Goal: Task Accomplishment & Management: Manage account settings

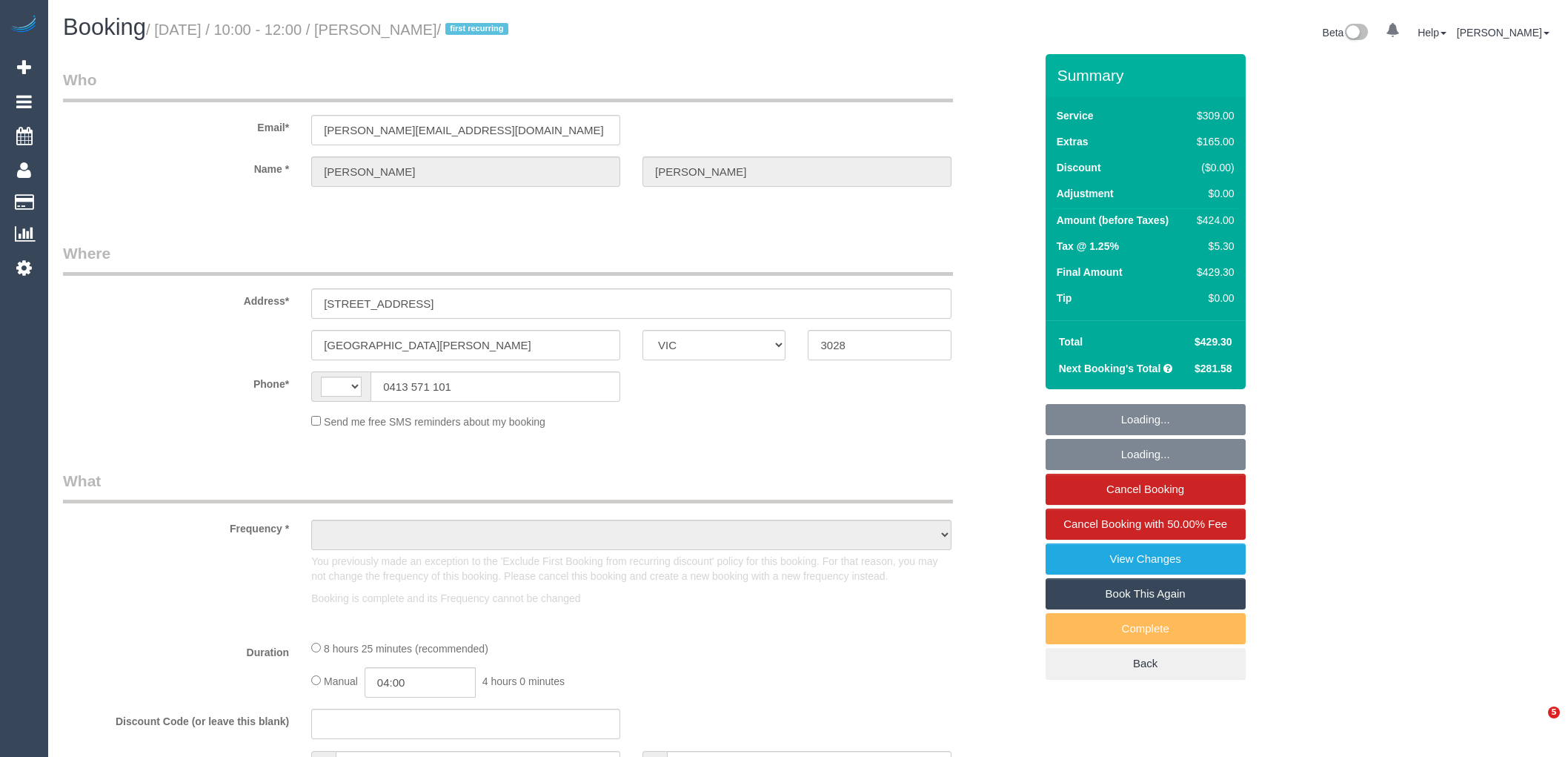
select select "VIC"
select select "string:AU"
select select "object:7182"
select select "string:stripe-pm_1S5xUj2GScqysDRVpAuBJTGF"
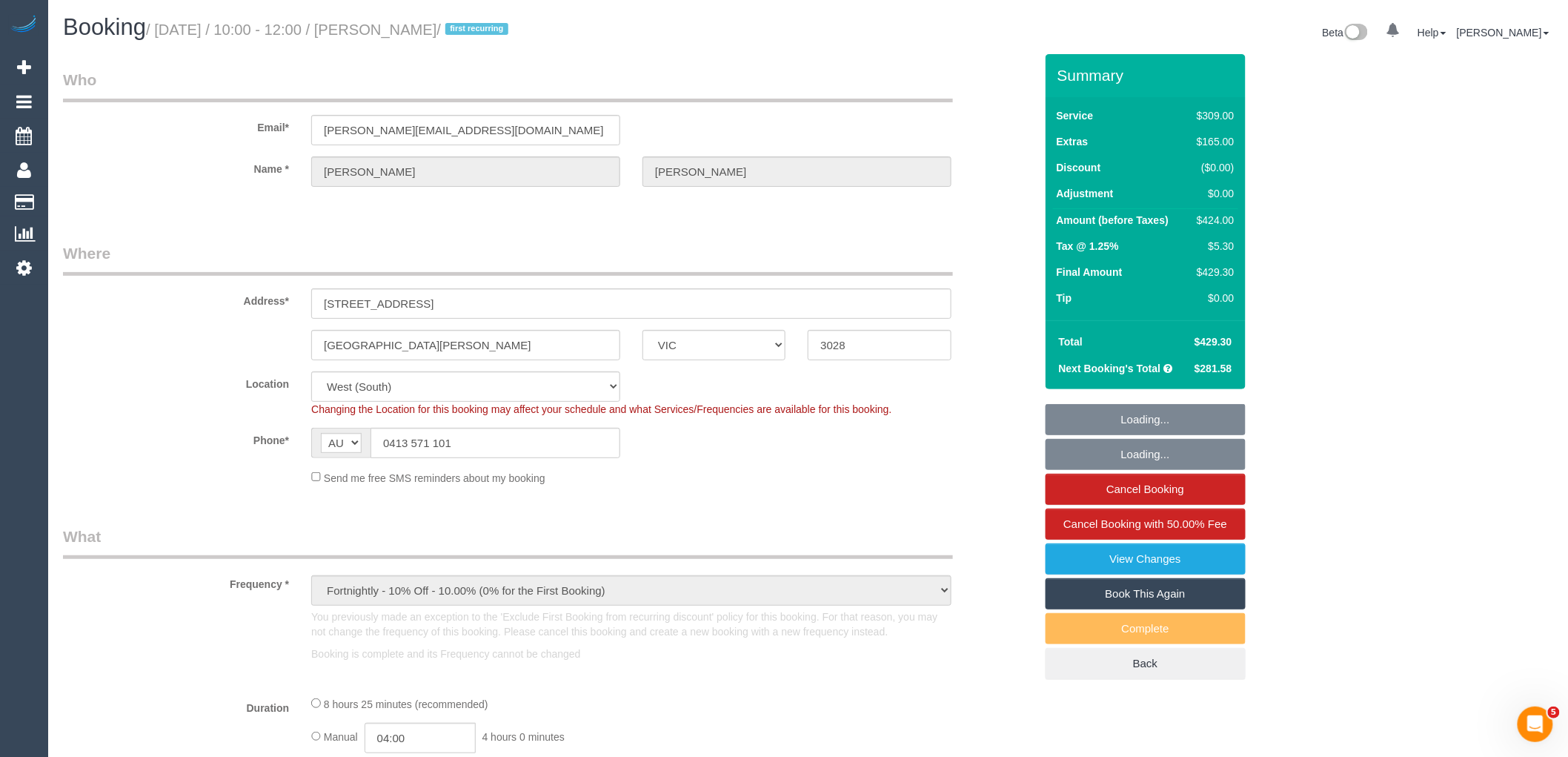
select select "number:28"
select select "number:14"
select select "number:19"
select select "number:22"
select select "number:35"
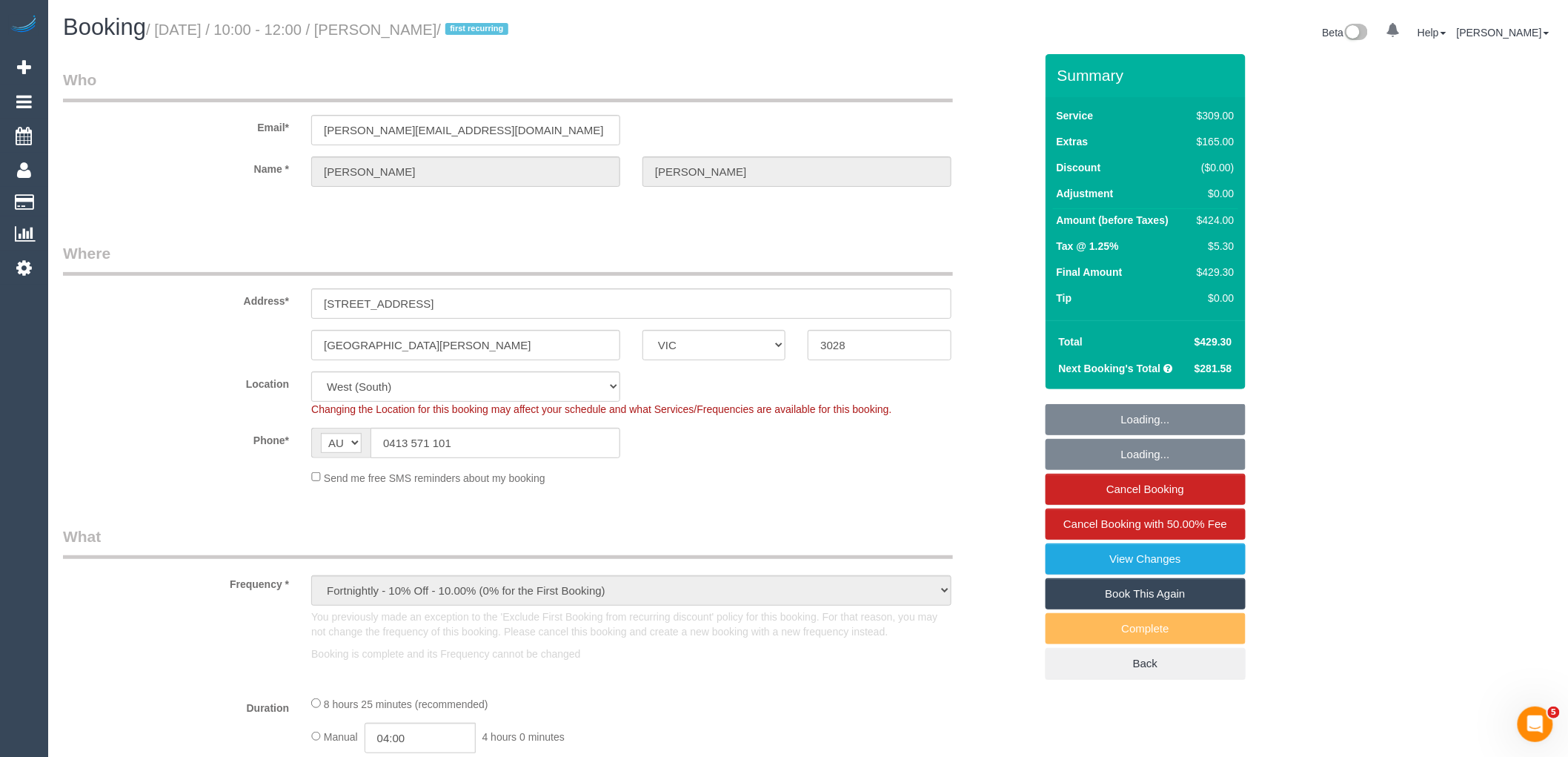
select select "number:26"
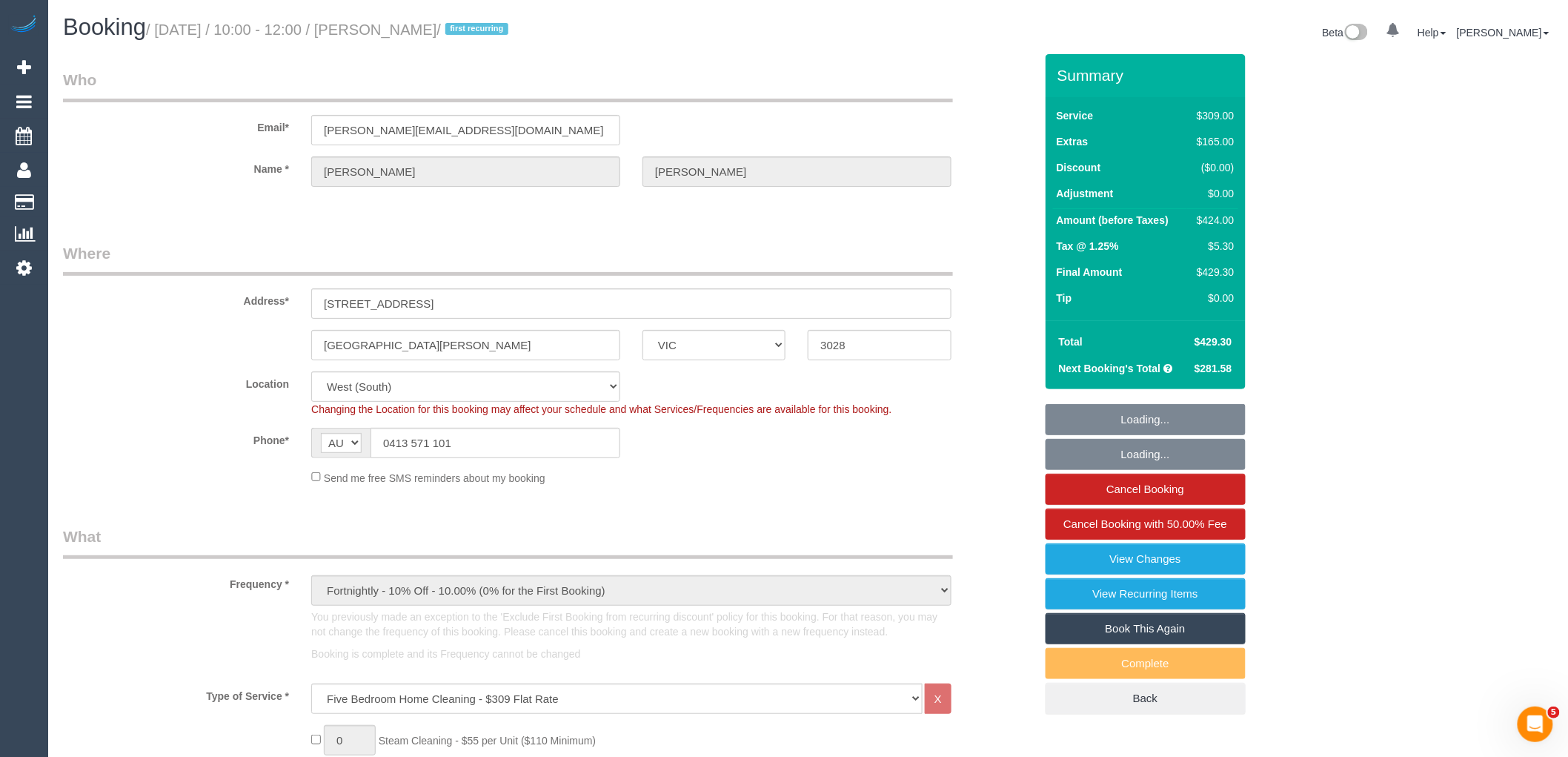
select select "object:7888"
select select "spot1"
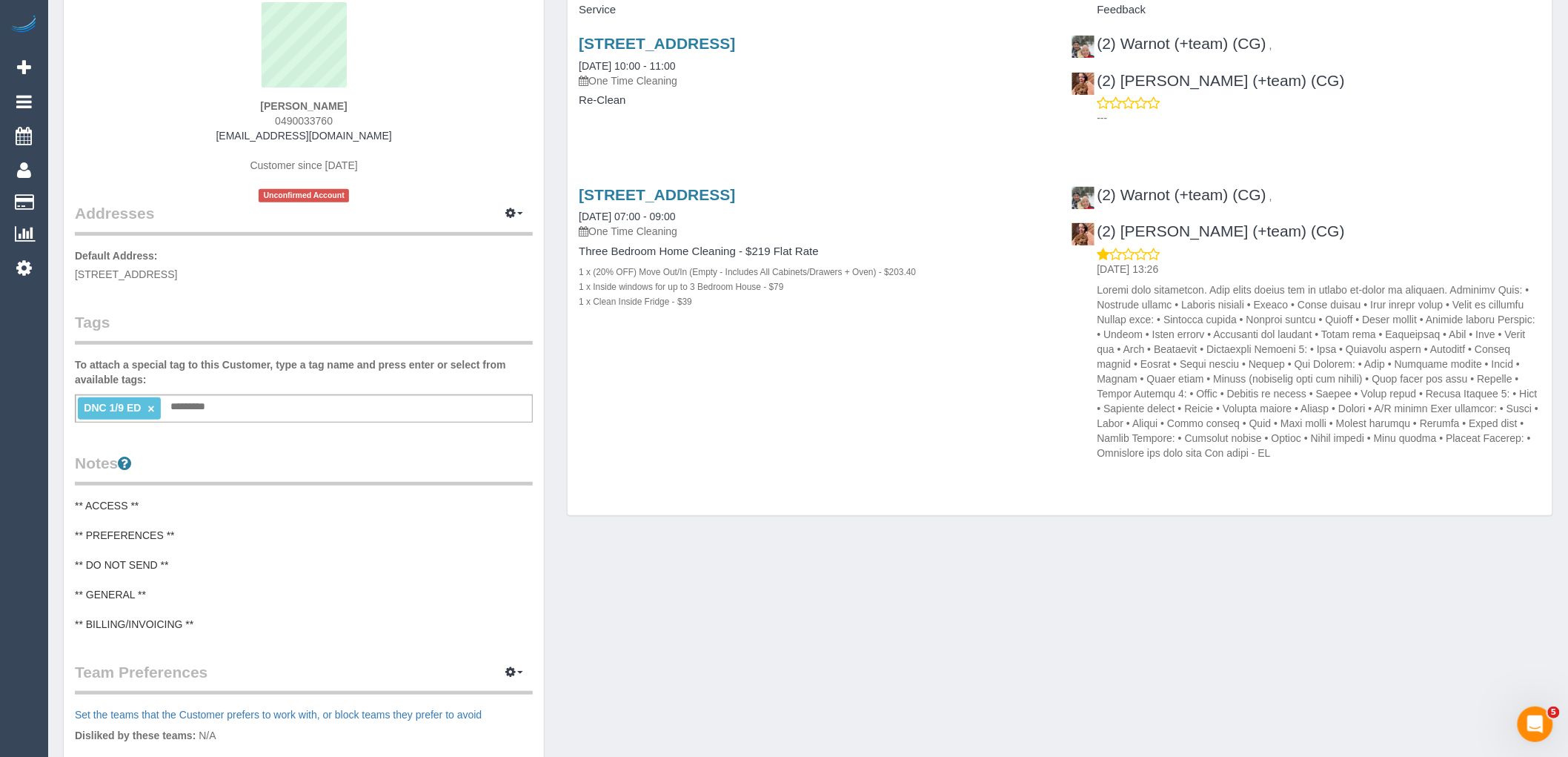
scroll to position [118, 0]
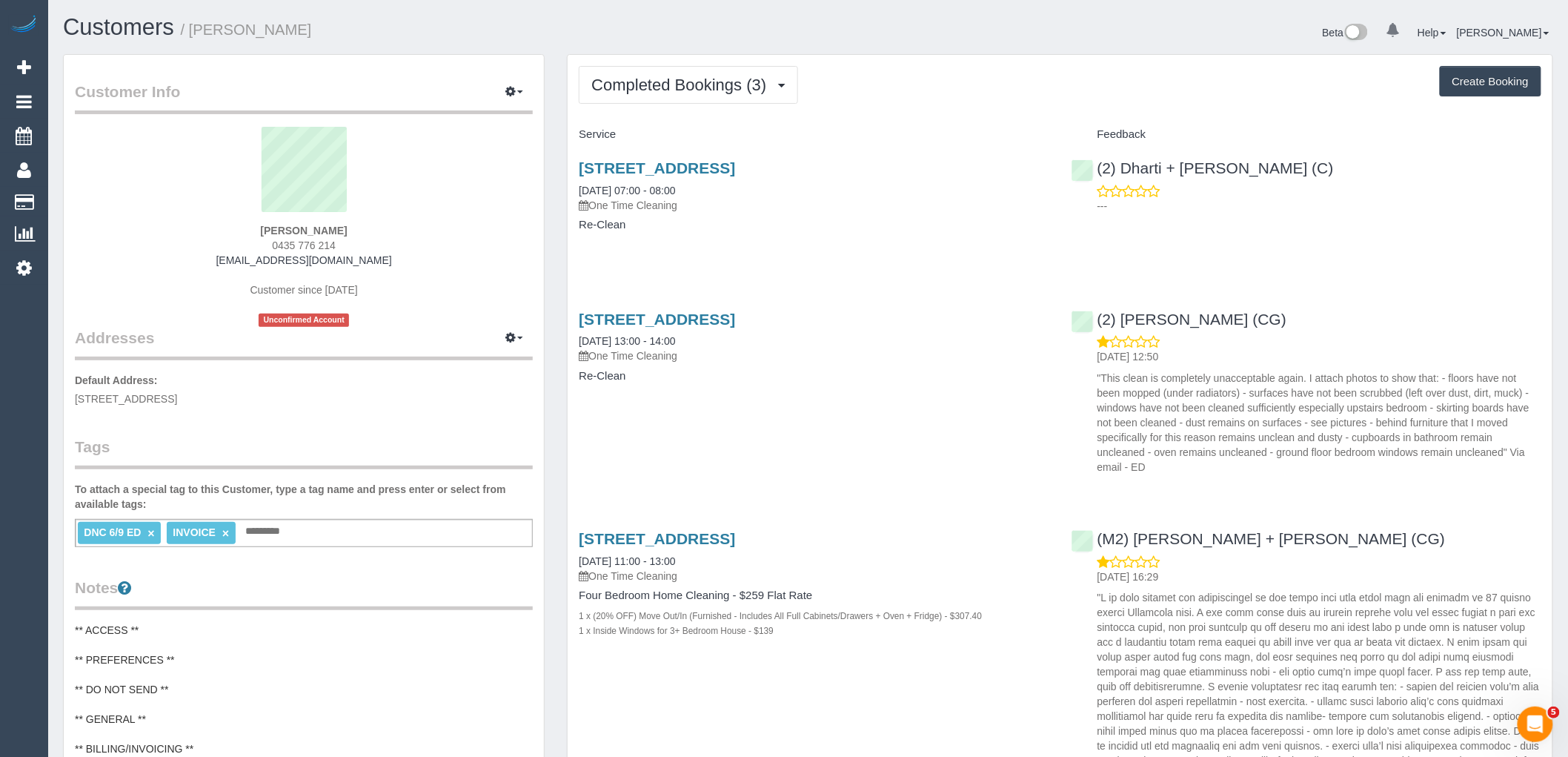
drag, startPoint x: 275, startPoint y: 247, endPoint x: 129, endPoint y: 248, distance: 146.0
click at [164, 247] on div "Harriet Bell 0435 776 214 harrietbell2019@outlook.com Customer since 2025 Uncon…" at bounding box center [303, 227] width 458 height 200
copy span "0435 776 214"
click at [688, 82] on span "Completed Bookings (3)" at bounding box center [683, 84] width 183 height 18
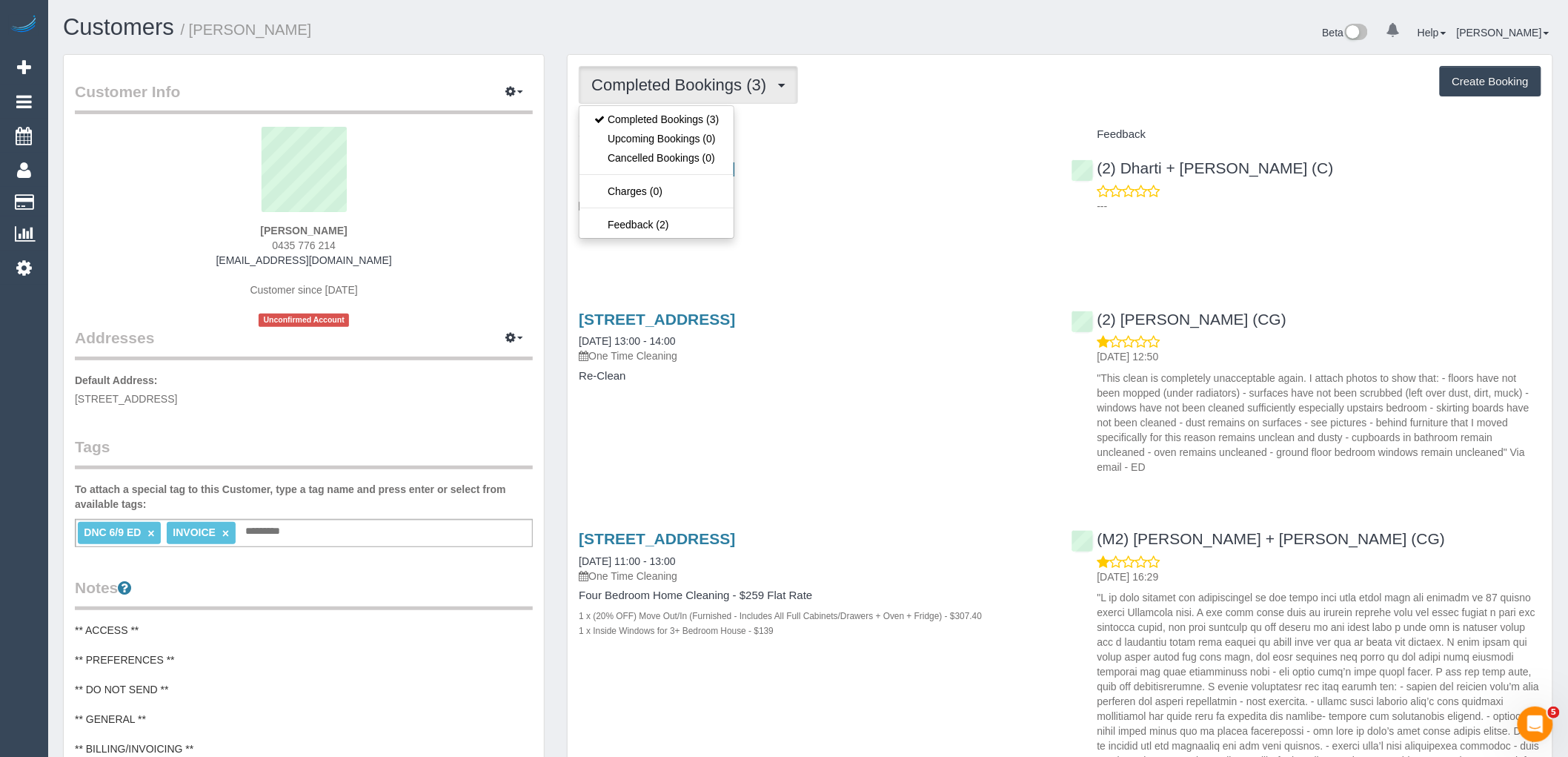
click at [988, 260] on div "87 Barkly Street, Brunswick East, VIC 3057 16/09/2025 07:00 - 08:00 One Time Cl…" at bounding box center [814, 204] width 492 height 114
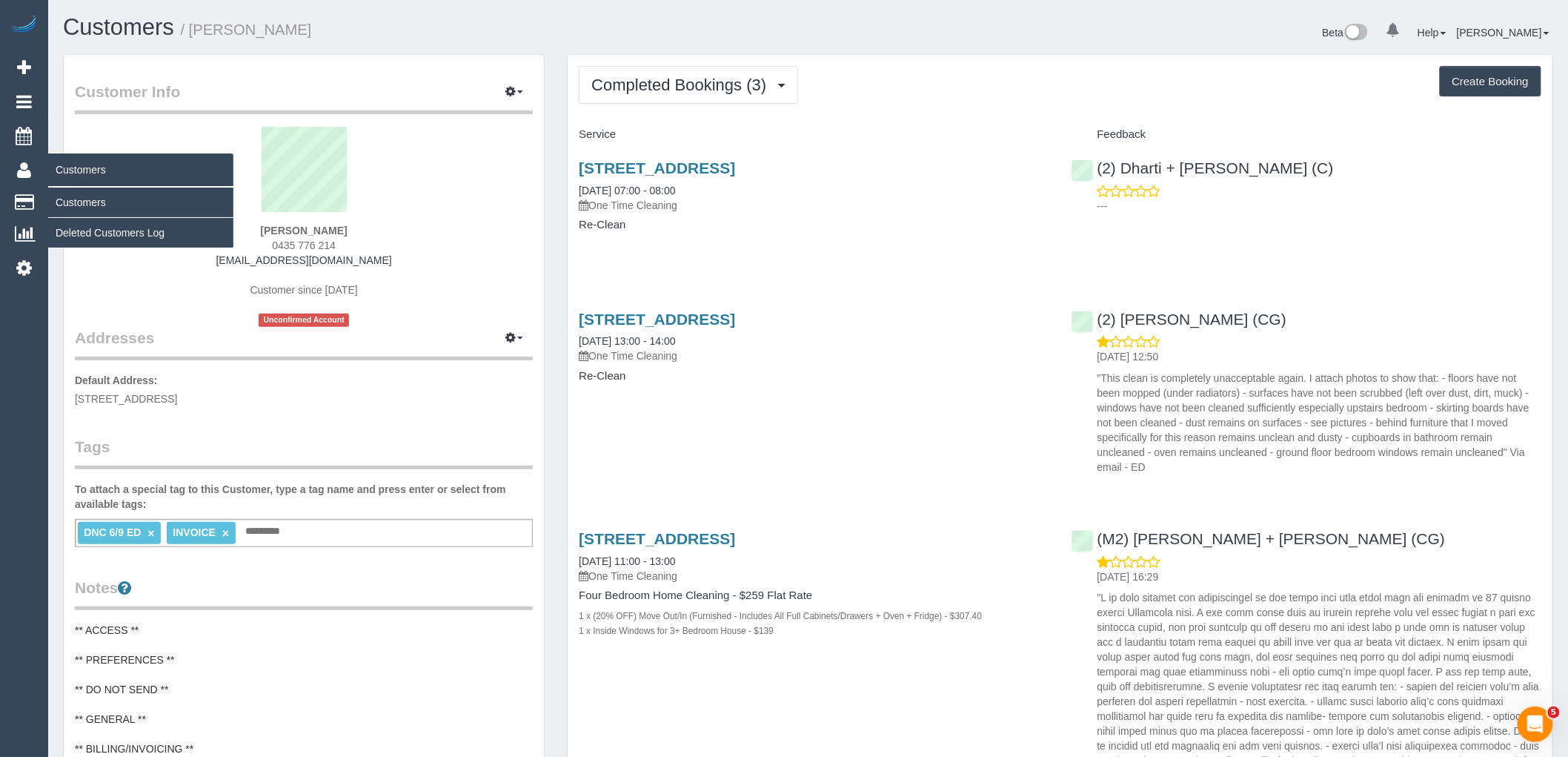
drag, startPoint x: 153, startPoint y: 144, endPoint x: 22, endPoint y: 168, distance: 133.2
click at [153, 144] on sui-profile-pic at bounding box center [303, 175] width 436 height 96
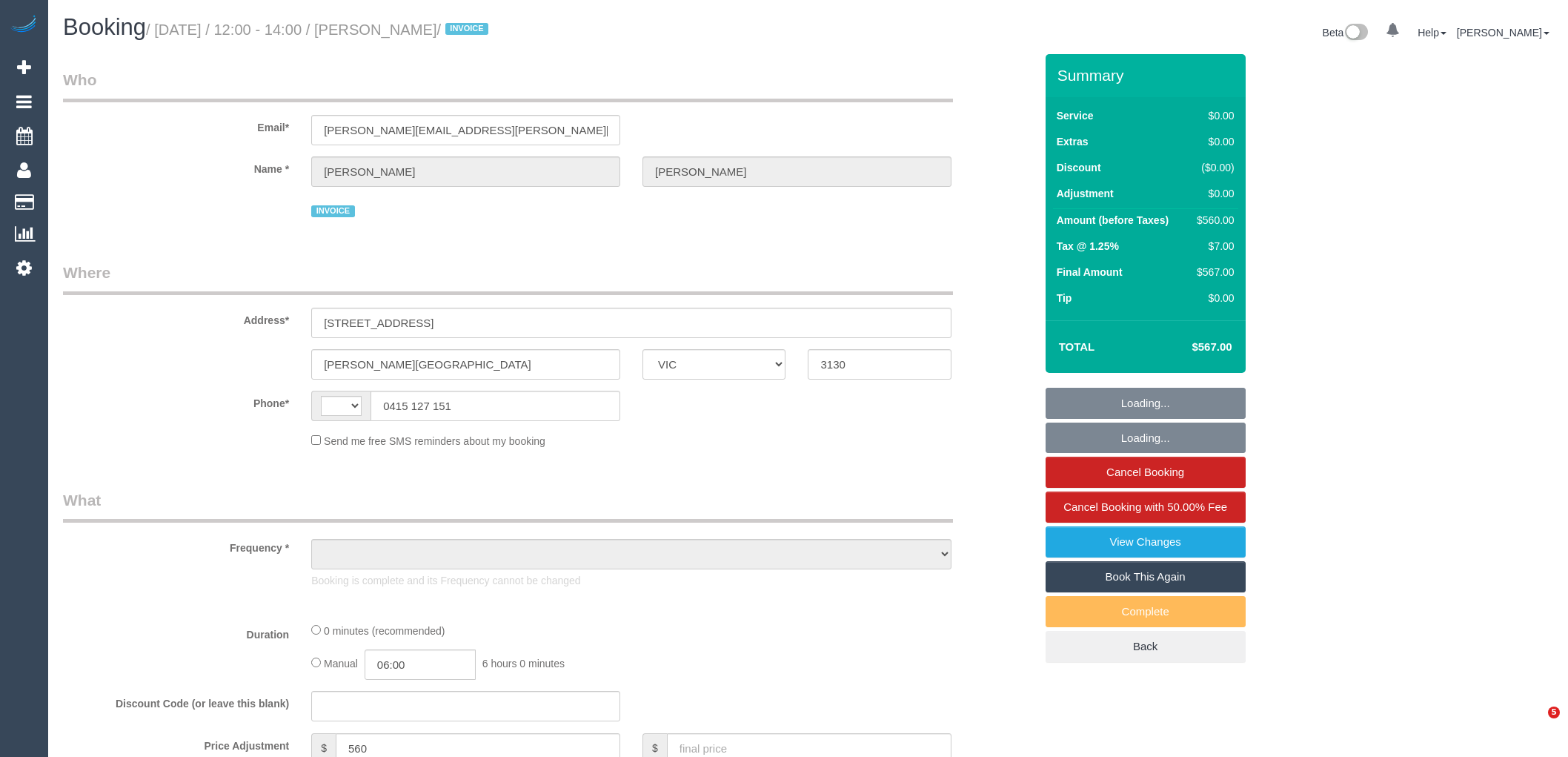
select select "VIC"
select select "string:AU"
select select "object:569"
select select "number:28"
select select "number:14"
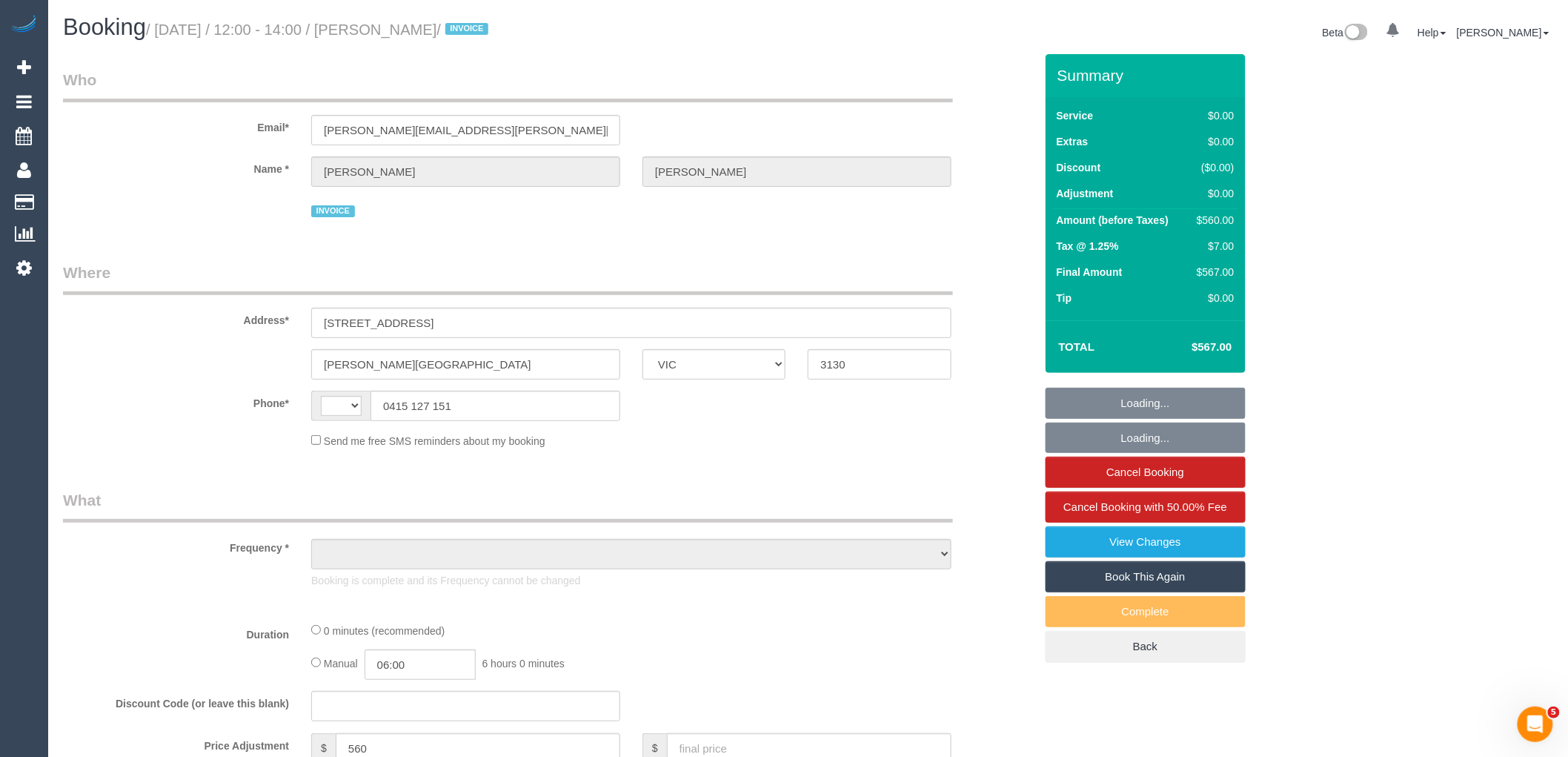
select select "number:19"
select select "number:36"
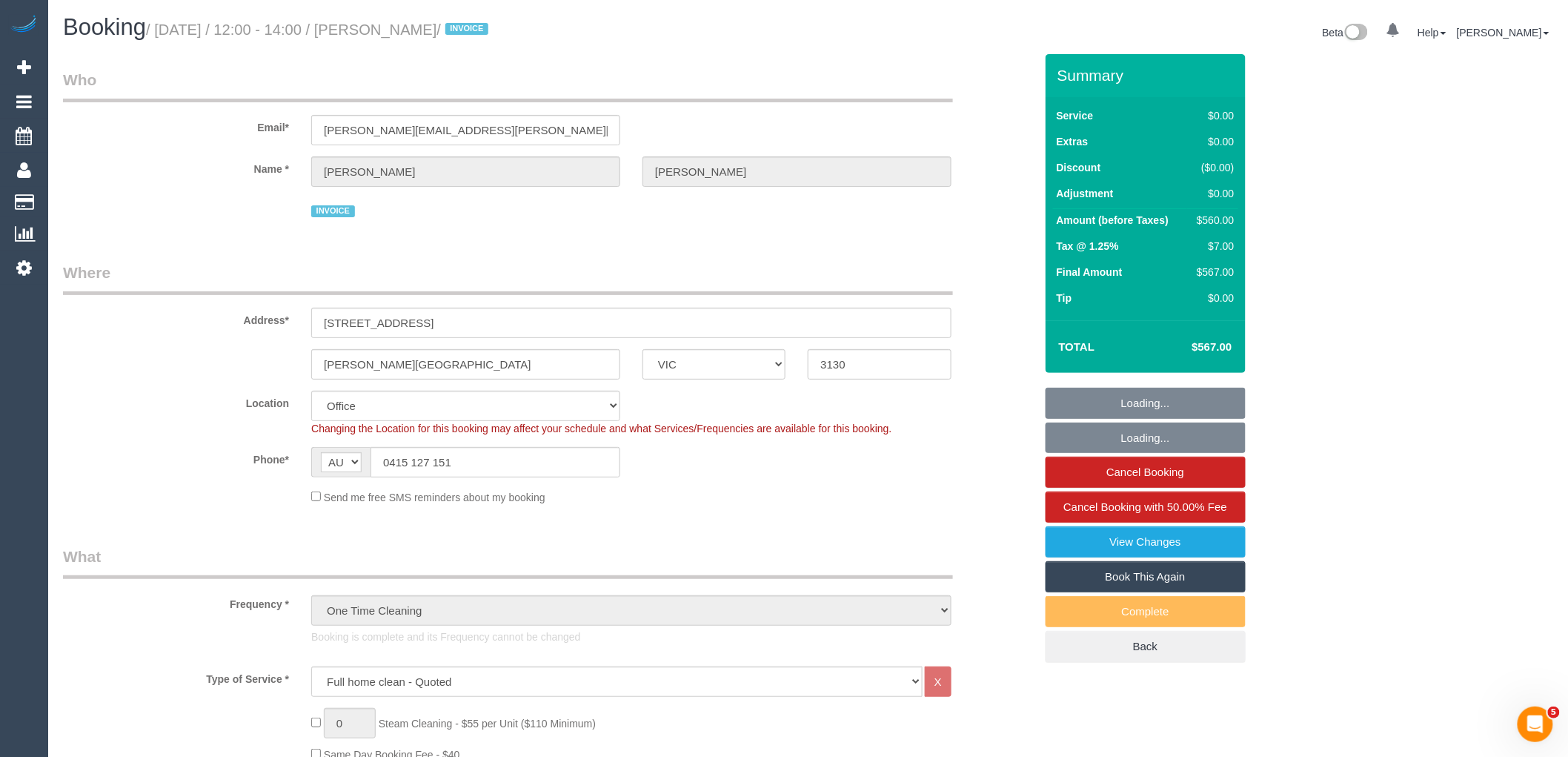
select select "object:2032"
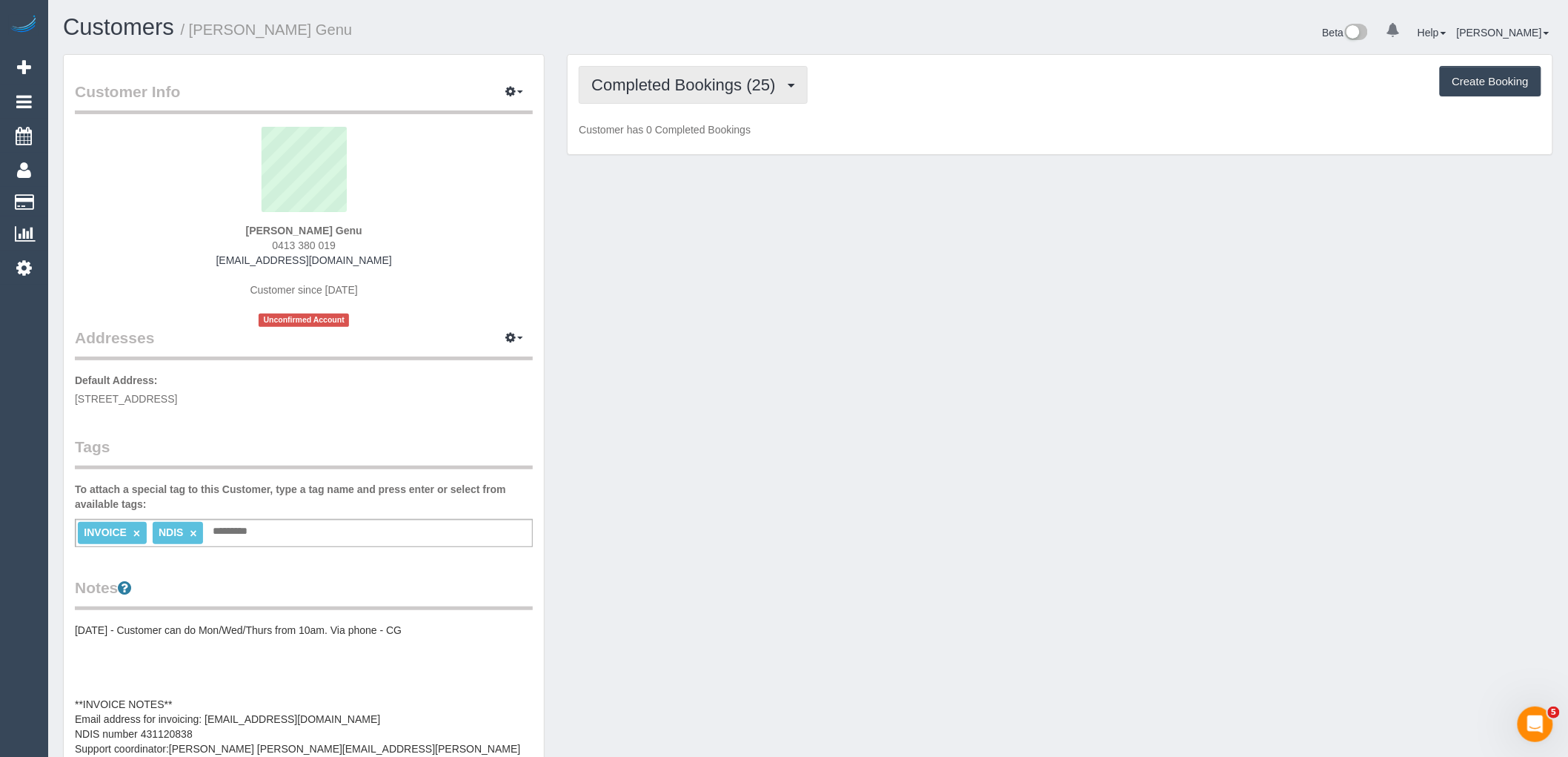
click at [732, 71] on button "Completed Bookings (25)" at bounding box center [692, 85] width 228 height 38
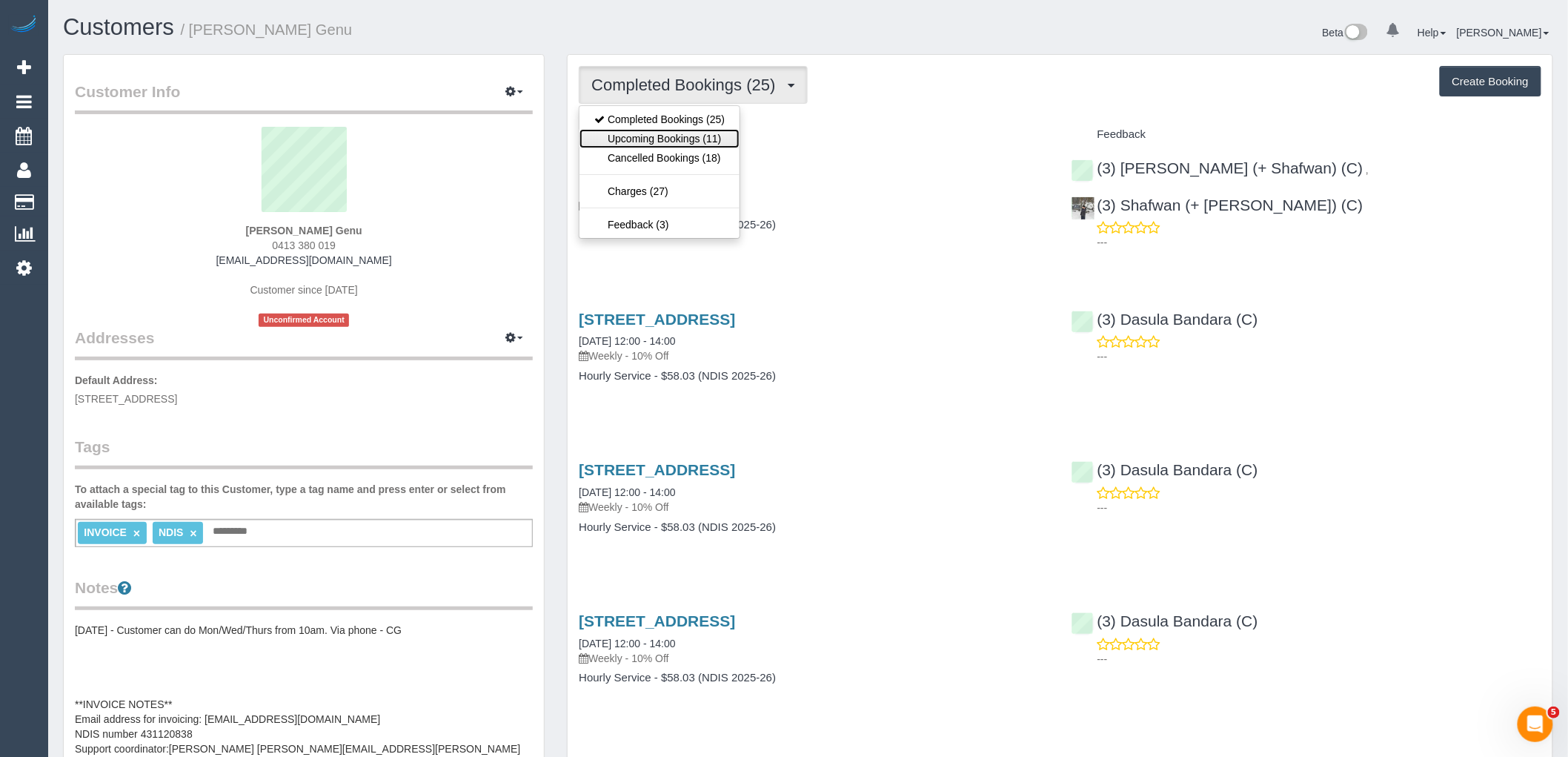
click at [720, 136] on link "Upcoming Bookings (11)" at bounding box center [660, 138] width 160 height 19
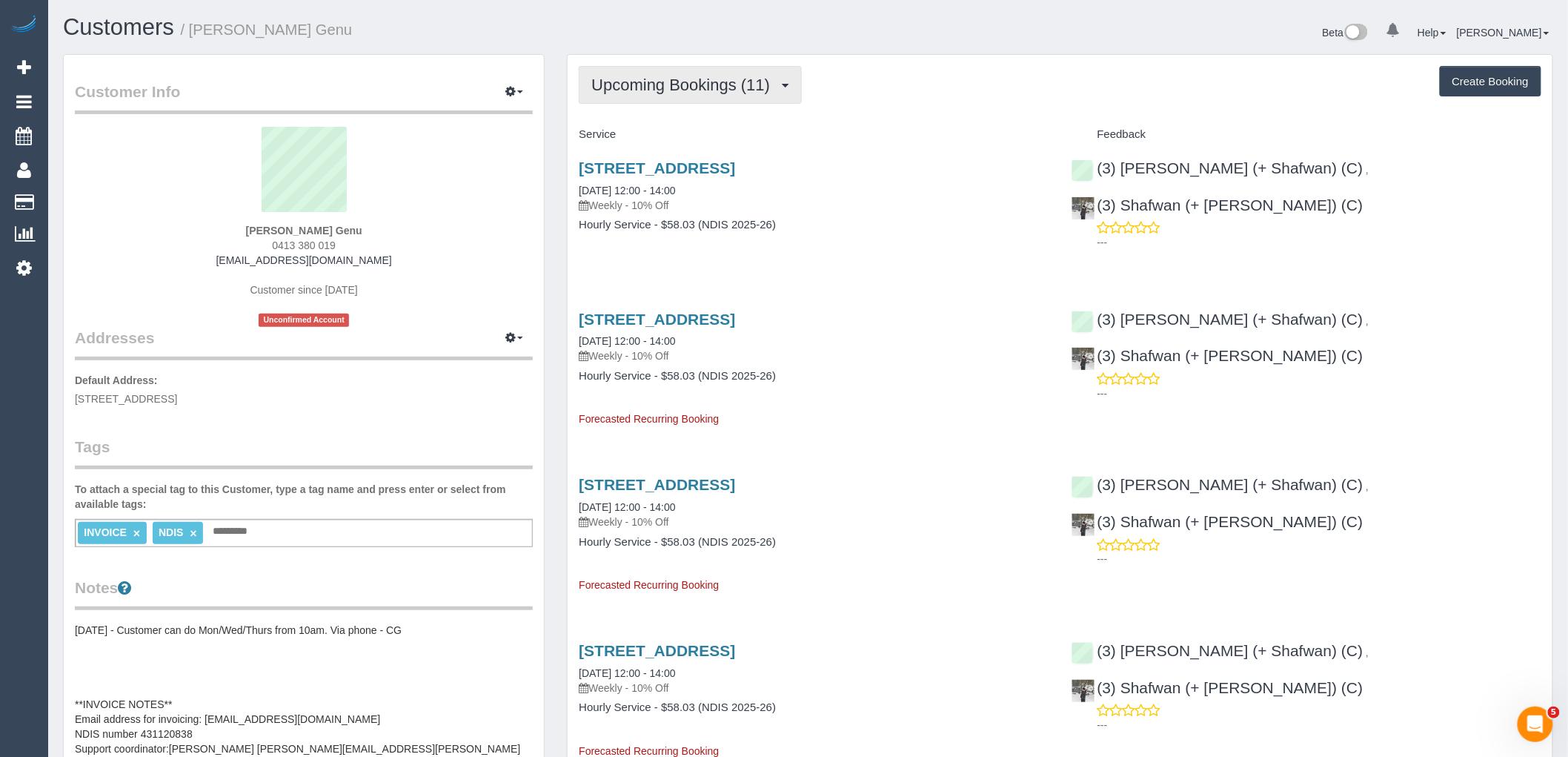
click at [719, 72] on button "Upcoming Bookings (11)" at bounding box center [690, 85] width 223 height 38
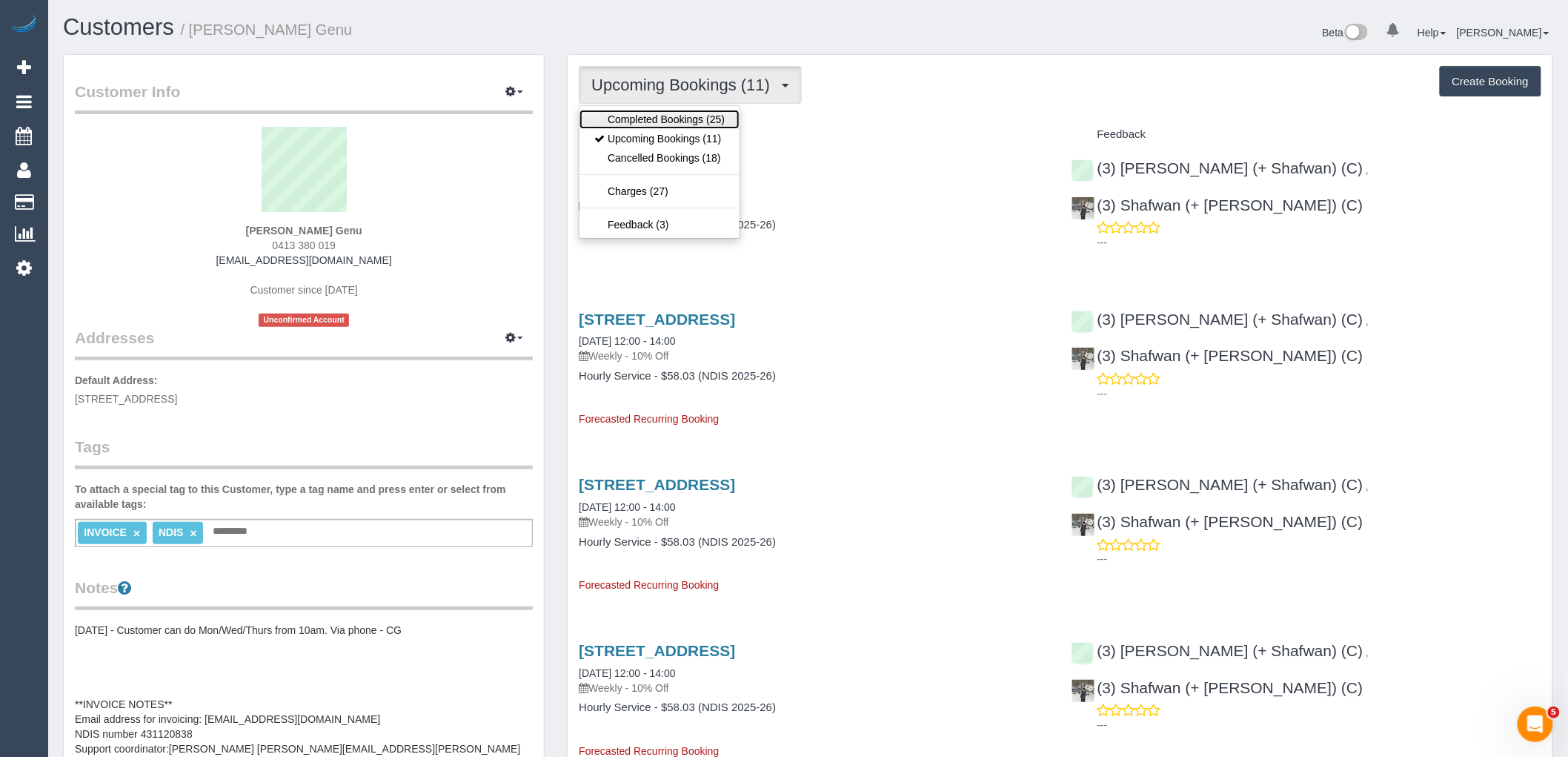
click at [710, 120] on link "Completed Bookings (25)" at bounding box center [660, 119] width 160 height 19
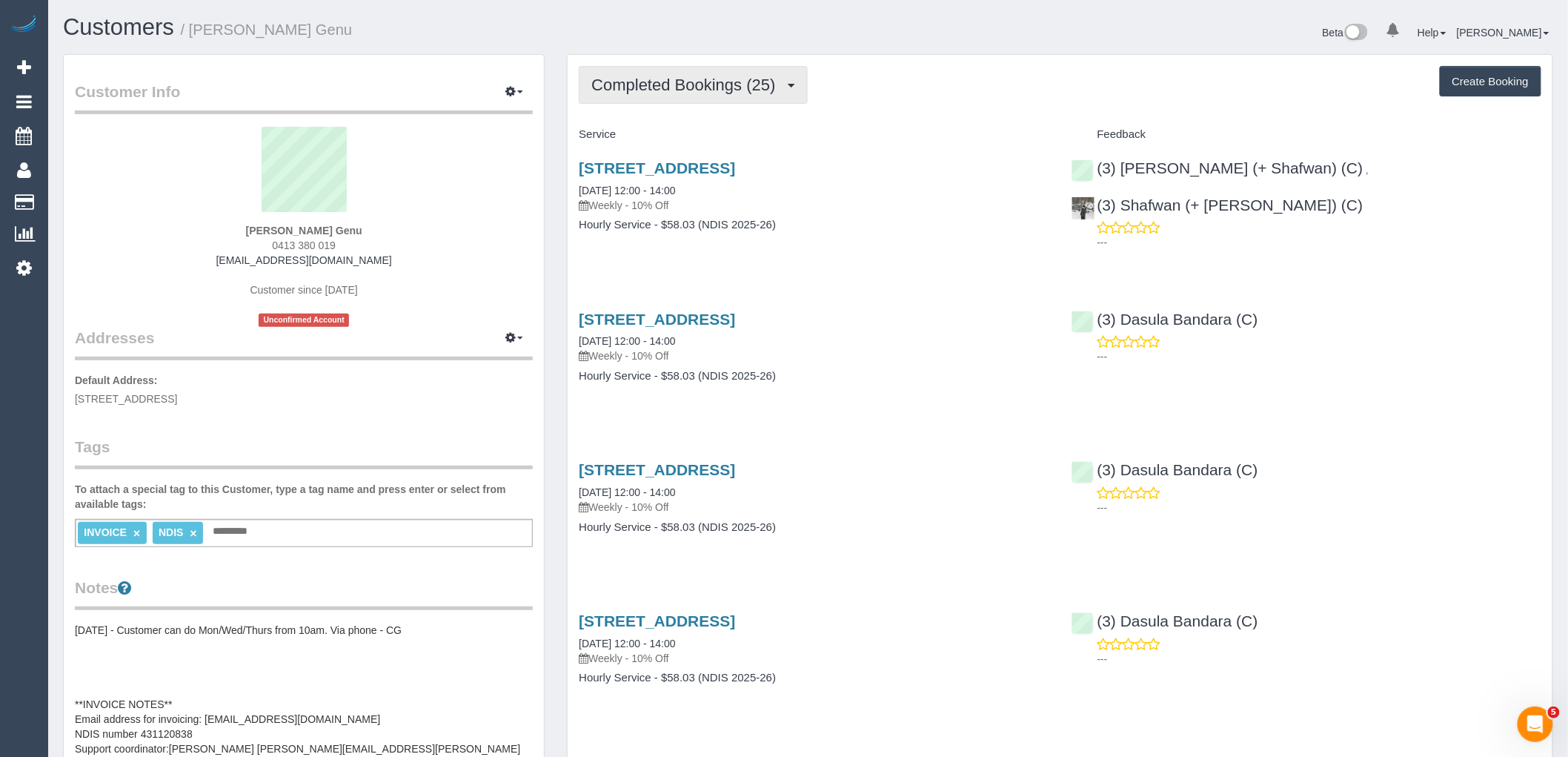
click at [713, 83] on span "Completed Bookings (25)" at bounding box center [687, 84] width 191 height 18
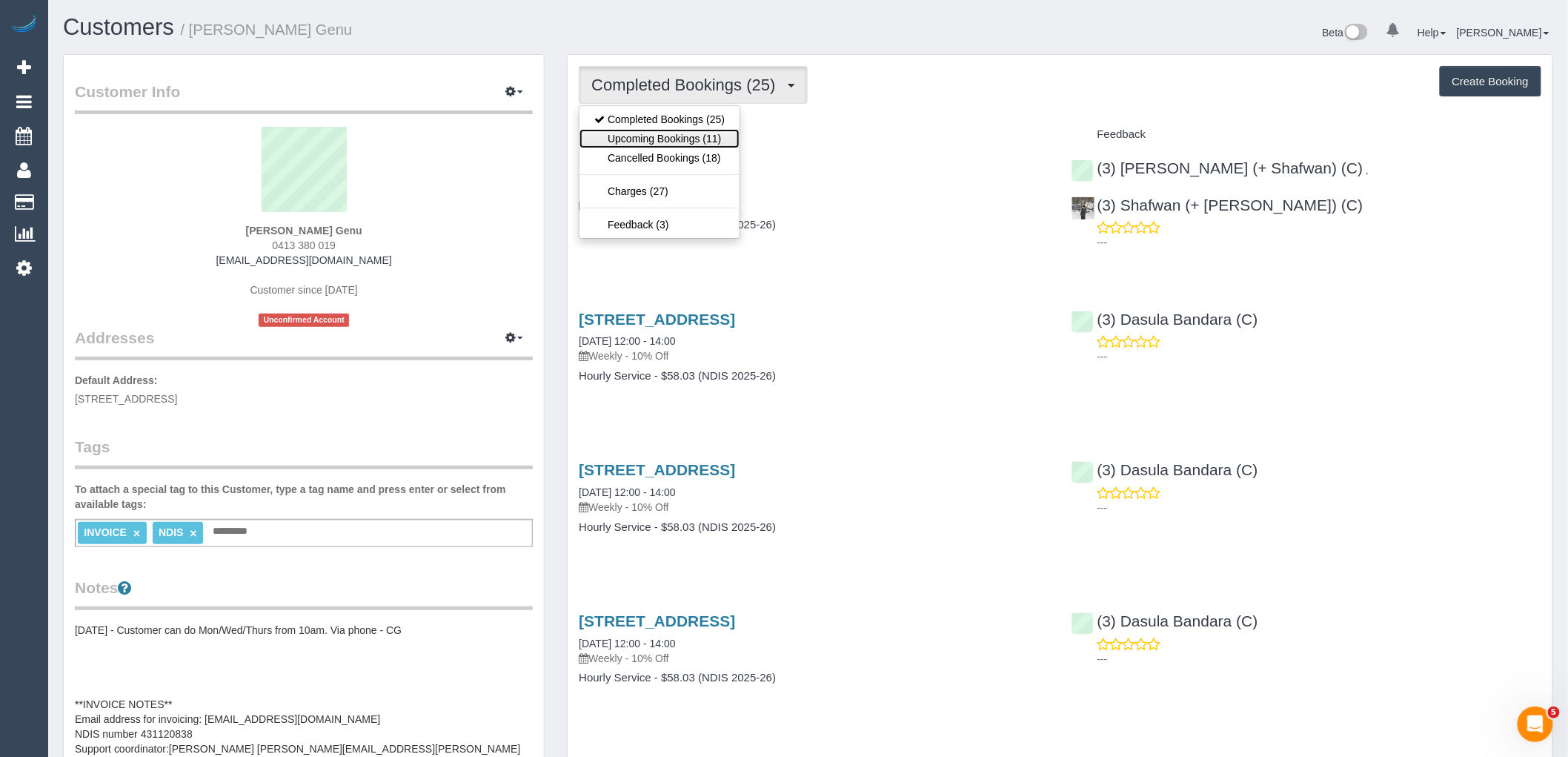
click at [714, 139] on link "Upcoming Bookings (11)" at bounding box center [660, 138] width 160 height 19
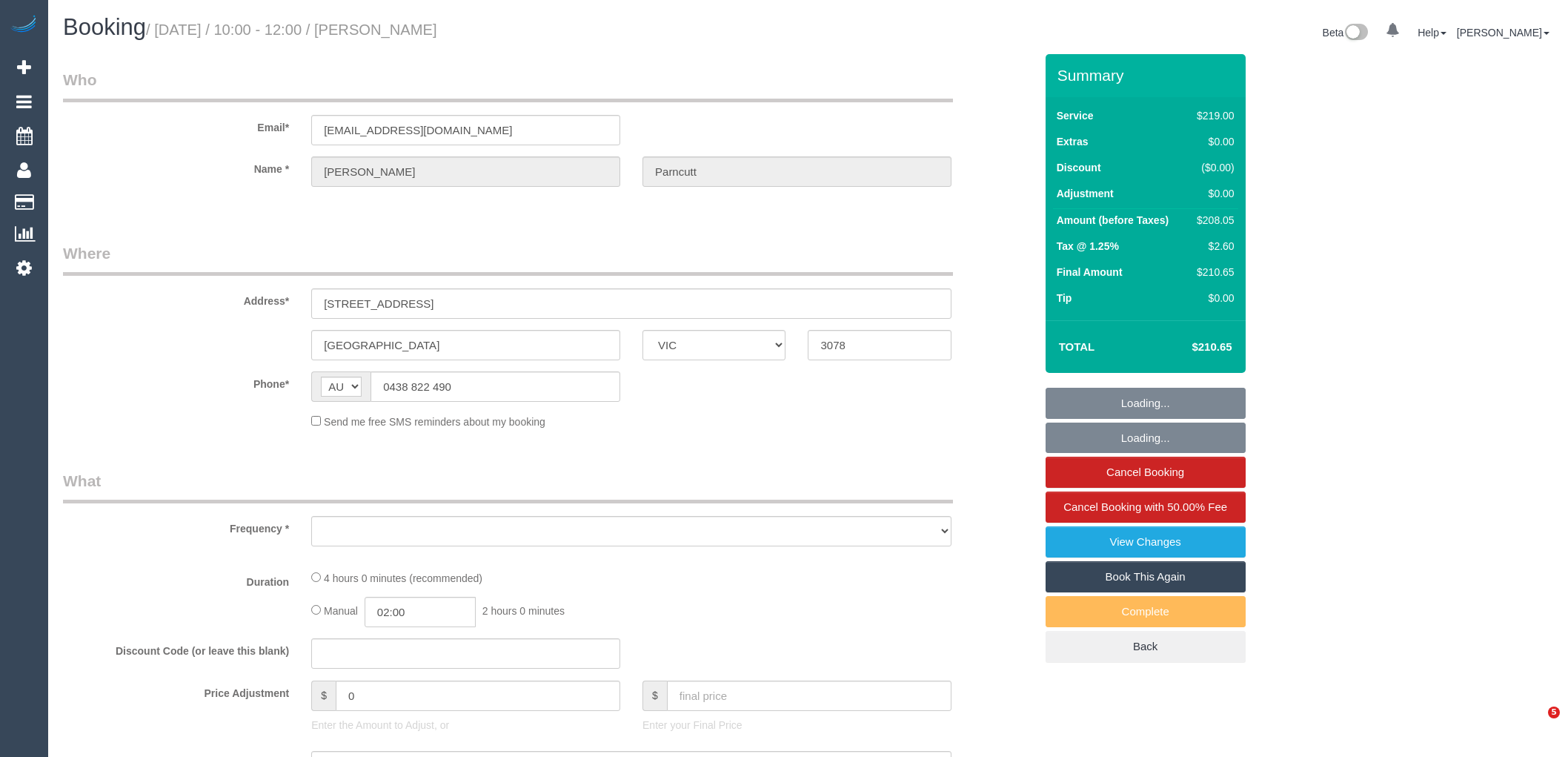
select select "VIC"
select select "object:557"
select select "string:stripe-pm_1QEOiU2GScqysDRVWNKZzcuJ"
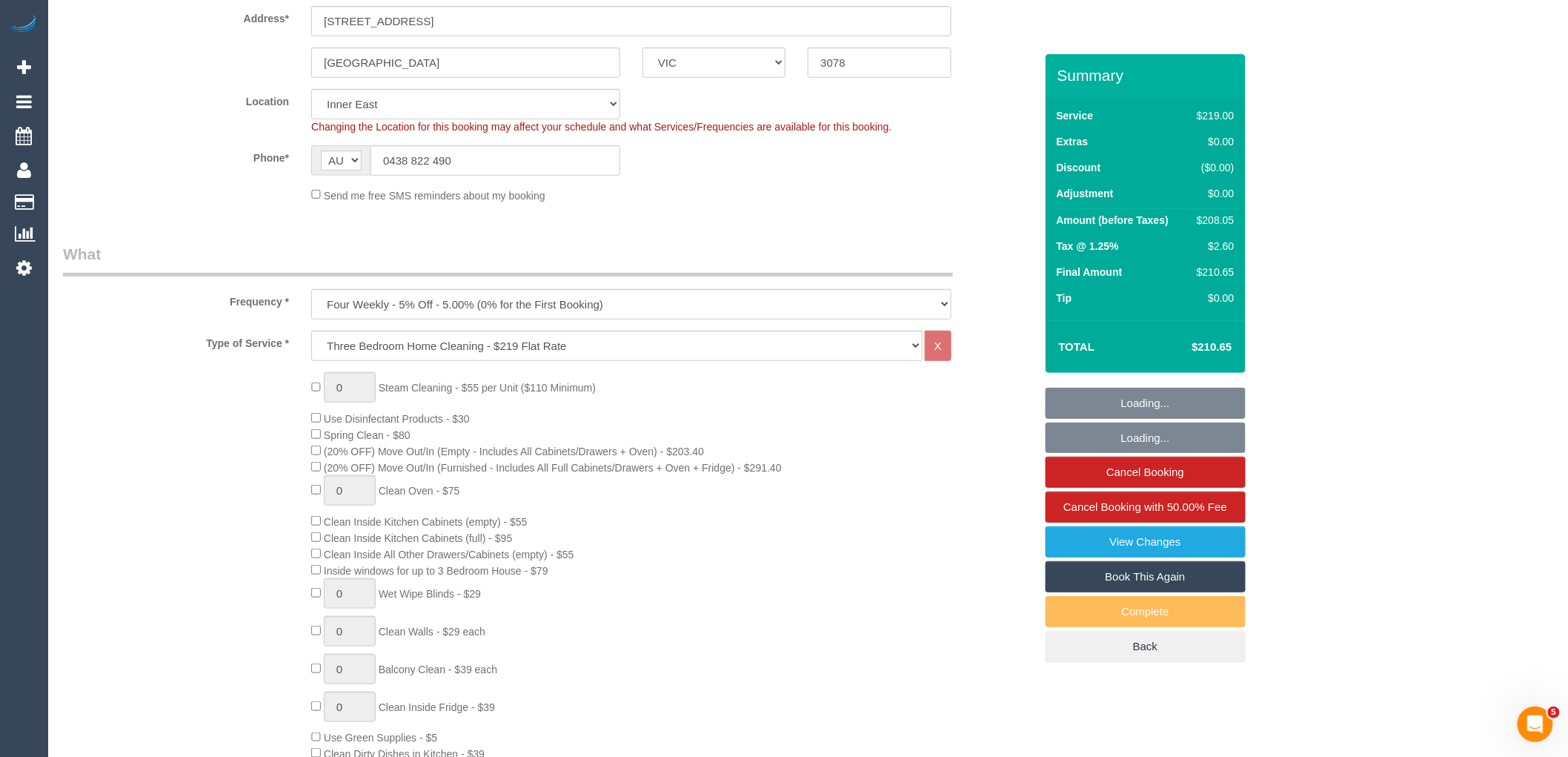
select select "number:27"
select select "number:14"
select select "number:19"
select select "number:22"
select select "number:34"
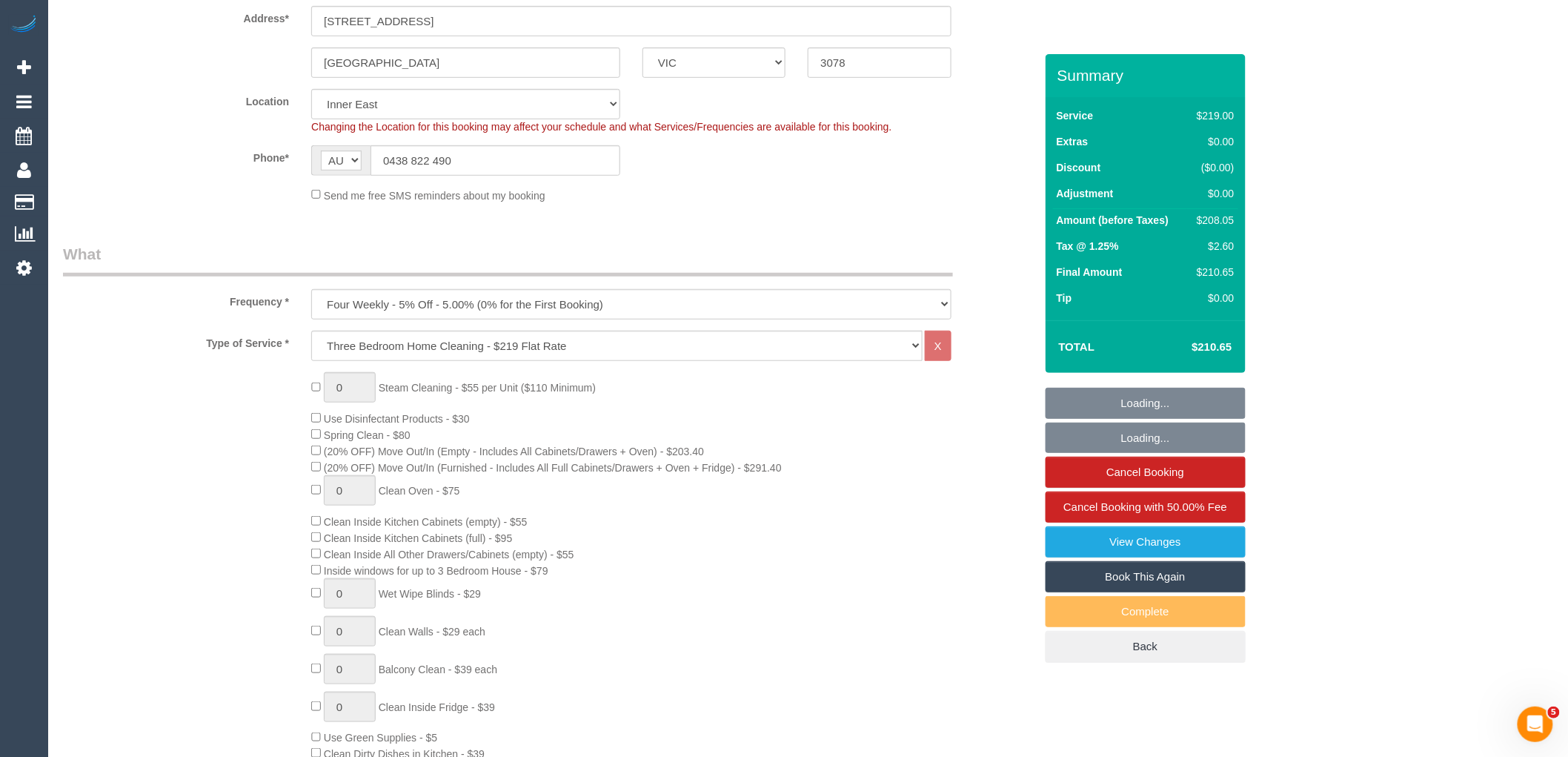
select select "number:26"
select select "object:1433"
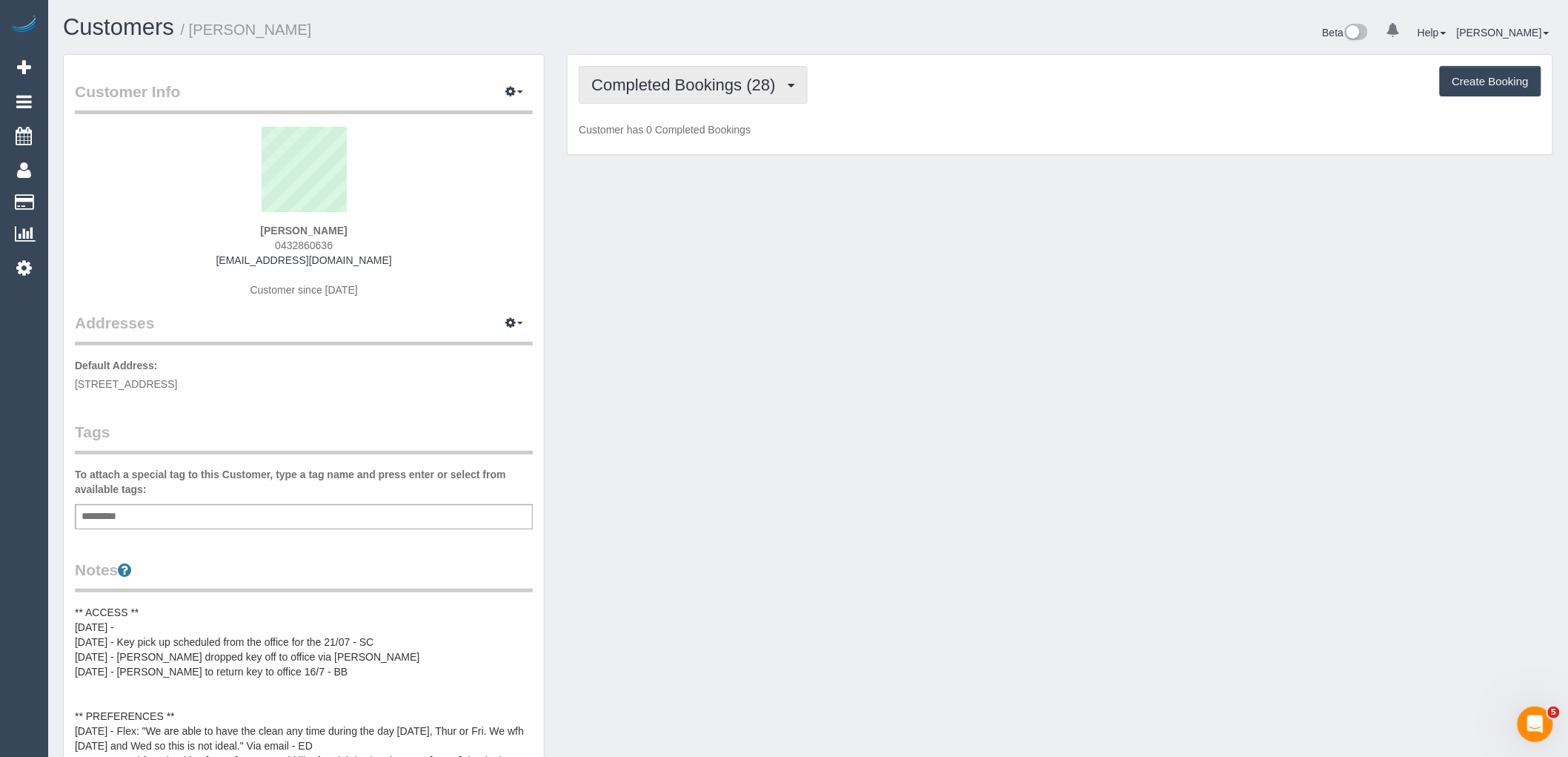
click at [727, 87] on span "Completed Bookings (28)" at bounding box center [687, 84] width 191 height 18
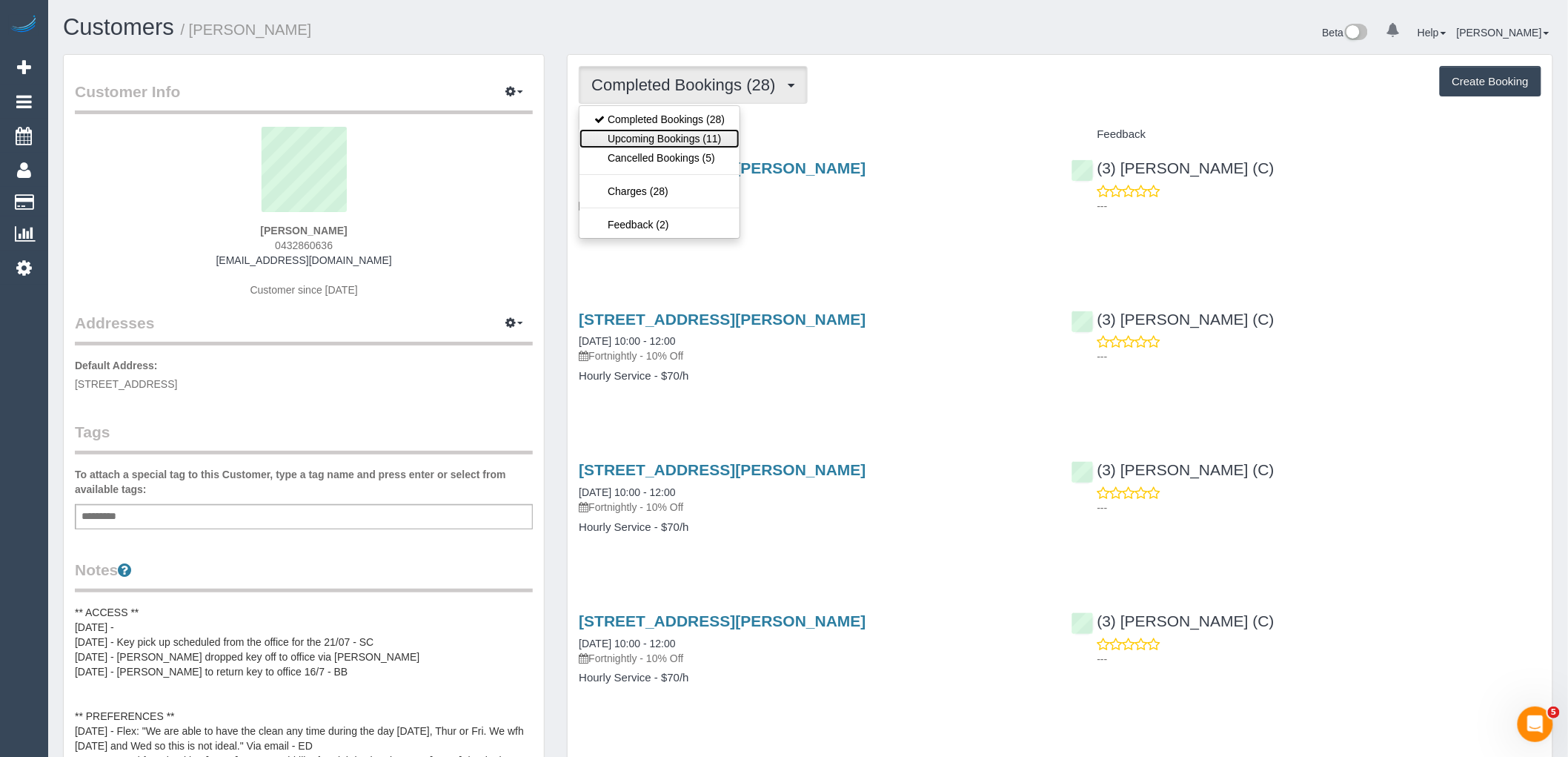
click at [707, 146] on link "Upcoming Bookings (11)" at bounding box center [660, 138] width 160 height 19
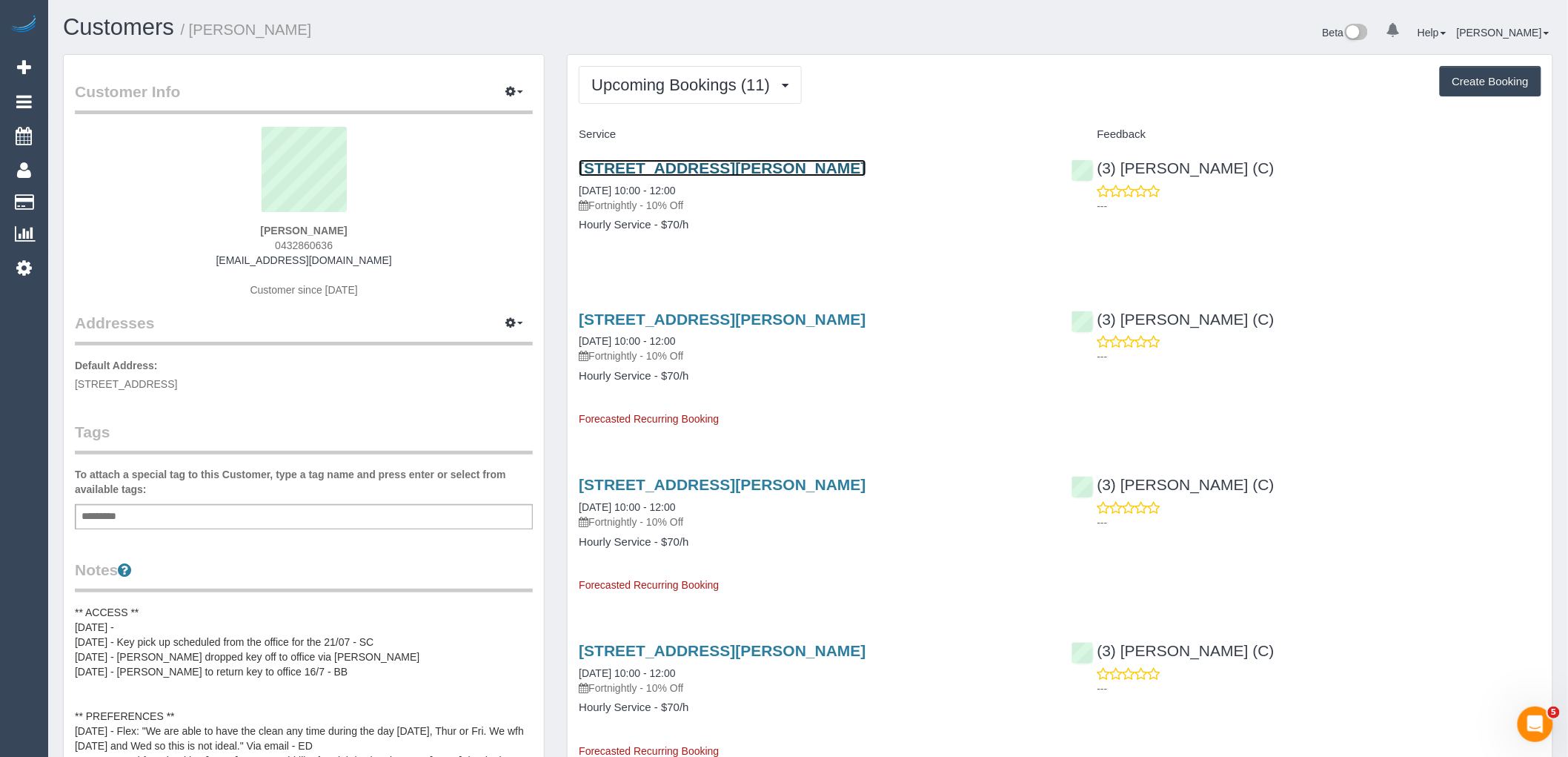
click at [658, 172] on link "91 Arthurton Road, Northcote, VIC 3070" at bounding box center [722, 168] width 287 height 17
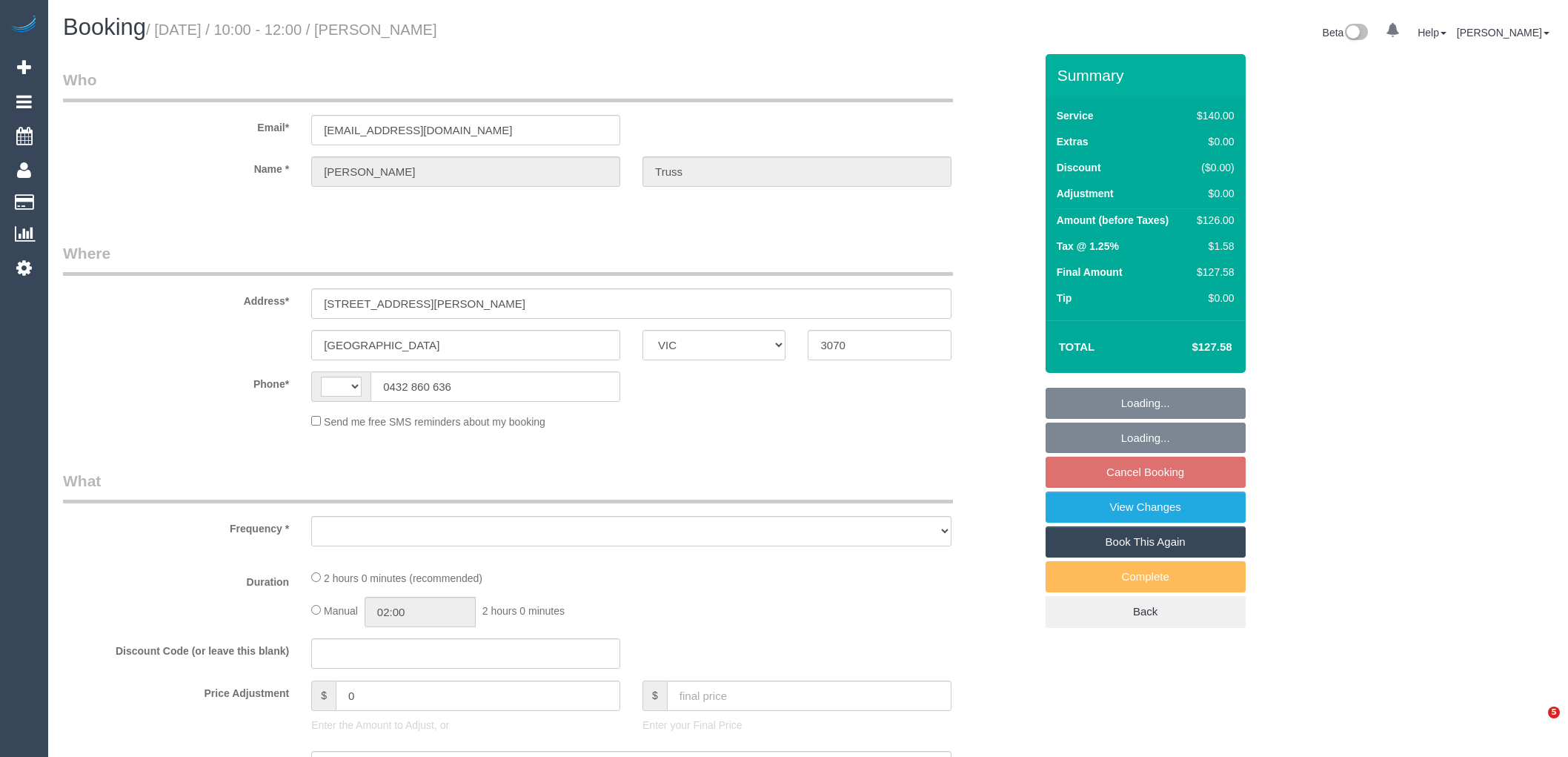
select select "VIC"
select select "string:AU"
select select "object:533"
select select "string:stripe-pm_1RyN2M2GScqysDRV7ZO8vxjb"
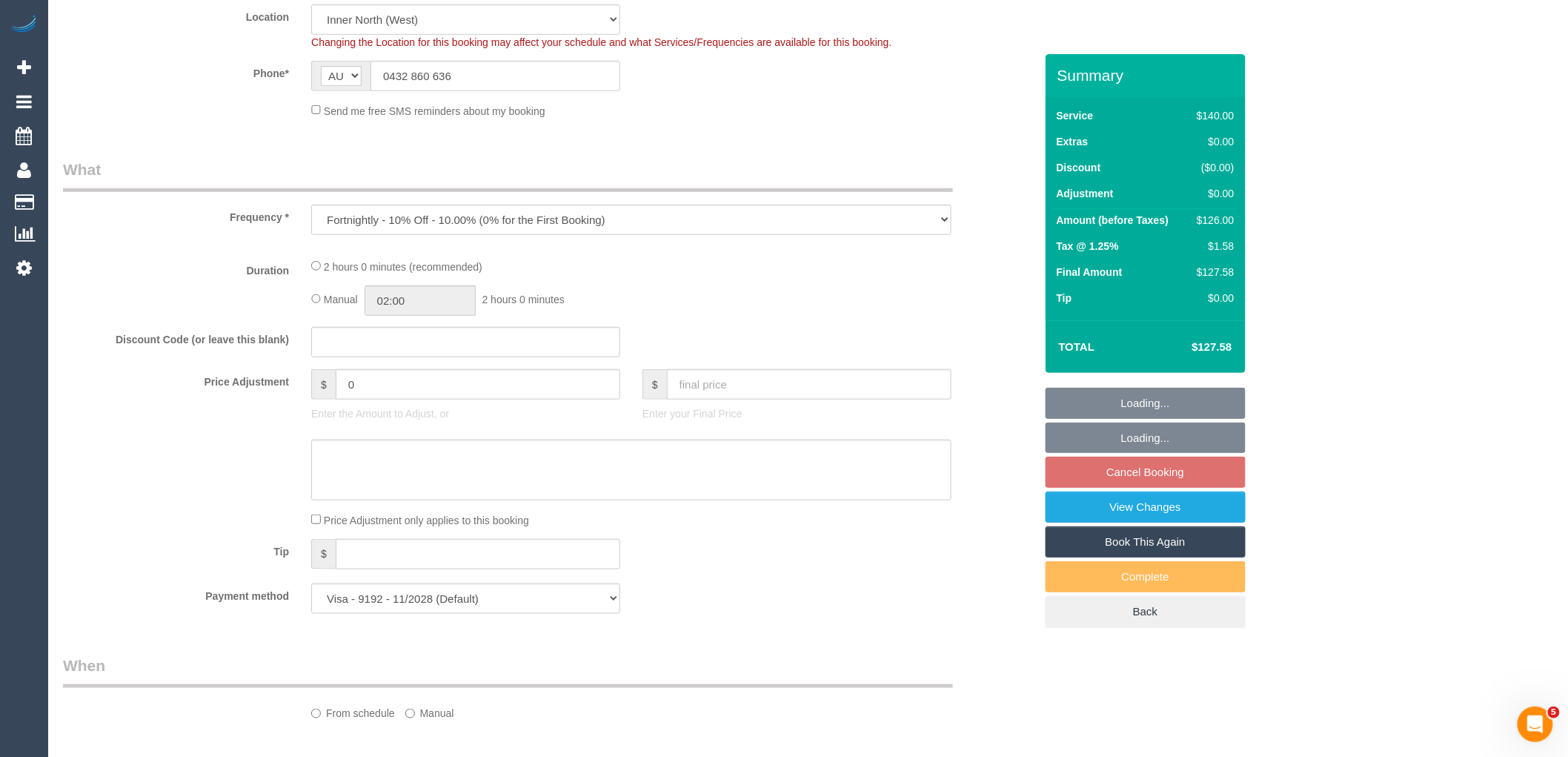
select select "number:28"
select select "number:14"
select select "number:19"
select select "number:36"
select select "number:35"
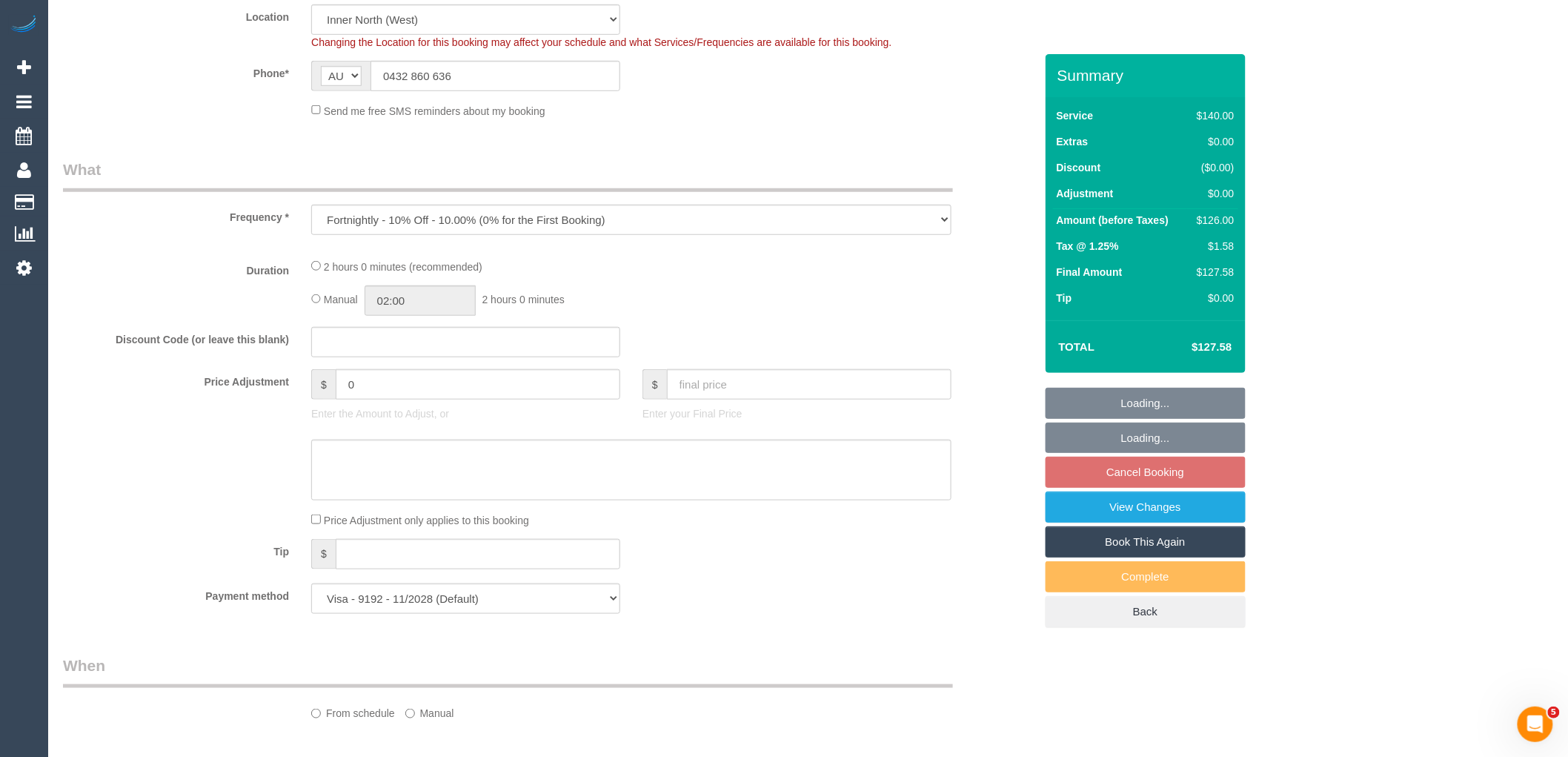
select select "number:13"
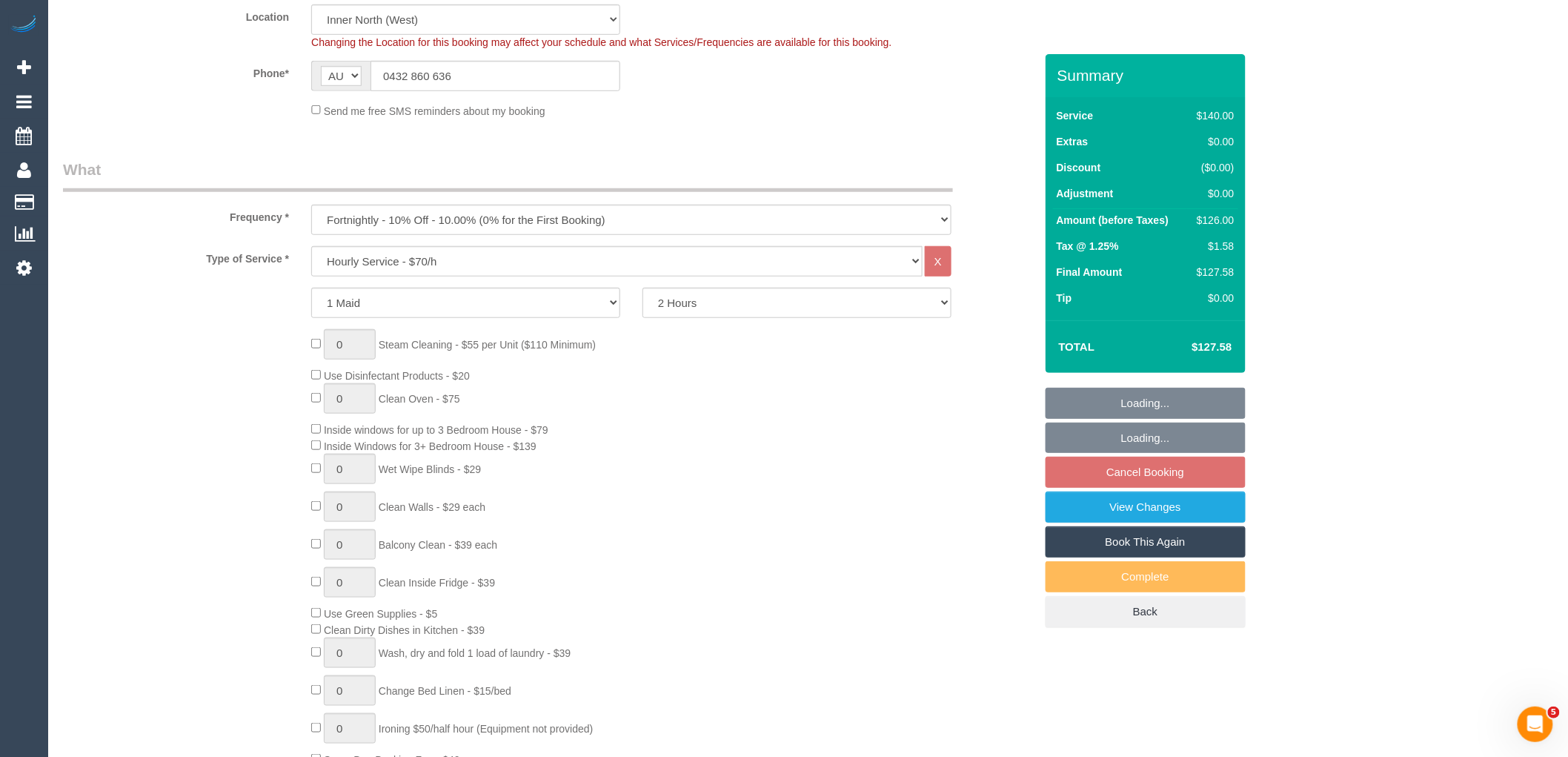
select select "52156"
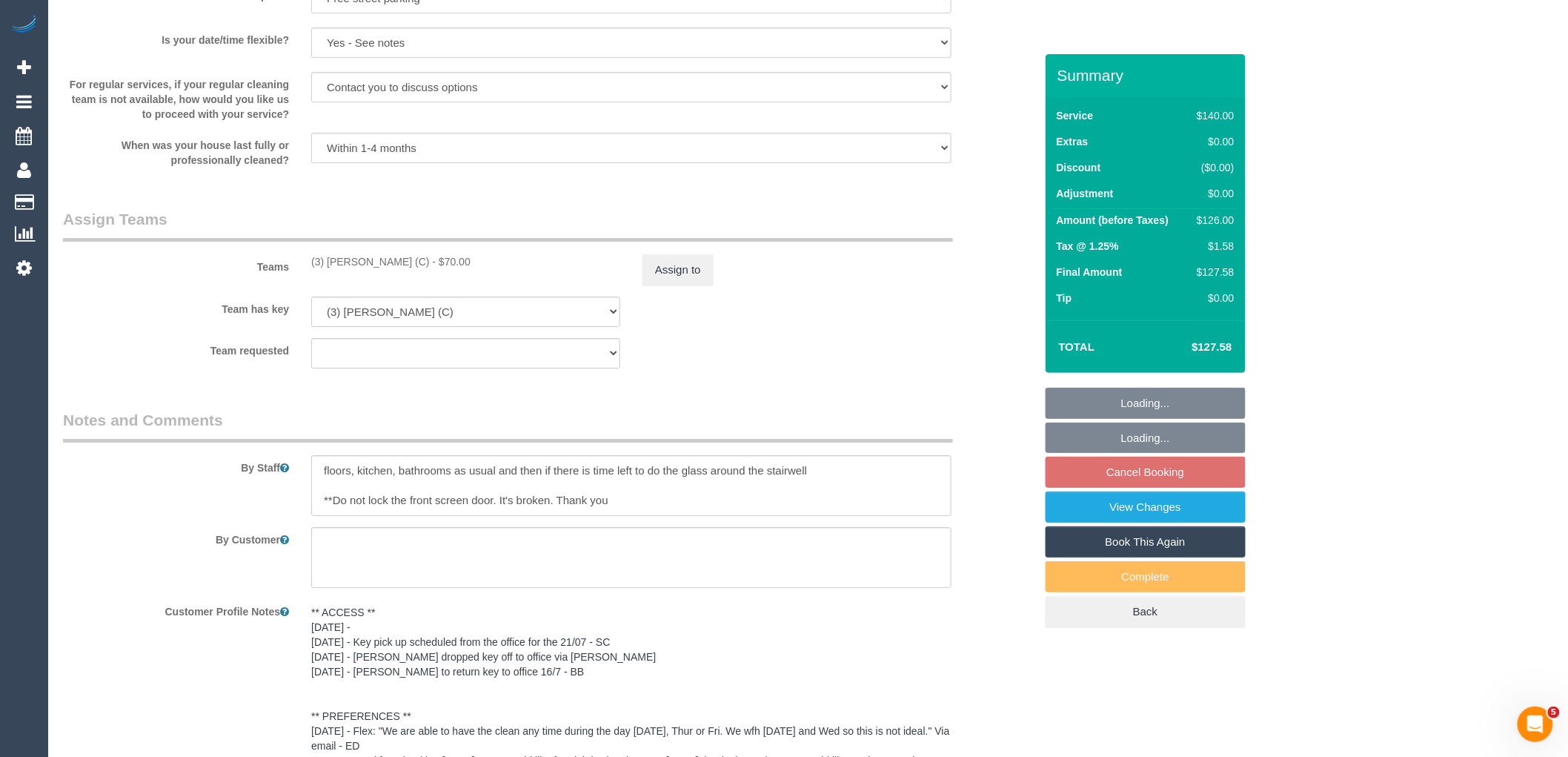
select select "spot4"
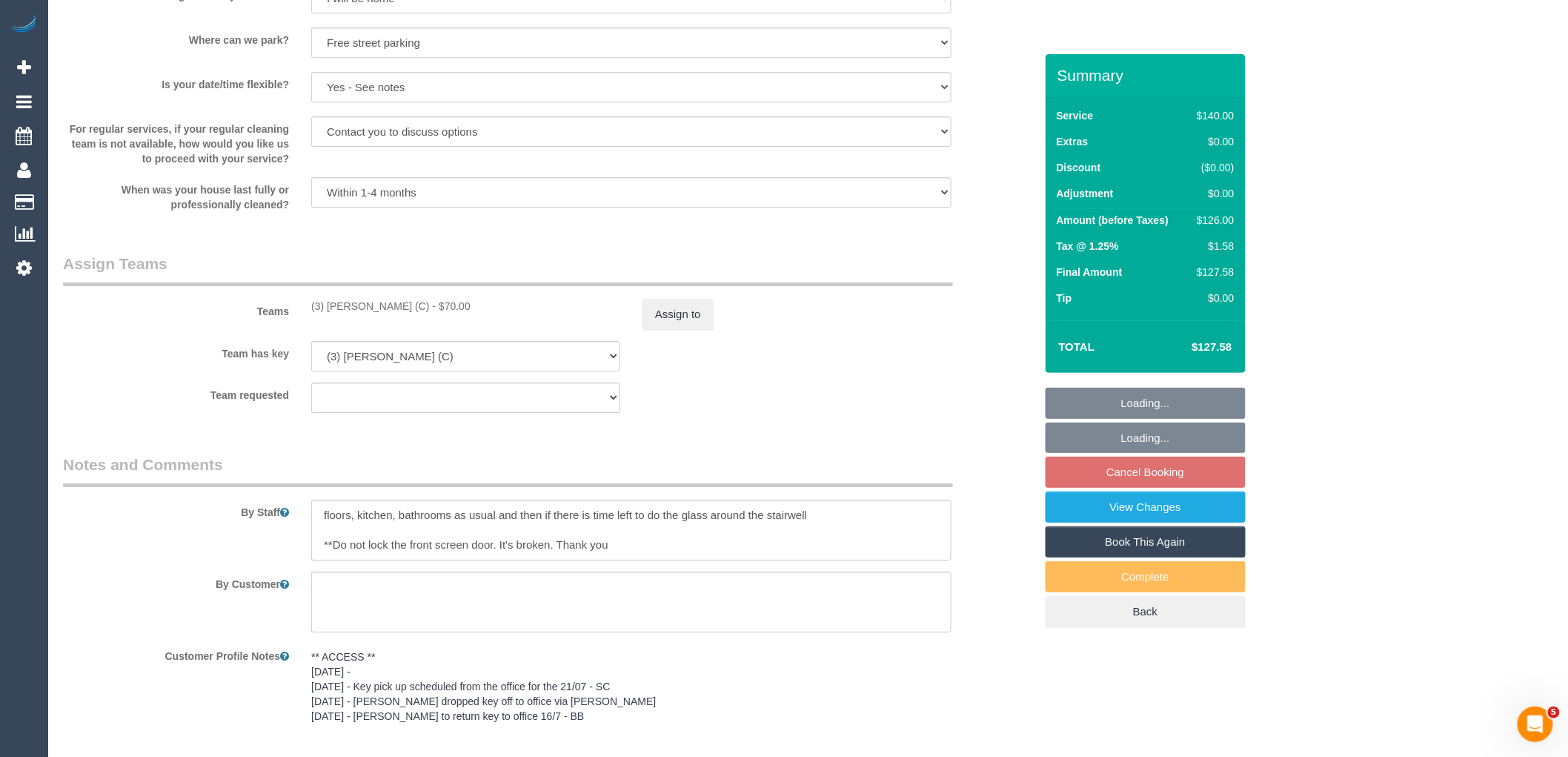
select select "object:1708"
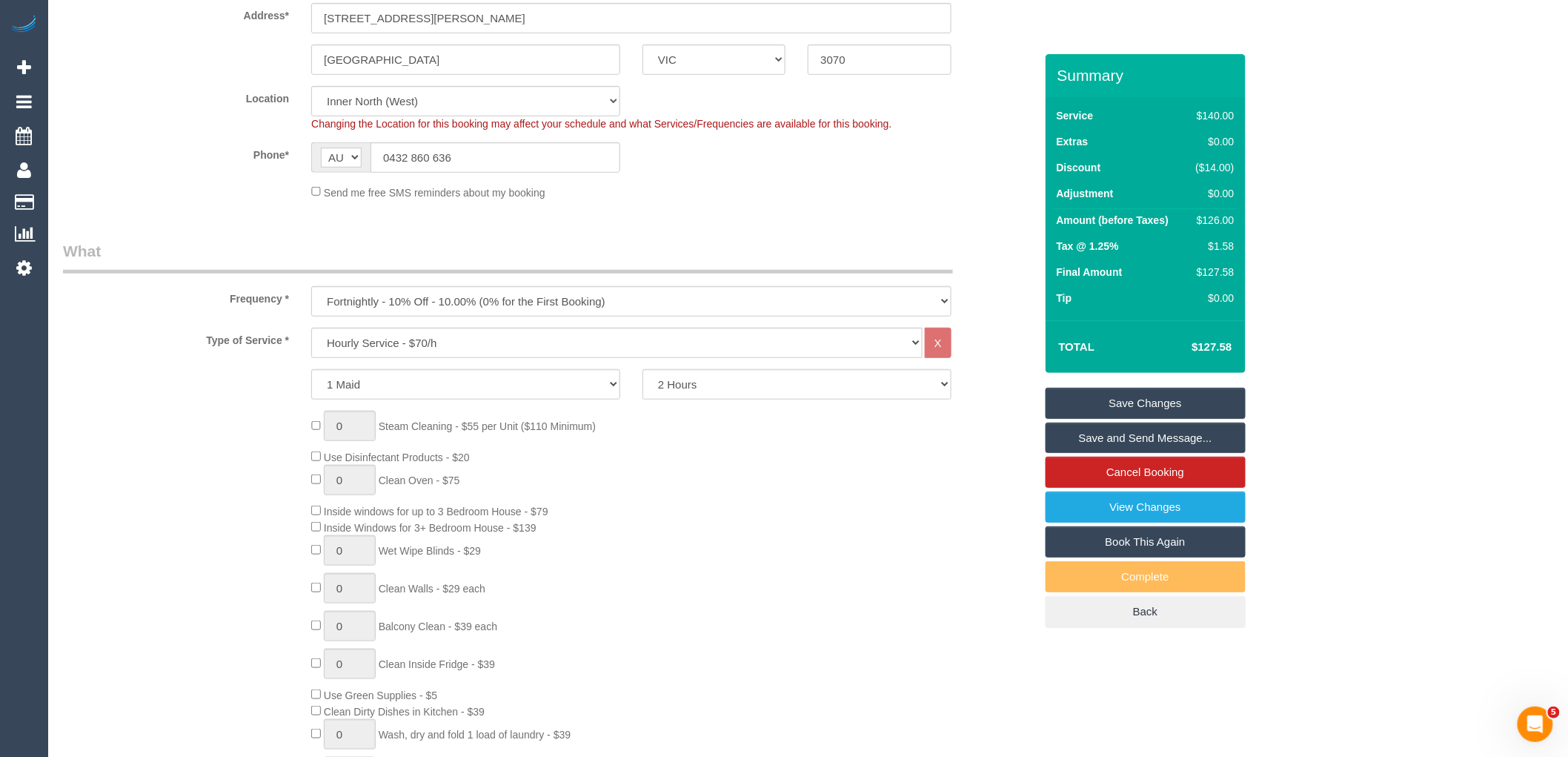
scroll to position [0, 0]
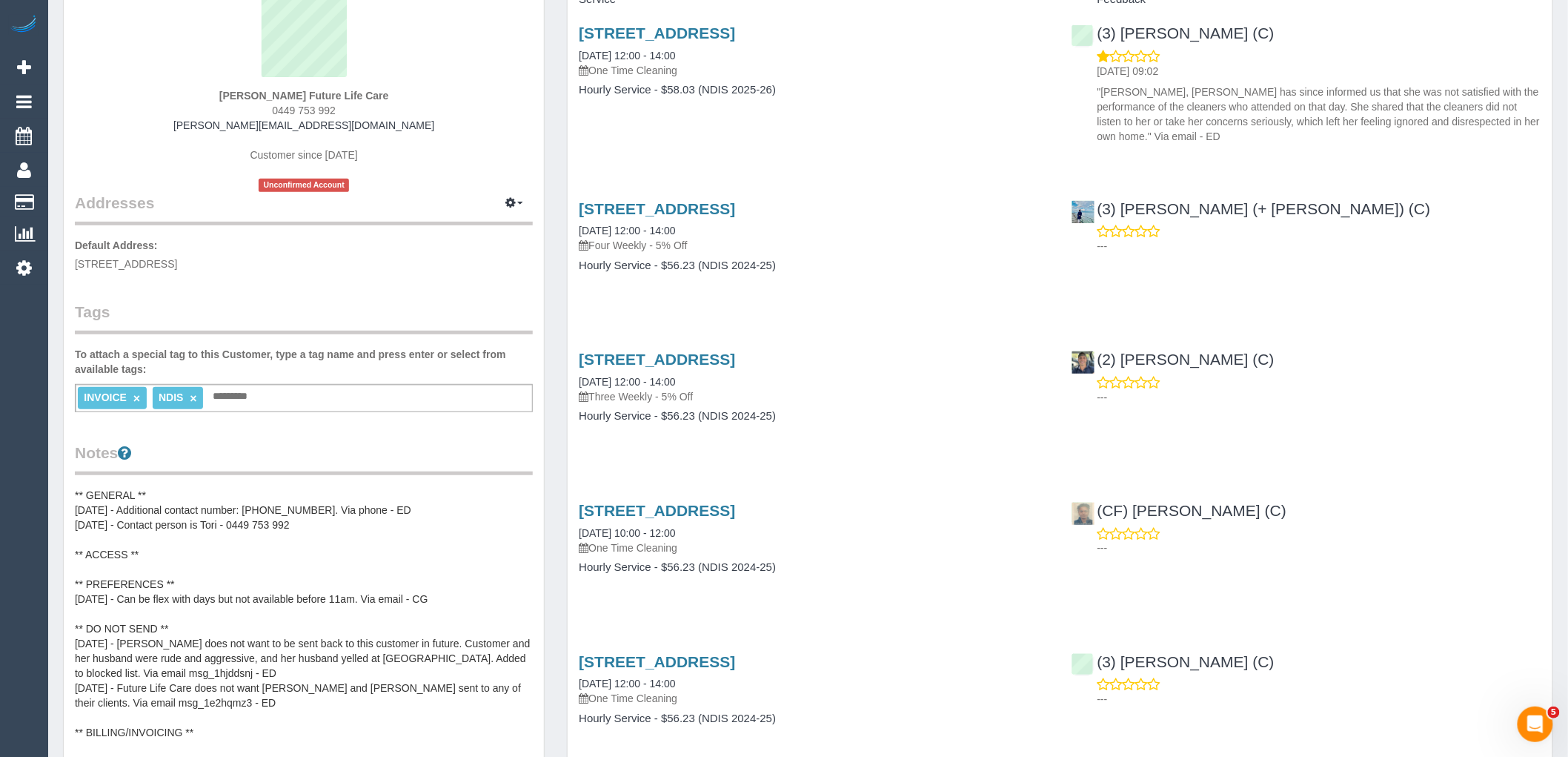
scroll to position [164, 0]
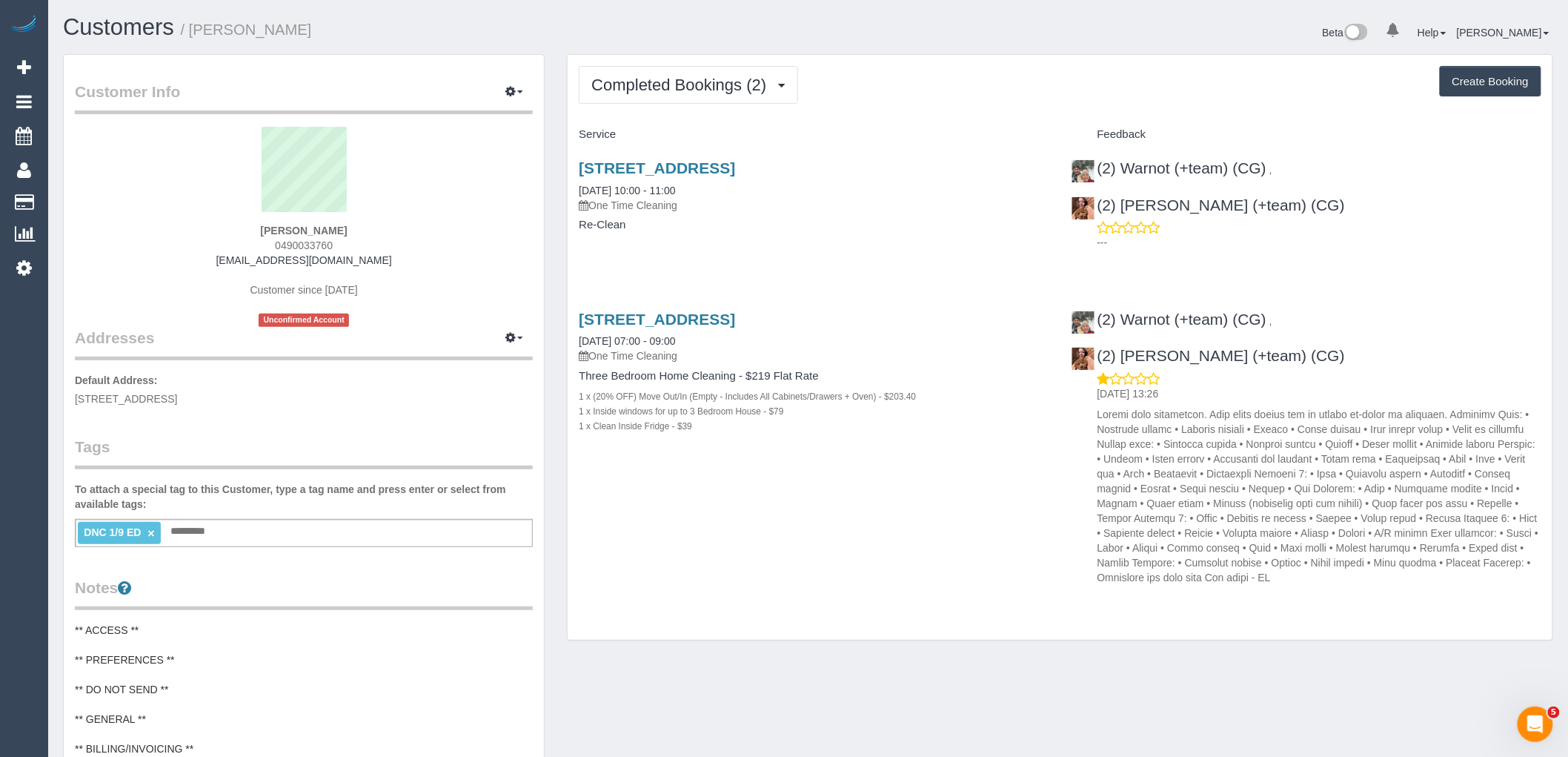
drag, startPoint x: 344, startPoint y: 241, endPoint x: 187, endPoint y: 256, distance: 157.7
click at [217, 243] on div "Grace Markovic 0490033760 gracemarkovic@hotmail.com Customer since 2025 Unconfi…" at bounding box center [303, 227] width 458 height 200
copy span "0490033760"
click at [706, 100] on button "Completed Bookings (2)" at bounding box center [688, 85] width 219 height 38
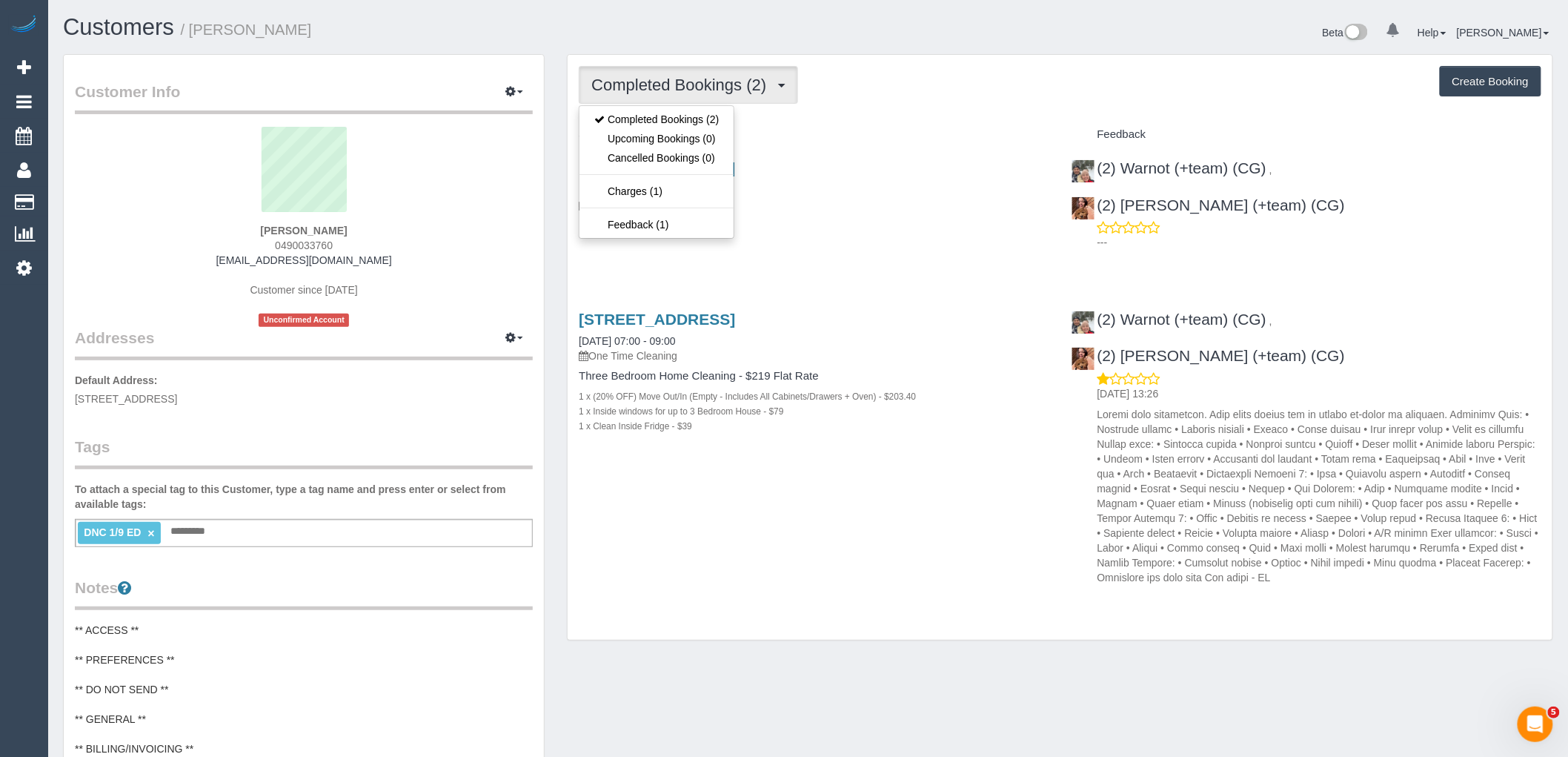
click at [156, 195] on sui-profile-pic at bounding box center [303, 175] width 436 height 96
click at [727, 87] on span "Completed Bookings (2)" at bounding box center [683, 84] width 183 height 18
click at [974, 164] on h3 "17 Macrobertsons Close, Fitzroy, VIC 3065" at bounding box center [814, 168] width 470 height 17
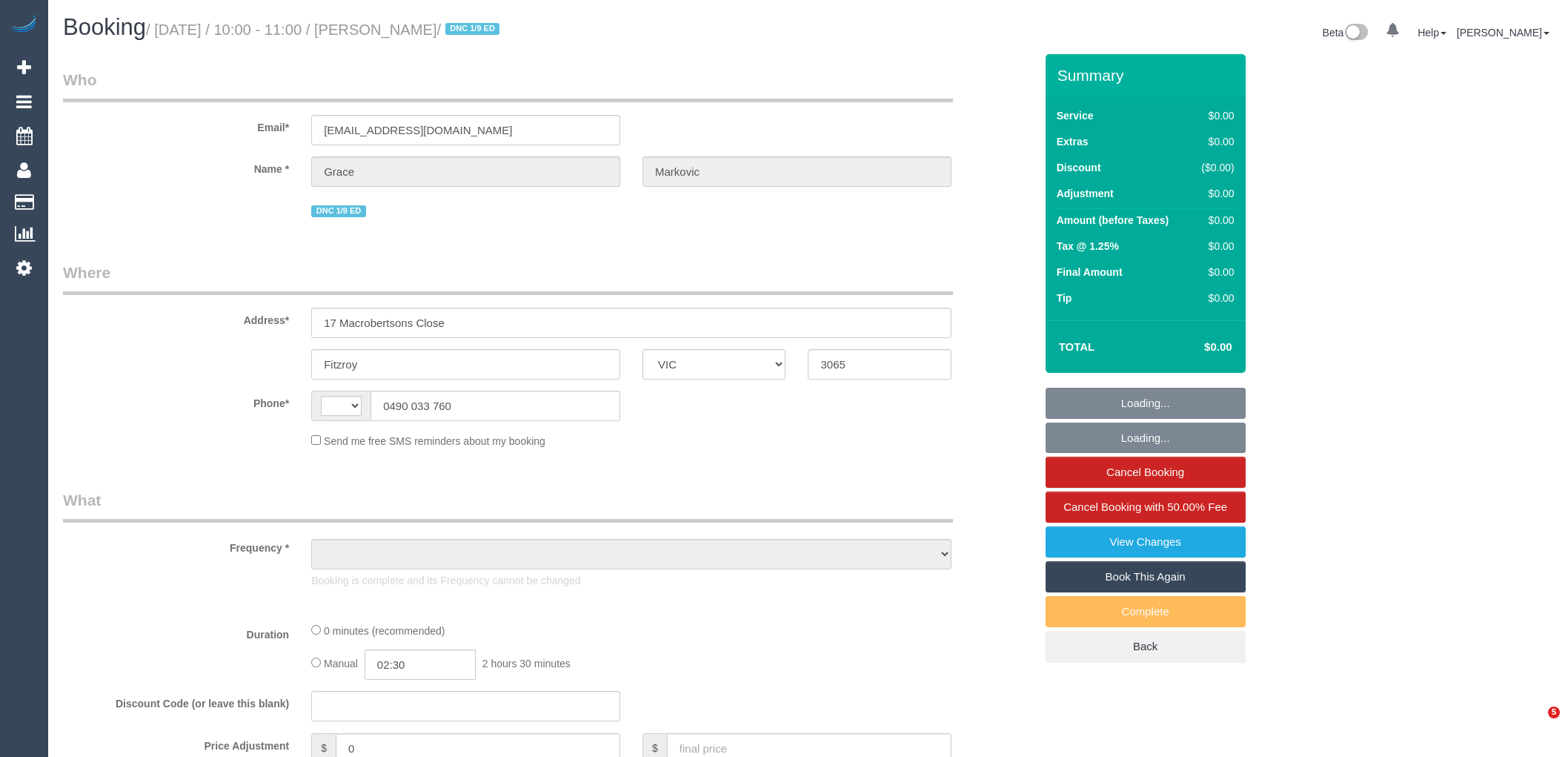
select select "VIC"
select select "string:AU"
select select "object:591"
select select "string:stripe-pm_1RuW0w2GScqysDRVWXAmBNd1"
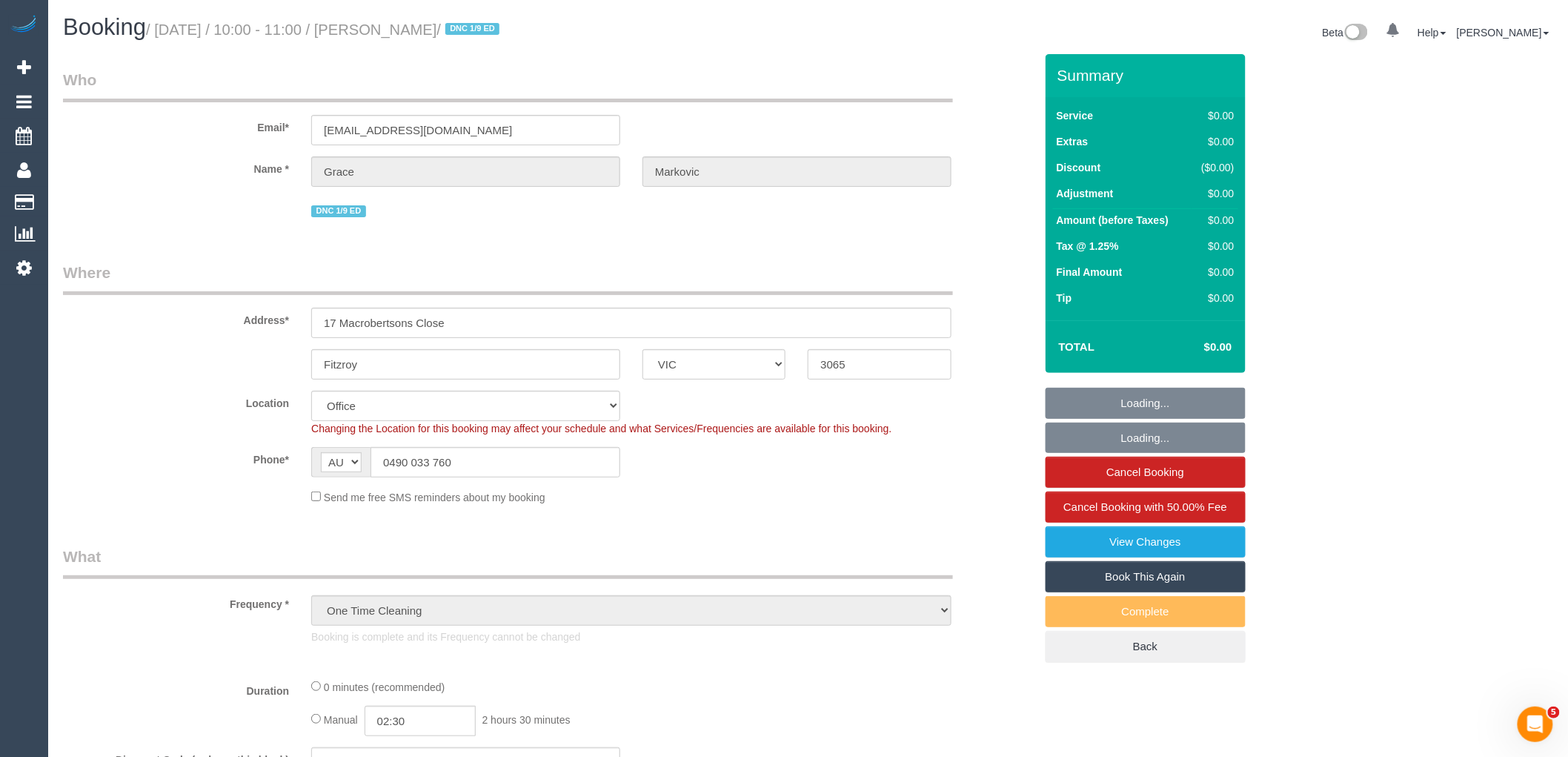
select select "number:28"
select select "number:14"
select select "number:19"
select select "number:25"
select select "number:13"
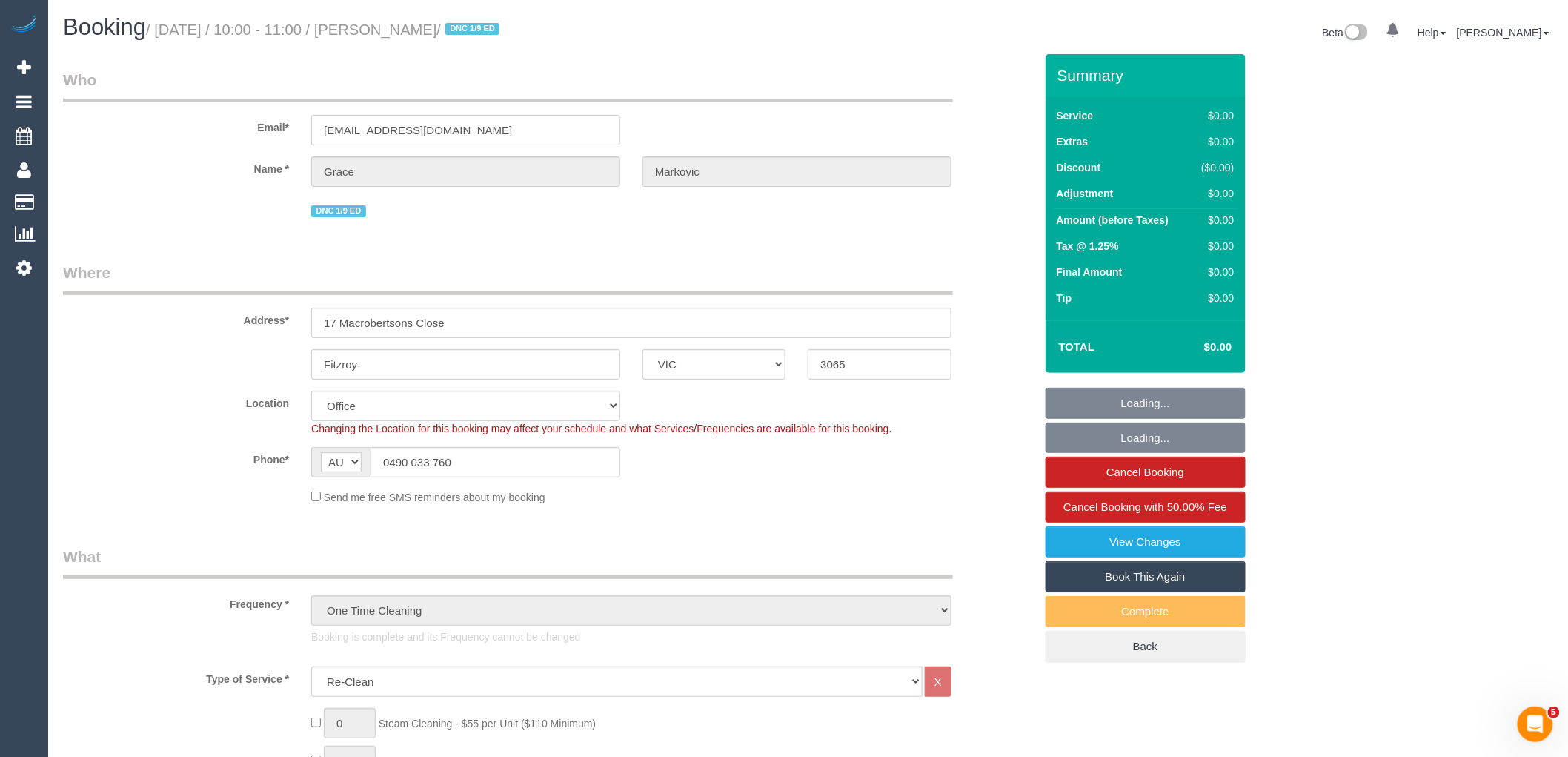
select select "object:2085"
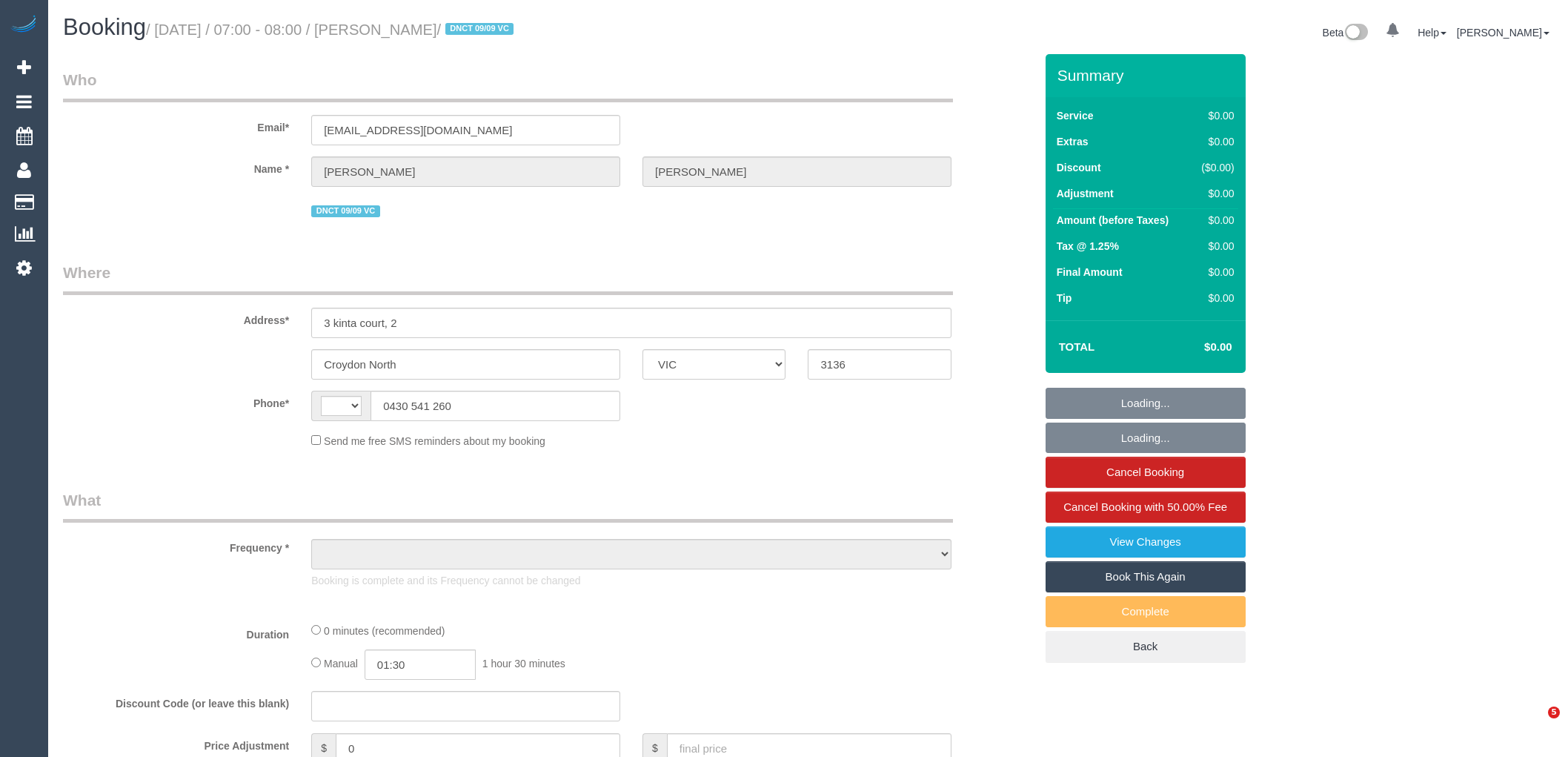
select select "VIC"
select select "string:AU"
select select "object:588"
select select "string:stripe-pm_1S3rK62GScqysDRVEs1S9P1c"
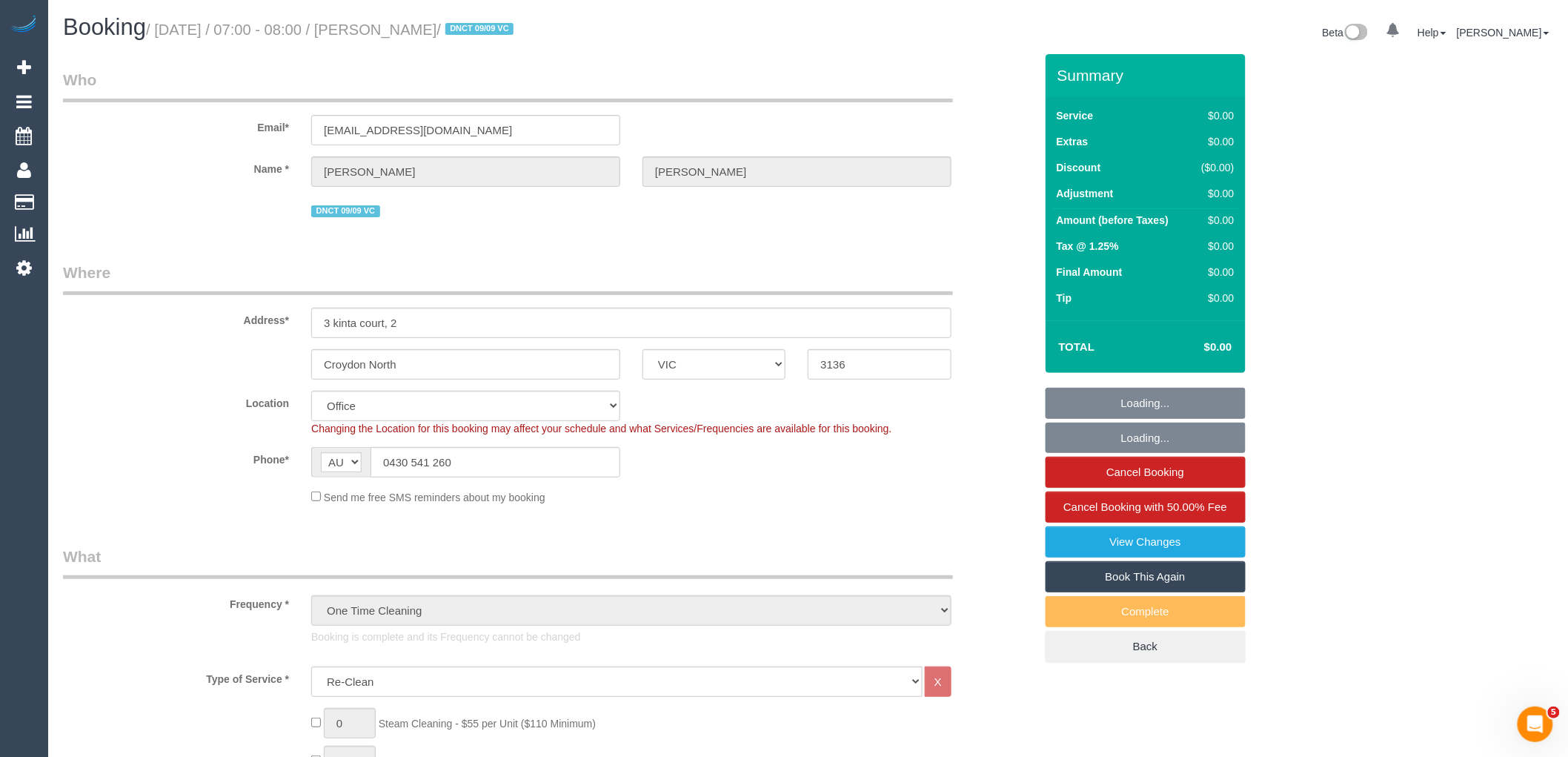
select select "number:28"
select select "number:14"
select select "number:19"
select select "number:24"
select select "number:26"
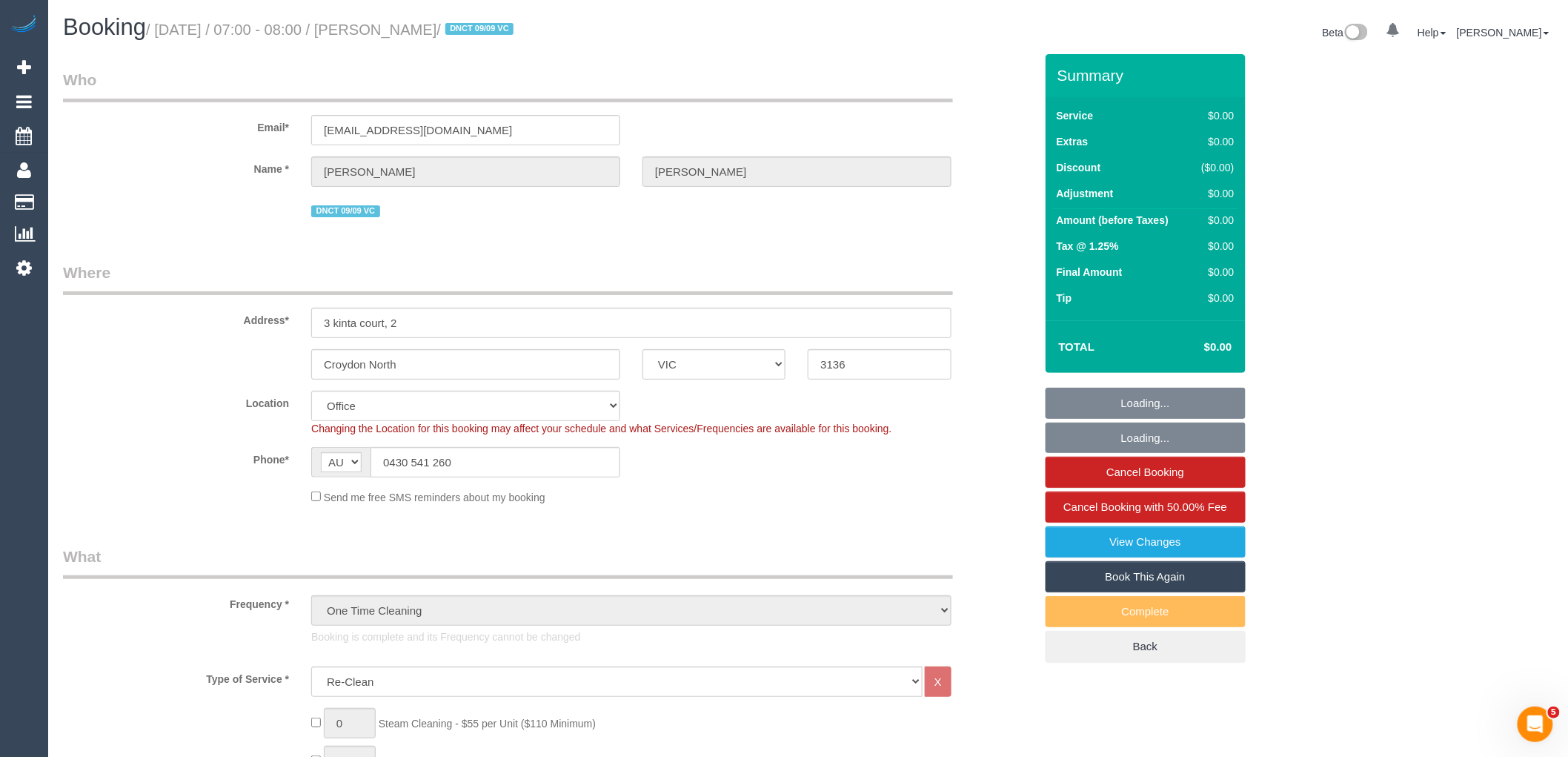
select select "object:1920"
drag, startPoint x: 480, startPoint y: 456, endPoint x: 302, endPoint y: 457, distance: 178.0
click at [302, 457] on div "AF AL DZ AD AO AI AQ AG AR AM AW AU AT AZ BS BH BD BB BY BE BZ BJ BM BT BO BA B…" at bounding box center [465, 462] width 331 height 30
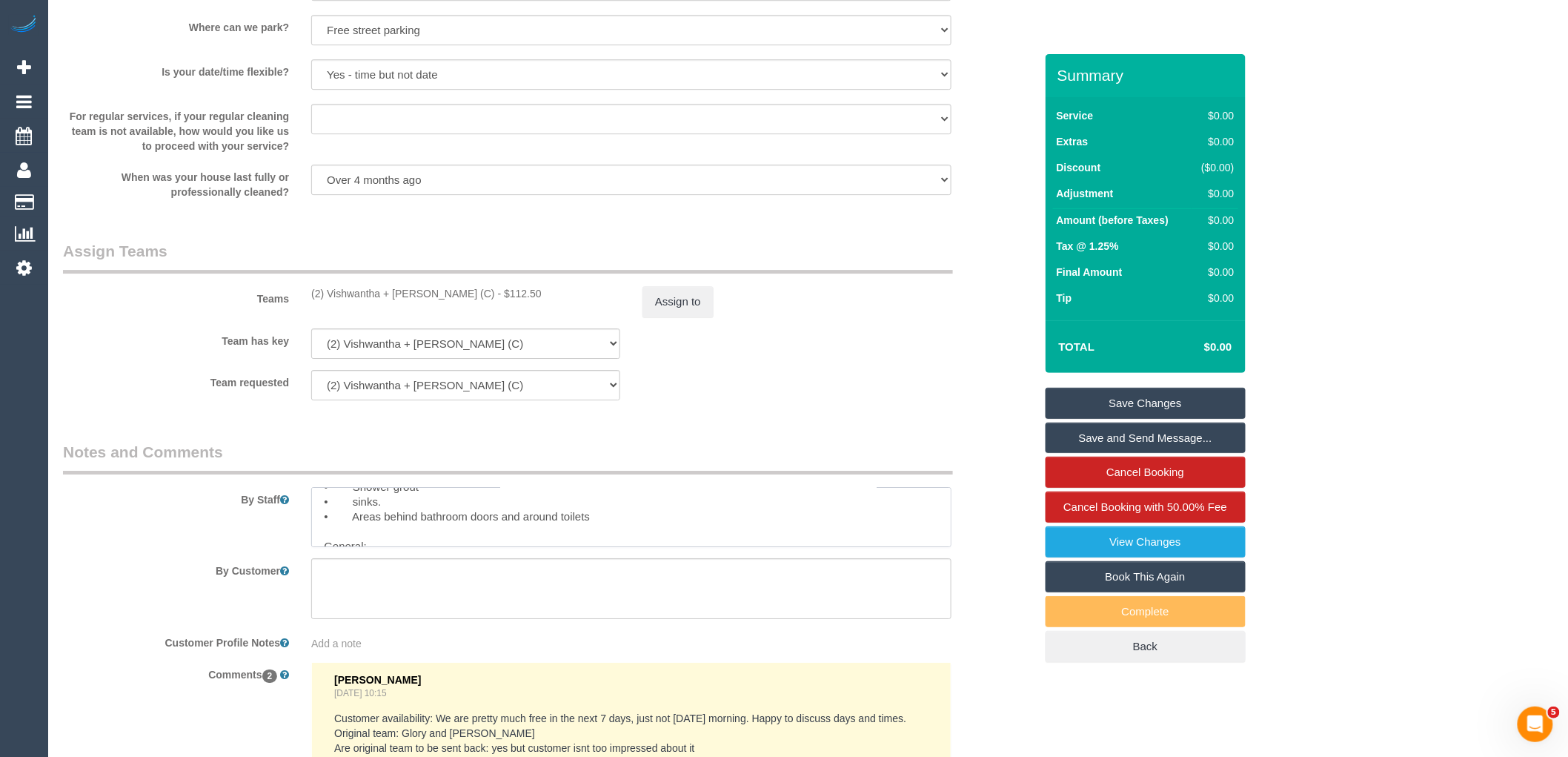
scroll to position [164, 0]
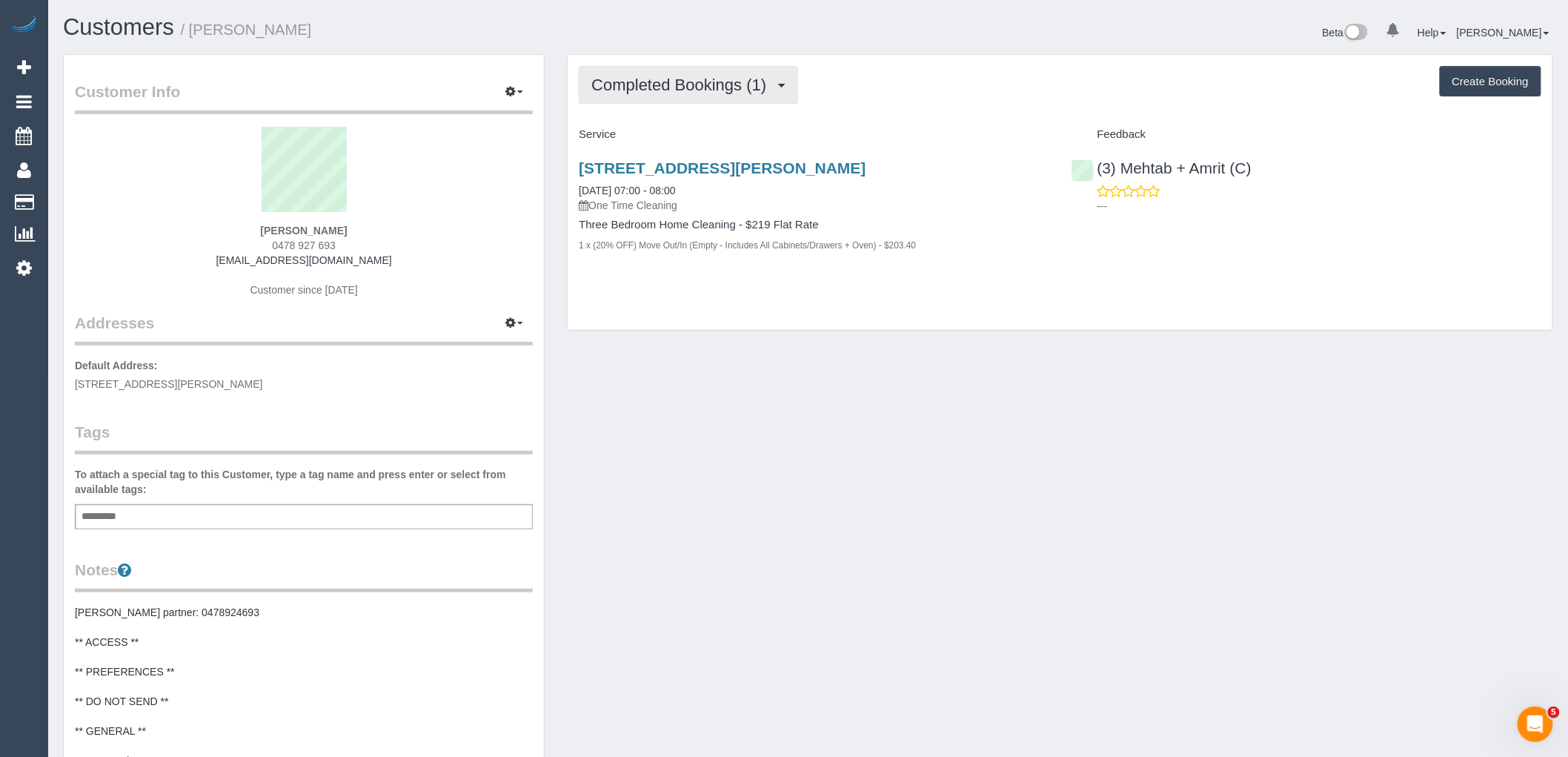
click at [723, 90] on span "Completed Bookings (1)" at bounding box center [683, 84] width 183 height 18
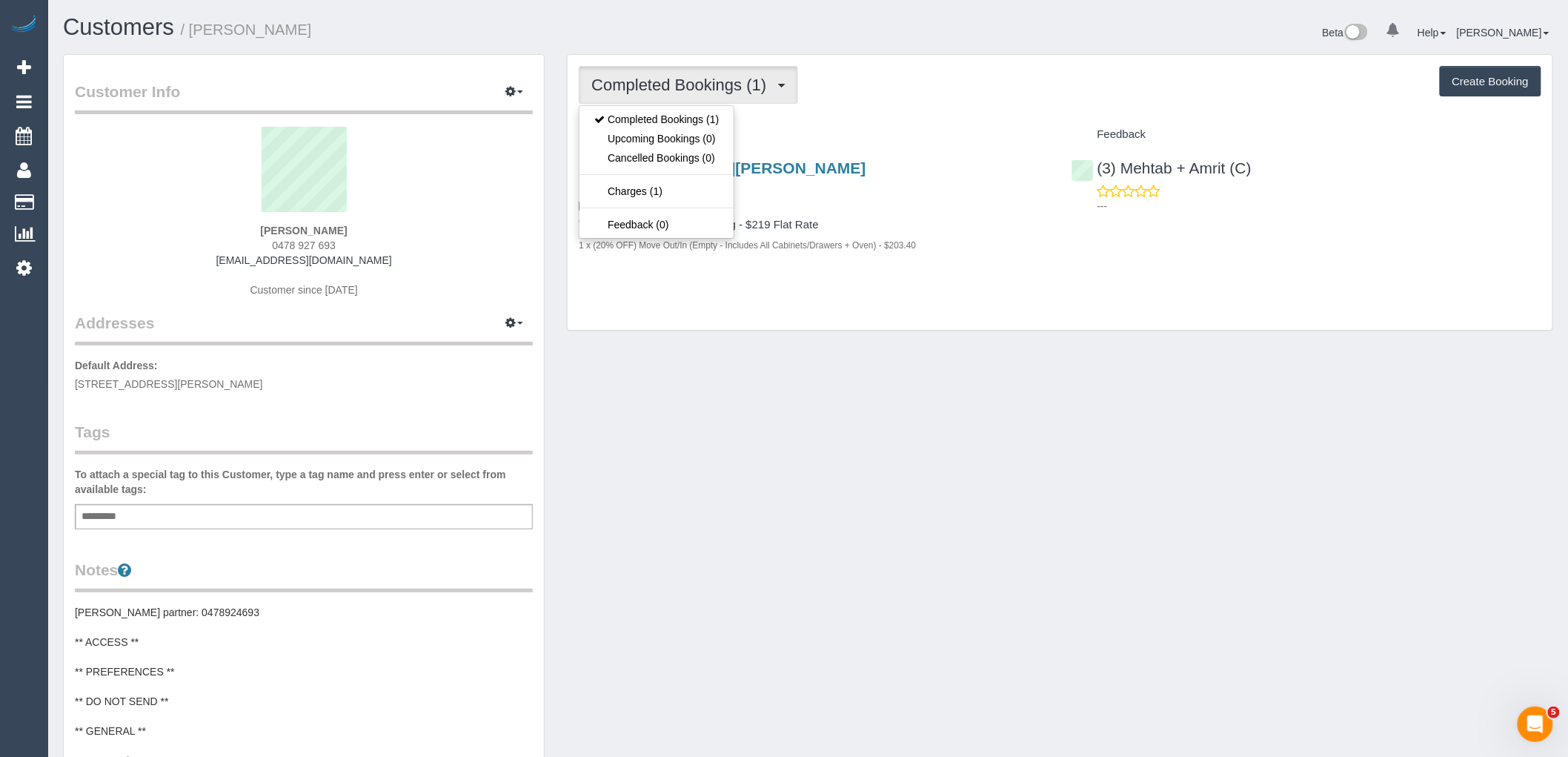
click at [939, 106] on div "Completed Bookings (1) Completed Bookings (1) Upcoming Bookings (0) Cancelled B…" at bounding box center [1060, 192] width 984 height 276
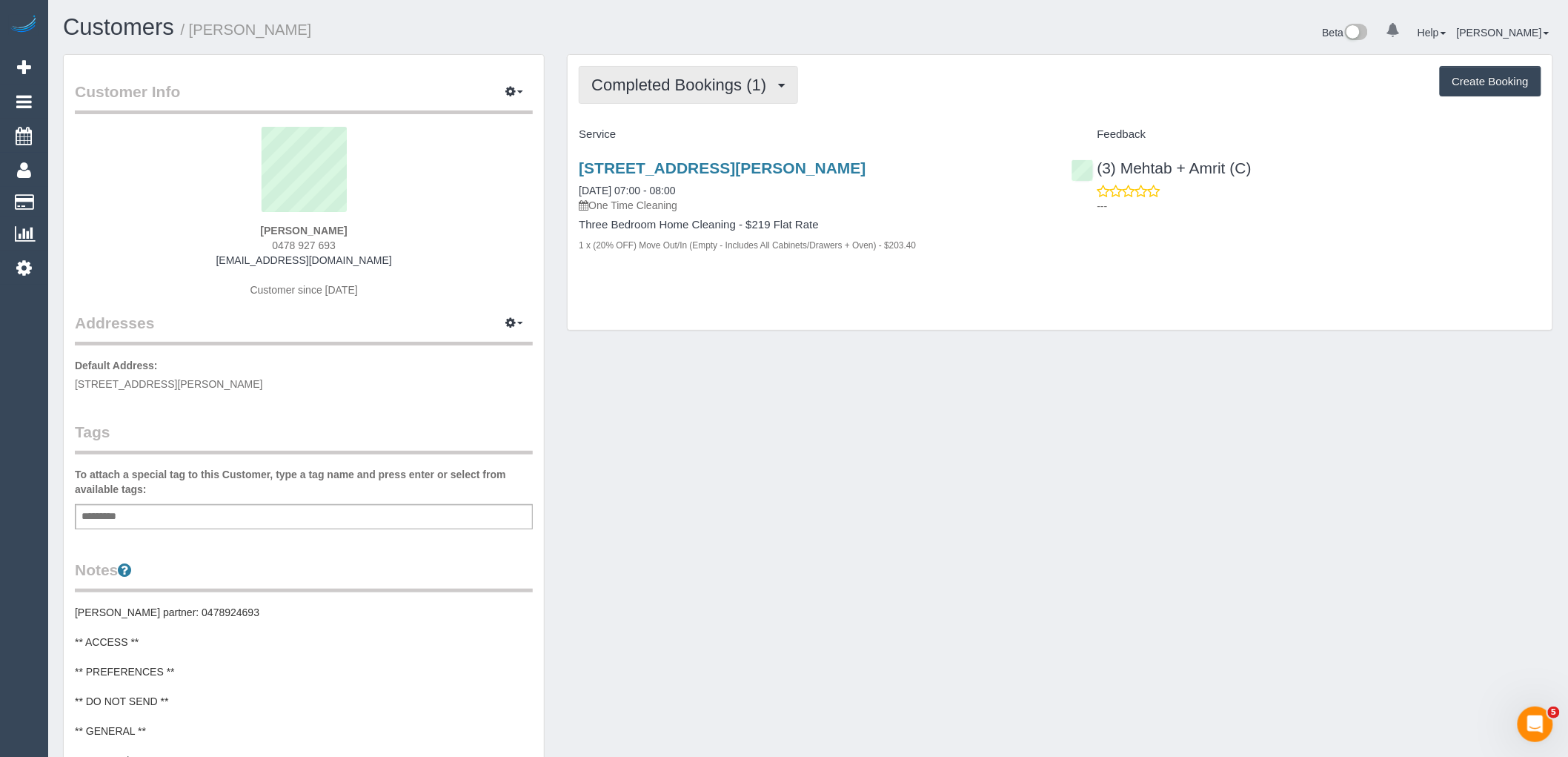
click at [688, 76] on span "Completed Bookings (1)" at bounding box center [683, 84] width 183 height 18
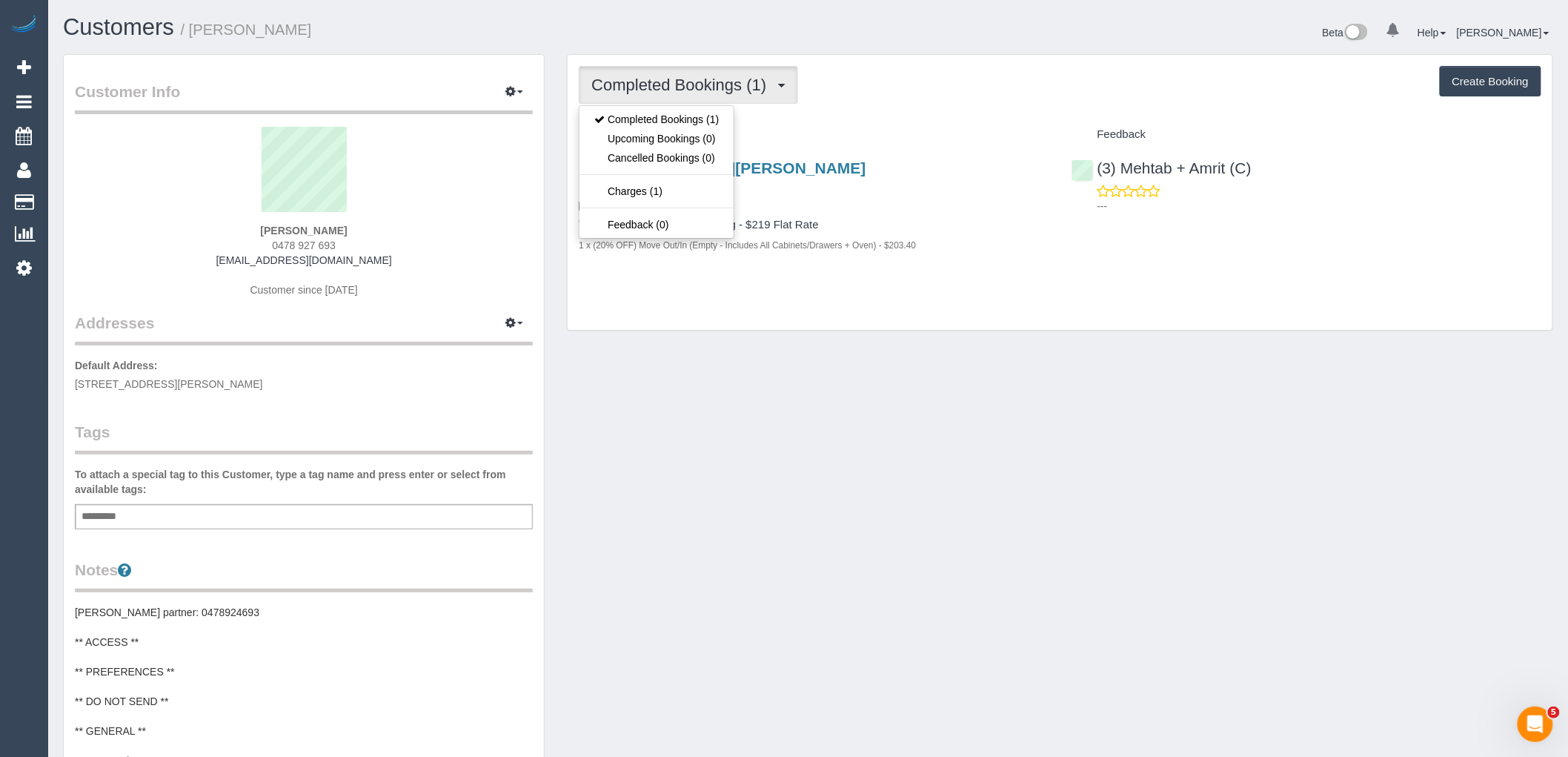
click at [998, 122] on div "Service" at bounding box center [814, 135] width 492 height 25
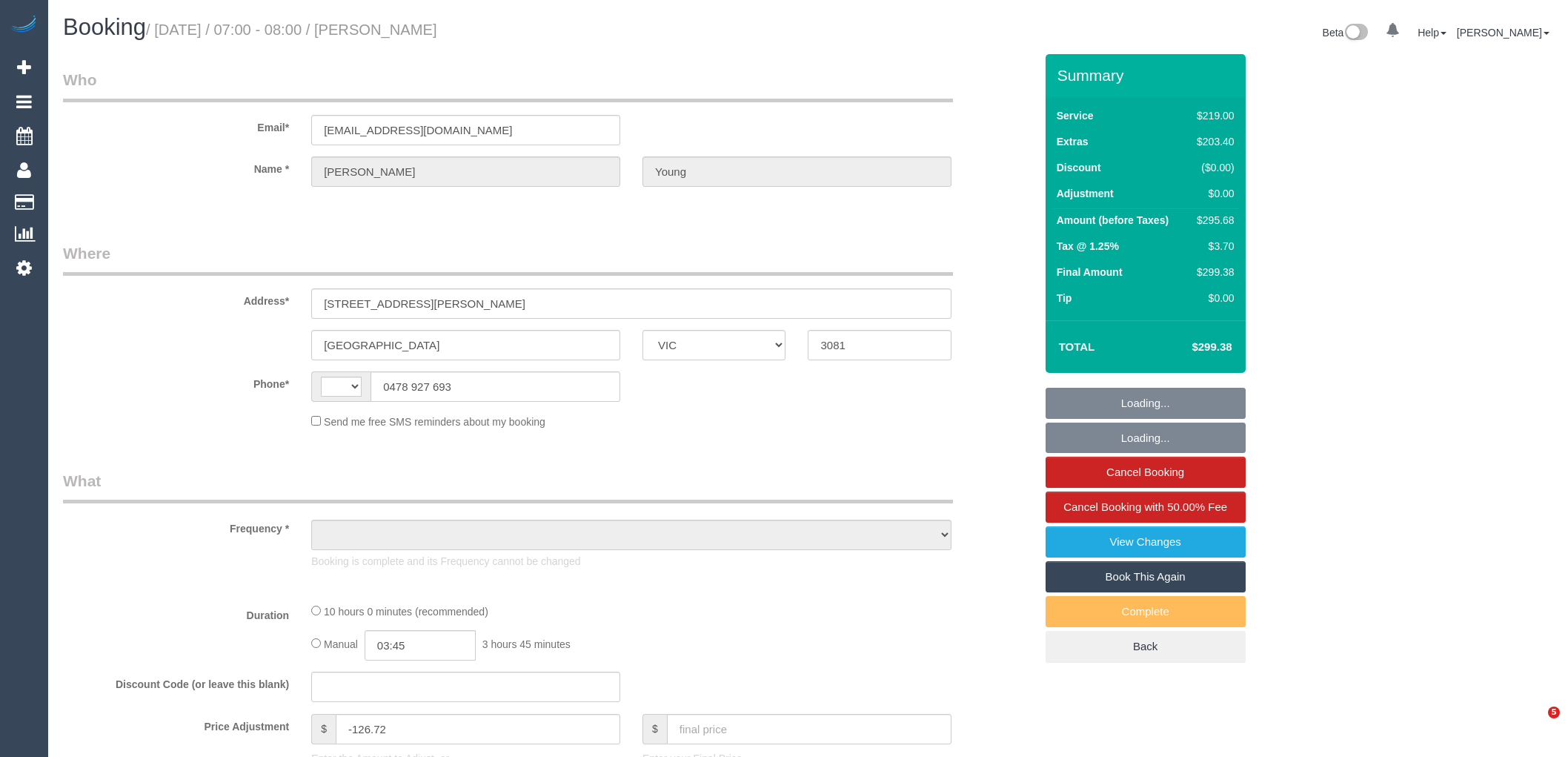
select select "VIC"
select select "string:AU"
select select "object:290"
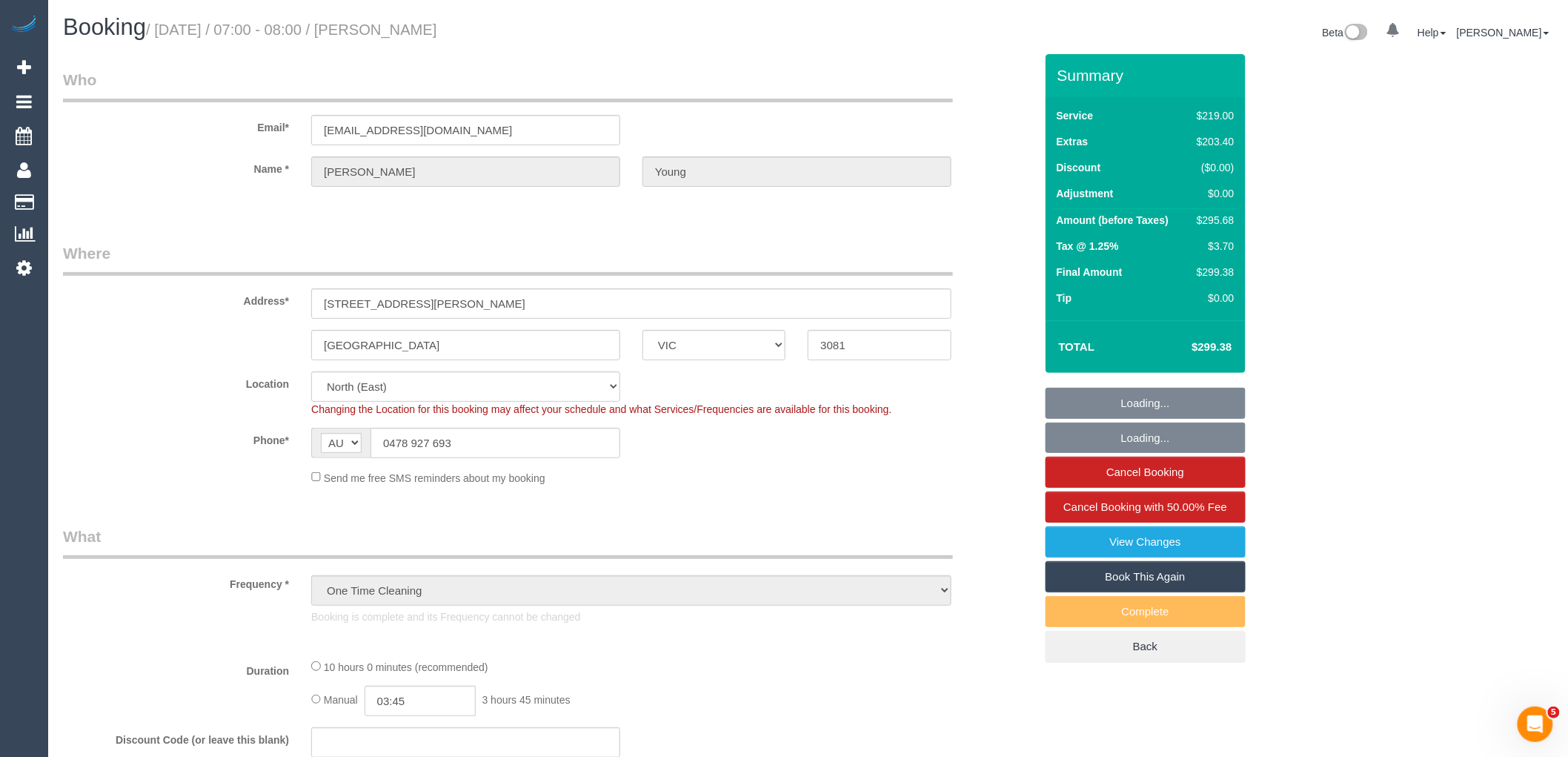
select select "string:stripe-pm_1S3Ax62GScqysDRV3Ld263yA"
select select "number:28"
select select "number:15"
select select "number:18"
select select "number:22"
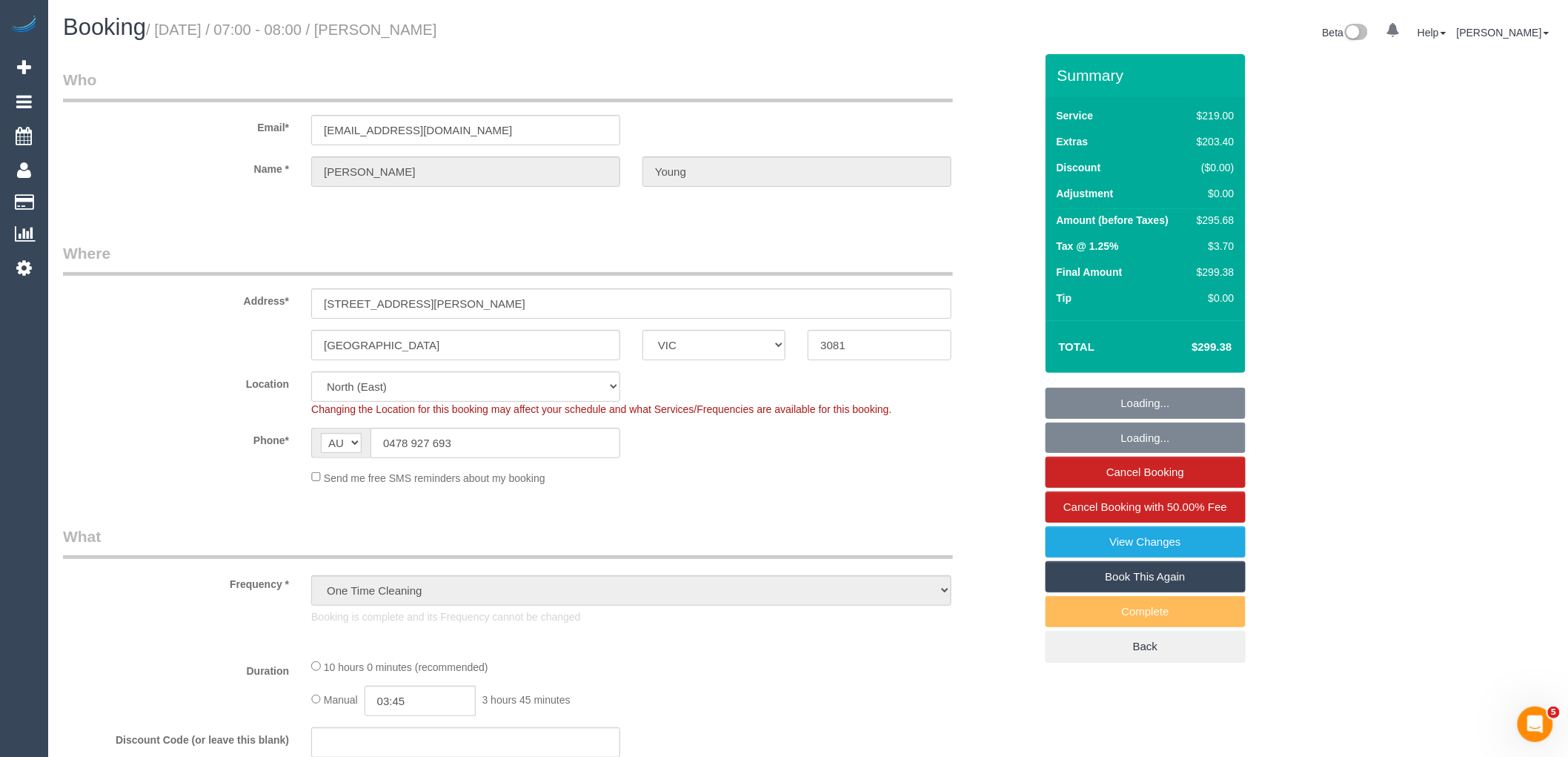
select select "number:35"
select select "number:26"
select select "object:810"
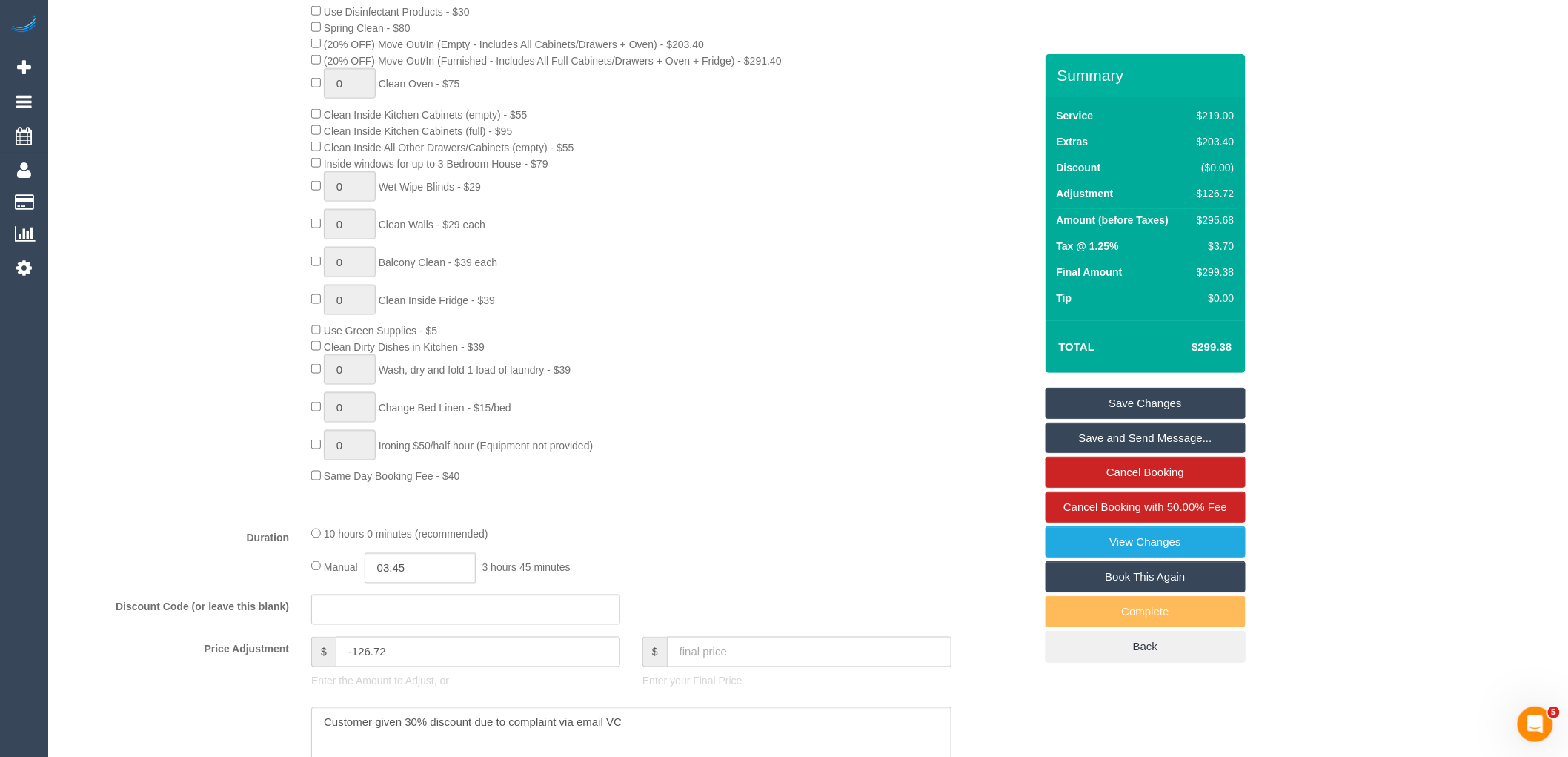
scroll to position [1235, 0]
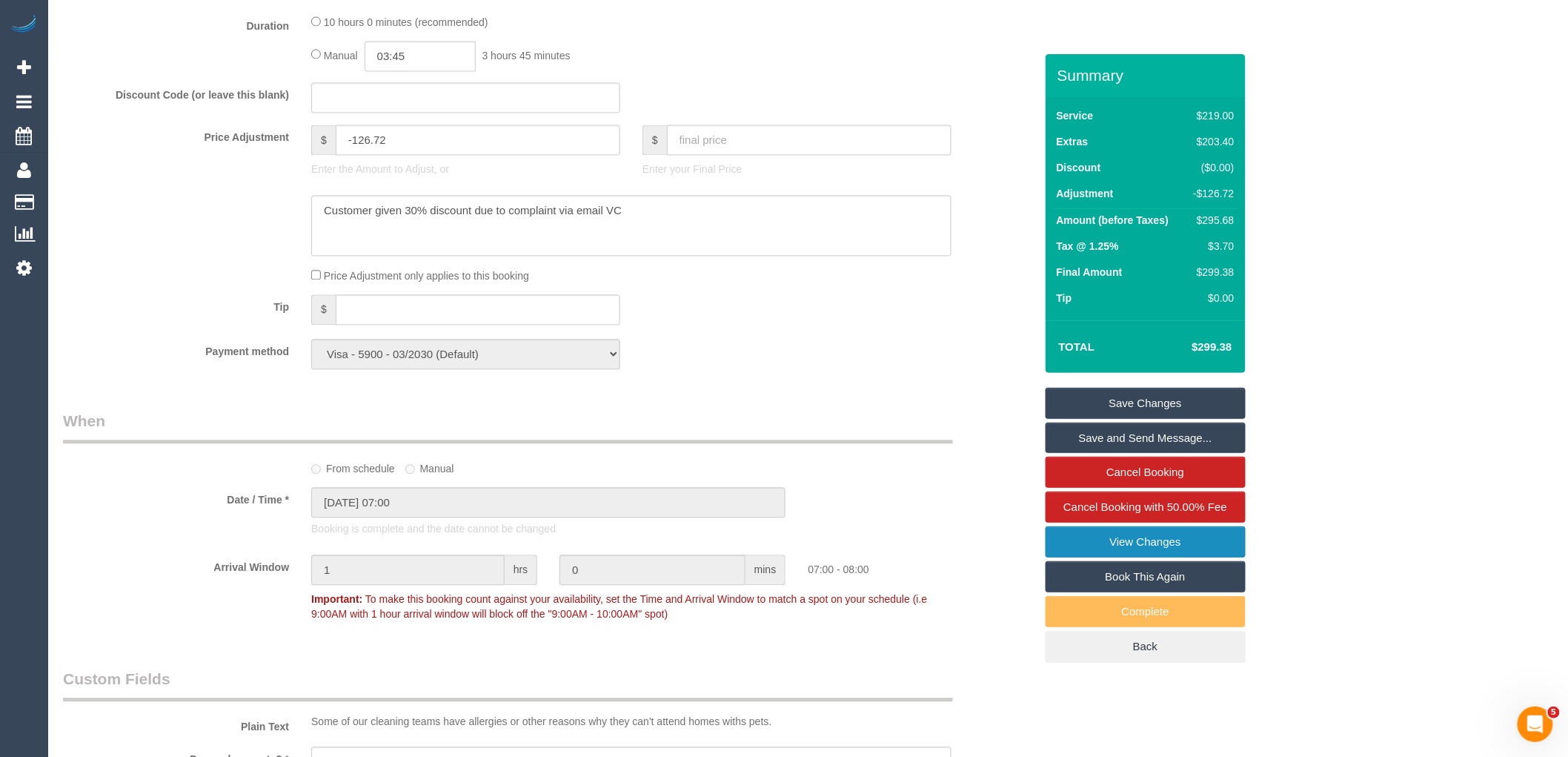
click at [1138, 550] on link "View Changes" at bounding box center [1146, 542] width 200 height 31
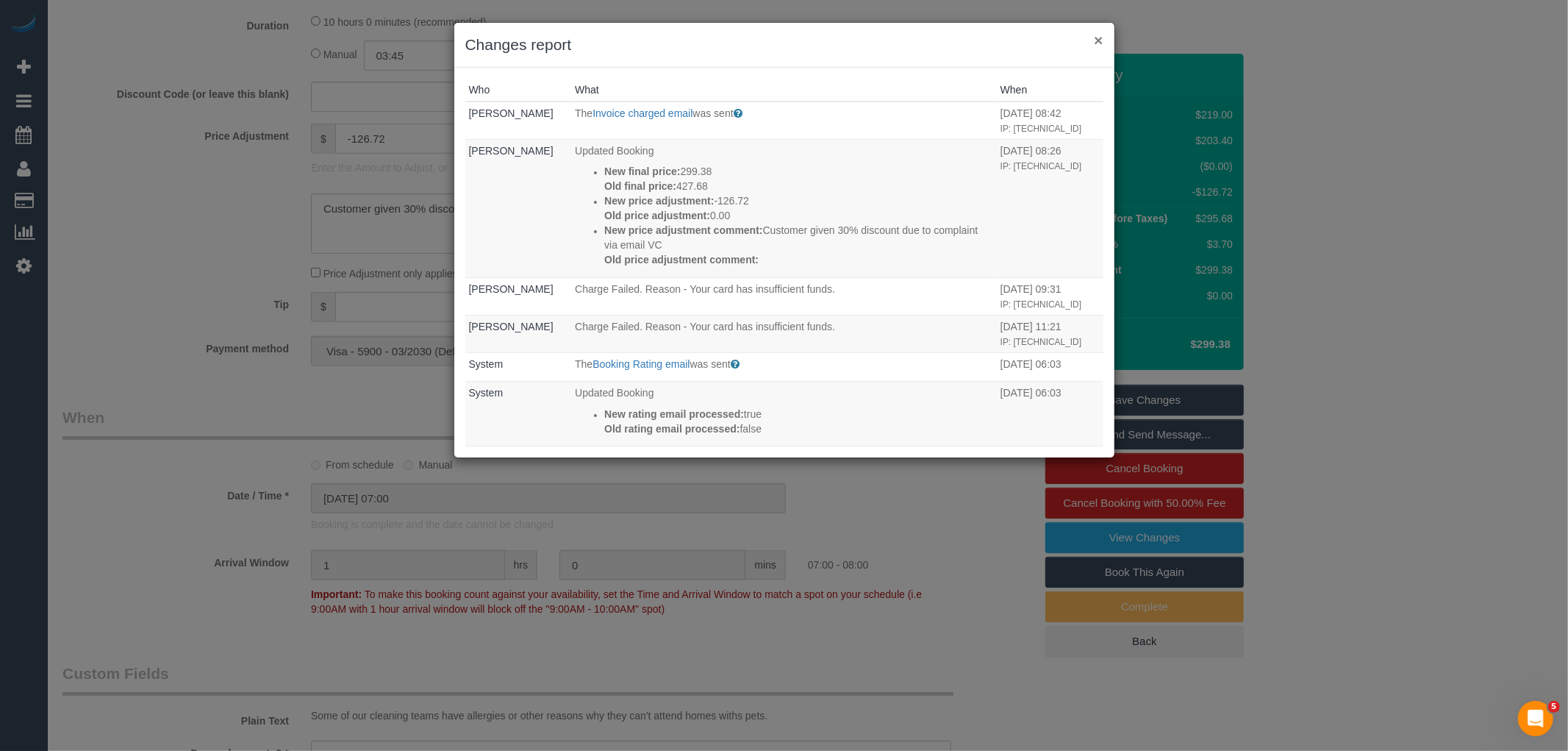
click at [1095, 39] on button "×" at bounding box center [1098, 40] width 9 height 16
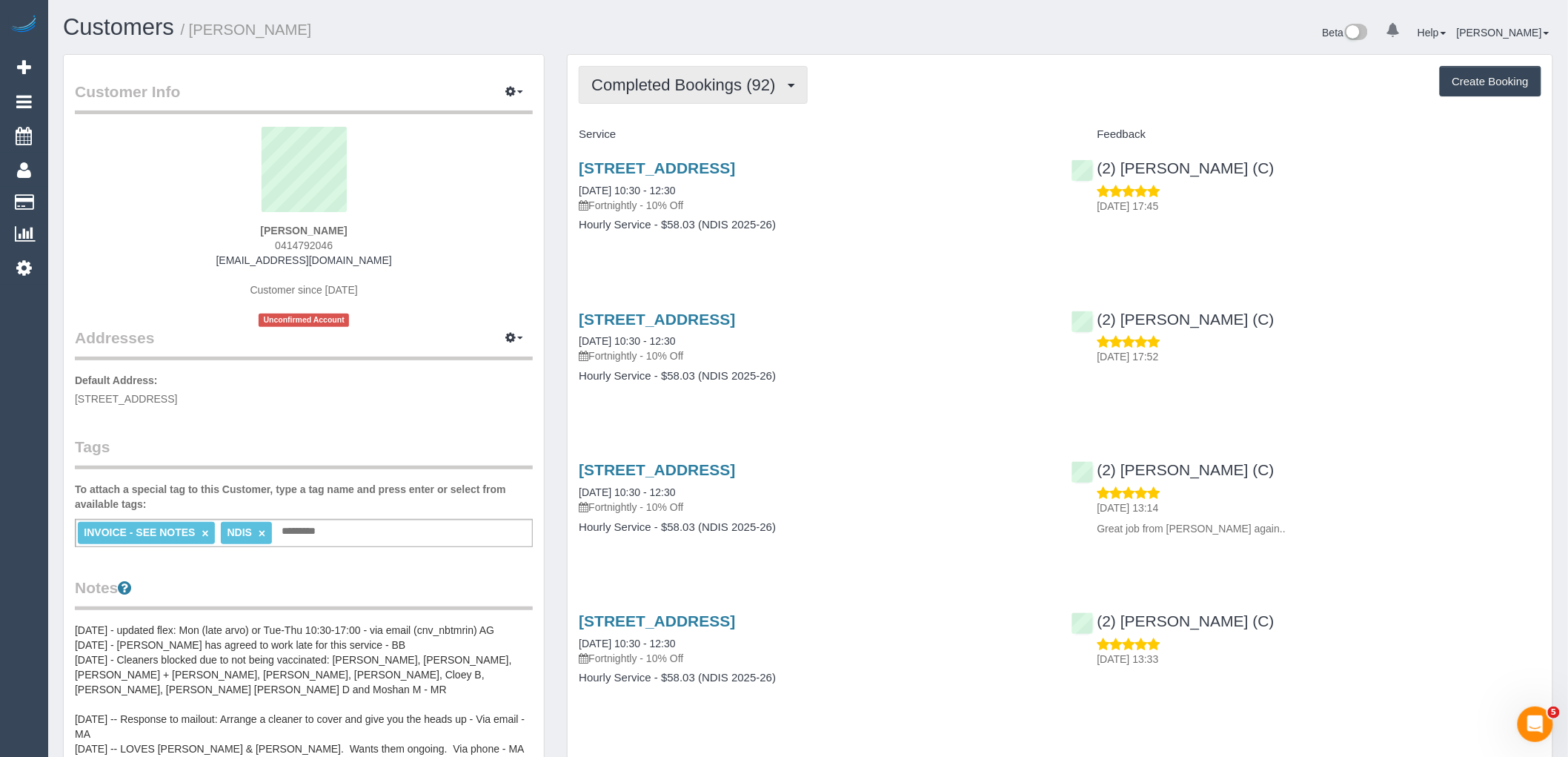
click at [761, 82] on span "Completed Bookings (92)" at bounding box center [687, 84] width 191 height 18
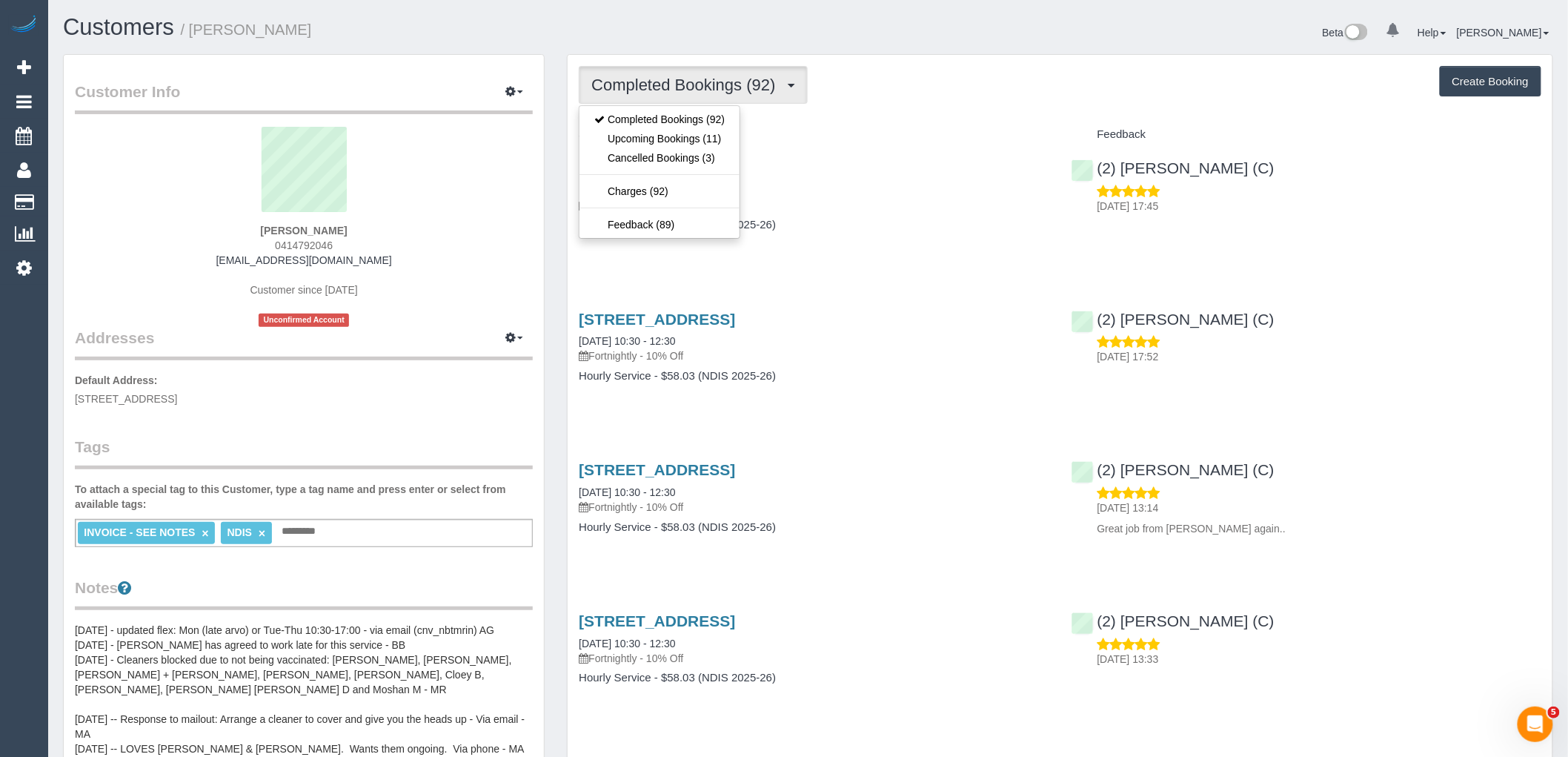
click at [818, 145] on div "Service" at bounding box center [814, 135] width 492 height 25
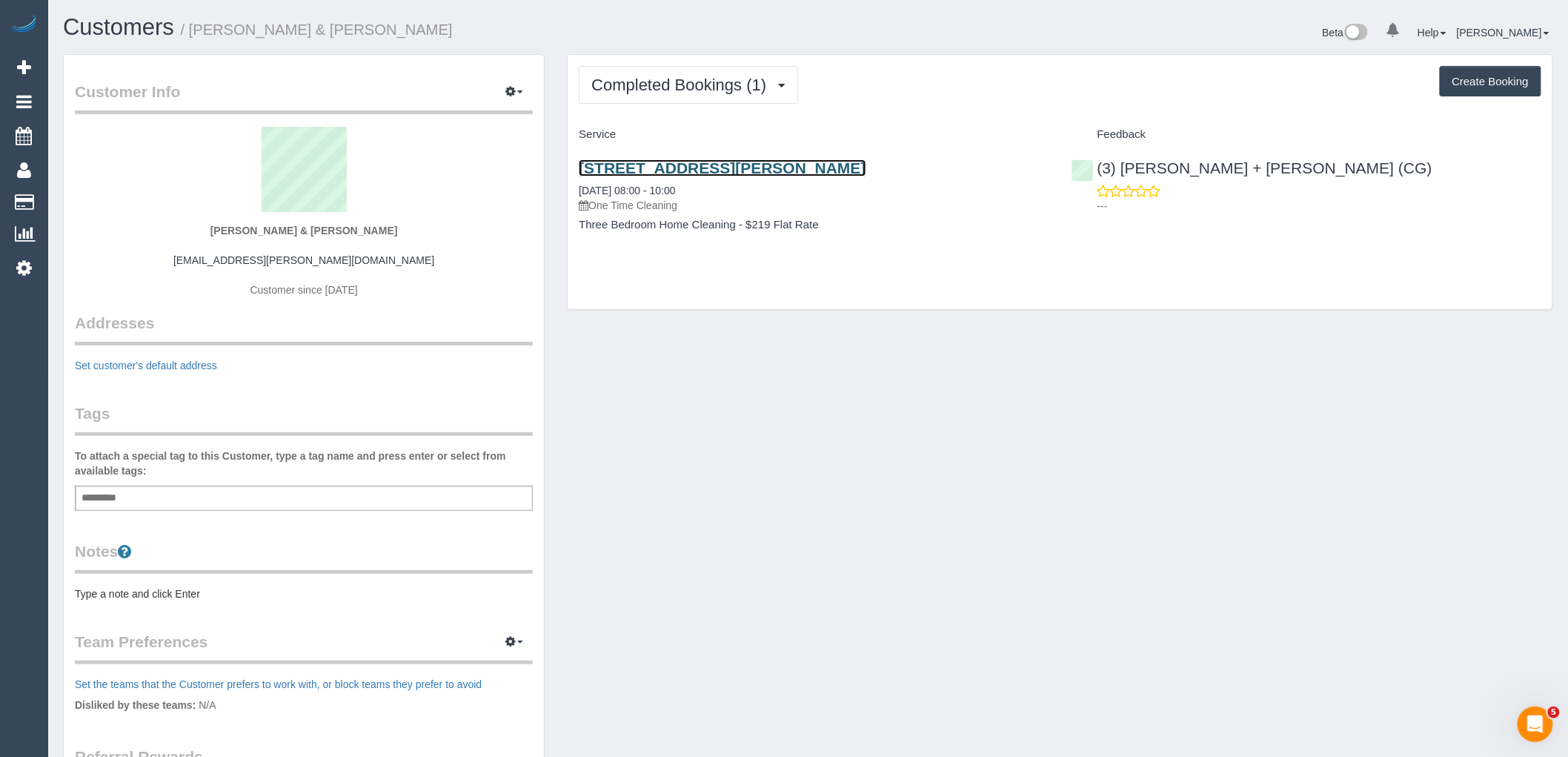
click at [719, 172] on link "41 Addison St, Elwood, VIC 3184" at bounding box center [722, 168] width 287 height 17
click at [713, 86] on span "Completed Bookings (1)" at bounding box center [683, 84] width 183 height 18
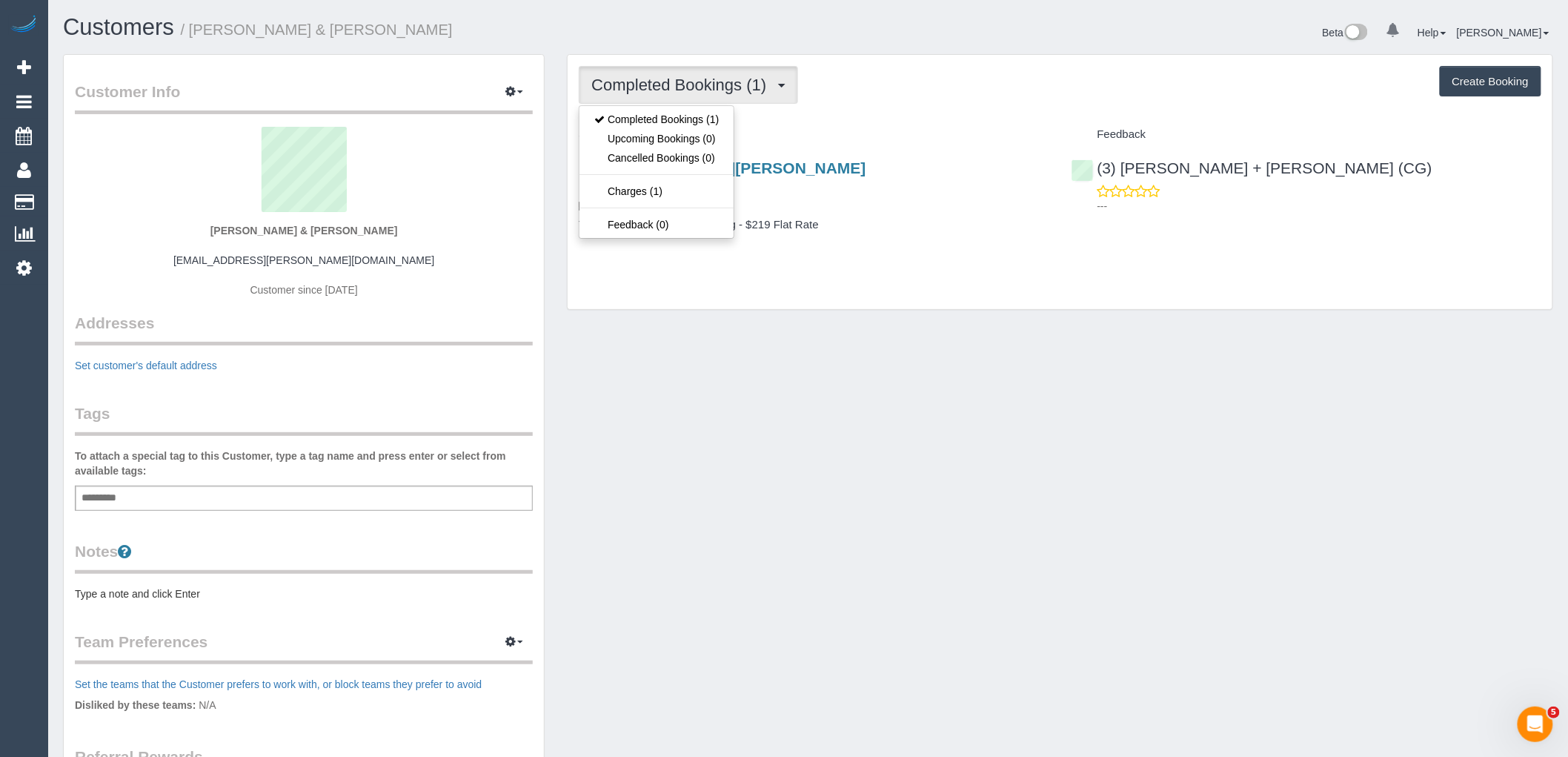
click at [883, 124] on div "Service" at bounding box center [814, 135] width 492 height 25
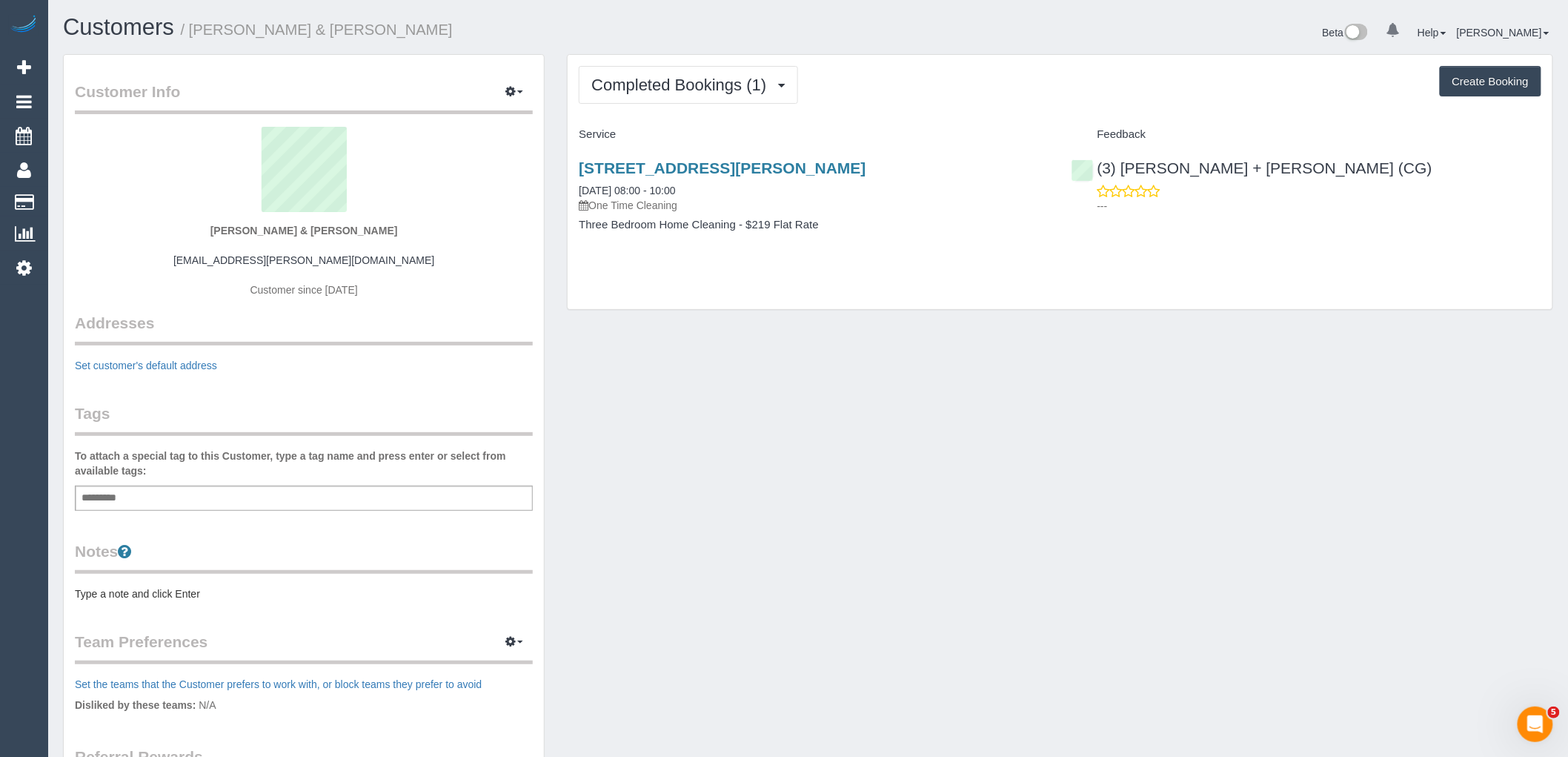
click at [356, 495] on div "Add a tag" at bounding box center [303, 498] width 458 height 25
type input "**********"
click at [387, 396] on div "Customer Info Edit Contact Info Send Message Email Preferences Special Sales Ta…" at bounding box center [303, 519] width 480 height 929
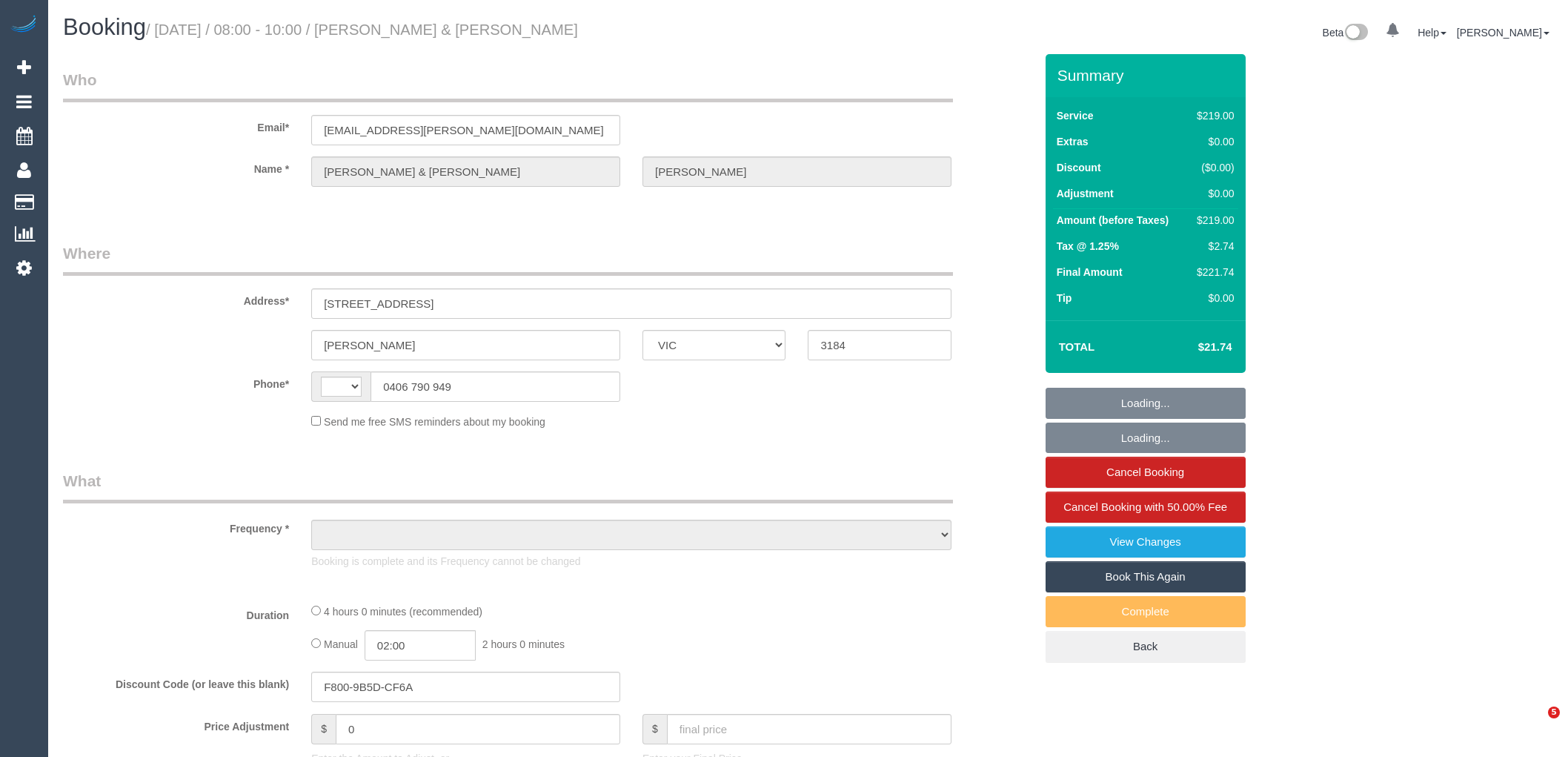
select select "VIC"
select select "string:stripe-pm_1S3LNC2GScqysDRVO2Nkhzvx"
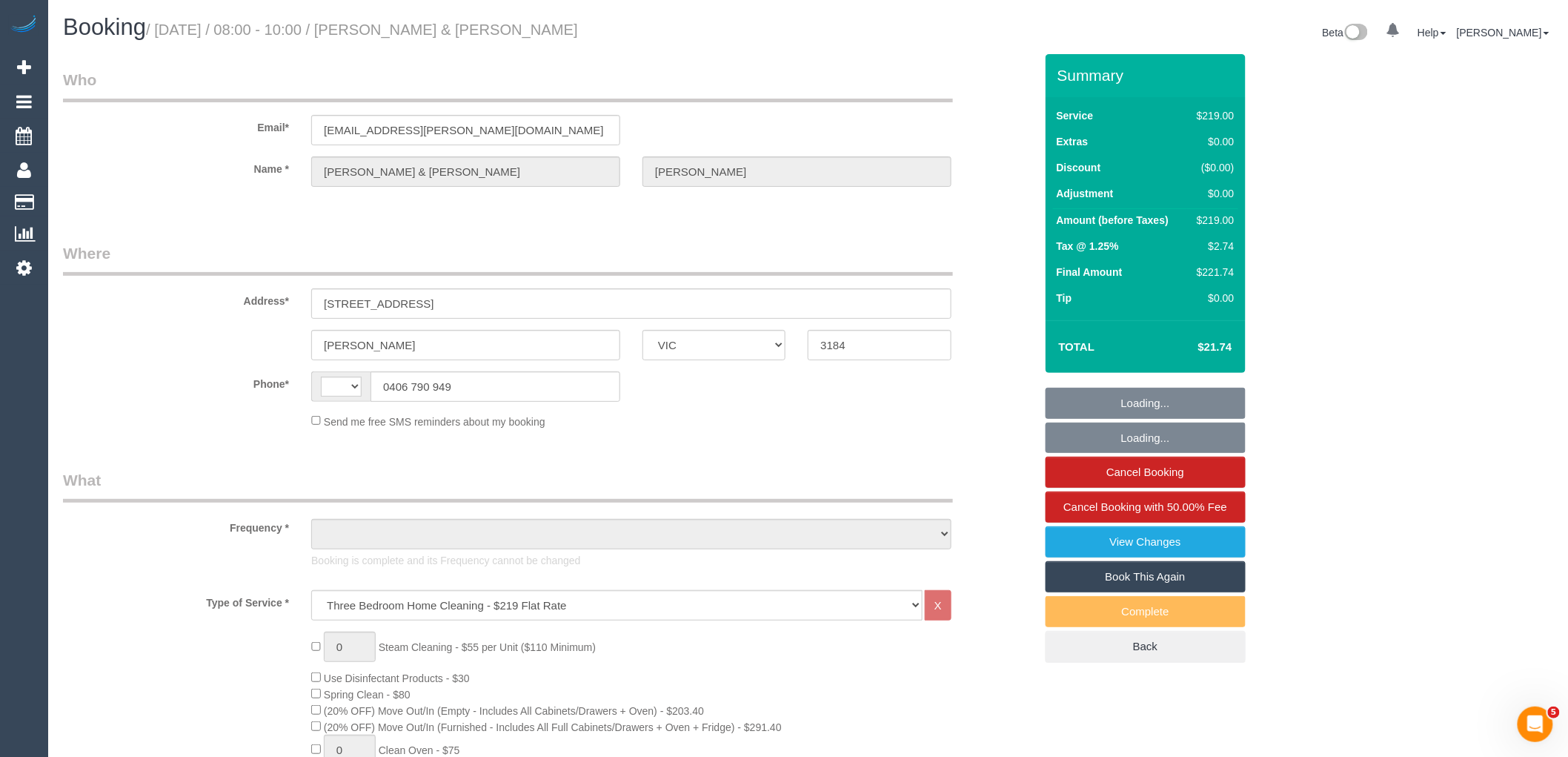
select select "string:AU"
select select "object:553"
select select "number:29"
select select "number:14"
select select "number:19"
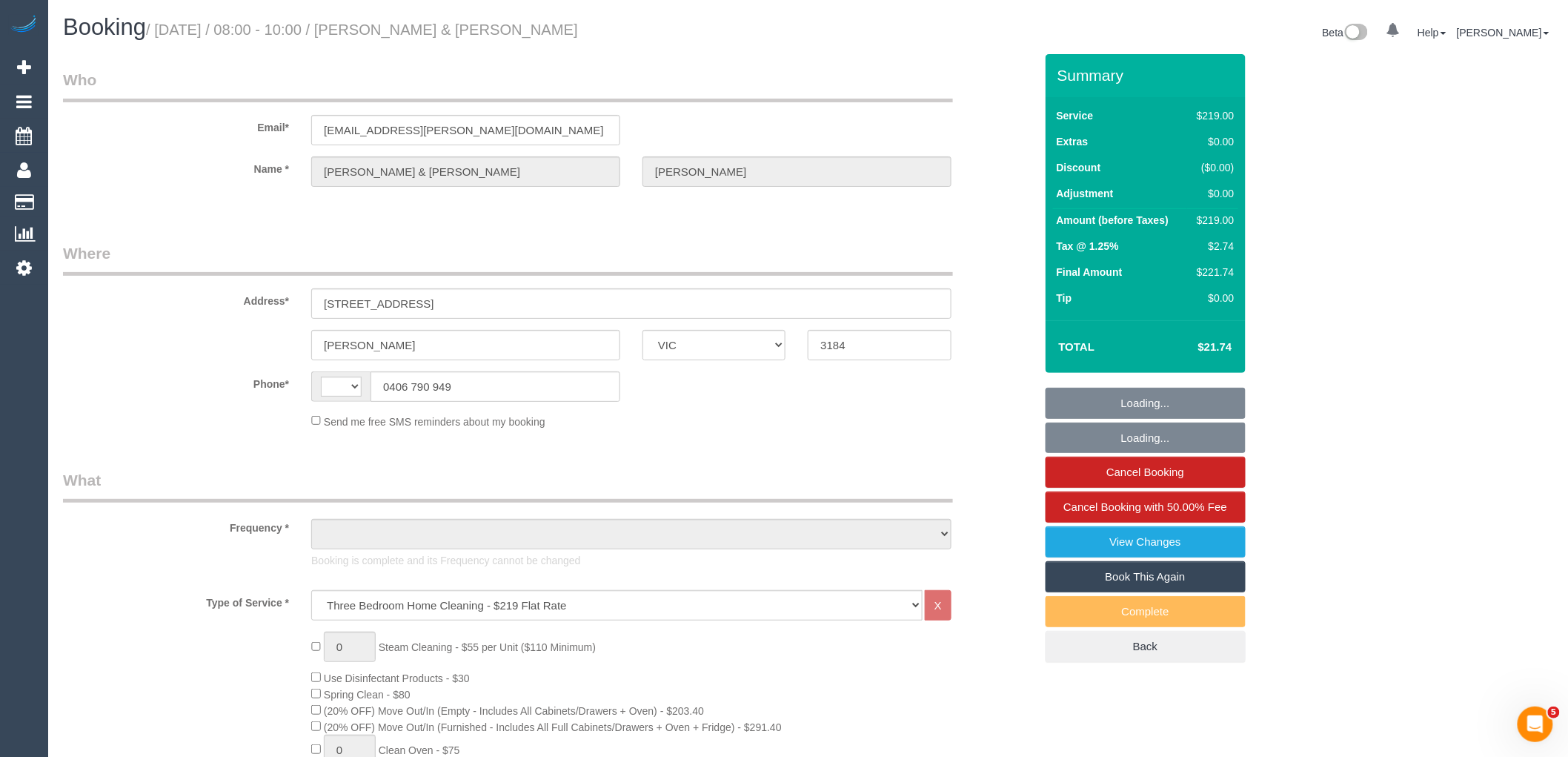
select select "number:24"
select select "number:35"
select select "number:13"
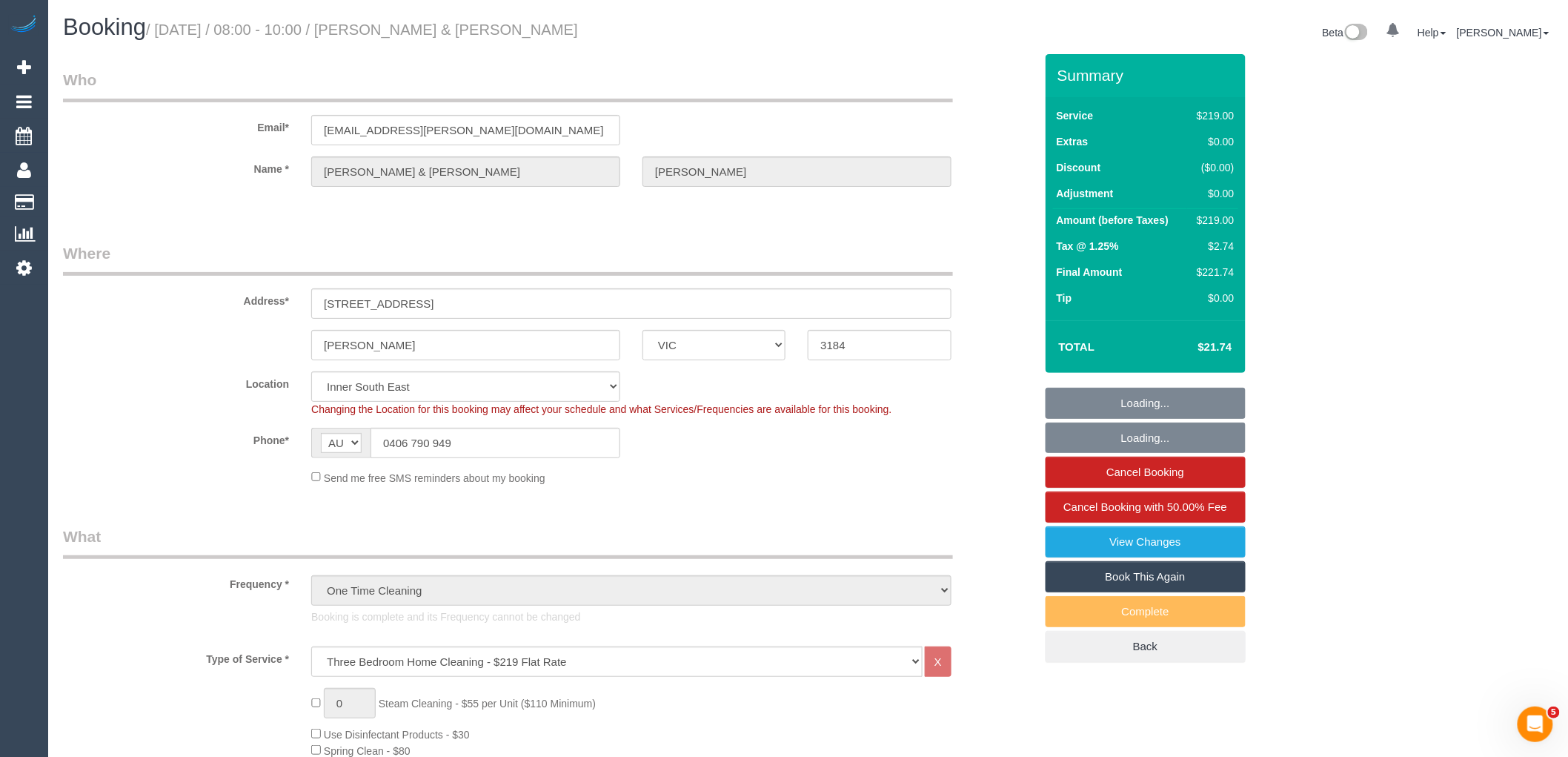
select select "object:1375"
drag, startPoint x: 470, startPoint y: 440, endPoint x: 331, endPoint y: 446, distance: 139.1
click at [339, 442] on div "AF AL DZ AD AO AI AQ AG AR AM AW AU AT AZ BS BH BD BB BY BE BZ BJ BM BT BO BA B…" at bounding box center [465, 443] width 309 height 30
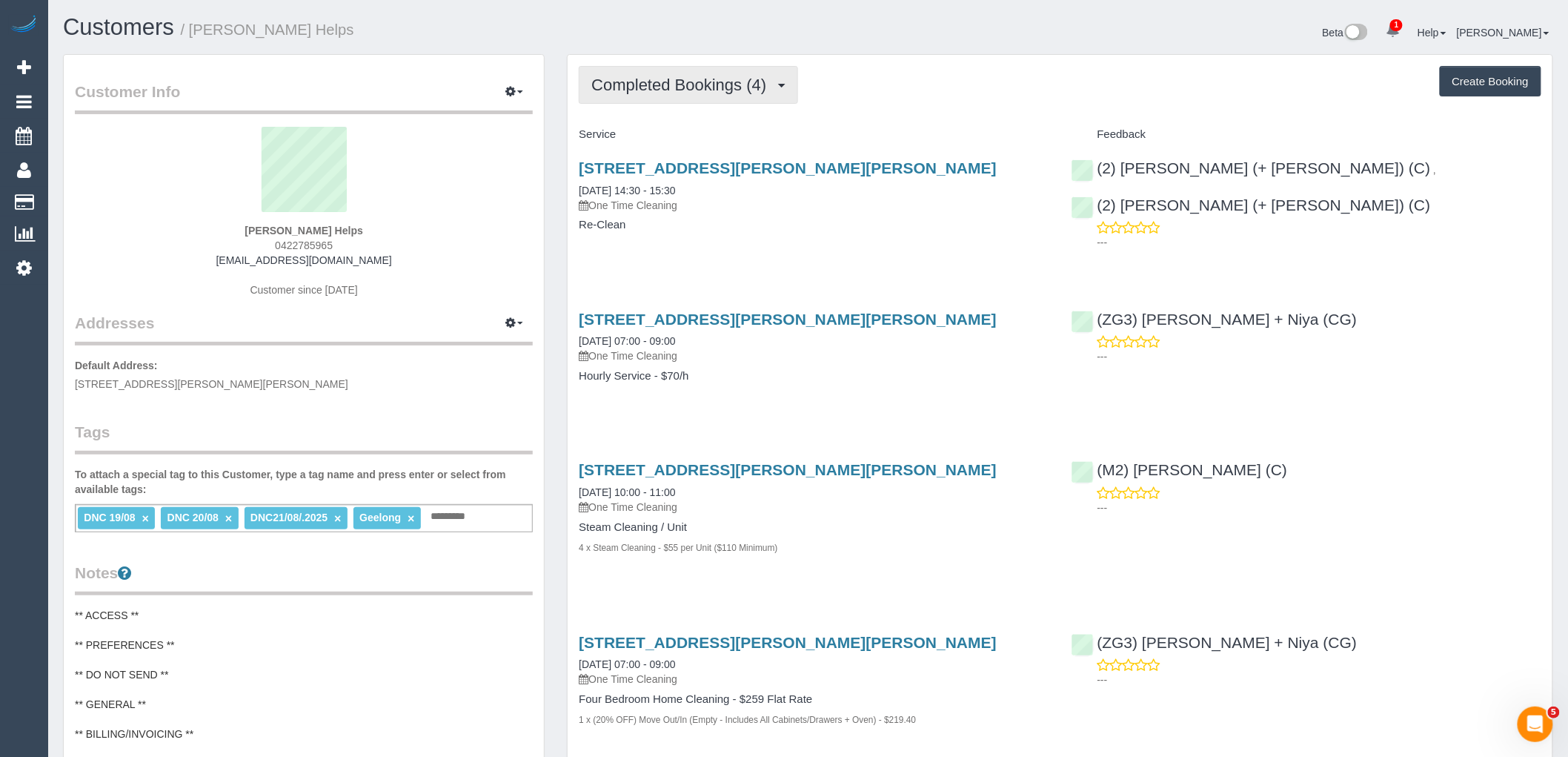
click at [725, 80] on span "Completed Bookings (4)" at bounding box center [683, 84] width 183 height 18
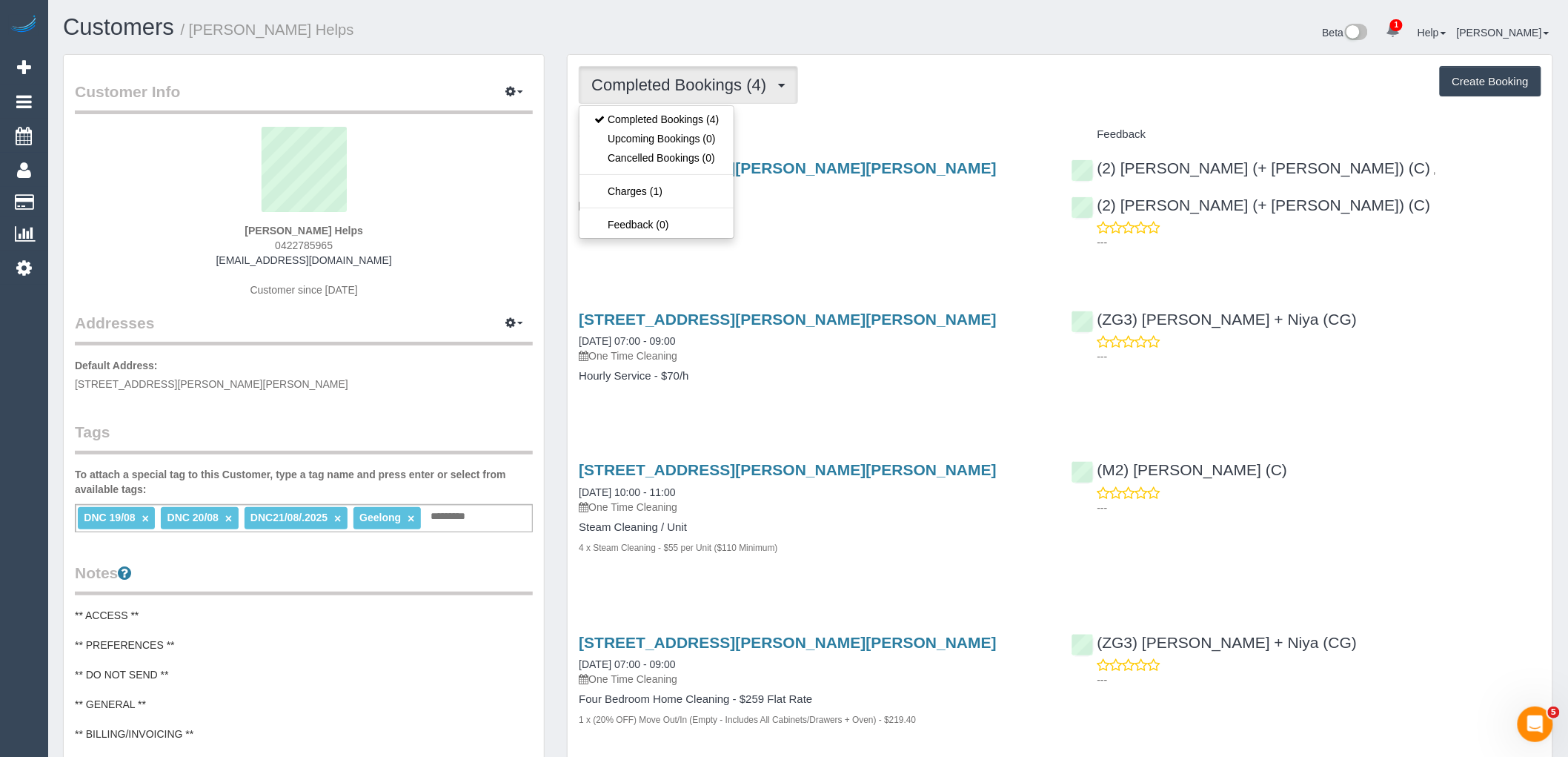
click at [832, 94] on div "Completed Bookings (4) Completed Bookings (4) Upcoming Bookings (0) Cancelled B…" at bounding box center [1060, 85] width 962 height 38
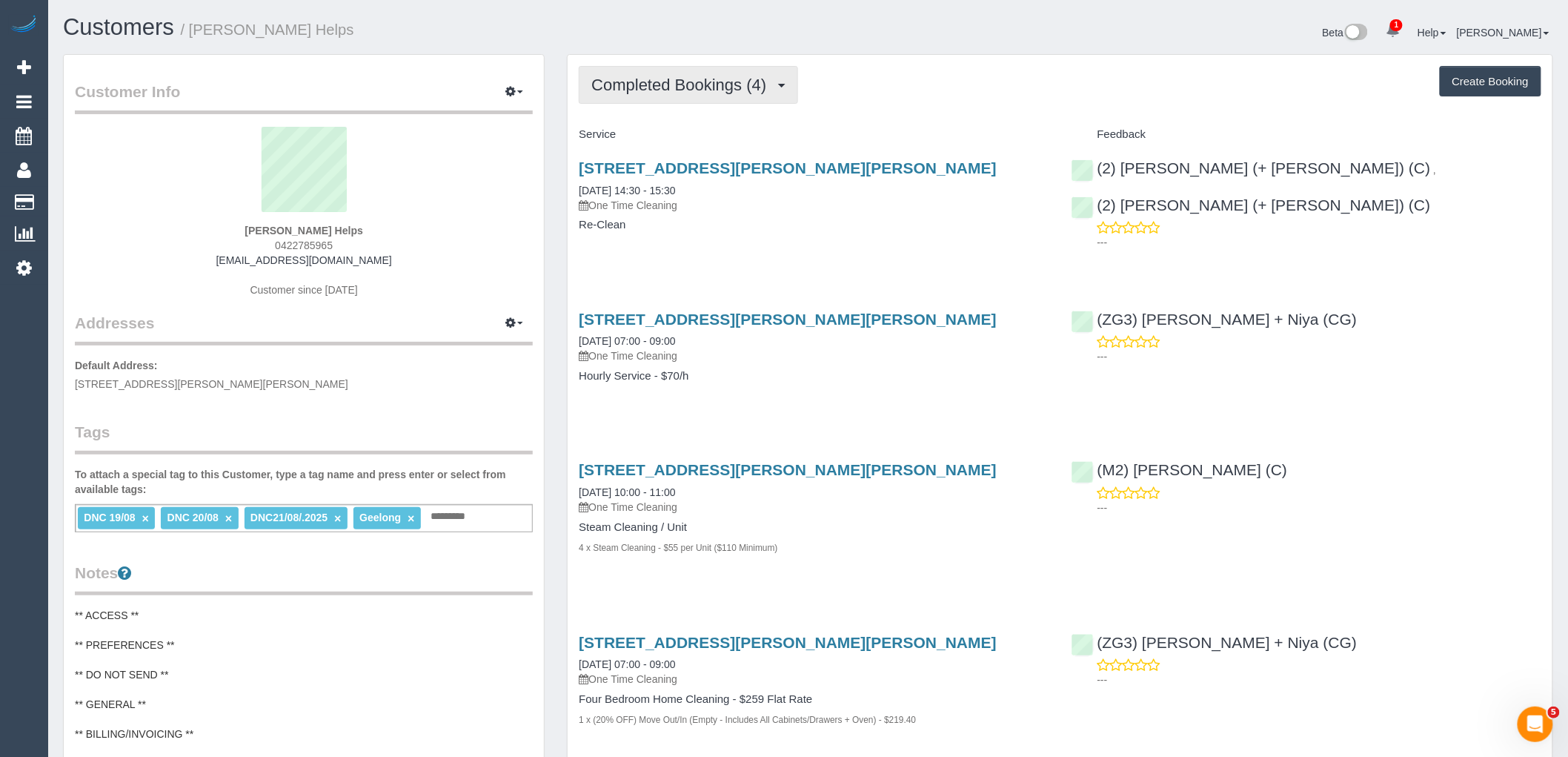
click at [704, 90] on span "Completed Bookings (4)" at bounding box center [683, 84] width 183 height 18
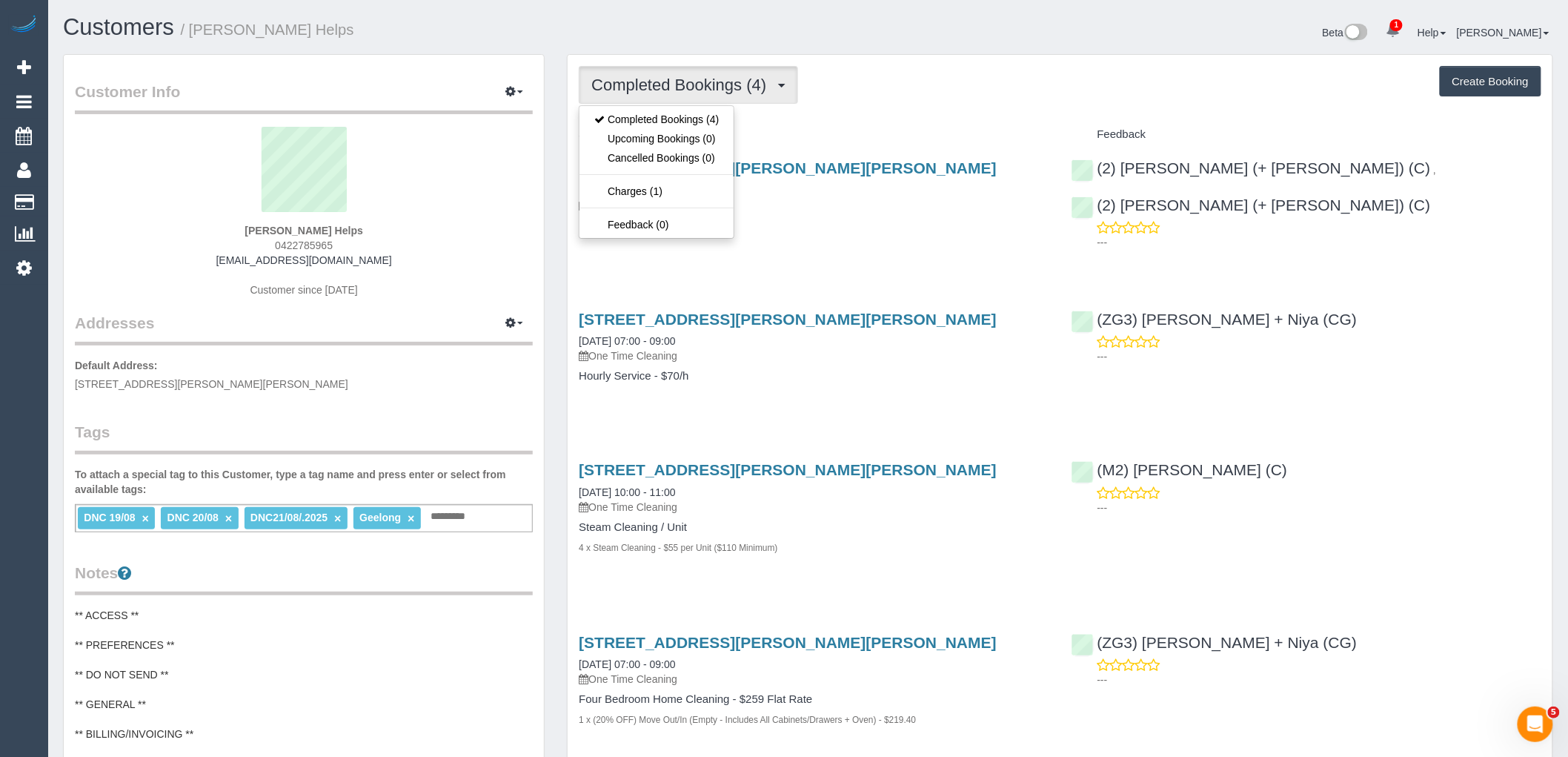
click at [943, 131] on h4 "Service" at bounding box center [814, 134] width 470 height 13
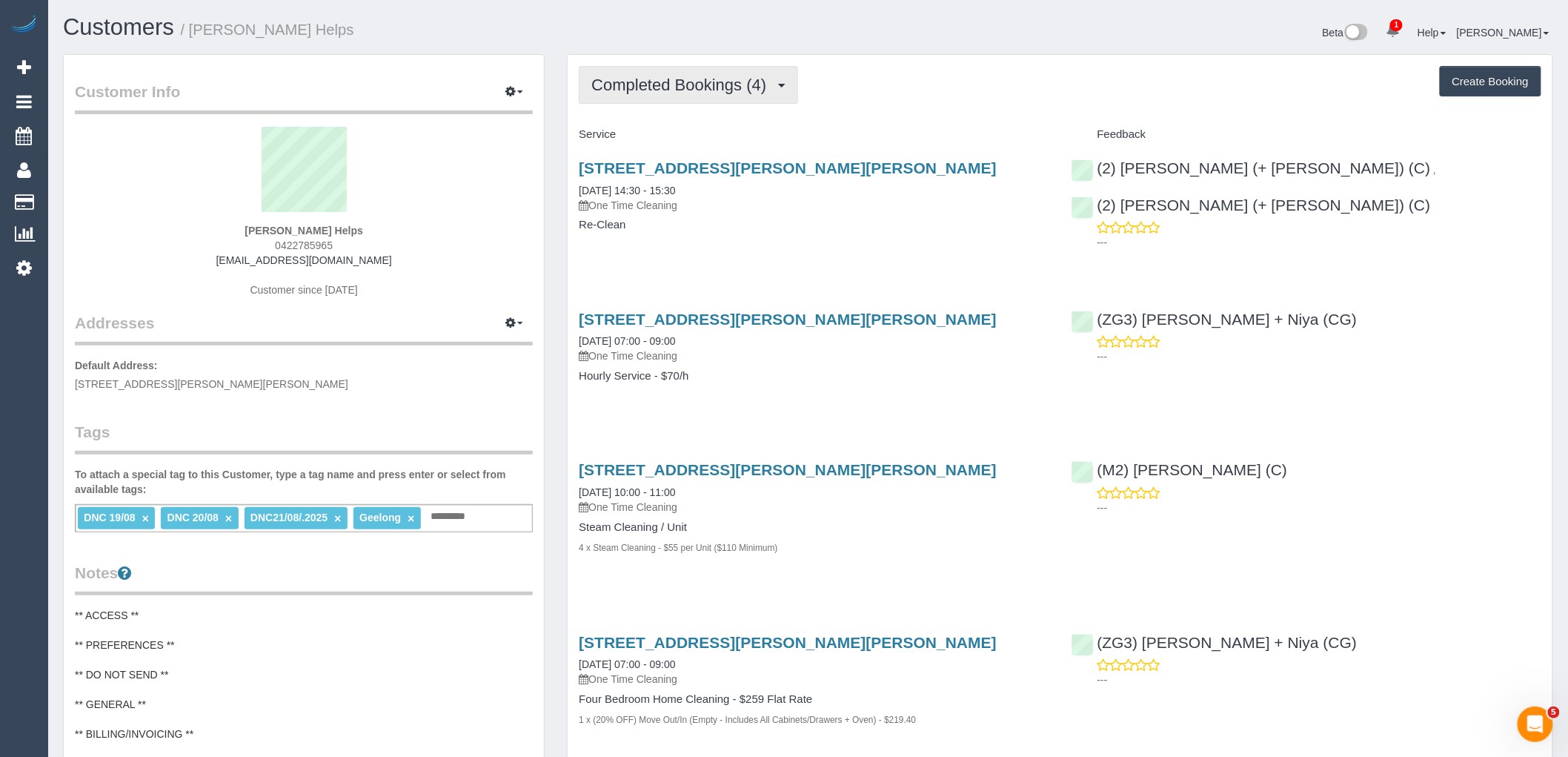
click at [645, 89] on span "Completed Bookings (4)" at bounding box center [683, 84] width 183 height 18
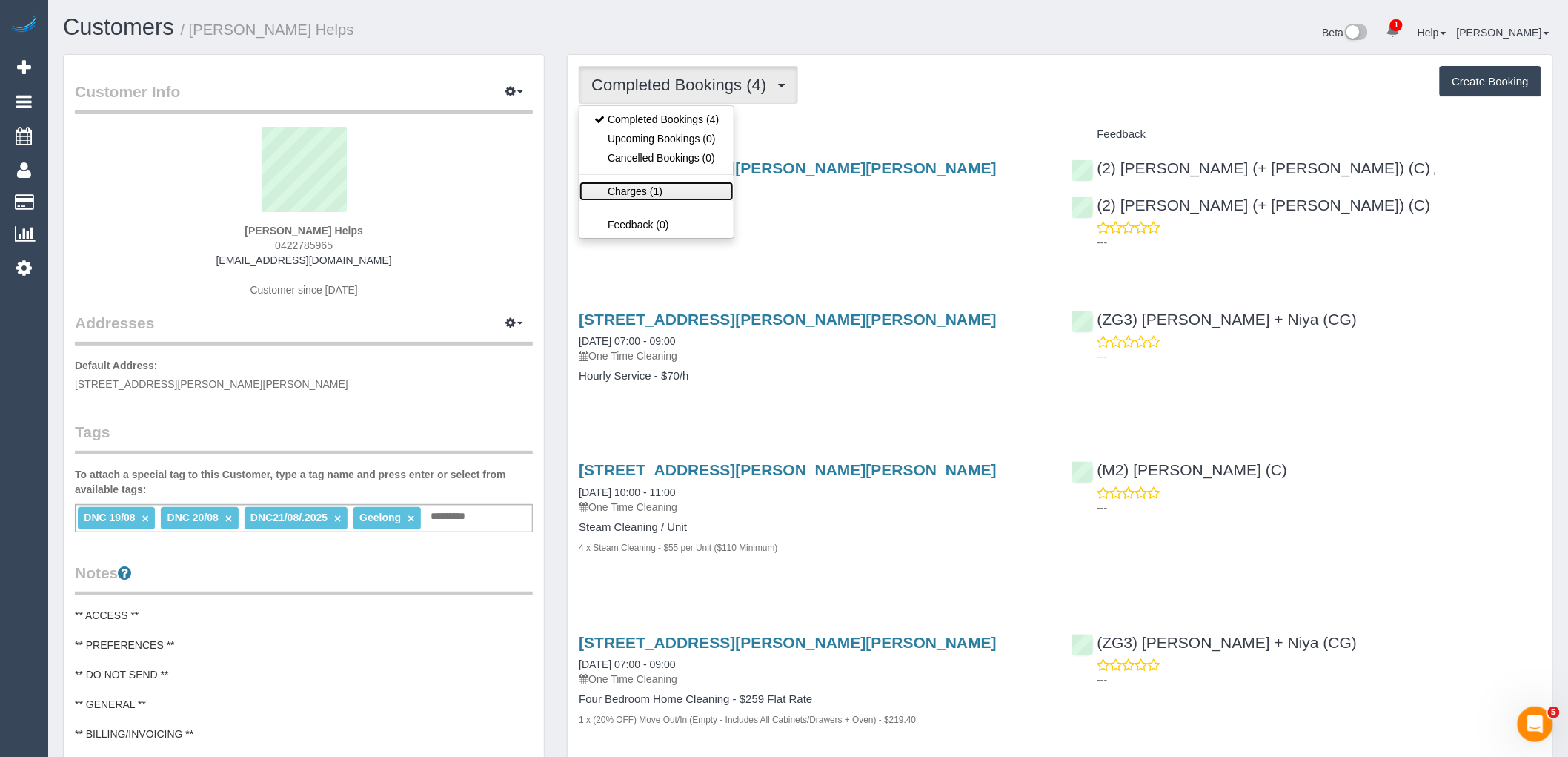
click at [660, 187] on link "Charges (1)" at bounding box center [657, 191] width 154 height 19
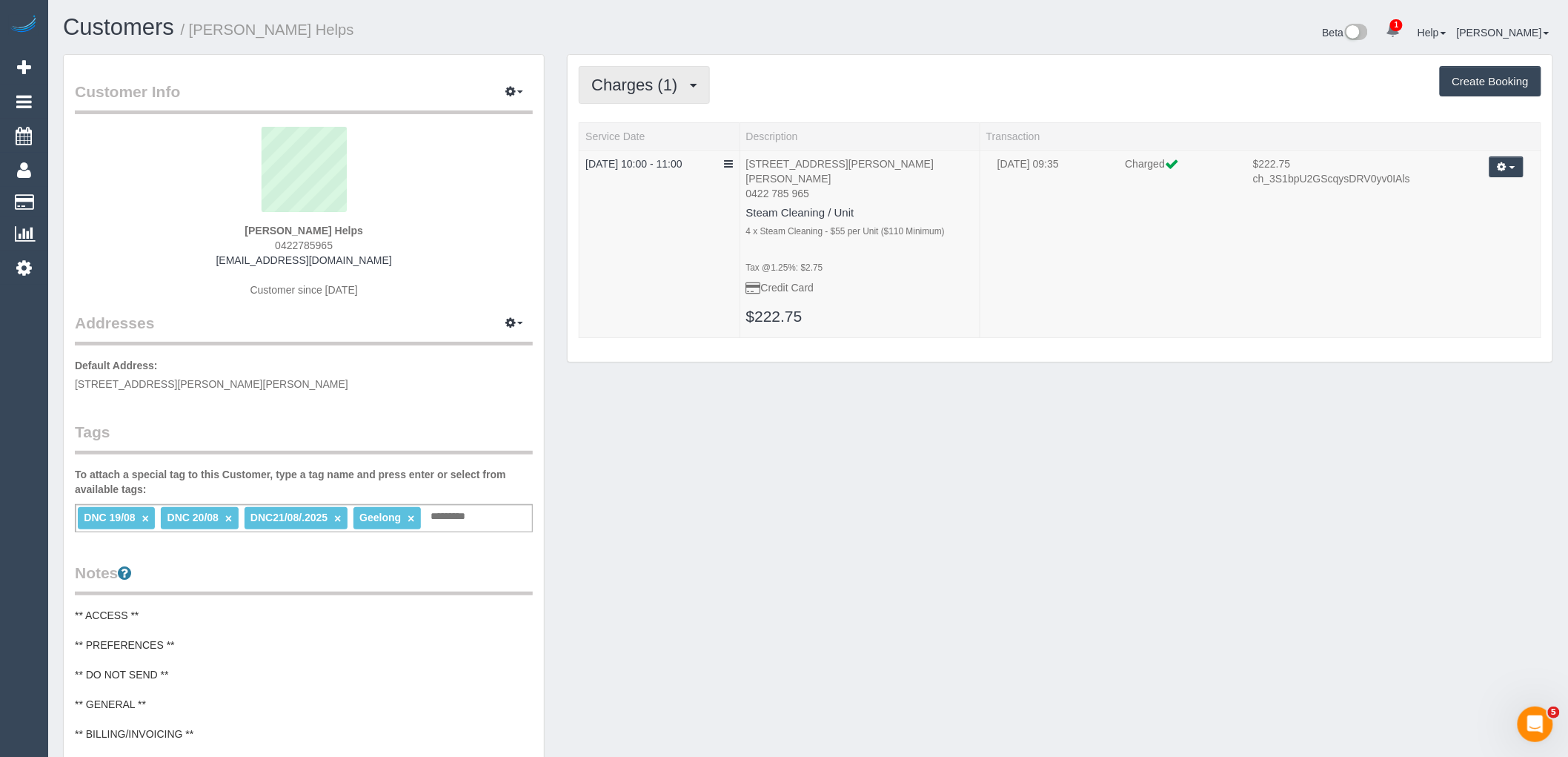
click at [617, 91] on span "Charges (1)" at bounding box center [638, 84] width 94 height 18
click at [650, 125] on link "Completed Bookings (4)" at bounding box center [657, 119] width 154 height 19
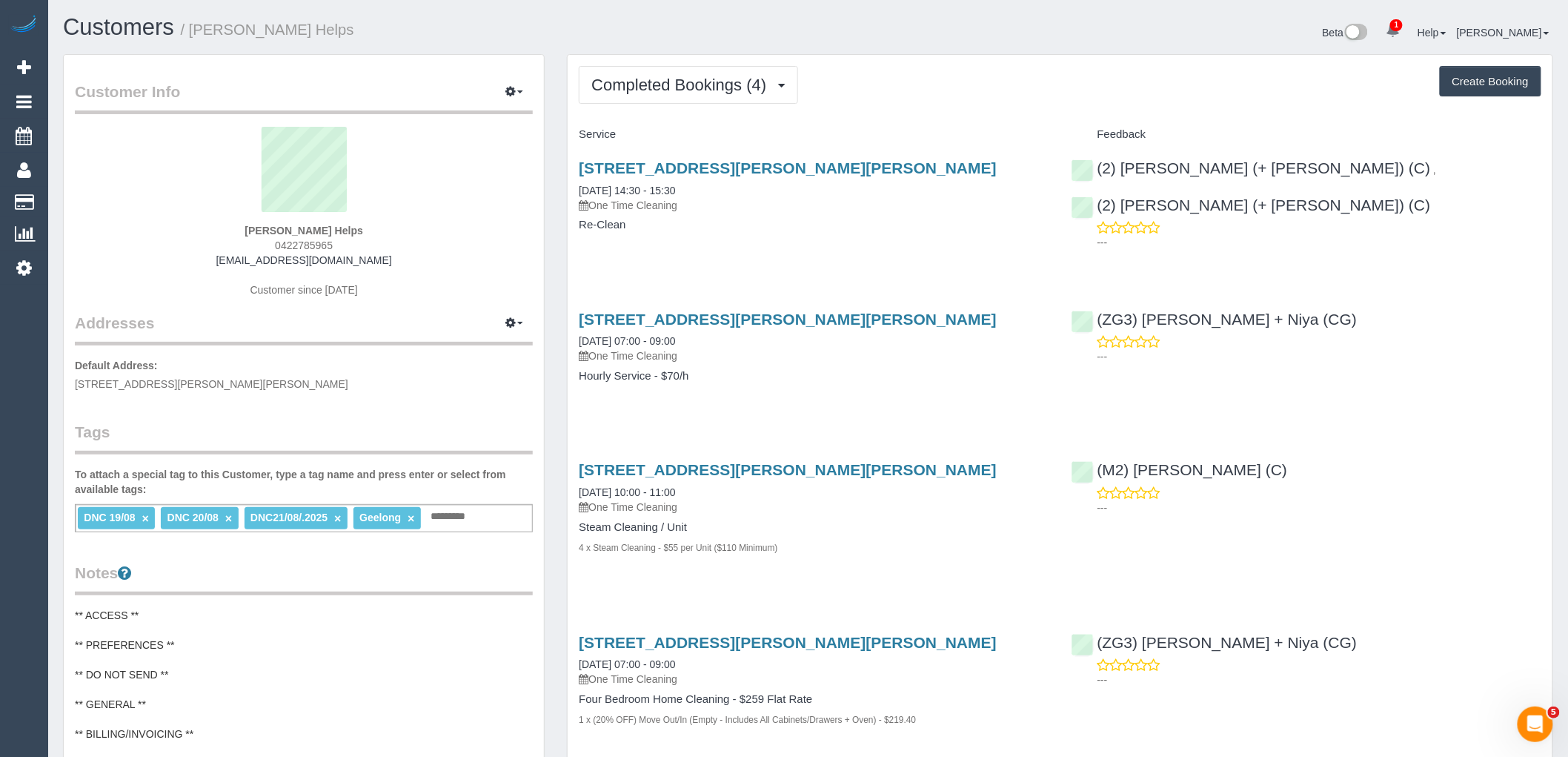
drag, startPoint x: 364, startPoint y: 230, endPoint x: 202, endPoint y: 221, distance: 162.2
click at [209, 220] on div "Laura Helps 0422785965 laurarose3189@gmail.com Customer since 2025" at bounding box center [303, 219] width 458 height 185
copy div "Laura Helps"
click at [142, 517] on link "×" at bounding box center [145, 519] width 6 height 13
click at [145, 517] on link "×" at bounding box center [145, 519] width 6 height 13
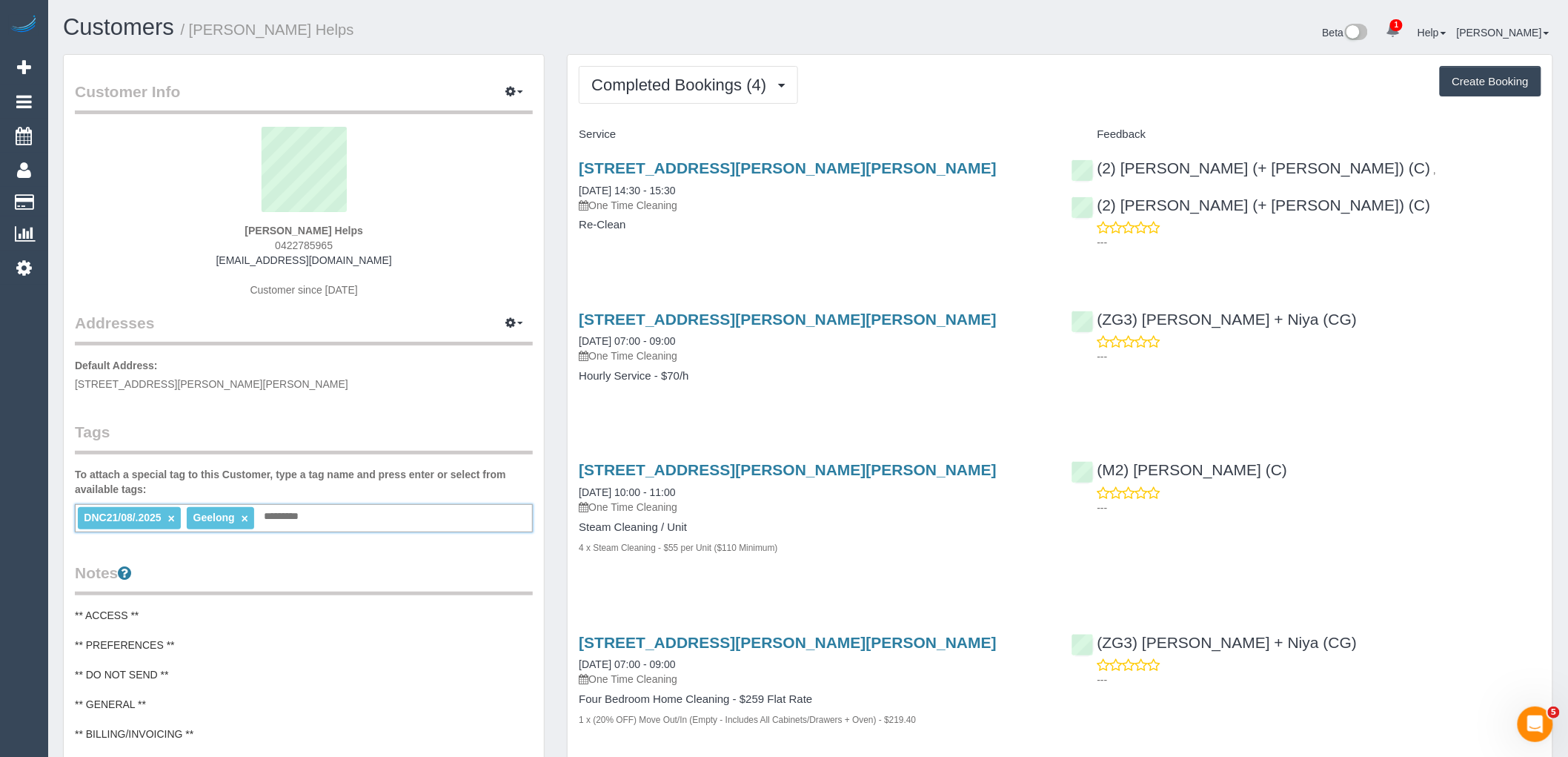
click at [168, 517] on link "×" at bounding box center [171, 519] width 6 height 13
drag, startPoint x: 360, startPoint y: 230, endPoint x: 223, endPoint y: 230, distance: 137.0
click at [223, 230] on div "Laura Helps 0422785965 laurarose3189@gmail.com Customer since 2025" at bounding box center [303, 219] width 458 height 185
copy strong "Laura Helps"
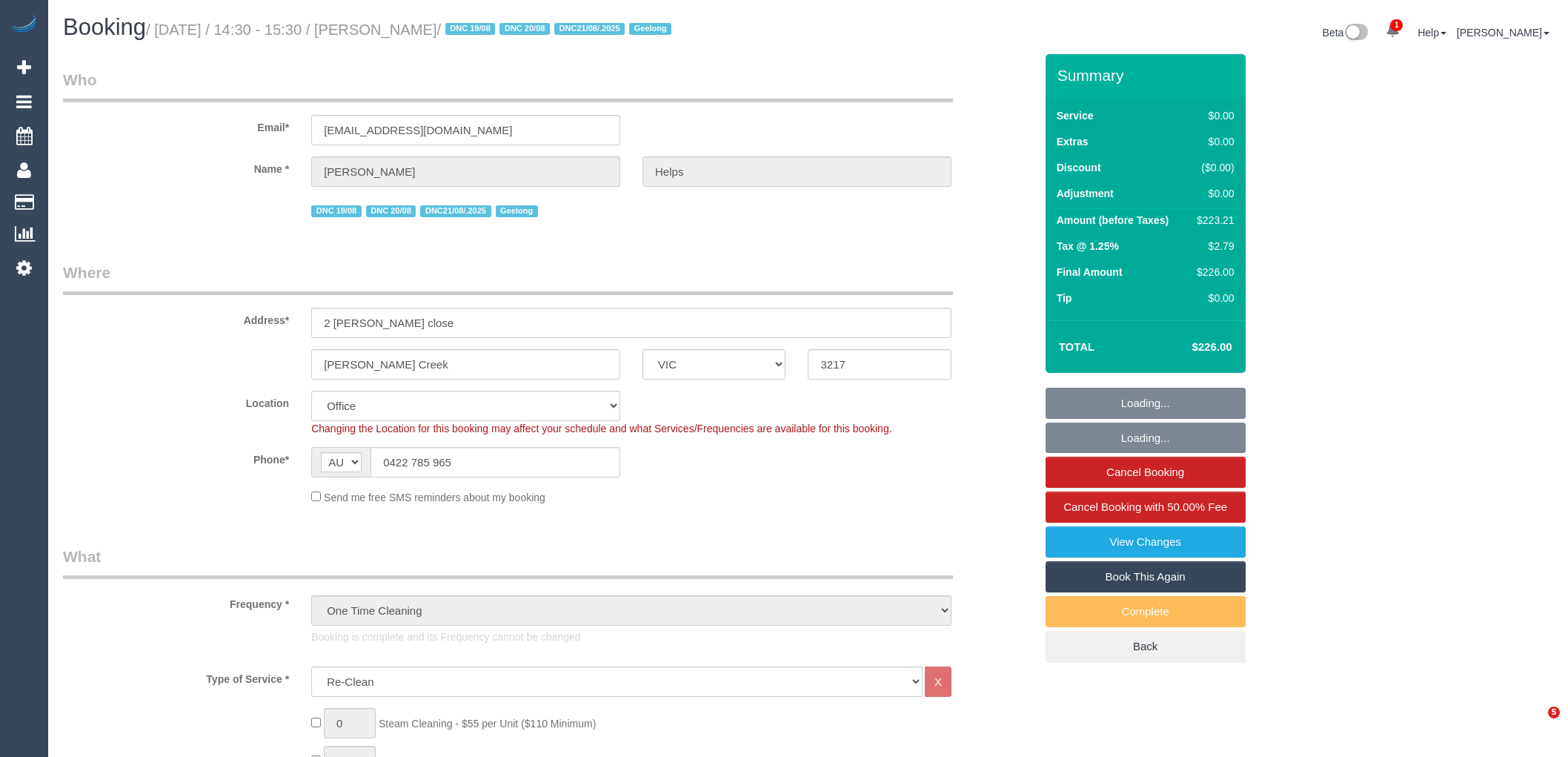
select select "VIC"
select select "number:28"
select select "number:14"
select select "number:18"
select select "number:24"
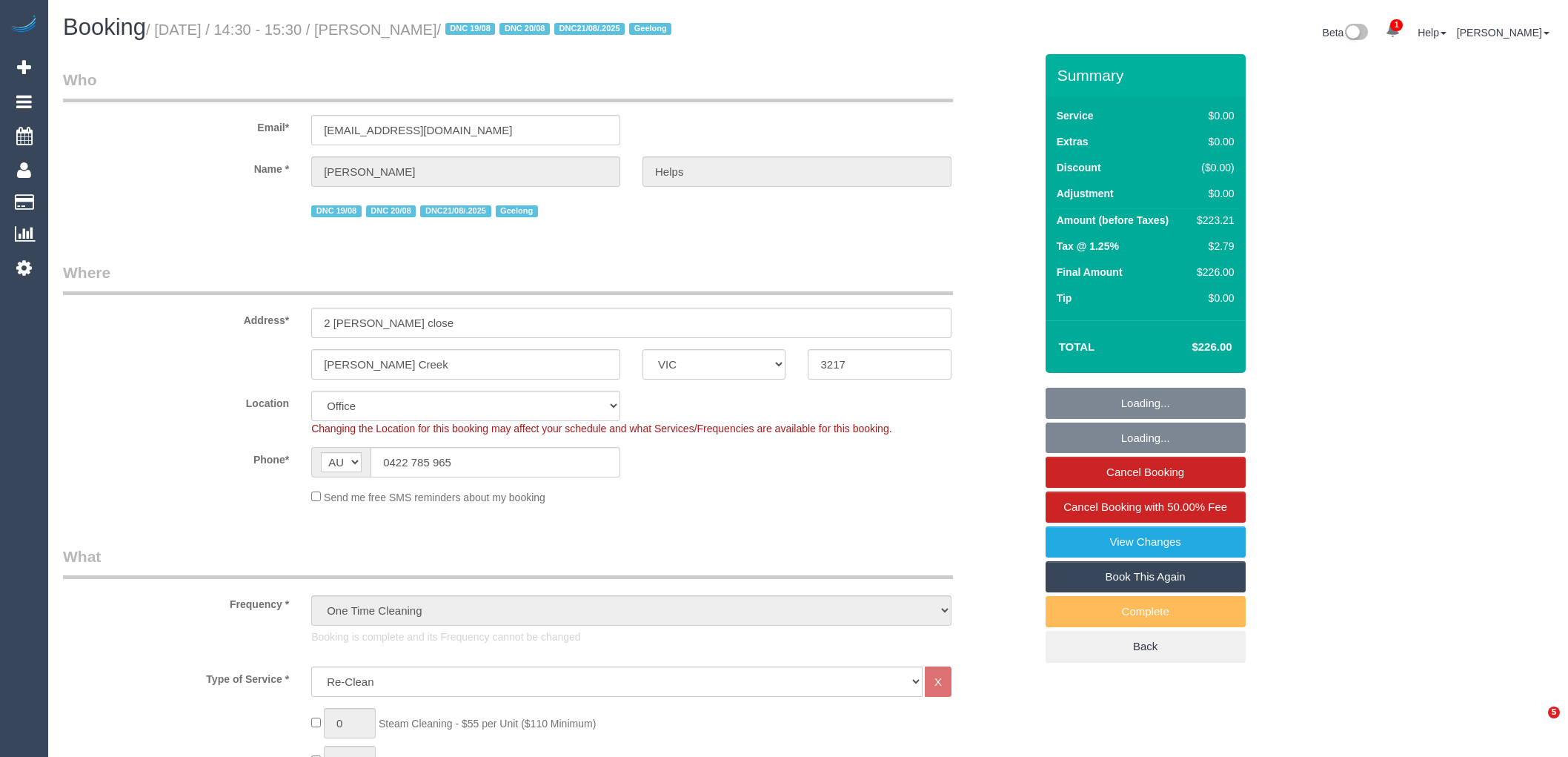
select select "number:26"
select select "VIC"
select select "270"
select select "spot1"
select select "number:28"
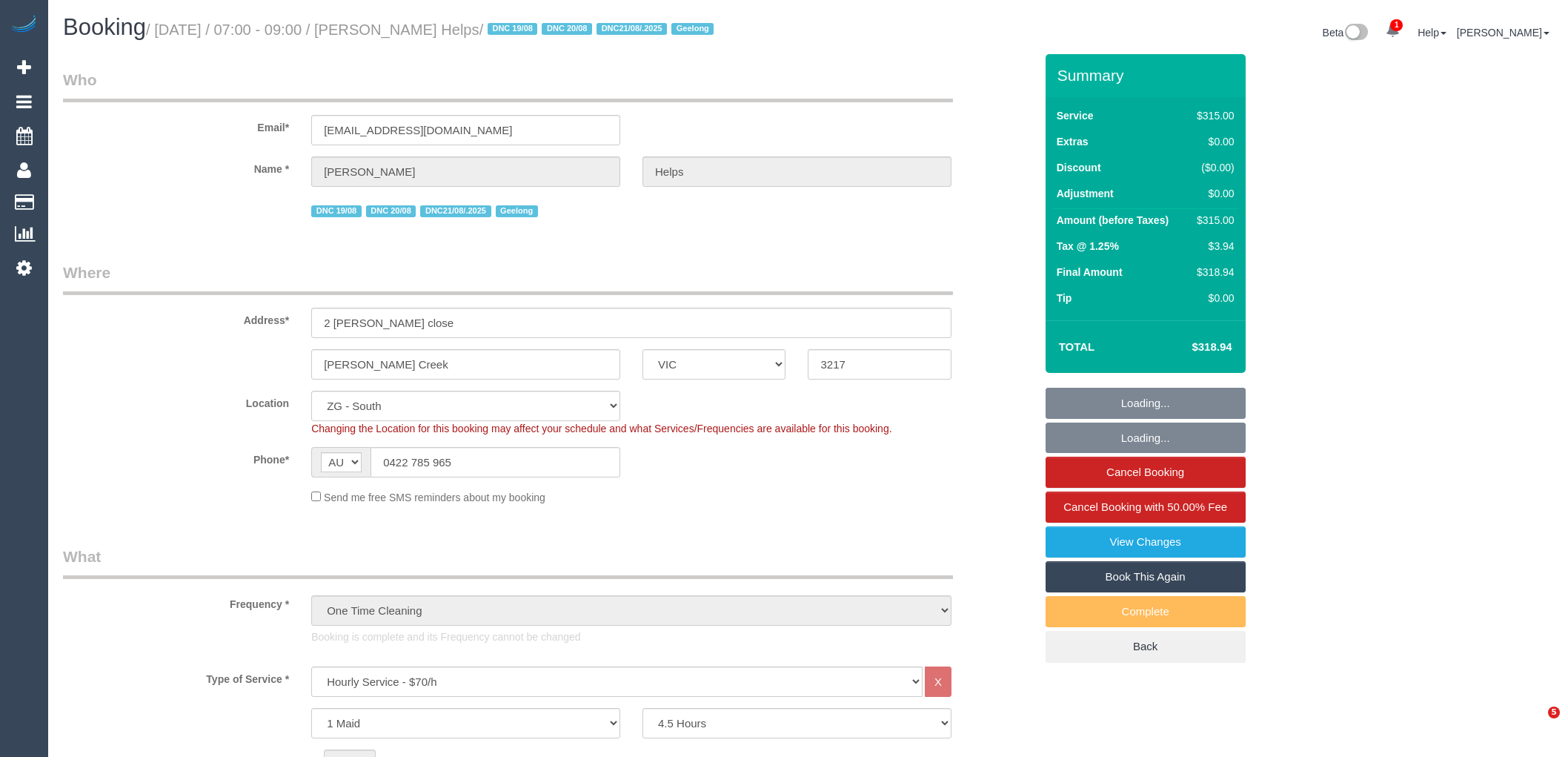
select select "number:14"
select select "number:18"
select select "number:24"
select select "number:26"
select select "object:1071"
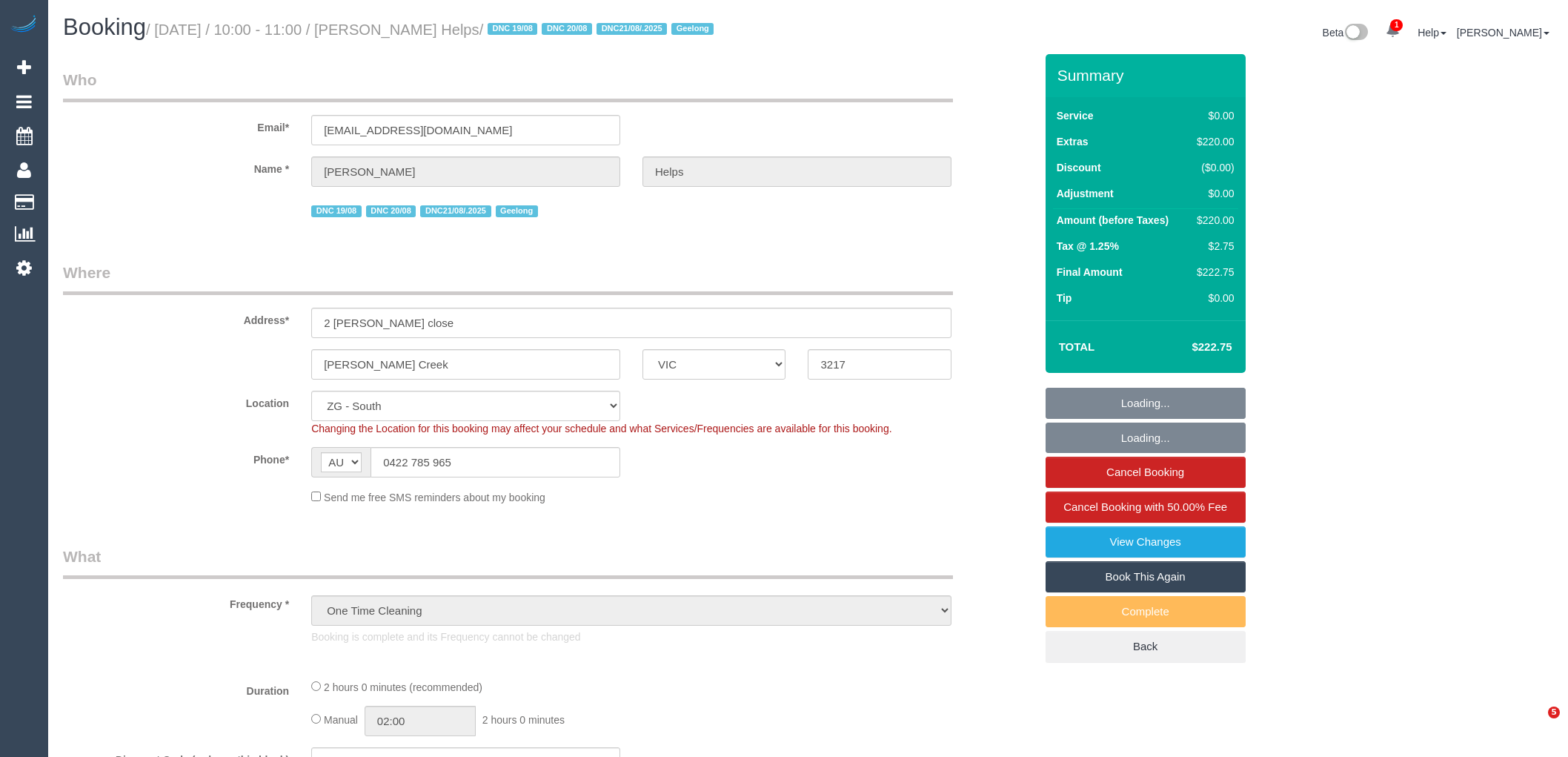
select select "VIC"
select select "string:stripe-pm_1RuRpc2GScqysDRVkztFHtLl"
select select "number:28"
select select "number:14"
select select "number:18"
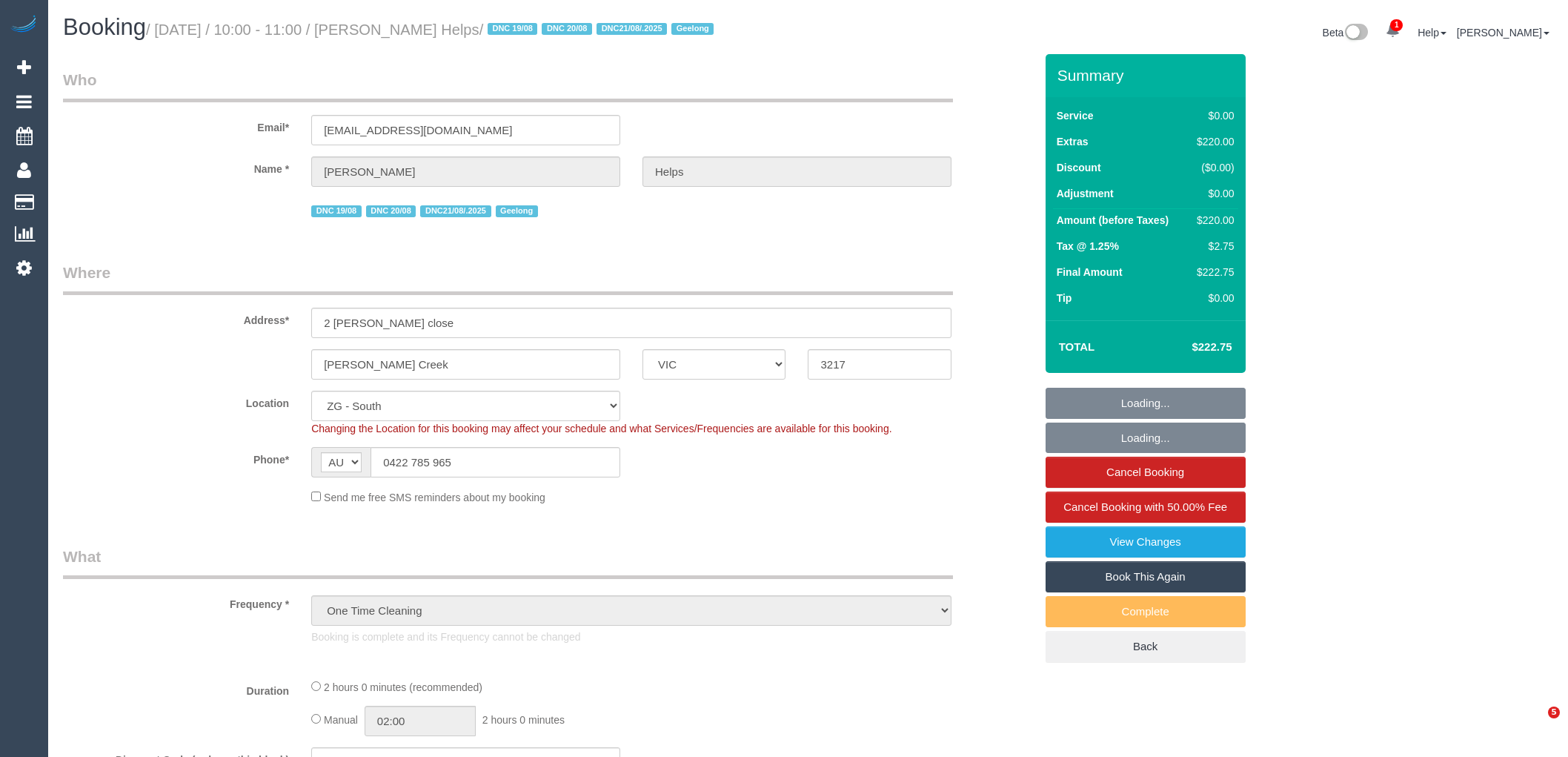
select select "number:24"
select select "number:26"
select select "object:843"
select select "VIC"
select select "number:28"
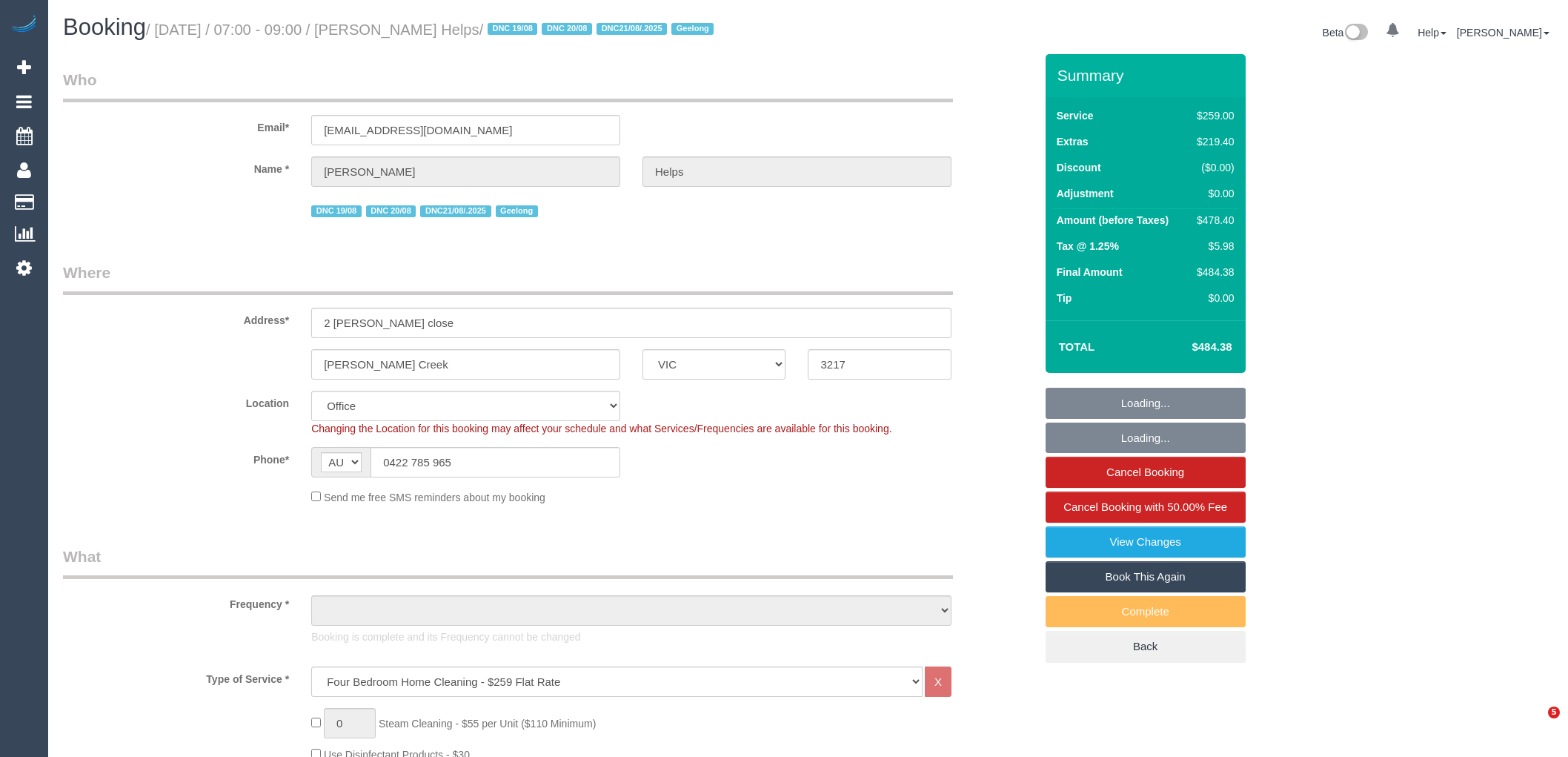
select select "number:14"
select select "number:18"
select select "number:24"
select select "number:26"
select select "object:2193"
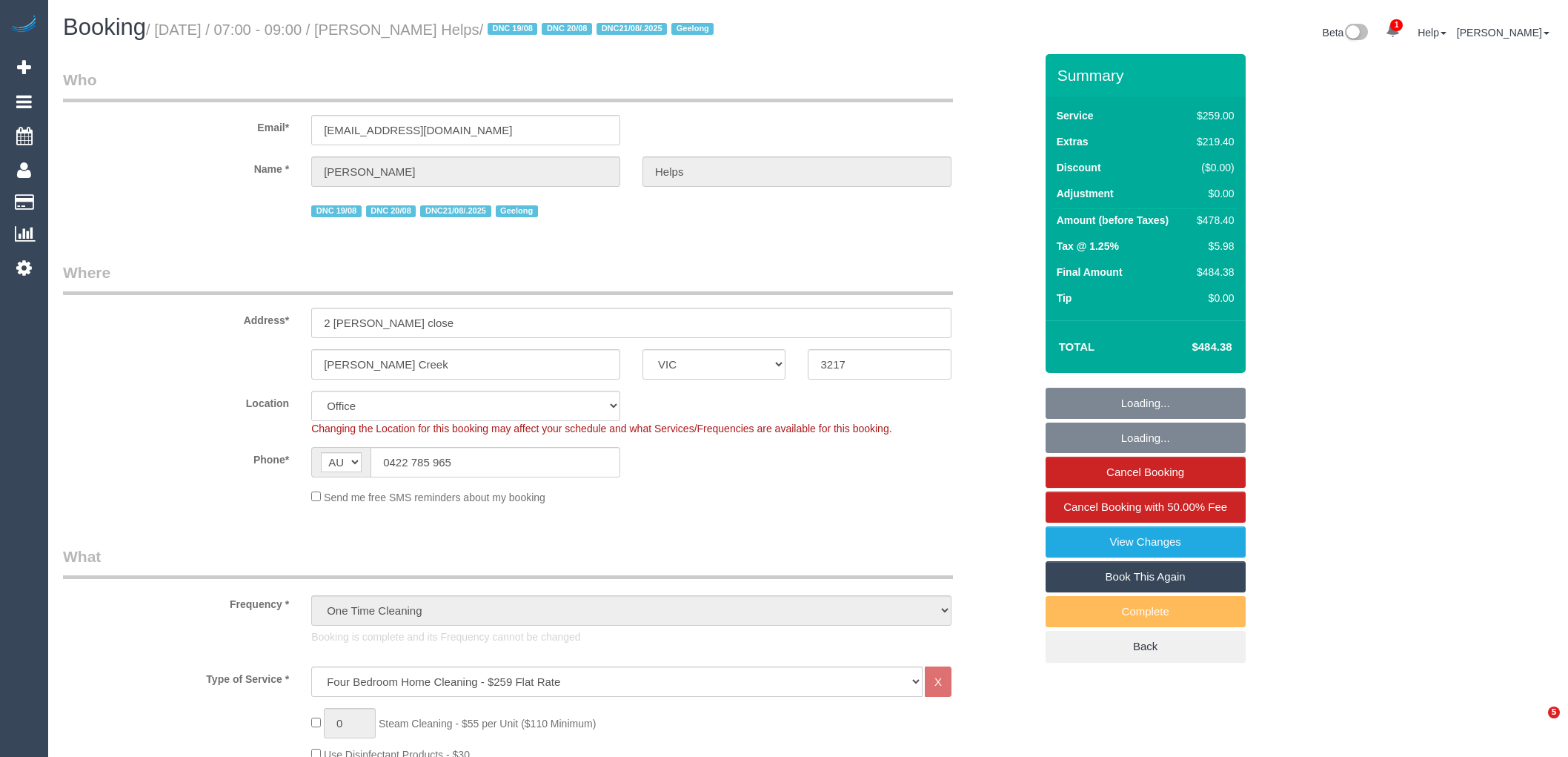
select select "string:stripe-pm_1RuRpc2GScqysDRVkztFHtLl"
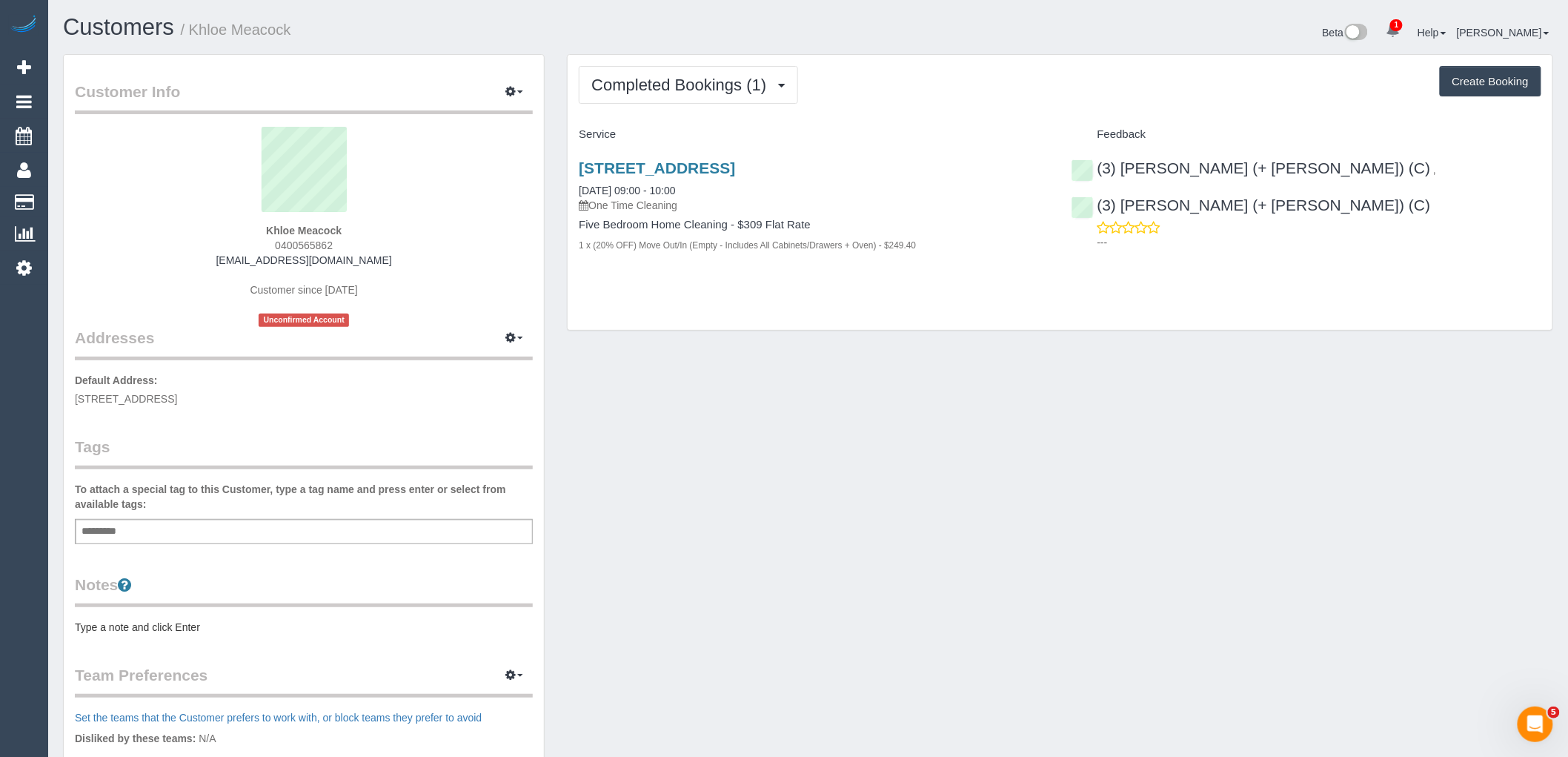
click at [720, 56] on div "Completed Bookings (1) Completed Bookings (1) Upcoming Bookings (0) Cancelled B…" at bounding box center [1060, 192] width 984 height 276
click at [717, 76] on span "Completed Bookings (1)" at bounding box center [683, 84] width 183 height 18
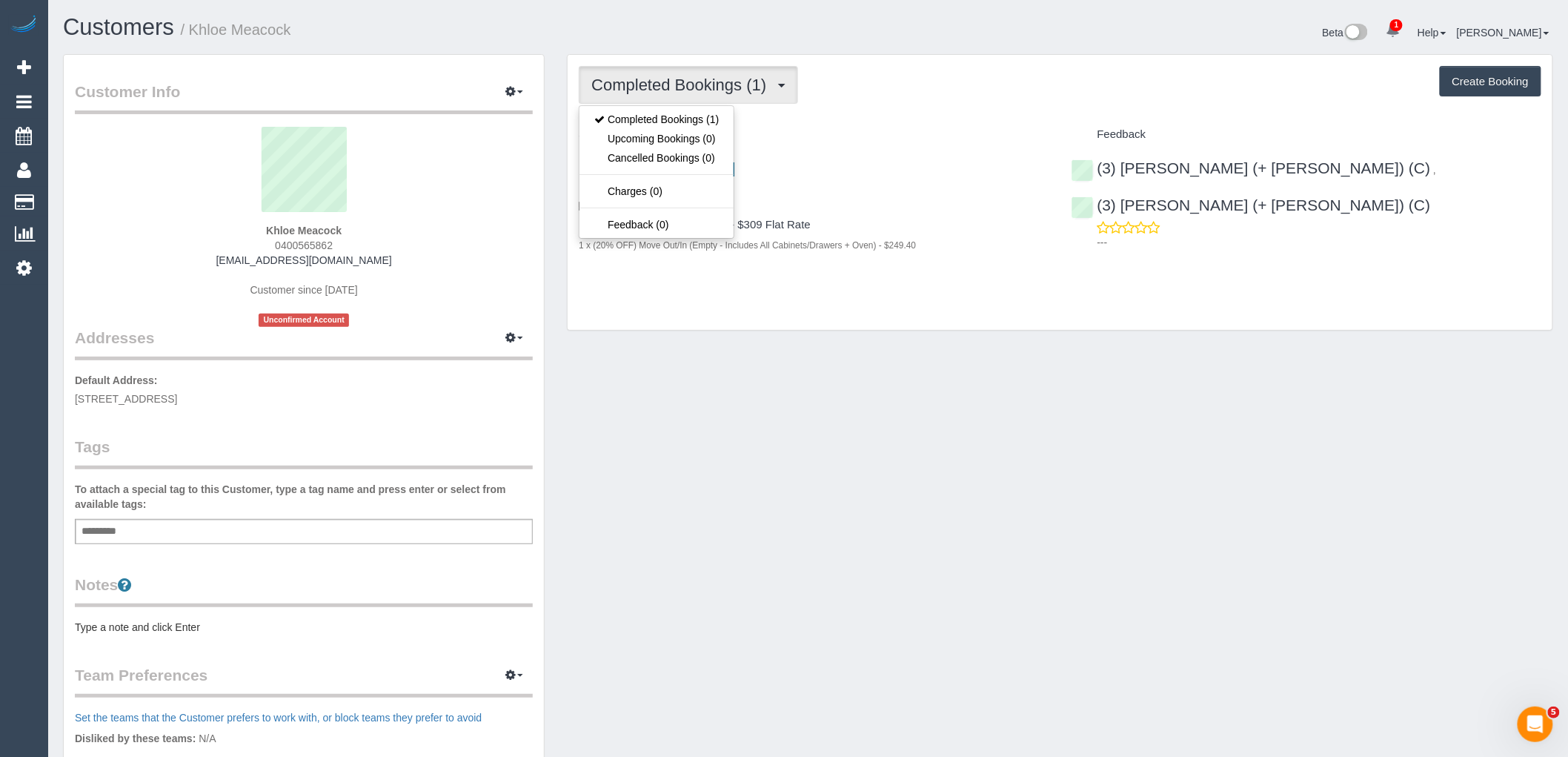
click at [919, 106] on div "Completed Bookings (1) Completed Bookings (1) Upcoming Bookings (0) Cancelled B…" at bounding box center [1060, 192] width 984 height 276
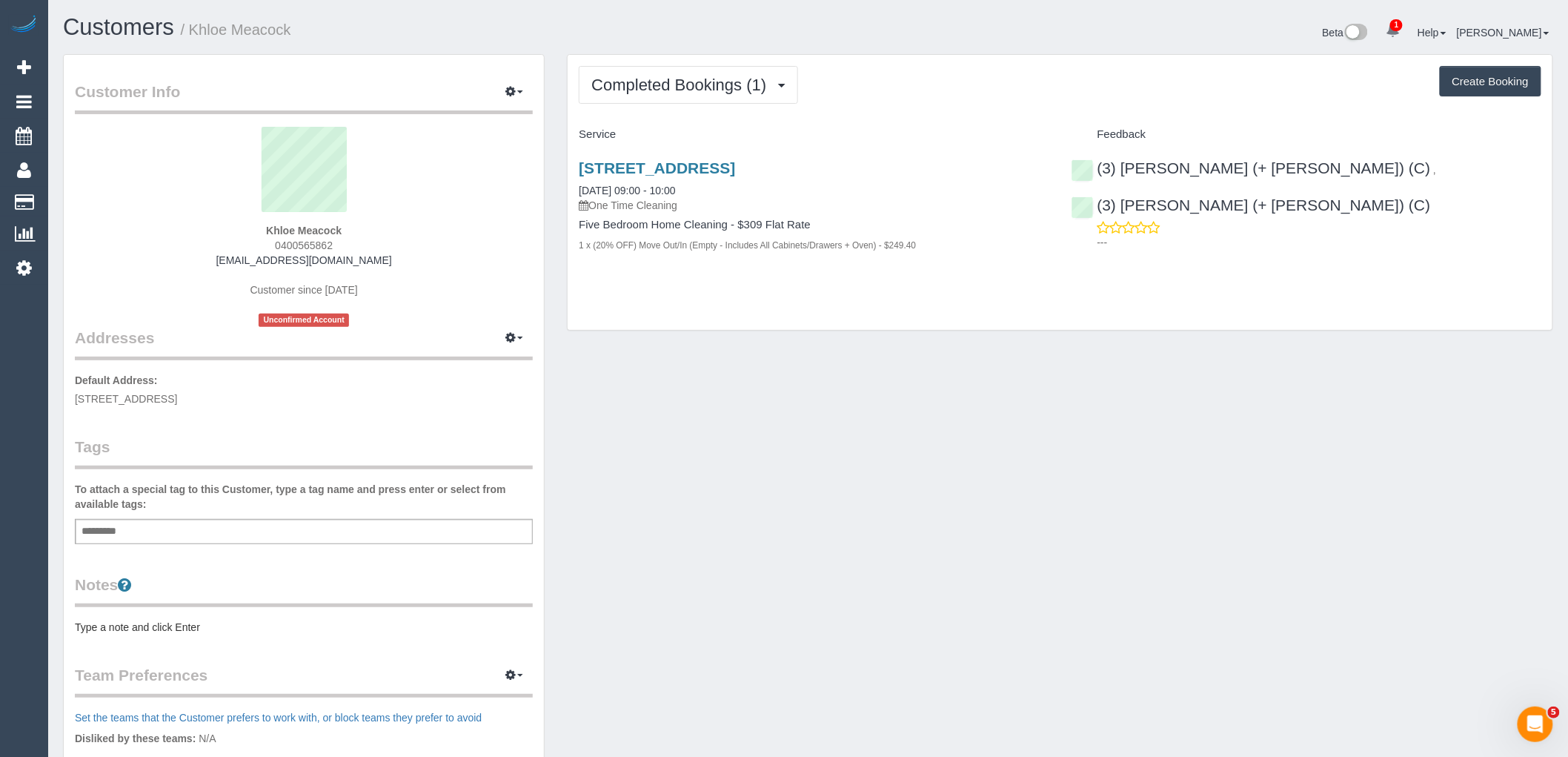
click at [415, 528] on div "Add a tag" at bounding box center [303, 531] width 458 height 25
type input "**********"
click at [417, 411] on div "Customer Info Edit Contact Info Send Message Email Preferences Special Sales Ta…" at bounding box center [303, 537] width 480 height 965
click at [618, 388] on div "Customer Info Edit Contact Info Send Message Email Preferences Special Sales Ta…" at bounding box center [807, 545] width 1512 height 982
click at [222, 631] on pre "Type a note and click Enter" at bounding box center [303, 630] width 458 height 15
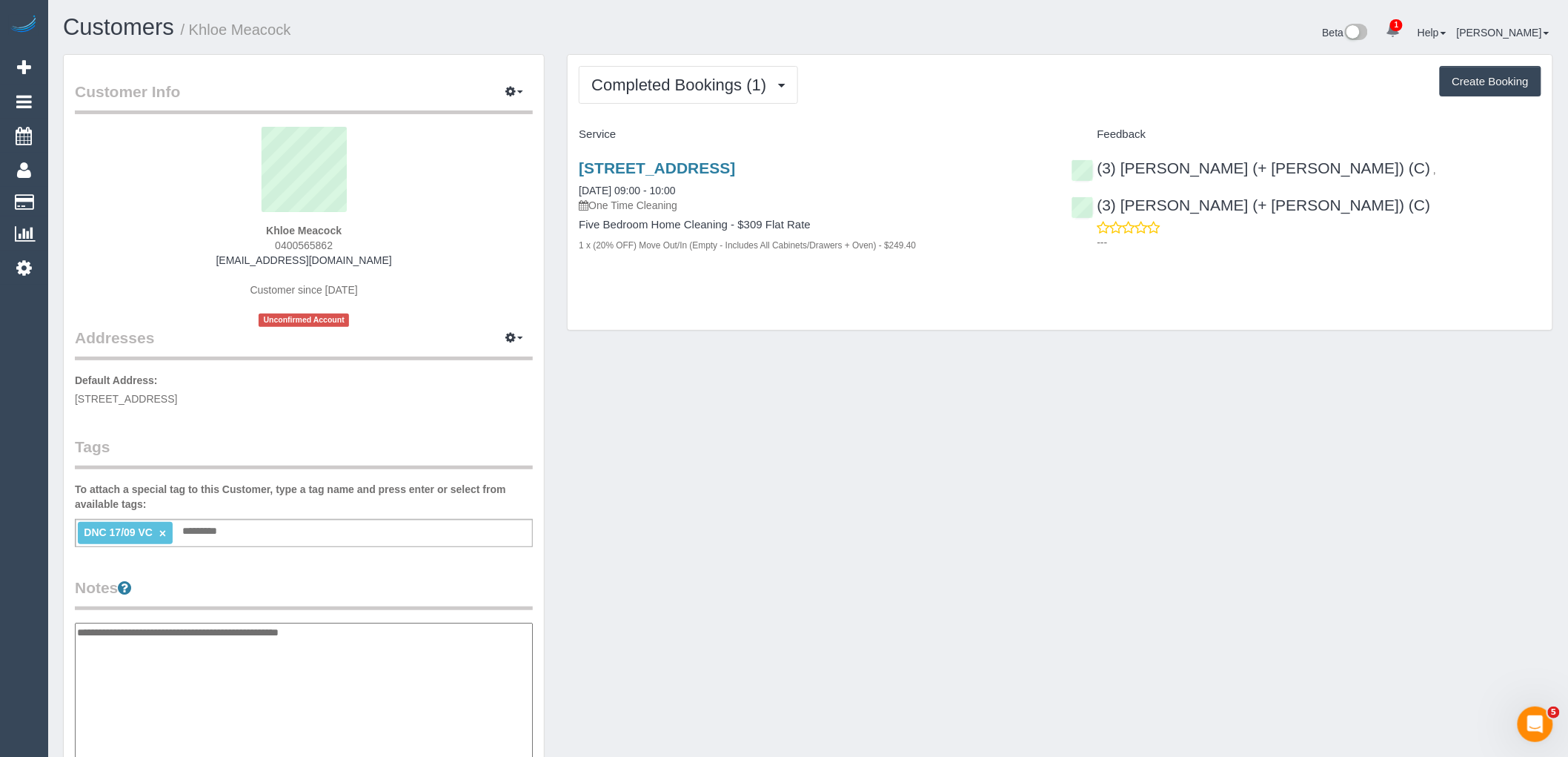
click at [345, 641] on textarea "**********" at bounding box center [303, 699] width 458 height 153
type textarea "**********"
click at [395, 572] on div "Customer Info Edit Contact Info Send Message Email Preferences Special Sales Ta…" at bounding box center [303, 608] width 480 height 1107
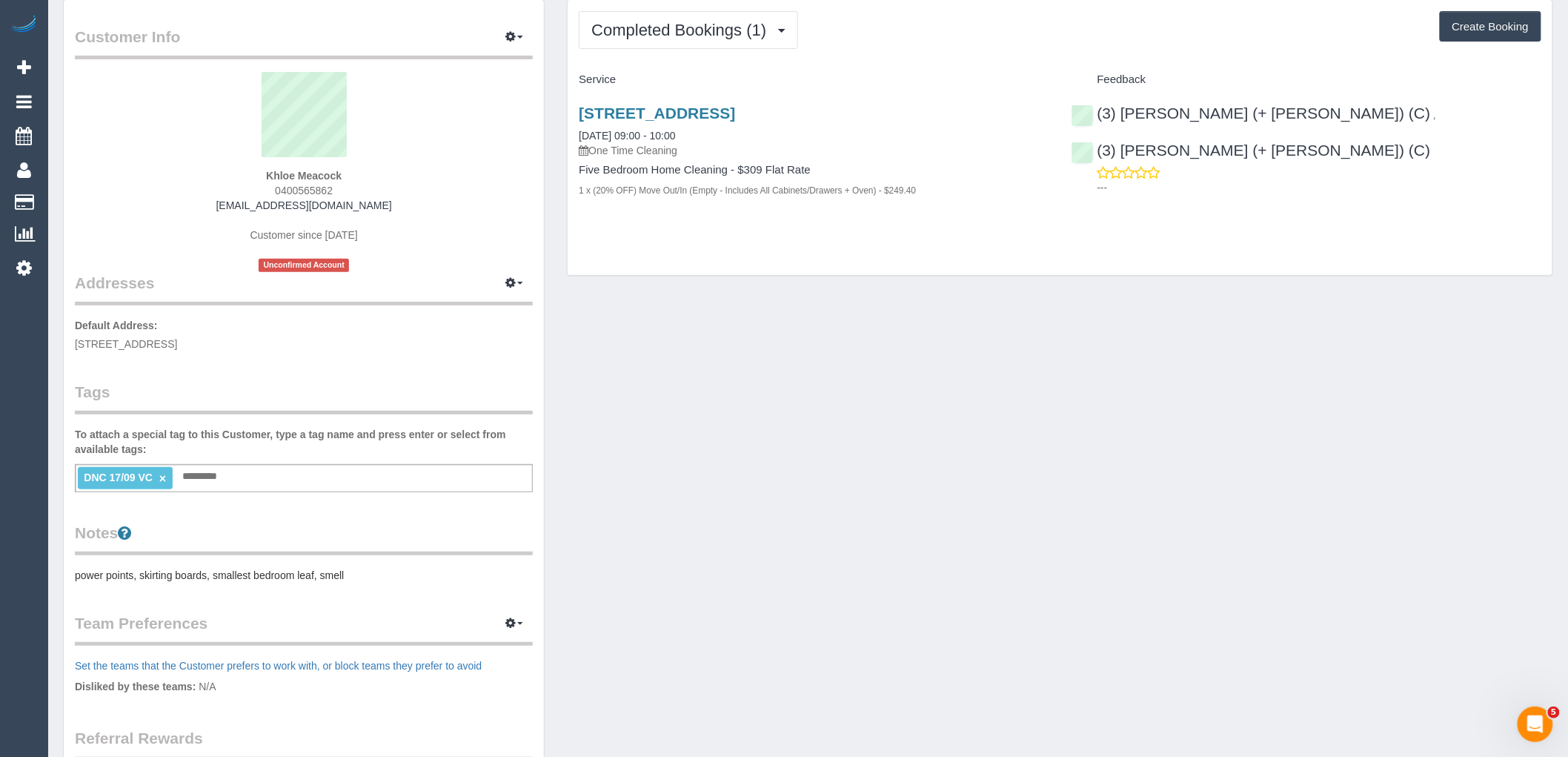
scroll to position [83, 0]
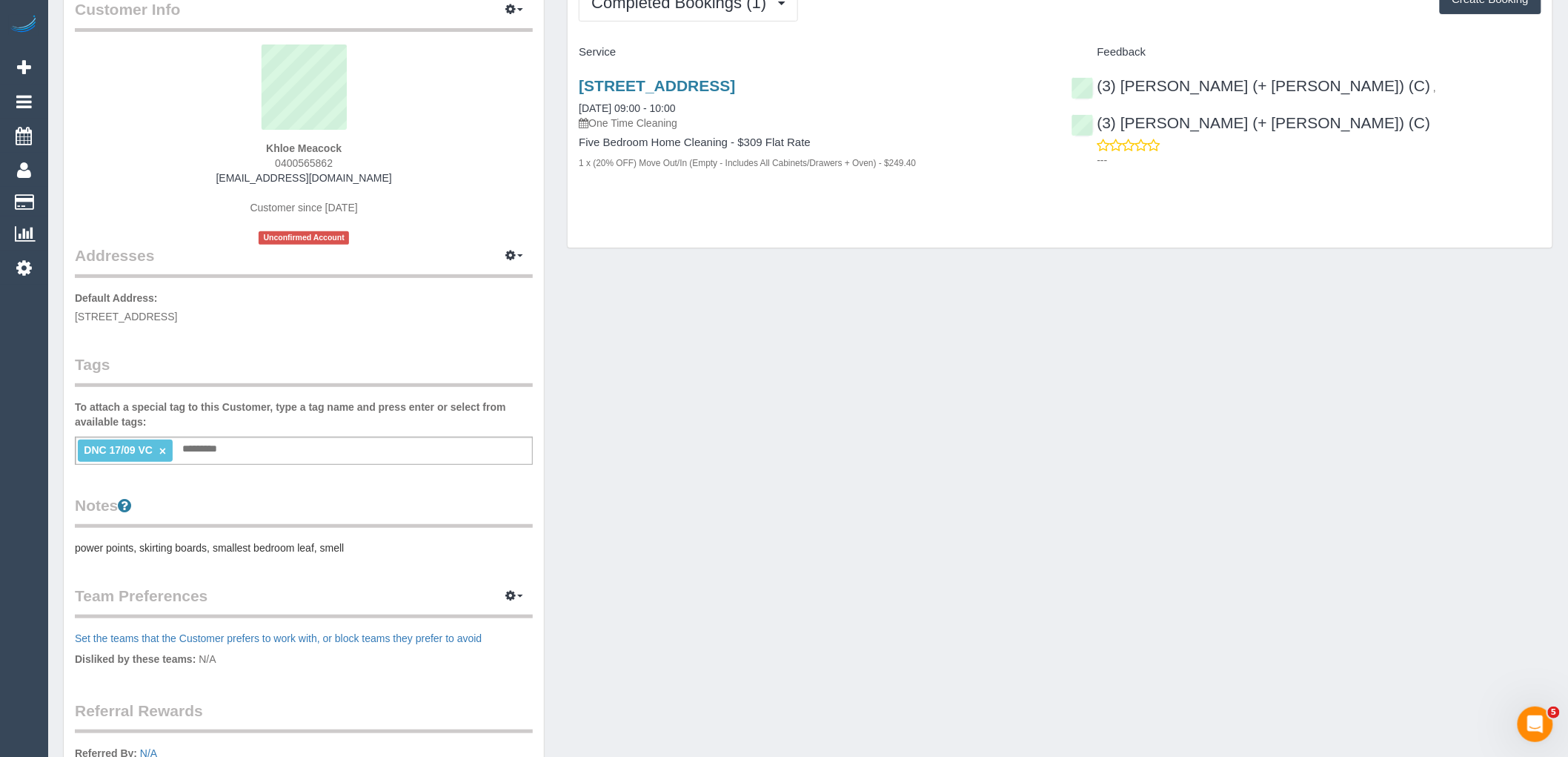
click at [372, 545] on pre "power points, skirting boards, smallest bedroom leaf, smell" at bounding box center [303, 547] width 458 height 15
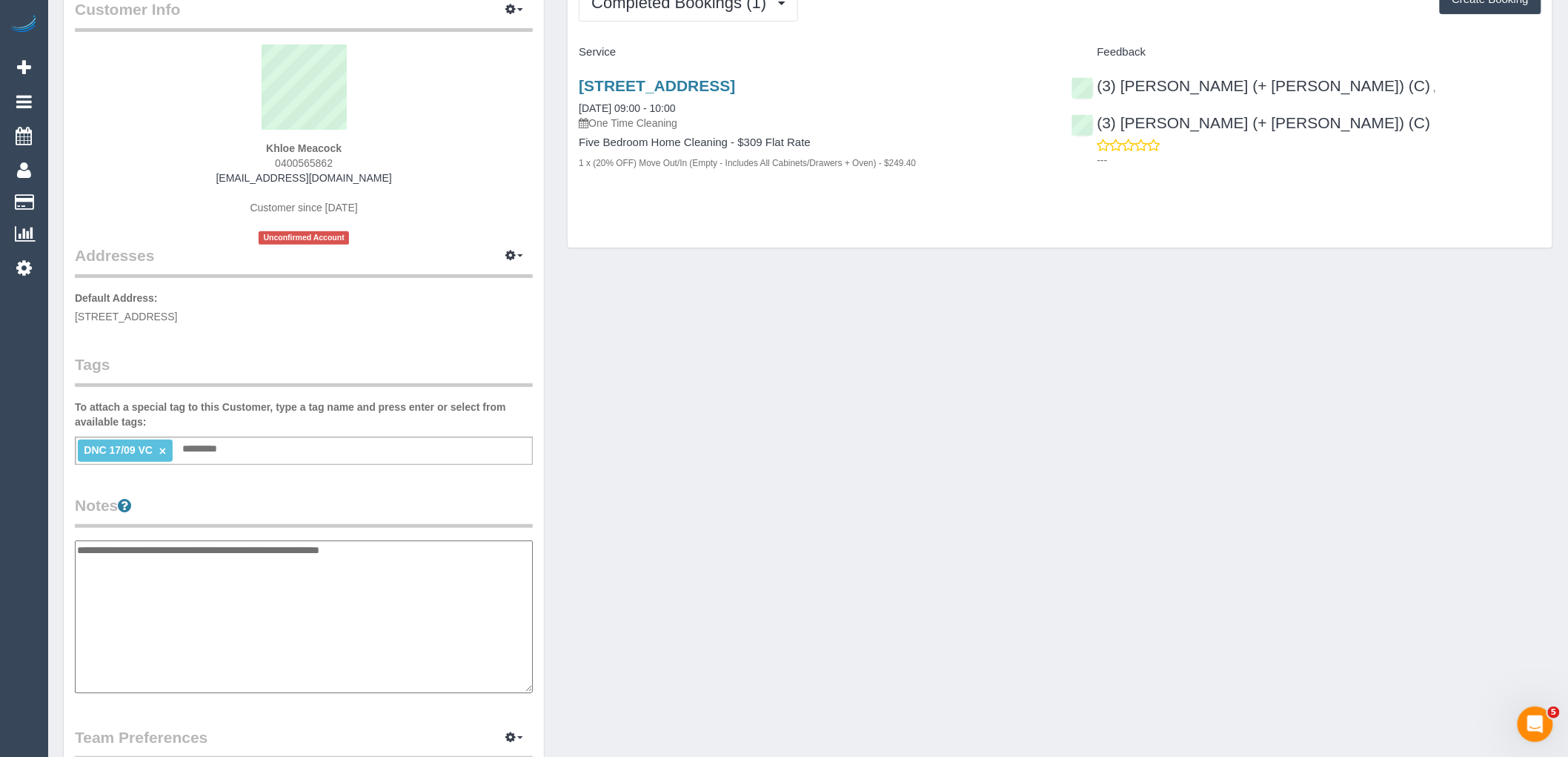
type textarea "**********"
click at [395, 495] on legend "Notes" at bounding box center [303, 512] width 458 height 33
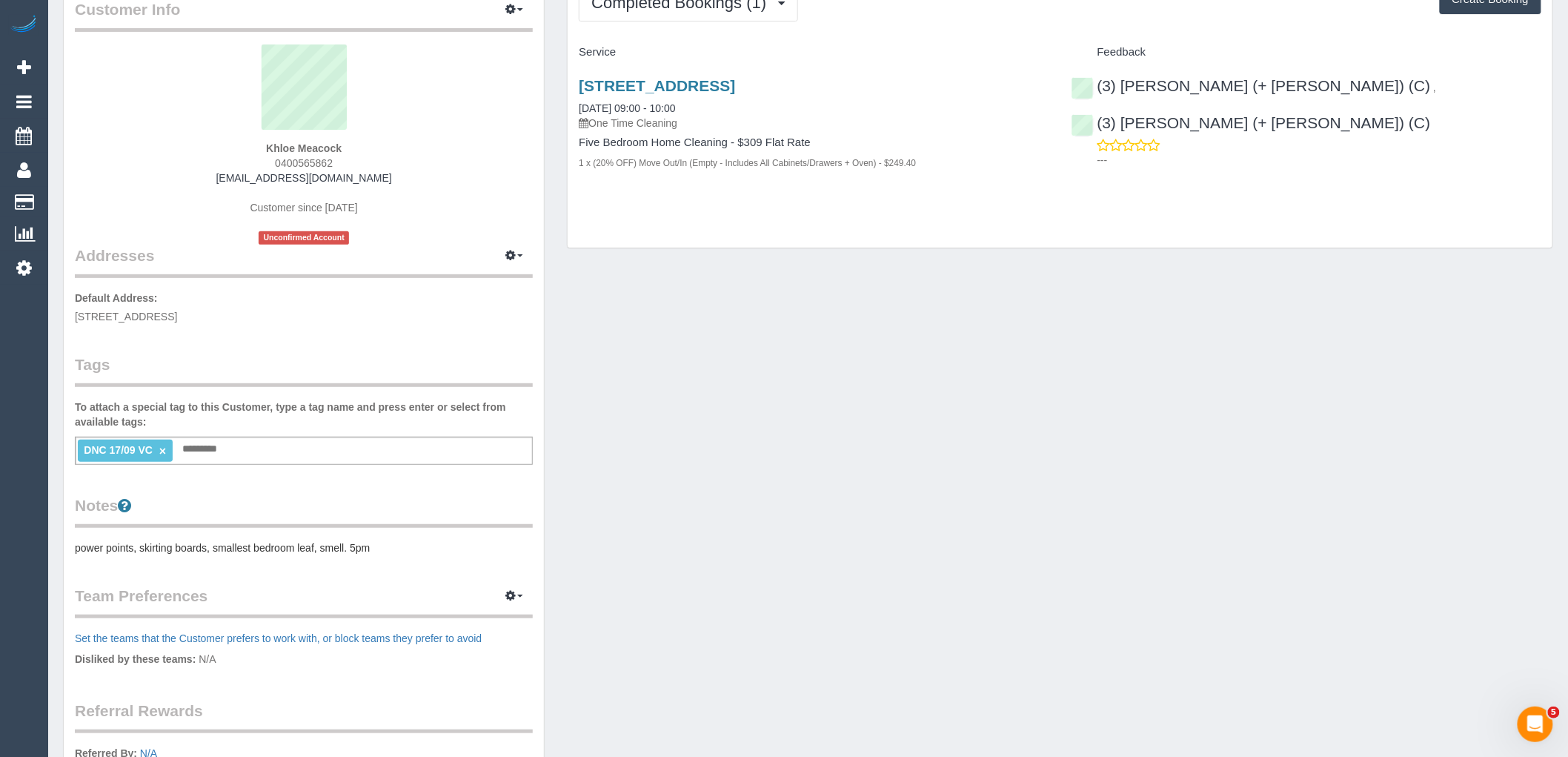
click at [387, 561] on div "Customer Info Edit Contact Info Send Message Email Preferences Special Sales Ta…" at bounding box center [303, 454] width 480 height 965
click at [391, 547] on pre "power points, skirting boards, smallest bedroom leaf, smell. 5pm" at bounding box center [303, 547] width 458 height 15
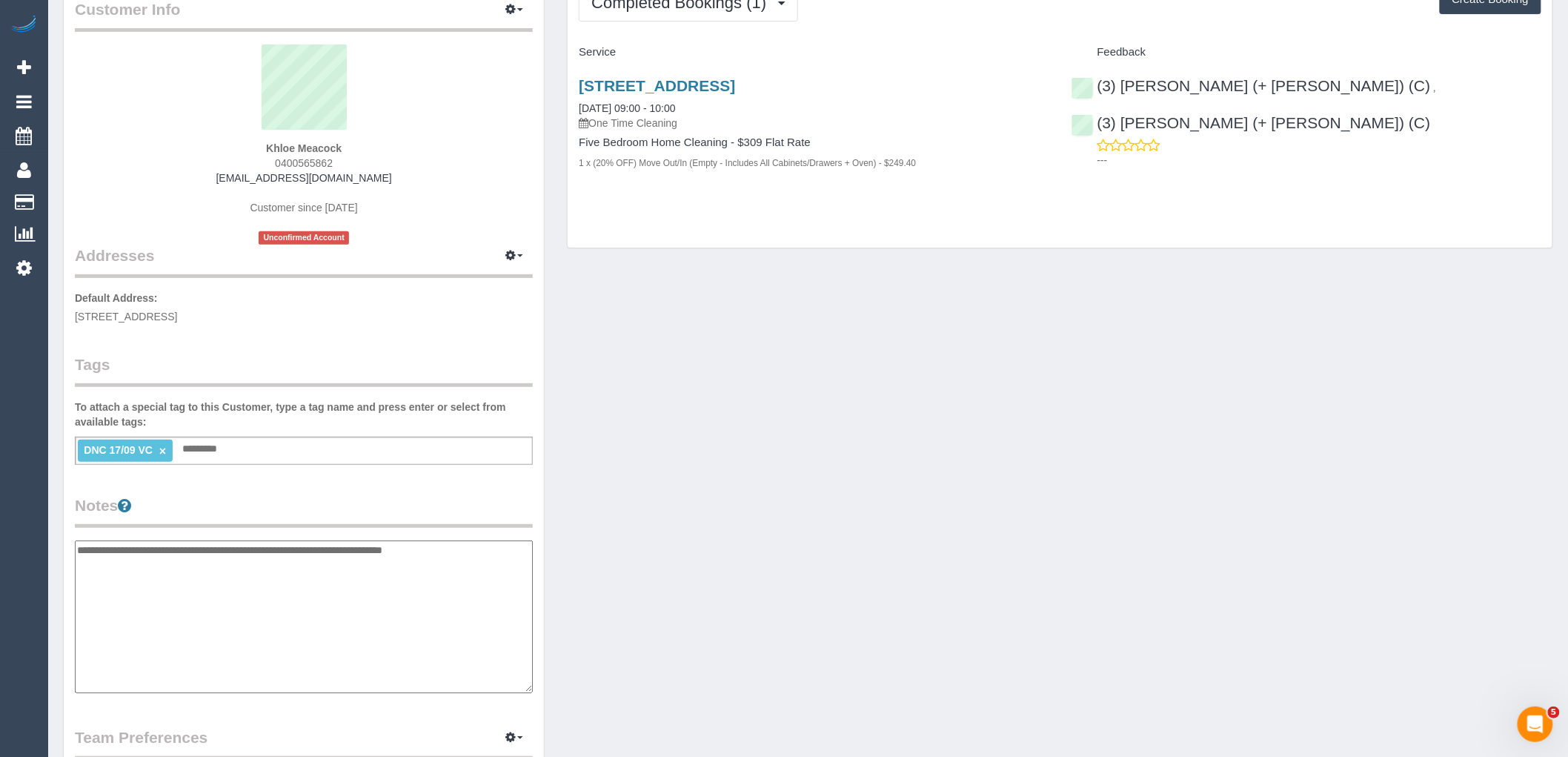
type textarea "**********"
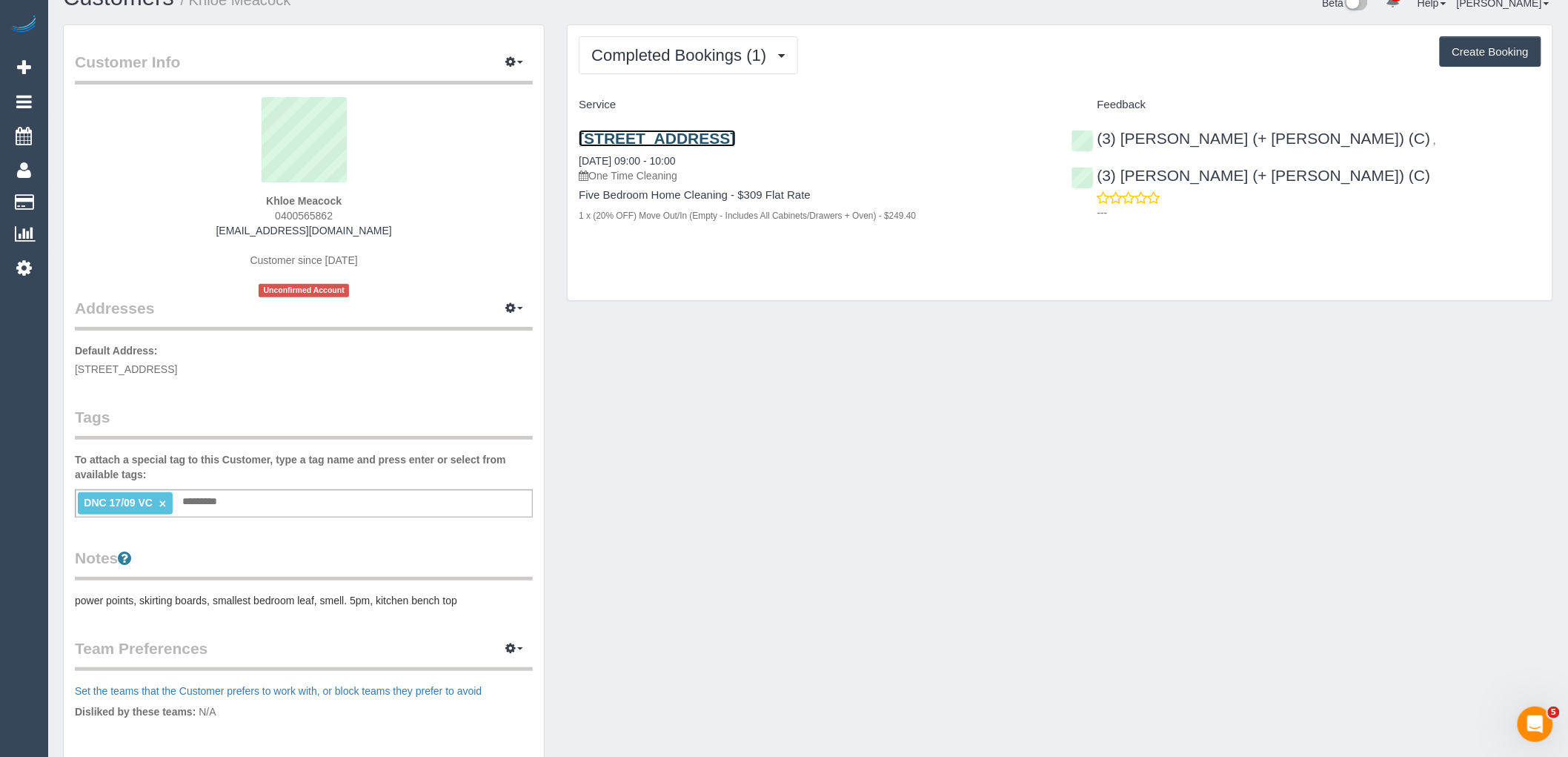
scroll to position [0, 0]
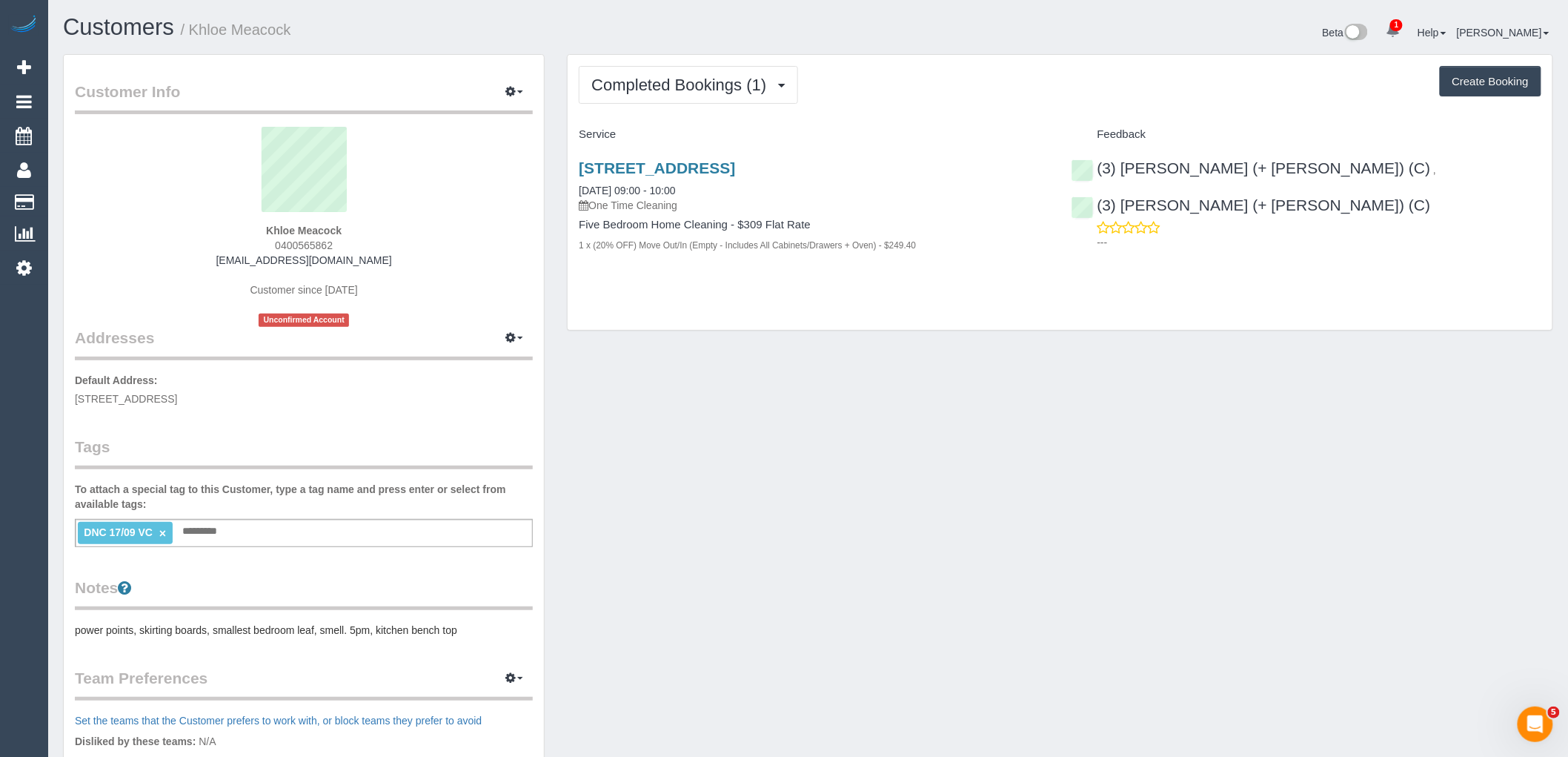
click at [436, 261] on div "Khloe Meacock 0400565862 khloe.meacock@gmail.com Customer since 2025 Unconfirme…" at bounding box center [303, 227] width 458 height 200
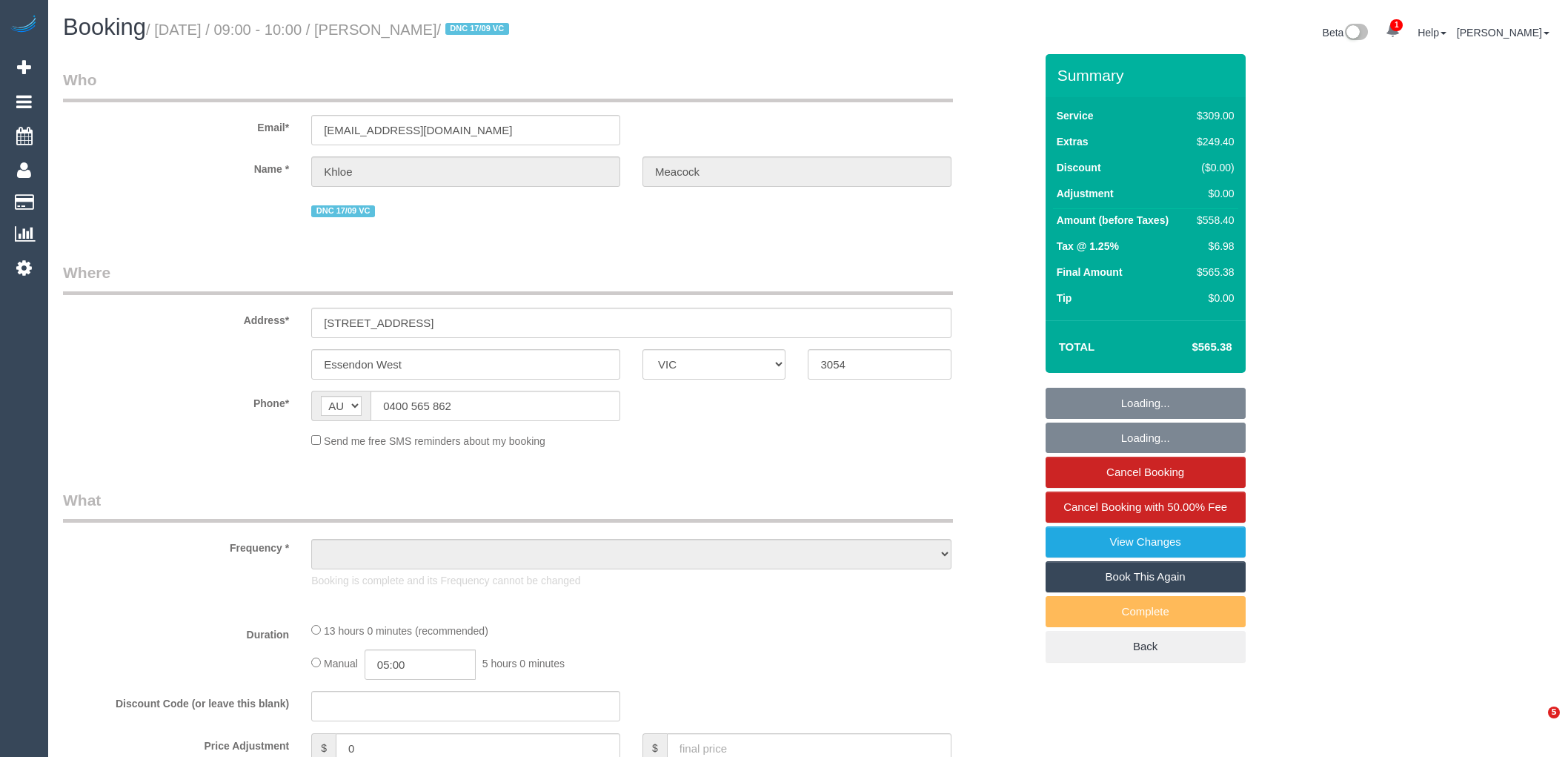
select select "VIC"
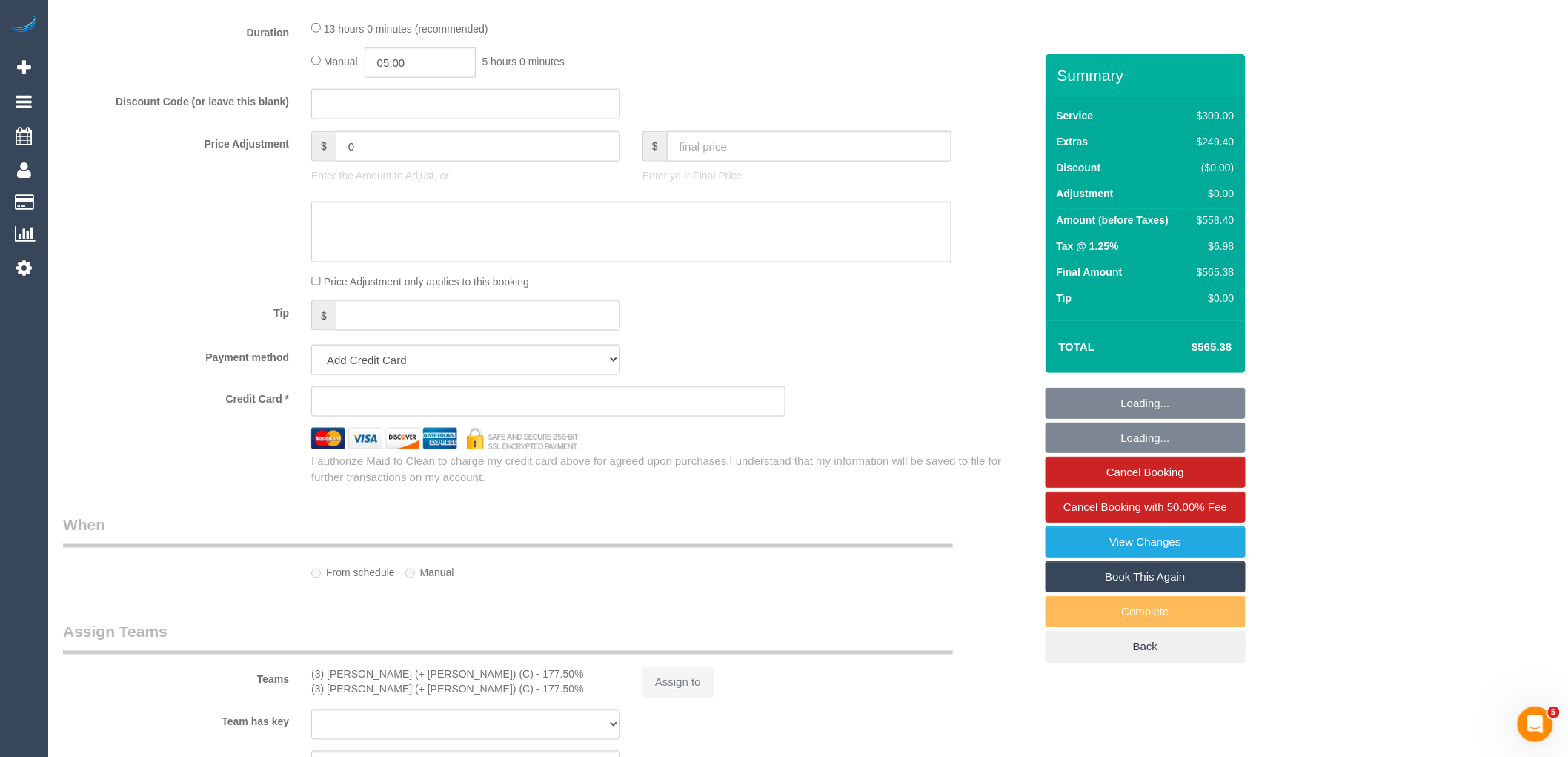
select select "object:771"
select select "string:stripe-pm_1S6ikw2GScqysDRVUjcv72bj"
select select "number:28"
select select "number:14"
select select "number:18"
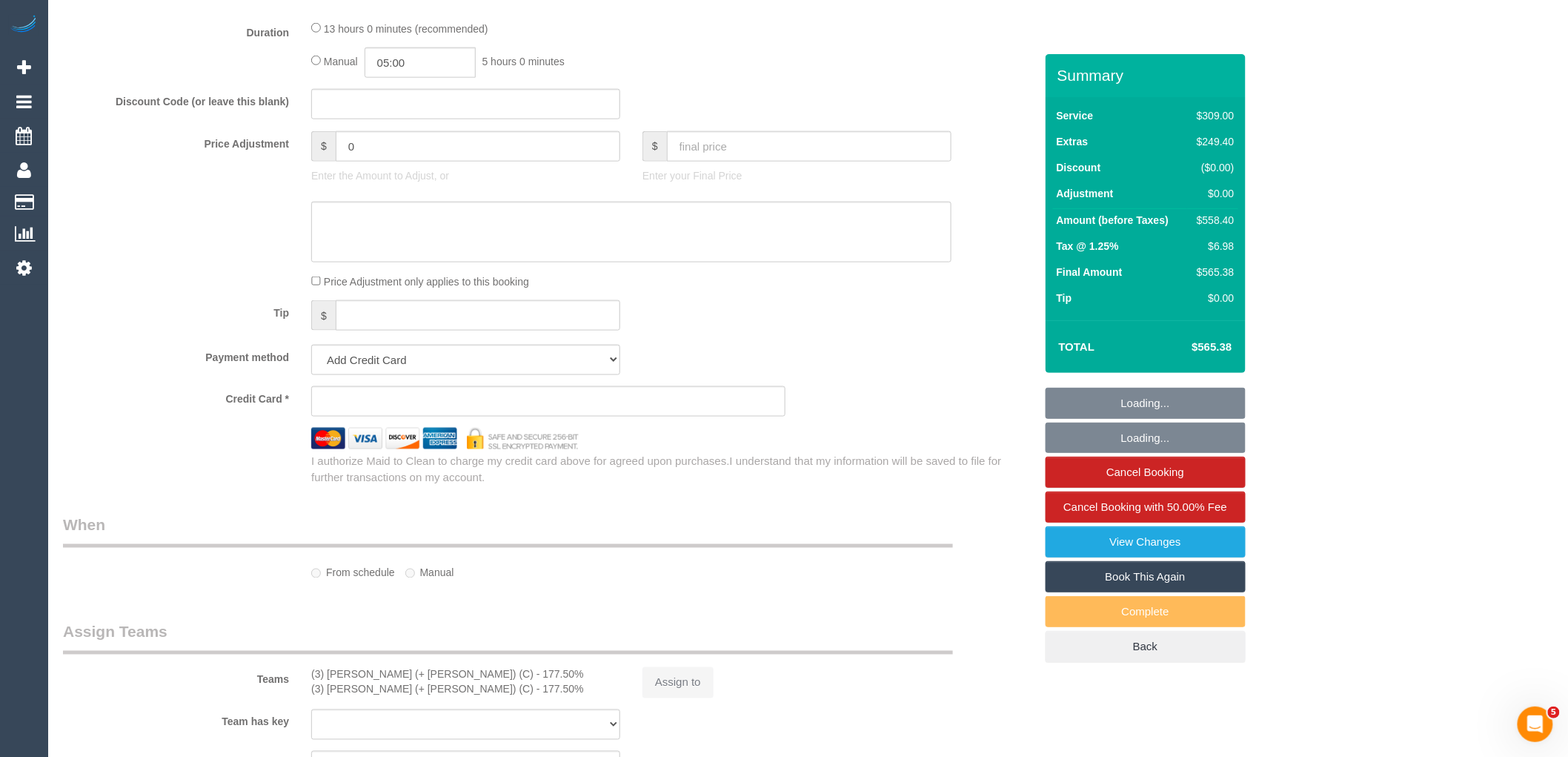
select select "number:36"
select select "number:26"
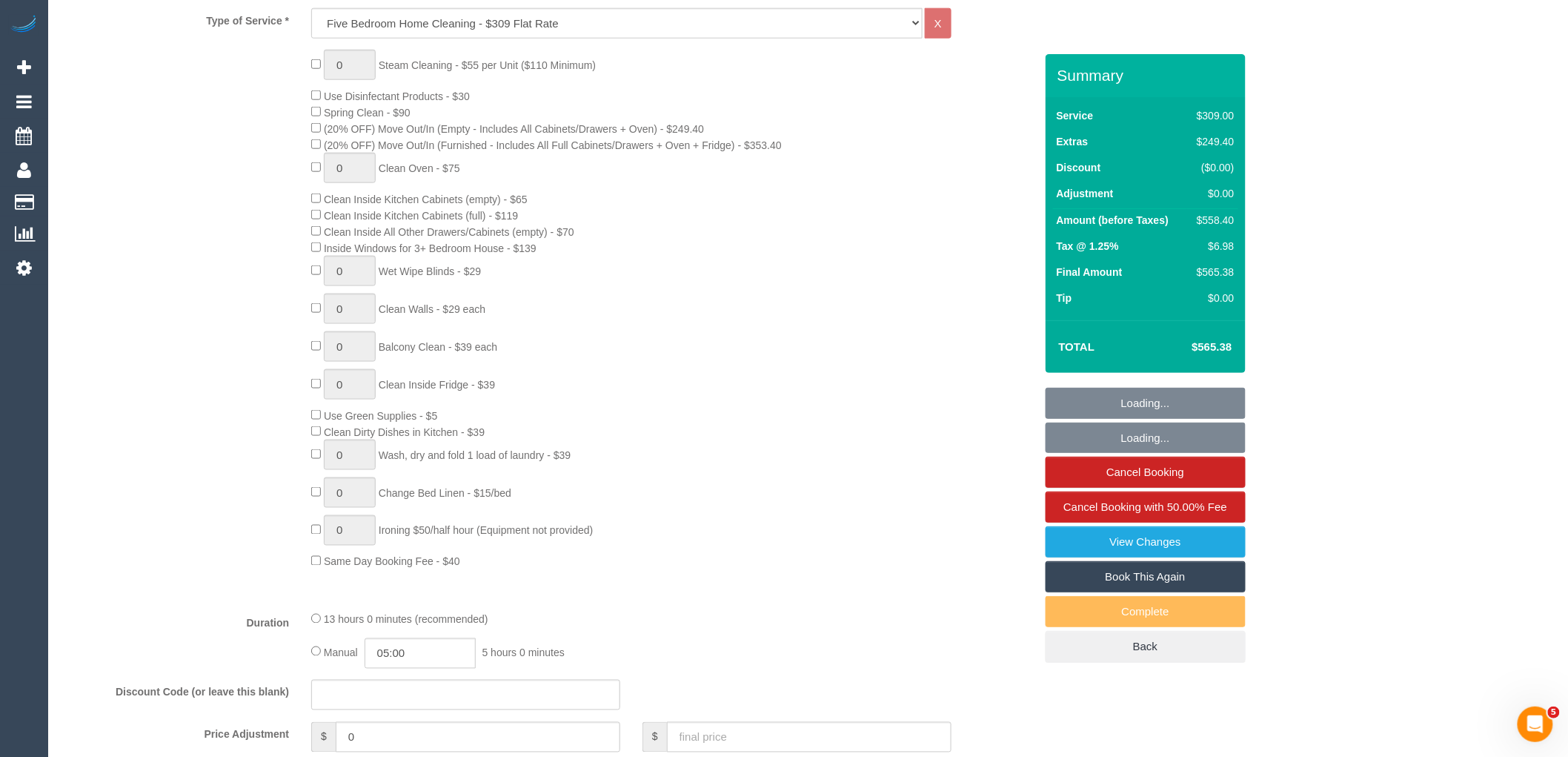
select select "object:1727"
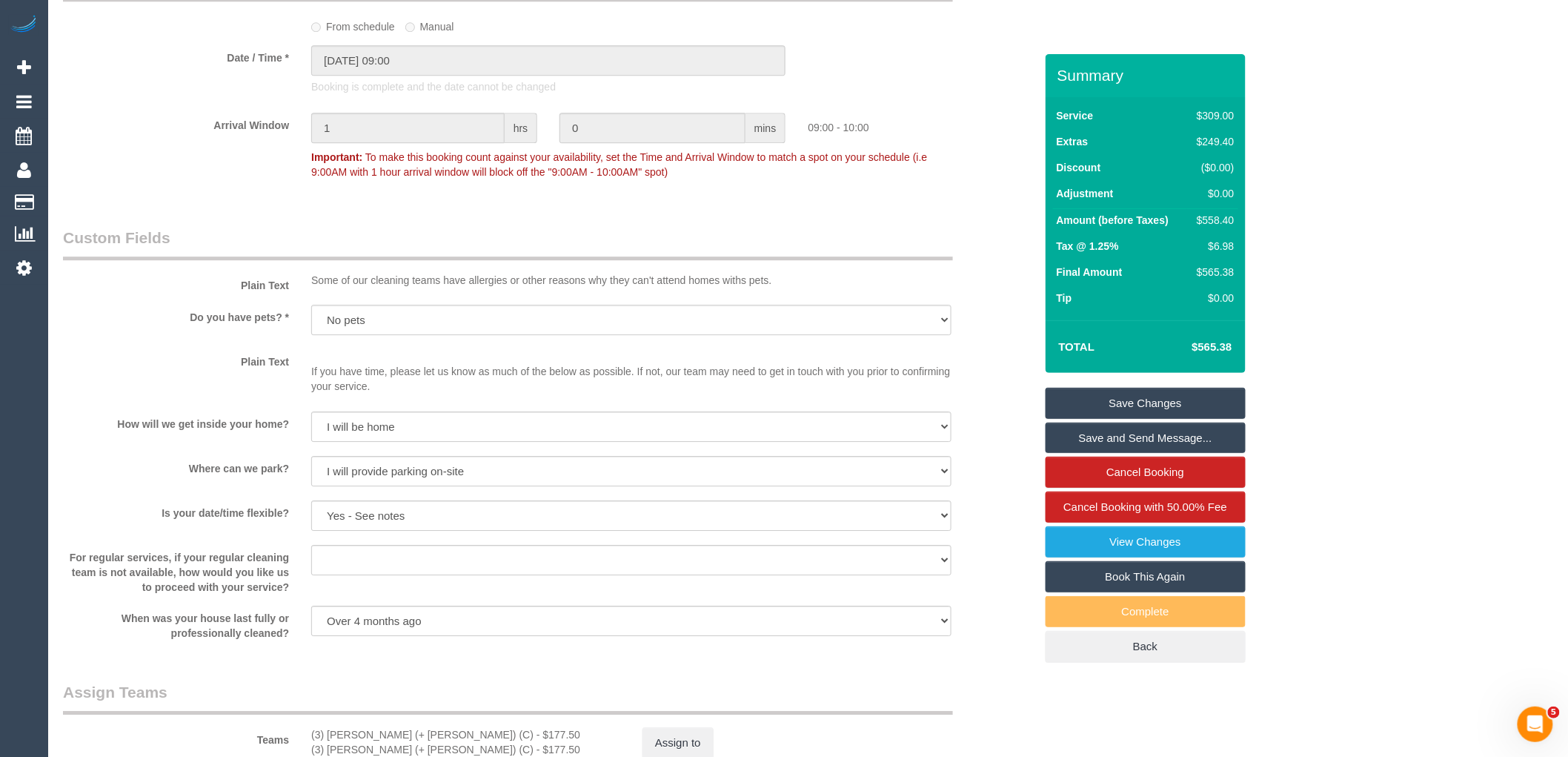
scroll to position [2059, 0]
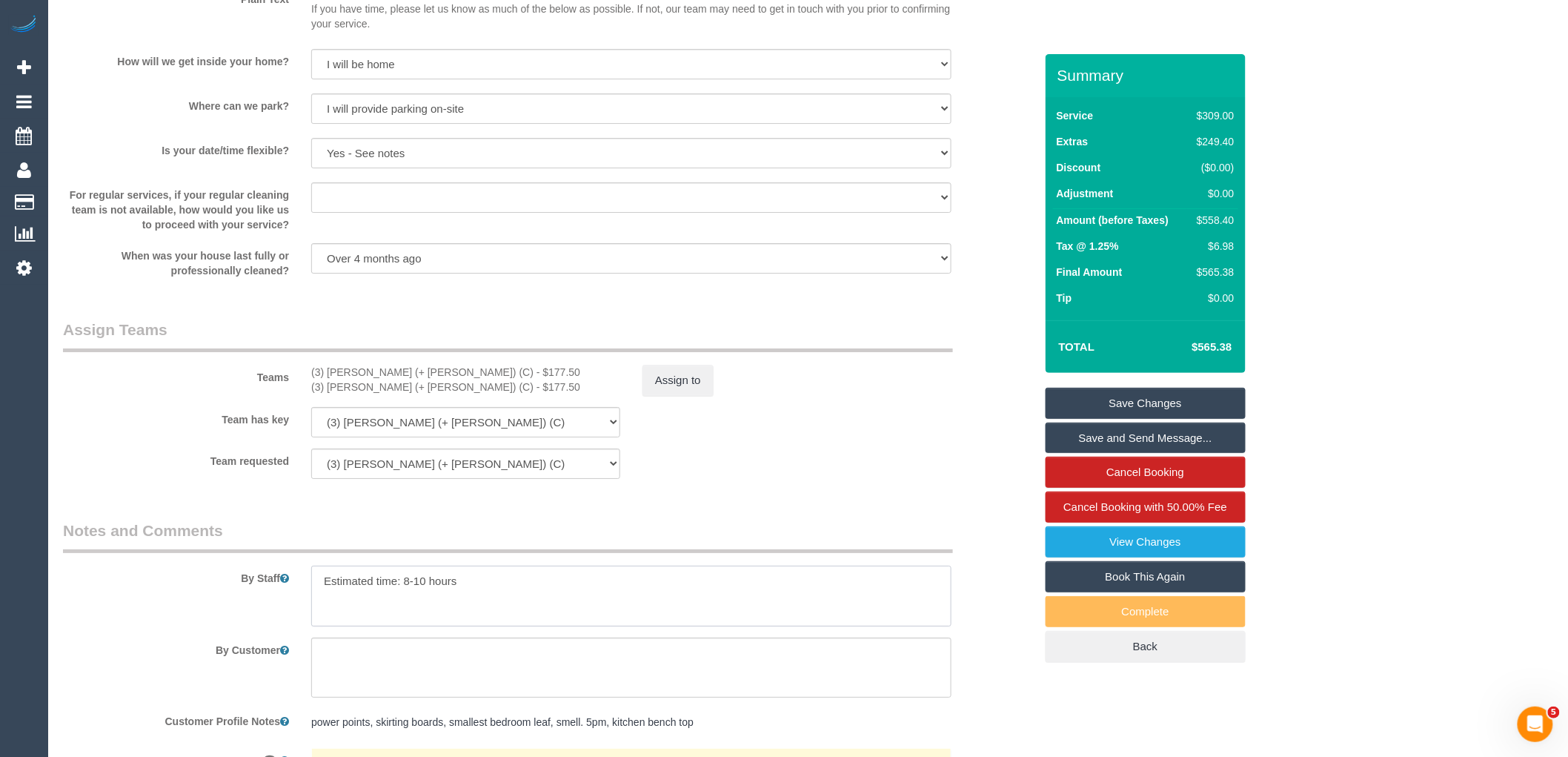
click at [514, 612] on textarea at bounding box center [631, 596] width 640 height 61
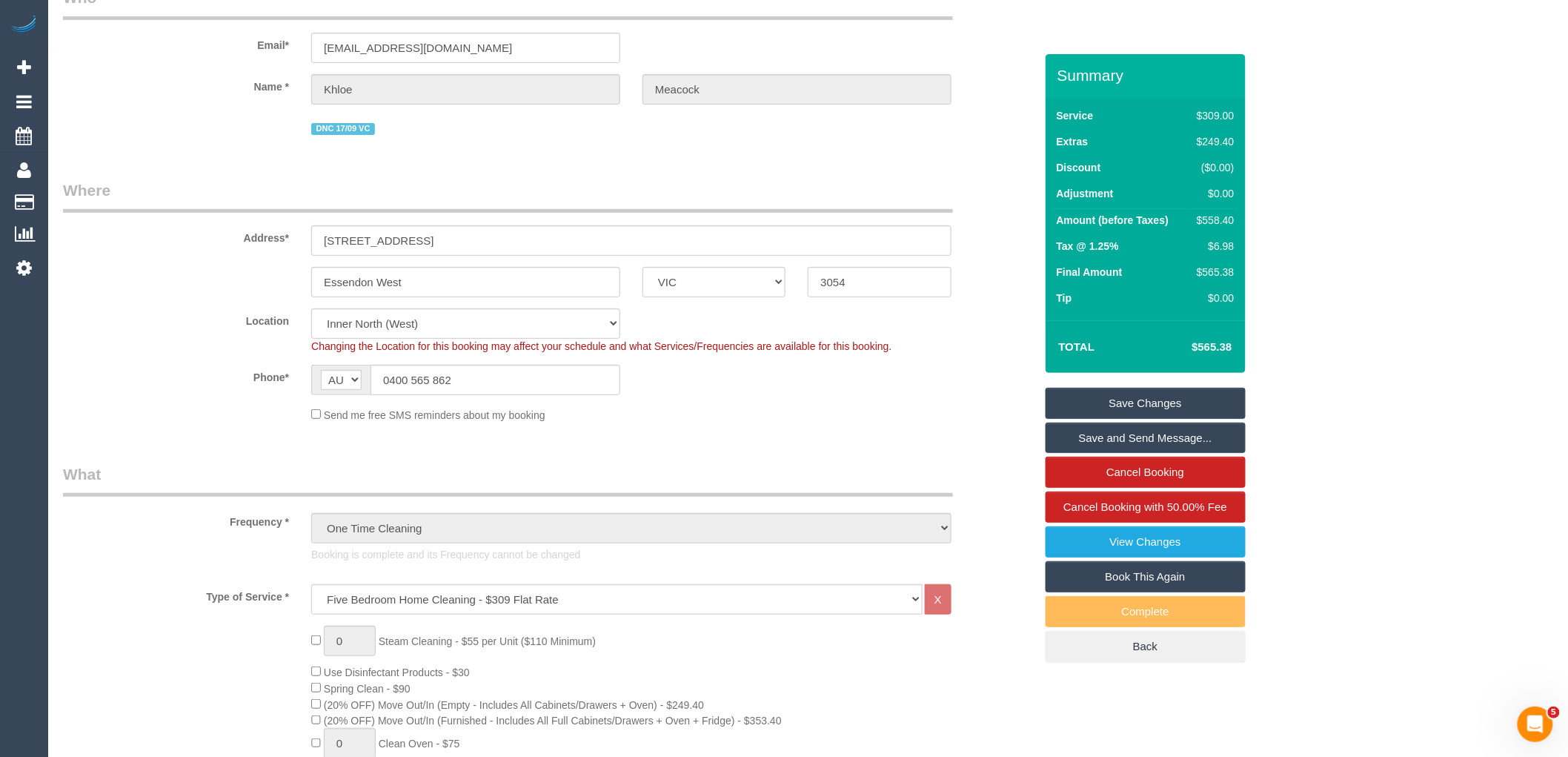
scroll to position [0, 0]
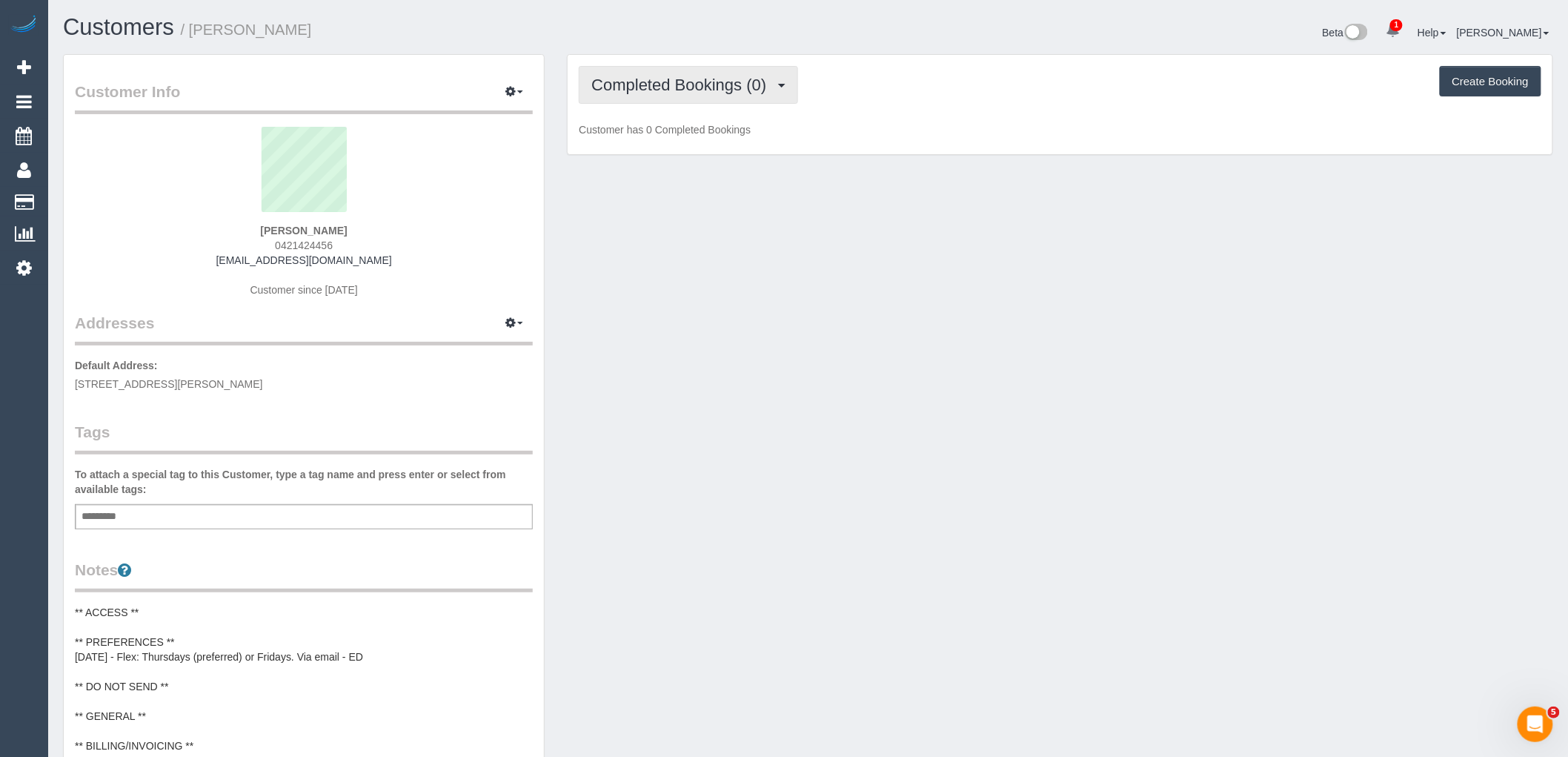
drag, startPoint x: 702, startPoint y: 80, endPoint x: 744, endPoint y: 123, distance: 60.1
click at [702, 82] on span "Completed Bookings (0)" at bounding box center [683, 84] width 183 height 18
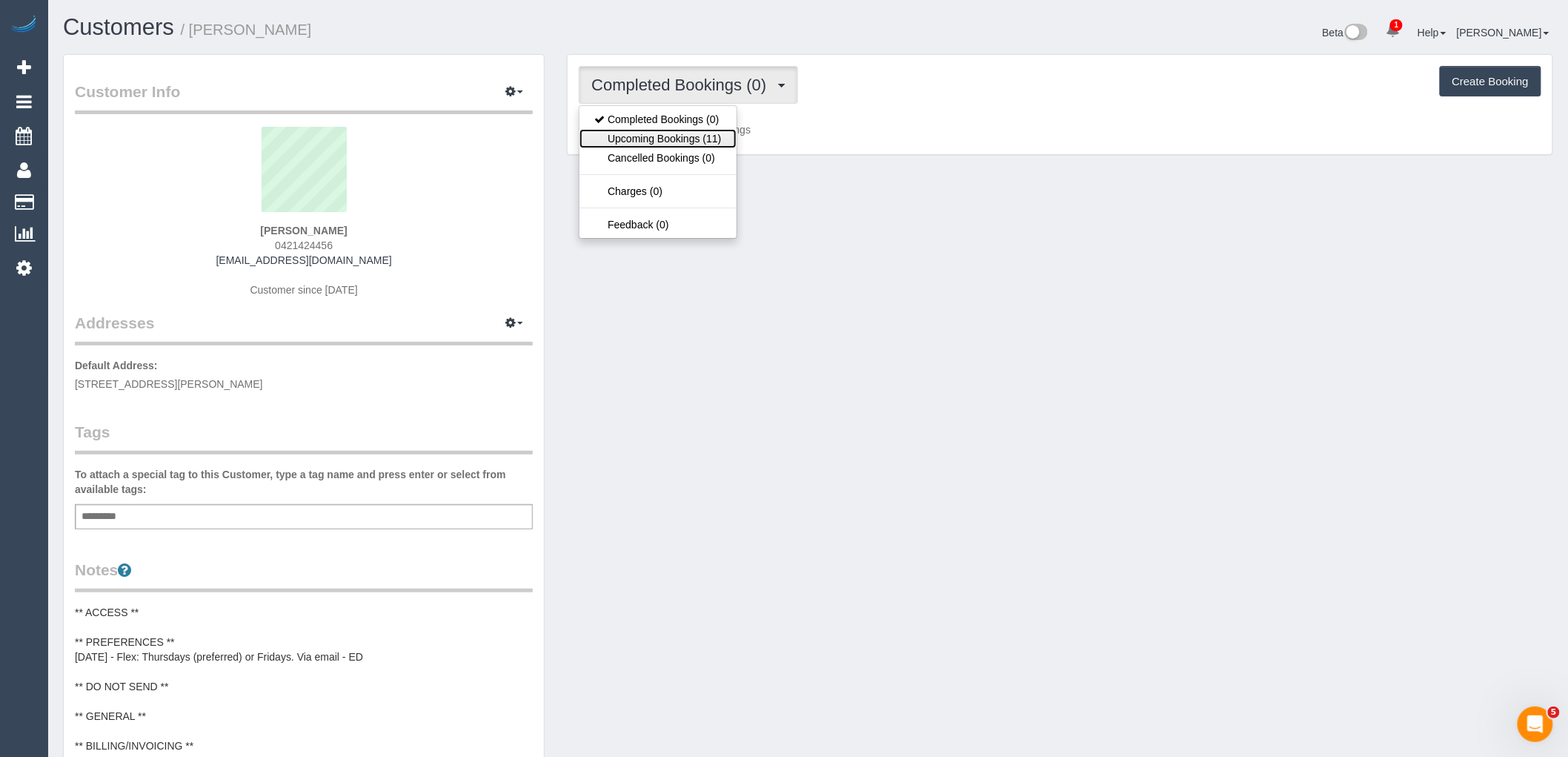
click at [721, 143] on link "Upcoming Bookings (11)" at bounding box center [657, 138] width 156 height 19
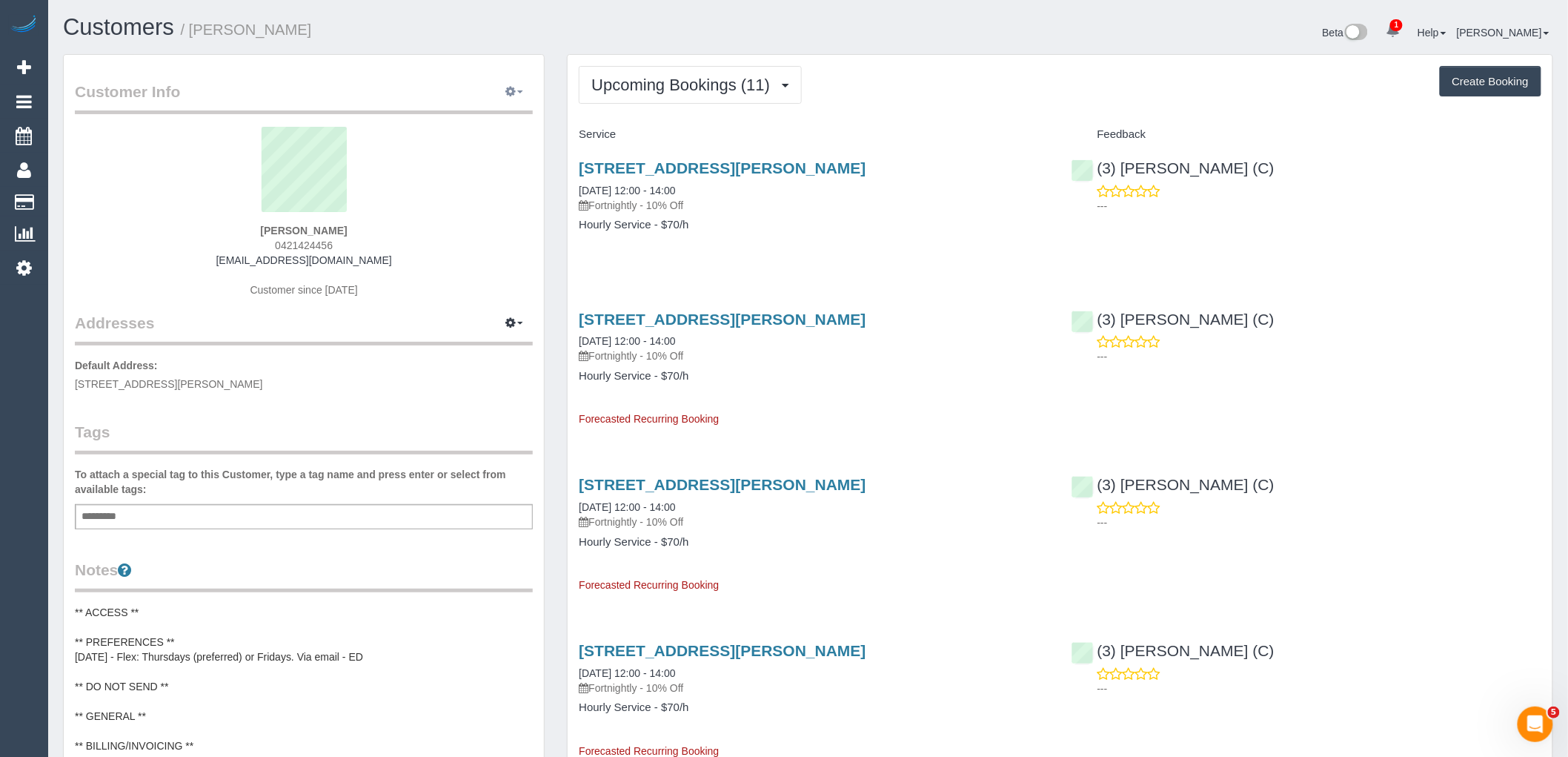
click at [514, 95] on icon "button" at bounding box center [510, 91] width 10 height 9
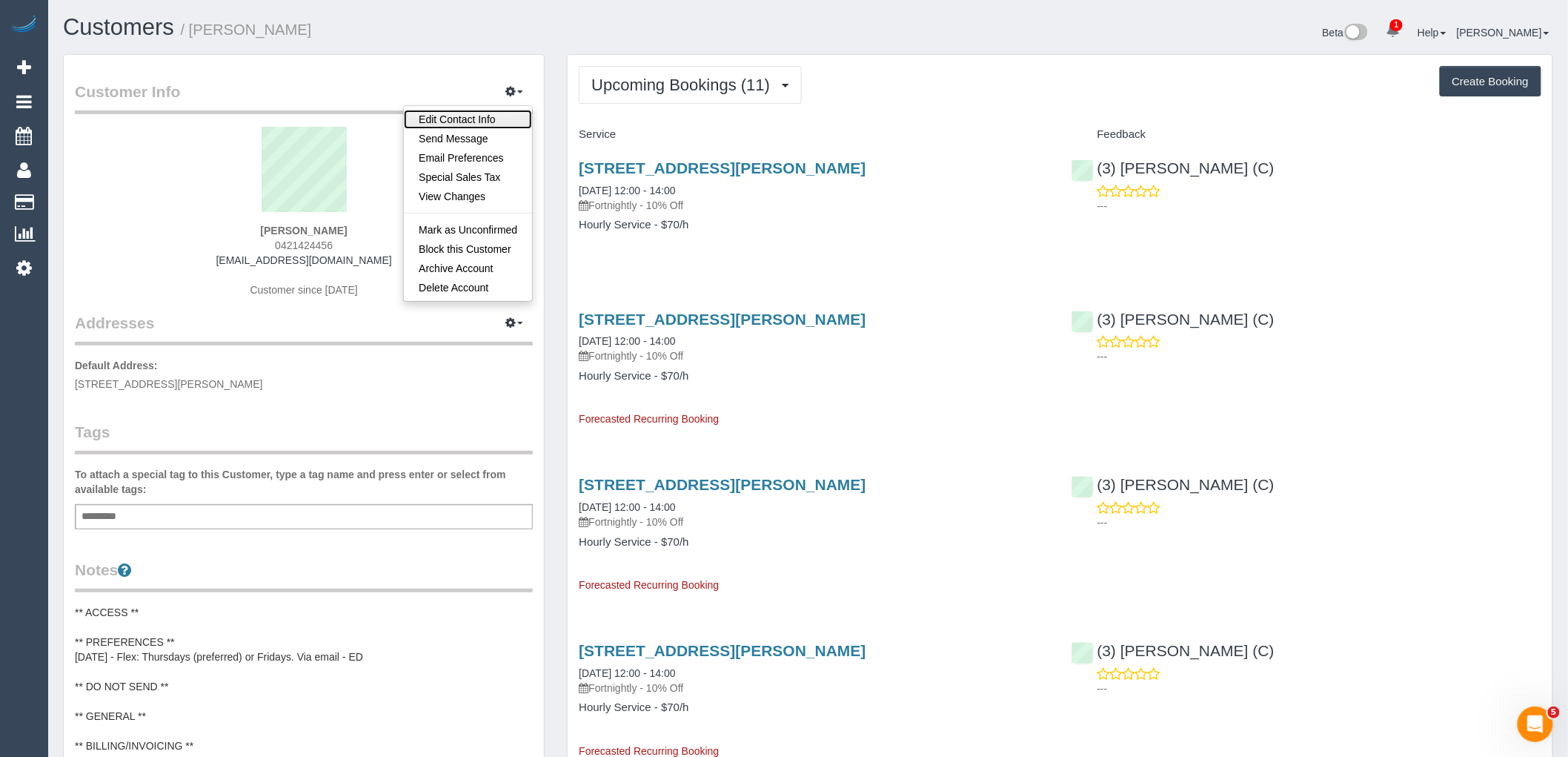
click at [492, 117] on link "Edit Contact Info" at bounding box center [468, 119] width 128 height 19
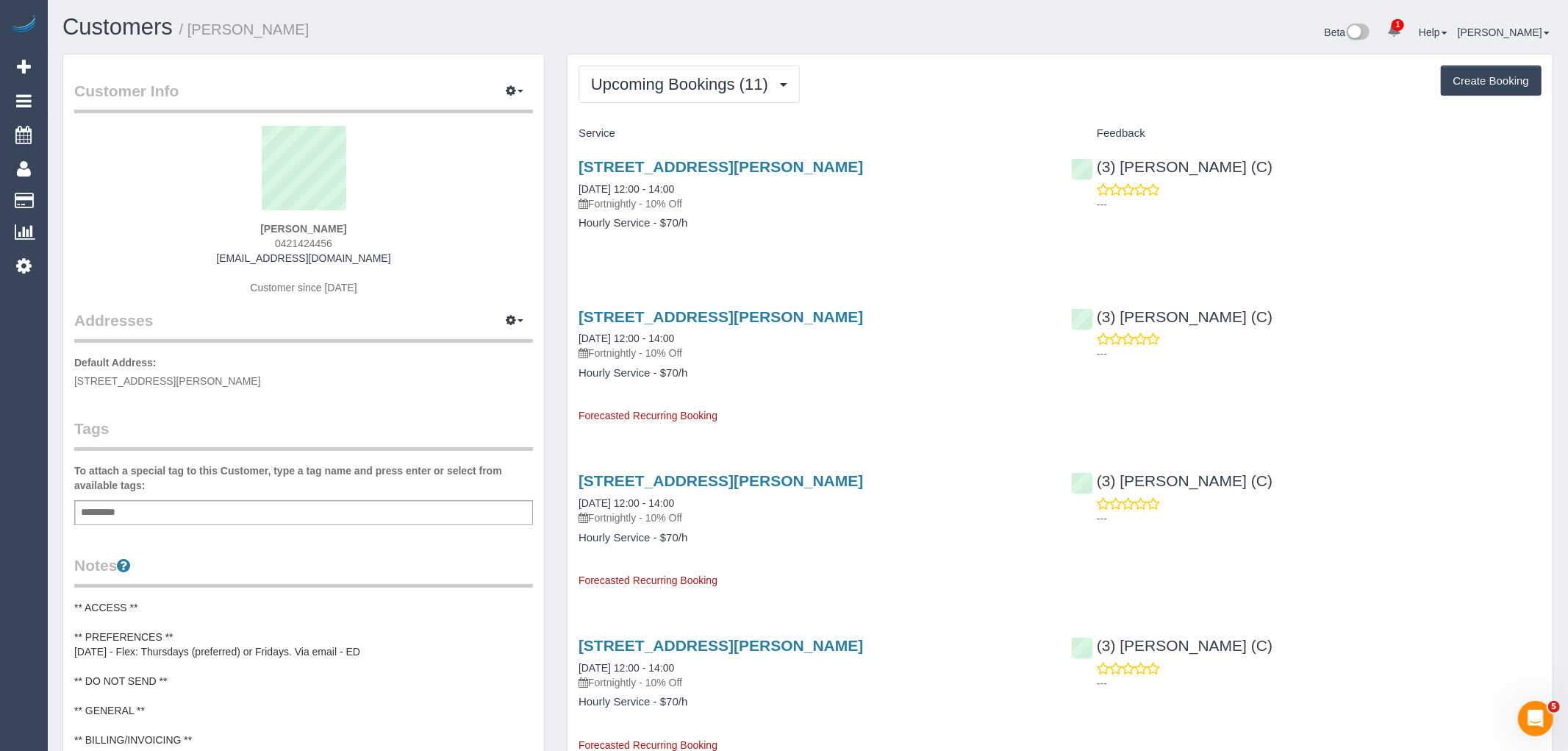
select select "VIC"
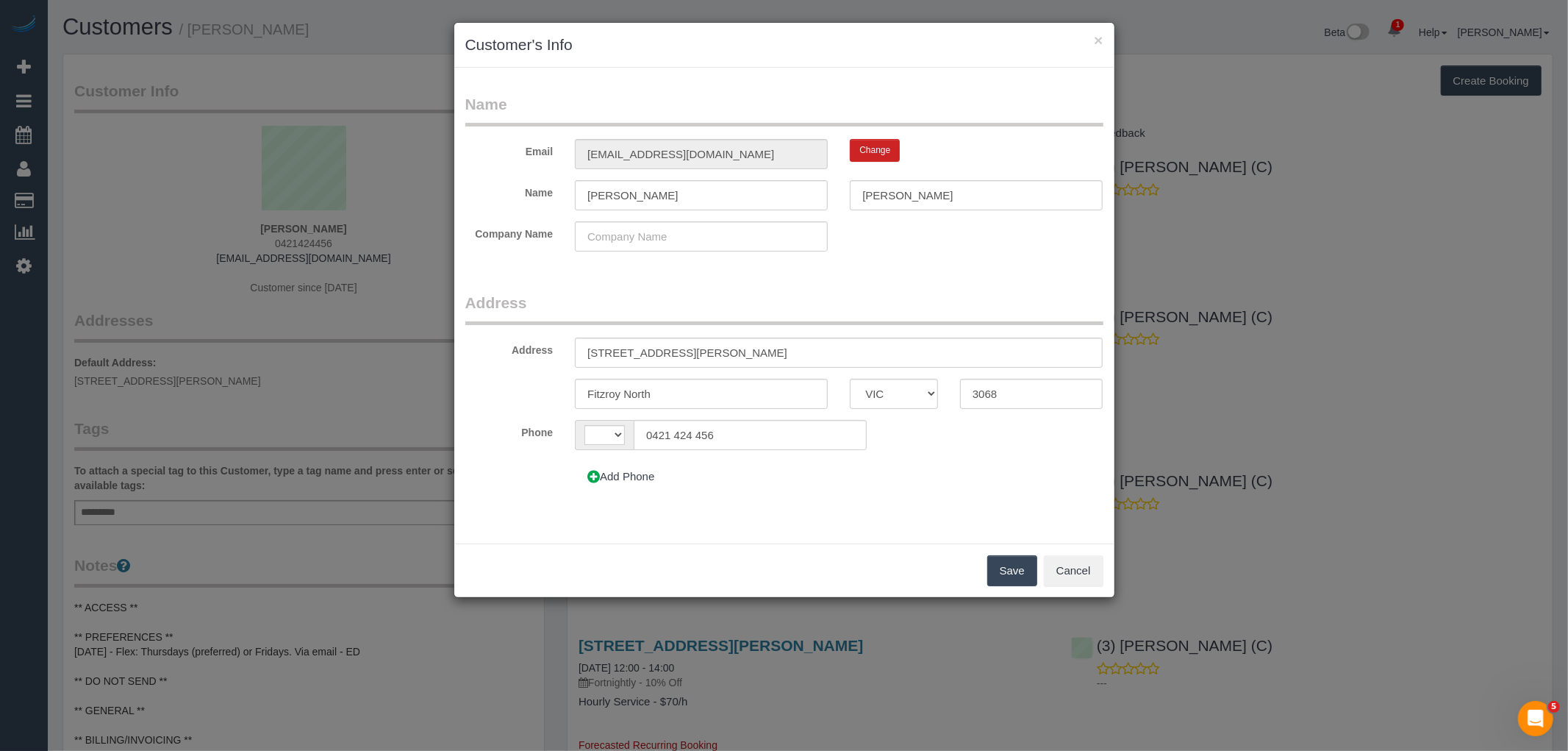
select select "string:AU"
drag, startPoint x: 641, startPoint y: 433, endPoint x: 502, endPoint y: 434, distance: 139.0
click at [505, 433] on div "Phone AF AL DZ AD AO AI AQ AG AR AM AW AU AT AZ BS BH BD BB BY BE BZ BJ BM BT B…" at bounding box center [784, 435] width 660 height 30
paste input "61 412"
click at [654, 431] on input "61 412 424 456" at bounding box center [750, 435] width 232 height 30
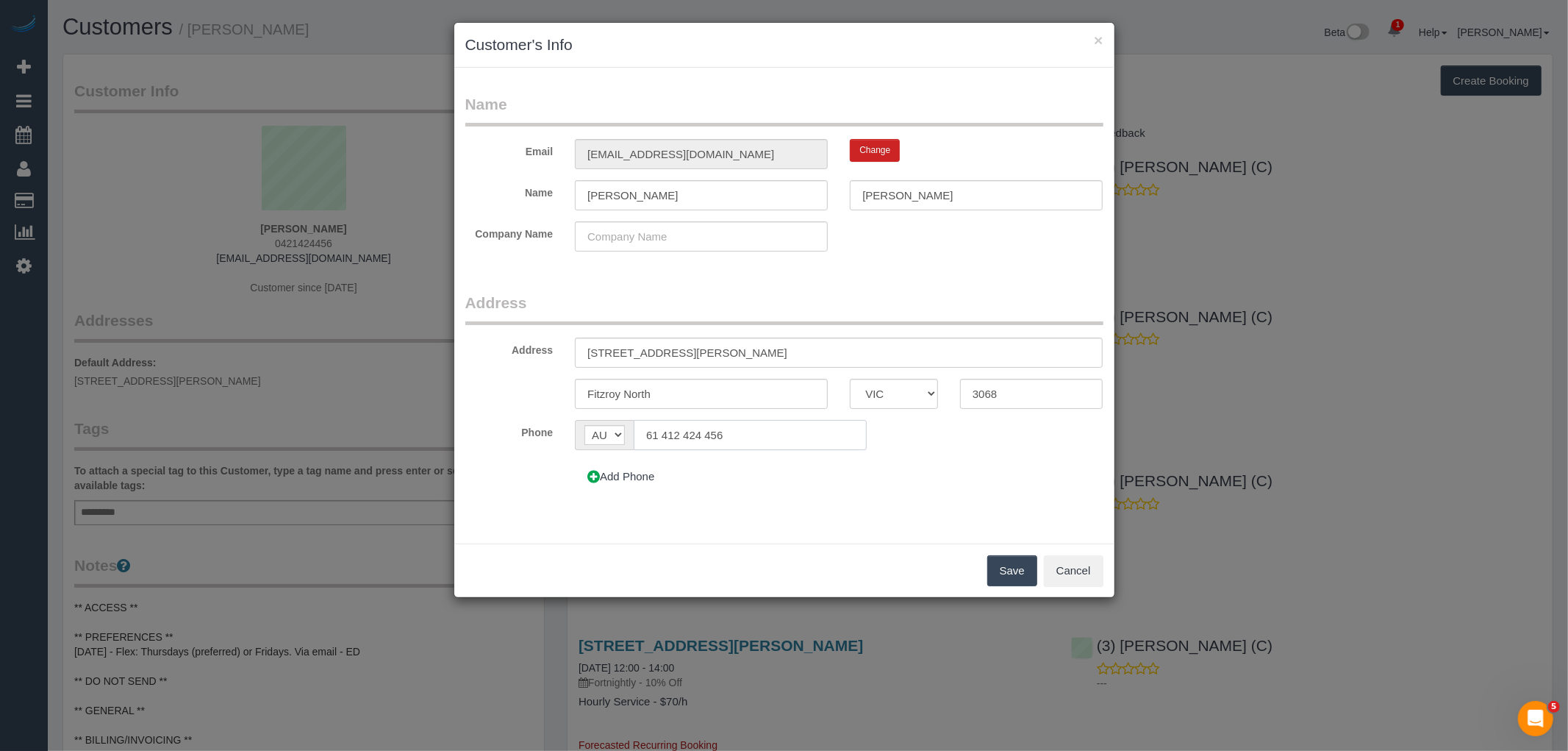
click at [658, 432] on input "61 412 424 456" at bounding box center [750, 435] width 232 height 30
type input "0412 424 456"
click at [1015, 565] on button "Save" at bounding box center [1011, 571] width 50 height 31
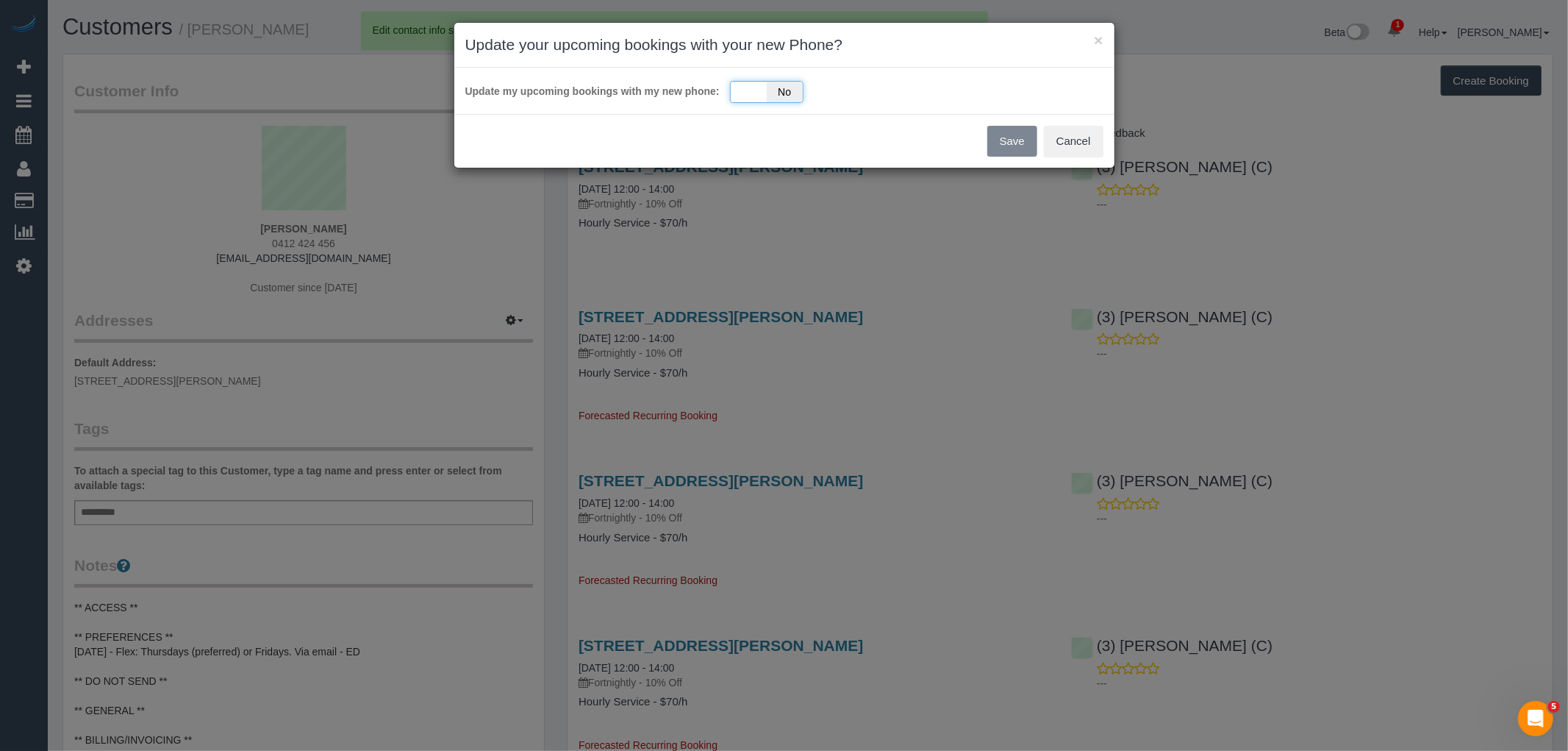
click at [762, 92] on div "Yes No" at bounding box center [766, 92] width 73 height 22
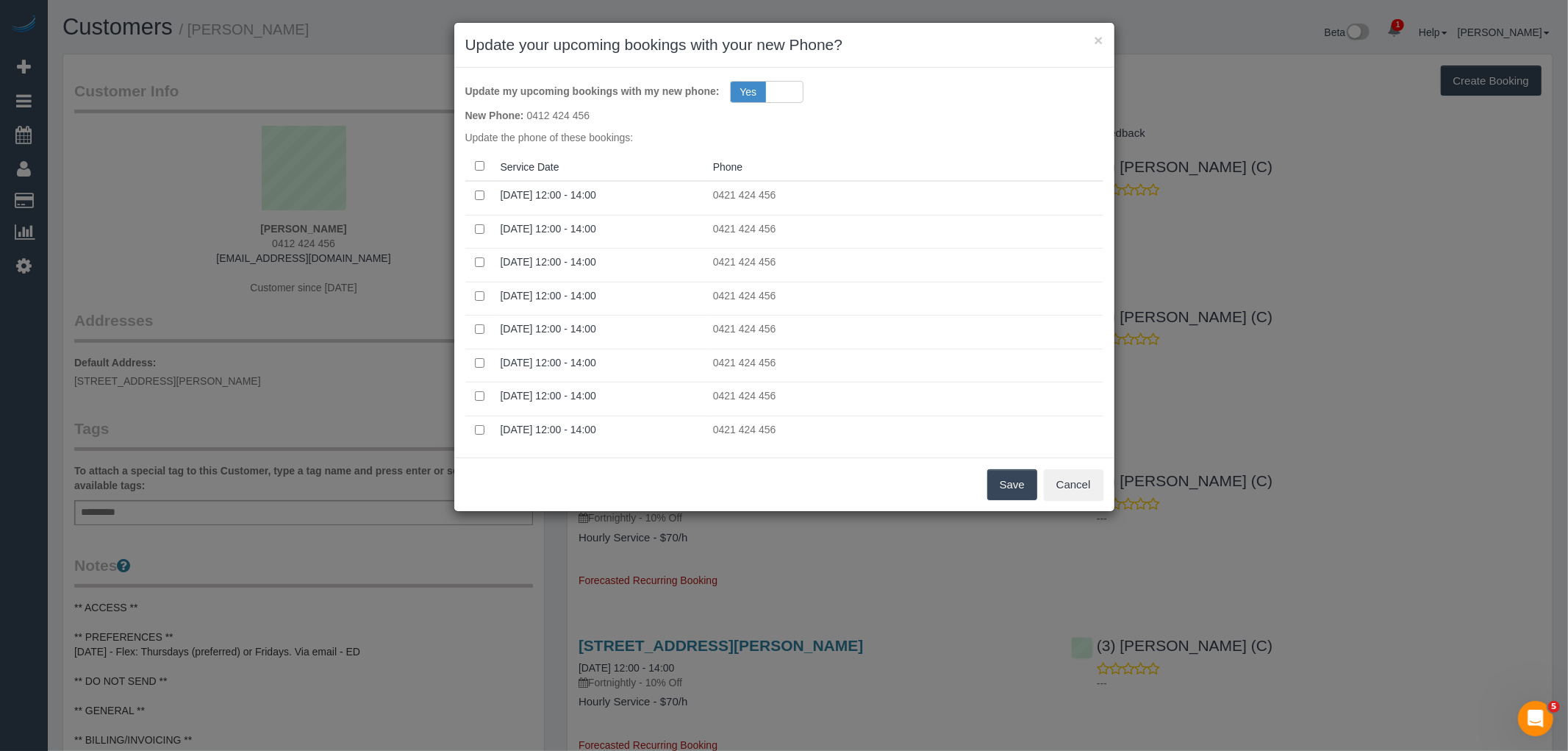
click at [1042, 461] on div "Save Cancel" at bounding box center [784, 485] width 660 height 54
click at [1030, 475] on button "Save" at bounding box center [1011, 484] width 50 height 31
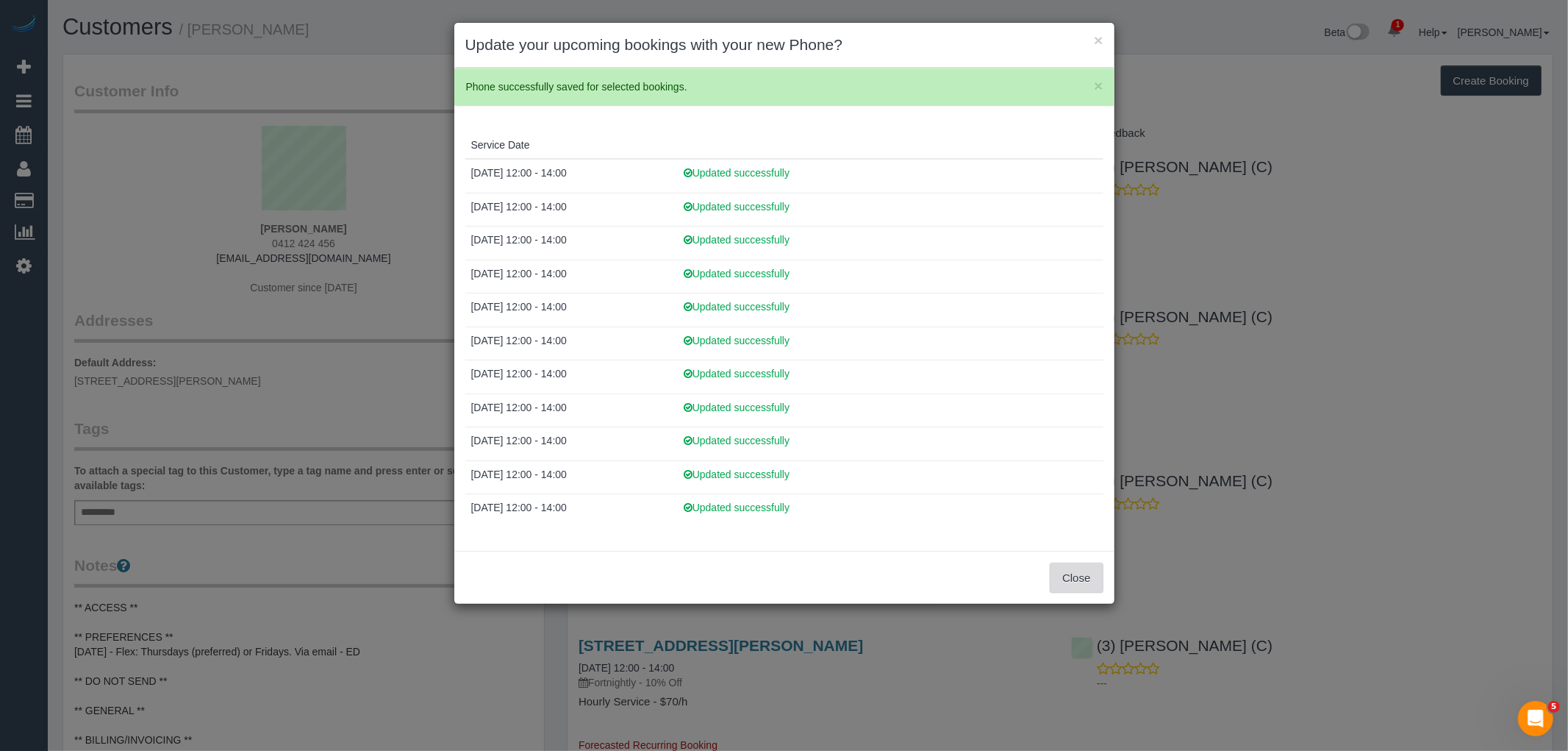
click at [1088, 585] on button "Close" at bounding box center [1076, 578] width 53 height 31
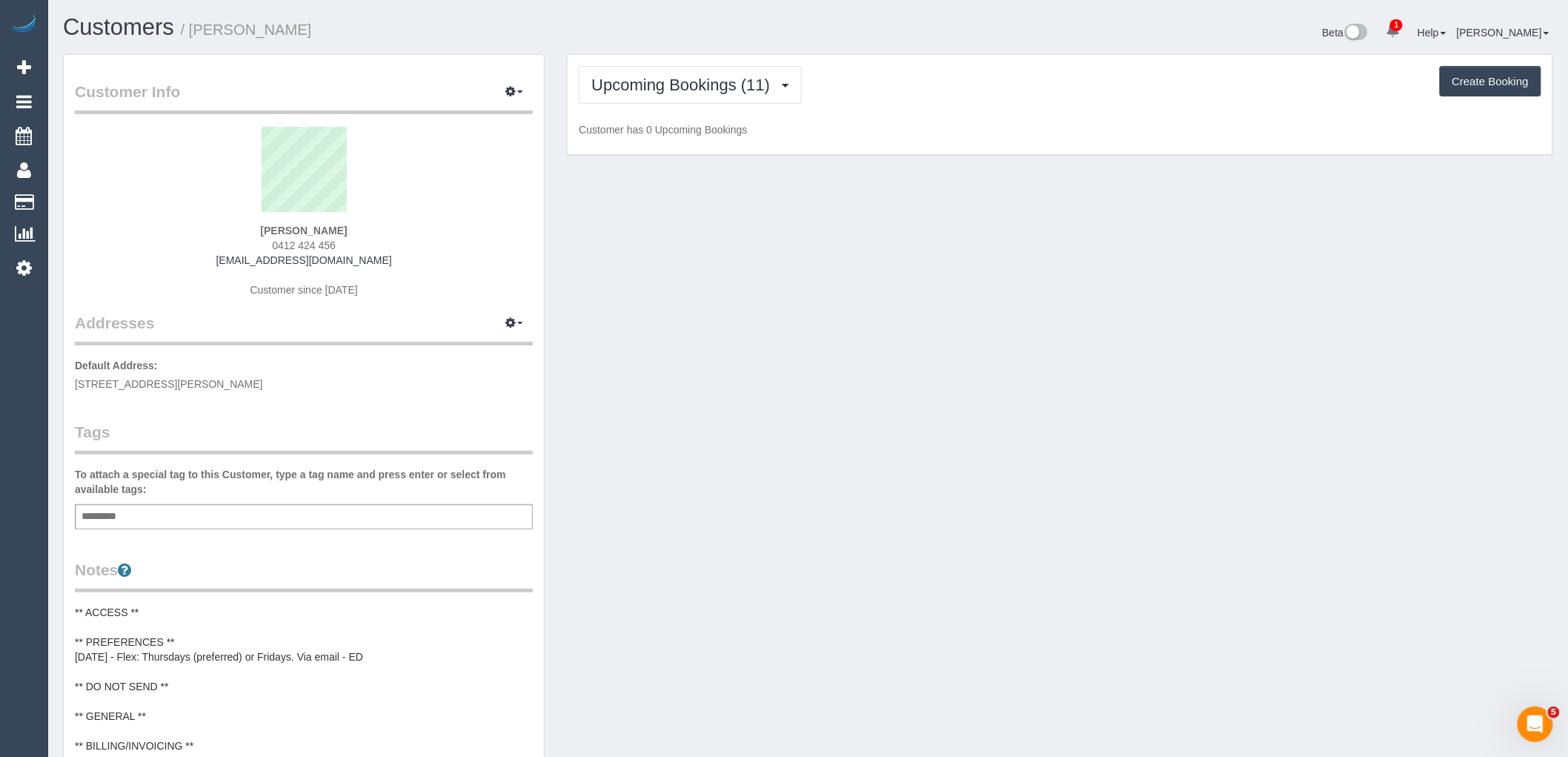
click at [397, 203] on sui-profile-pic at bounding box center [303, 175] width 436 height 96
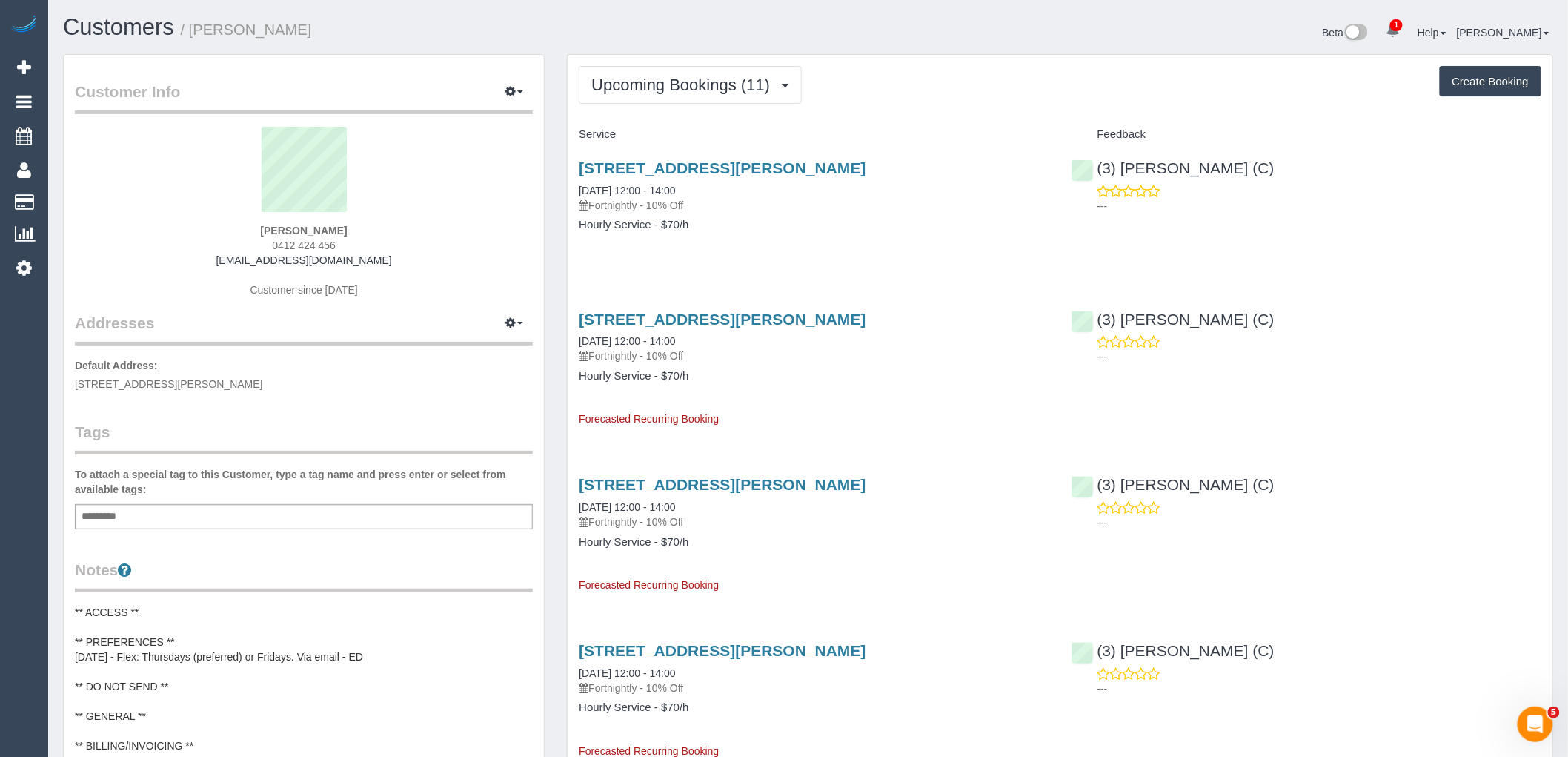
drag, startPoint x: 363, startPoint y: 245, endPoint x: 217, endPoint y: 250, distance: 146.1
click at [217, 250] on div "Laura Adams 0412 424 456 laurajoyadams@gmail.com Customer since 2025" at bounding box center [303, 219] width 458 height 185
copy span "0412 424 456"
click at [385, 224] on div "Laura Adams 0412 424 456 laurajoyadams@gmail.com Customer since 2025" at bounding box center [303, 219] width 458 height 185
drag, startPoint x: 356, startPoint y: 243, endPoint x: 235, endPoint y: 243, distance: 121.0
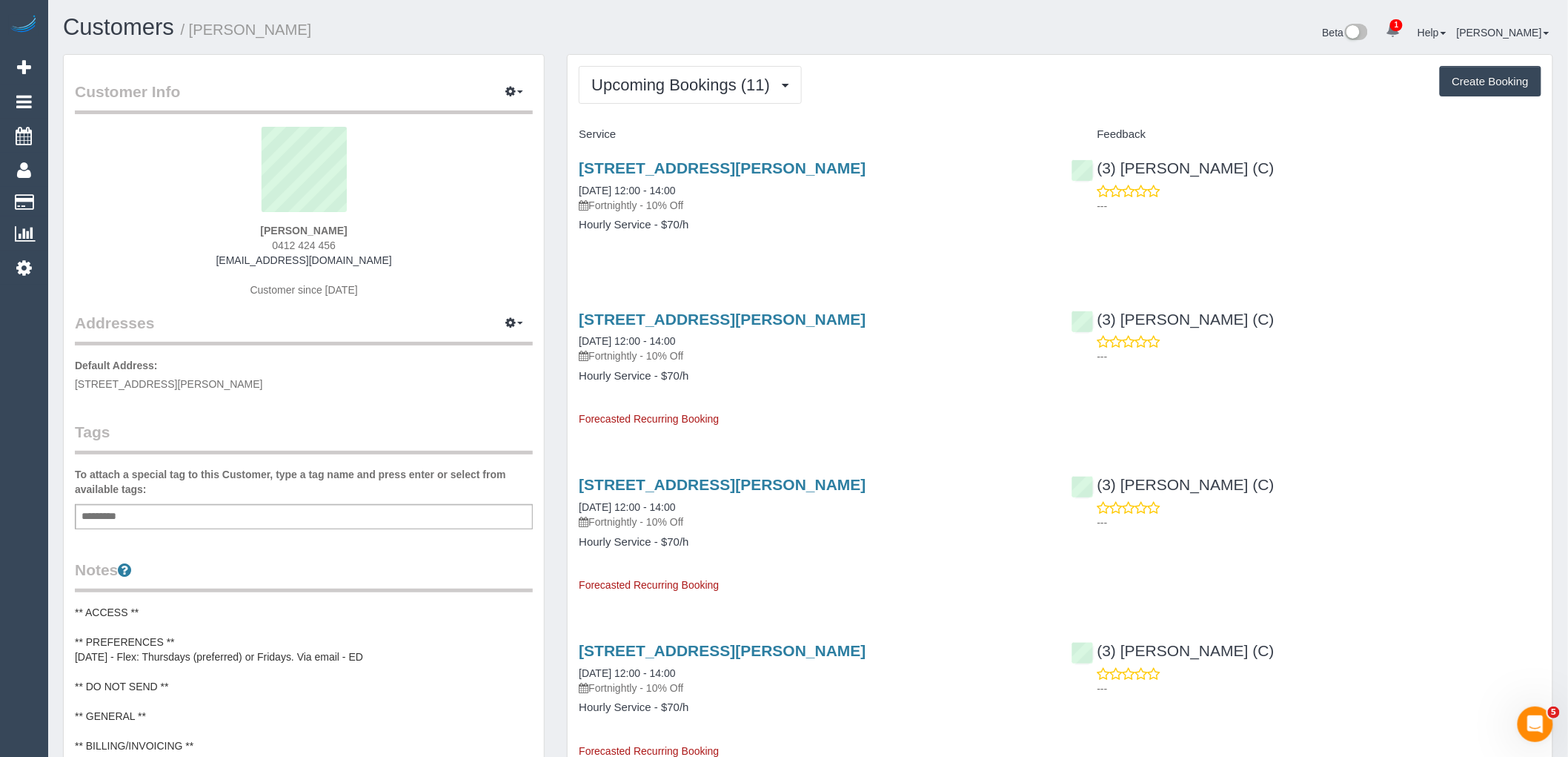
click at [235, 243] on div "Laura Adams 0412 424 456 laurajoyadams@gmail.com Customer since 2025" at bounding box center [303, 219] width 458 height 185
copy span "0412 424 456"
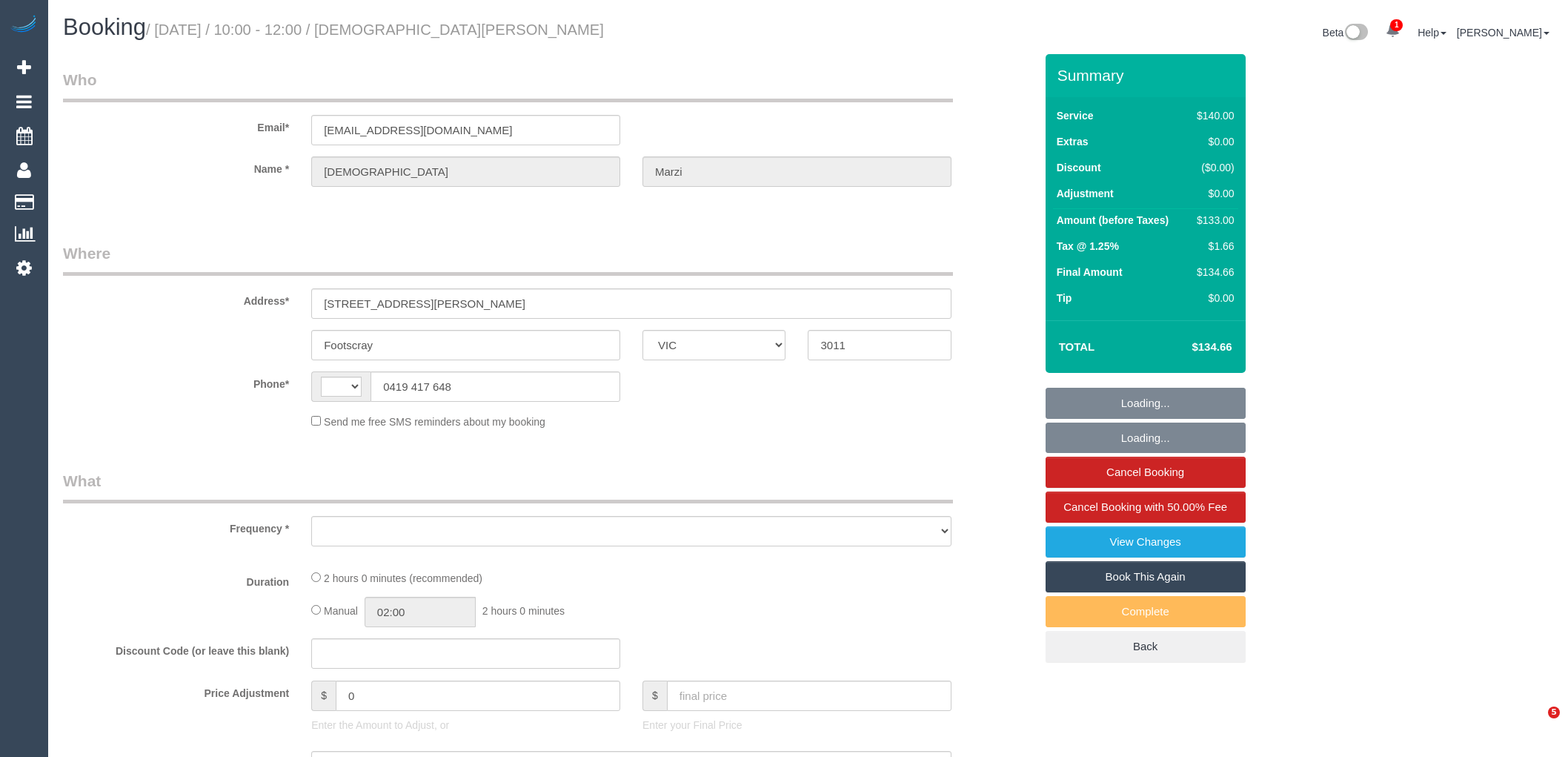
select select "VIC"
select select "string:AU"
select select "object:315"
select select "string:stripe-pm_1P6A8H2GScqysDRVarQNxvHl"
select select "number:28"
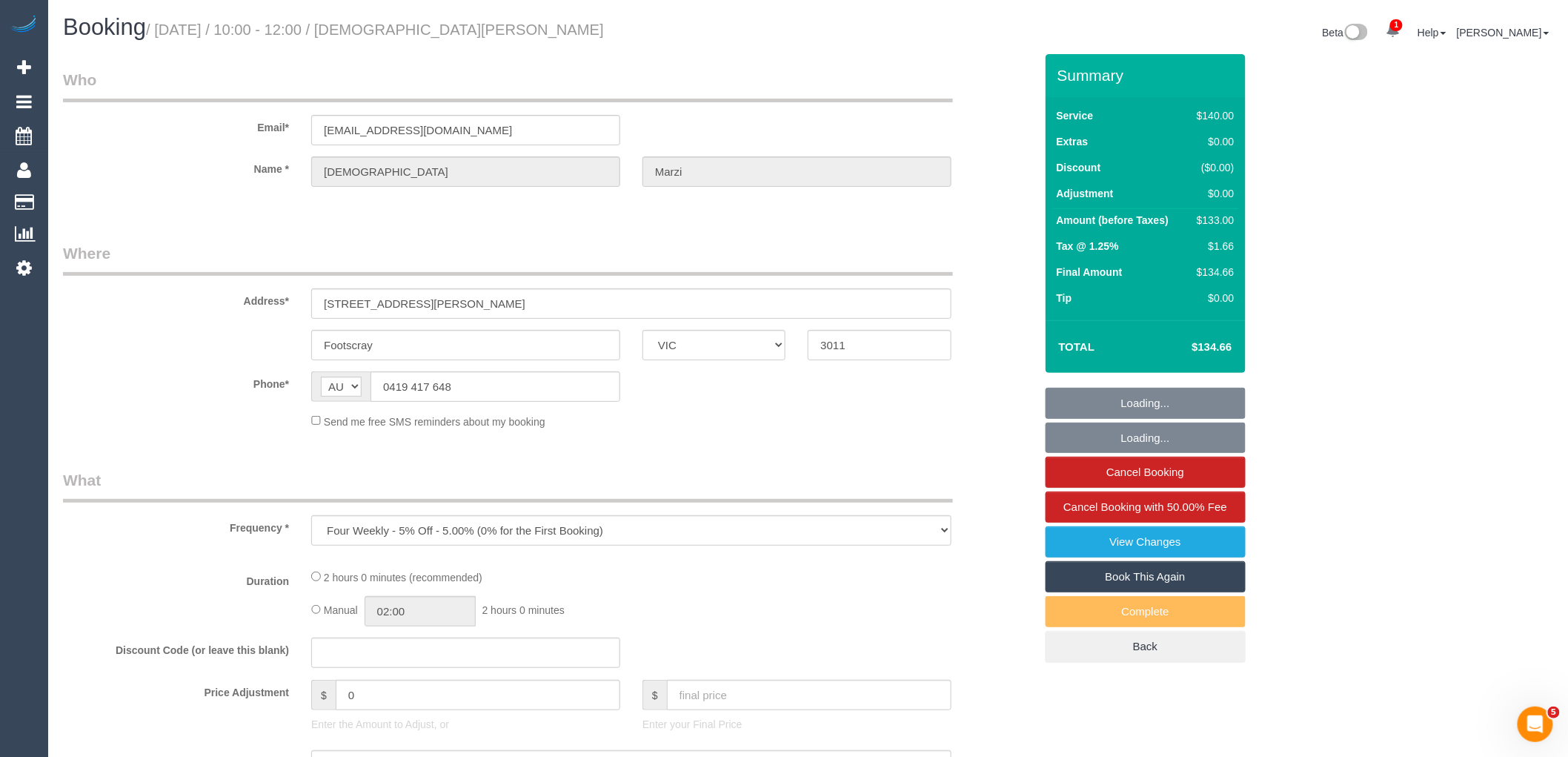
select select "number:17"
select select "number:19"
select select "number:22"
select select "number:34"
select select "number:13"
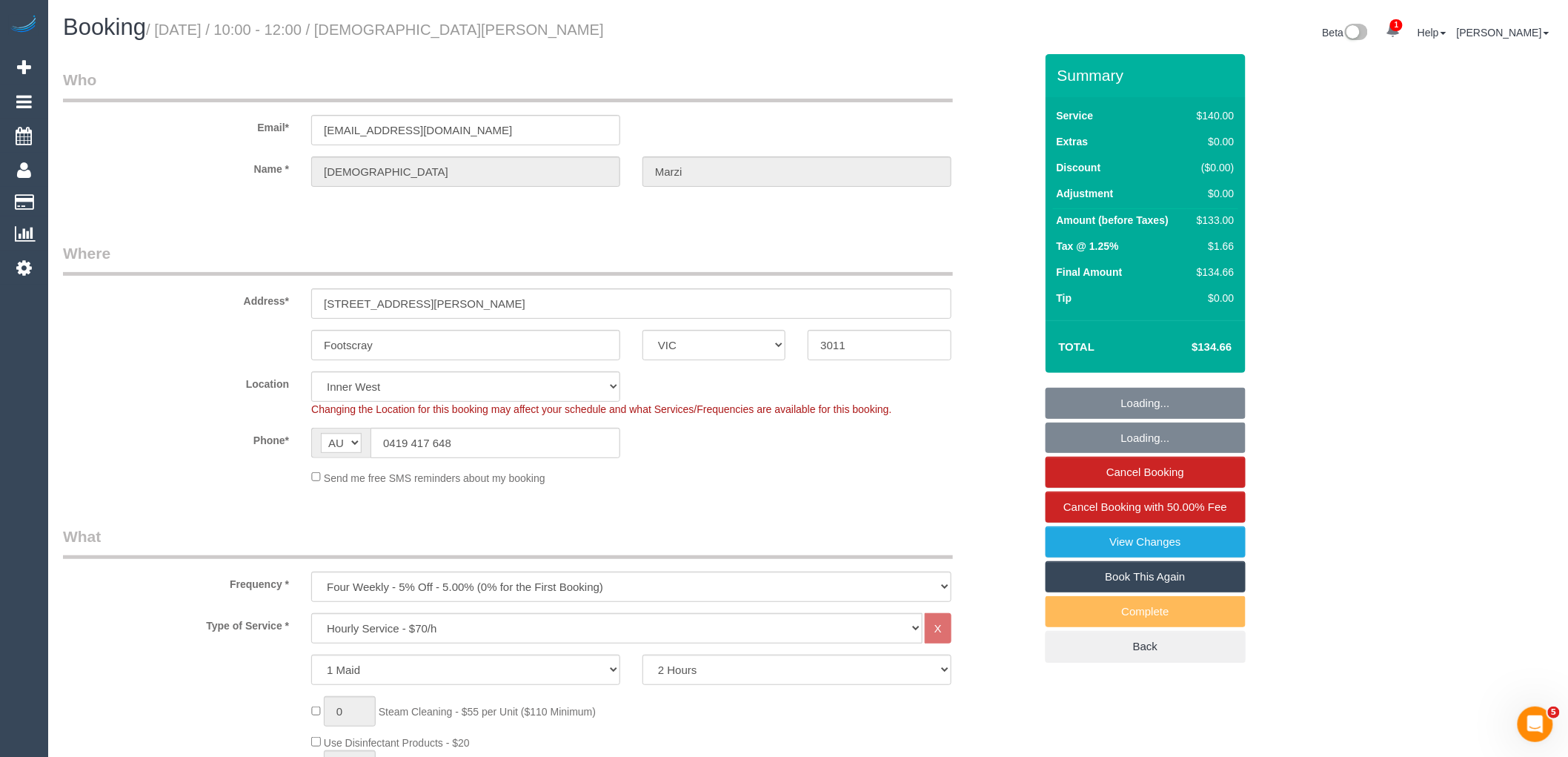
select select "object:879"
select select "spot1"
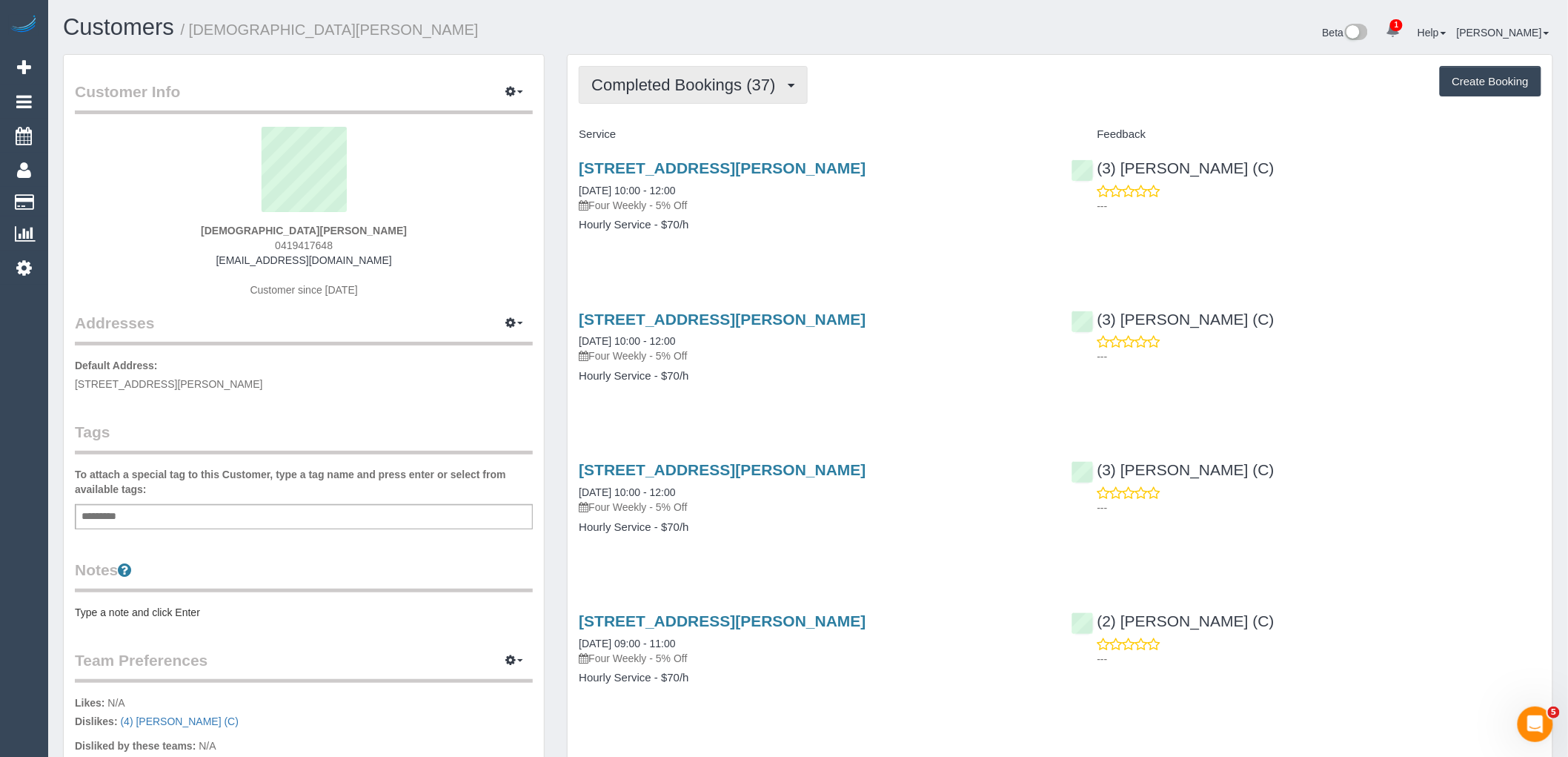
click at [608, 86] on span "Completed Bookings (37)" at bounding box center [687, 84] width 191 height 18
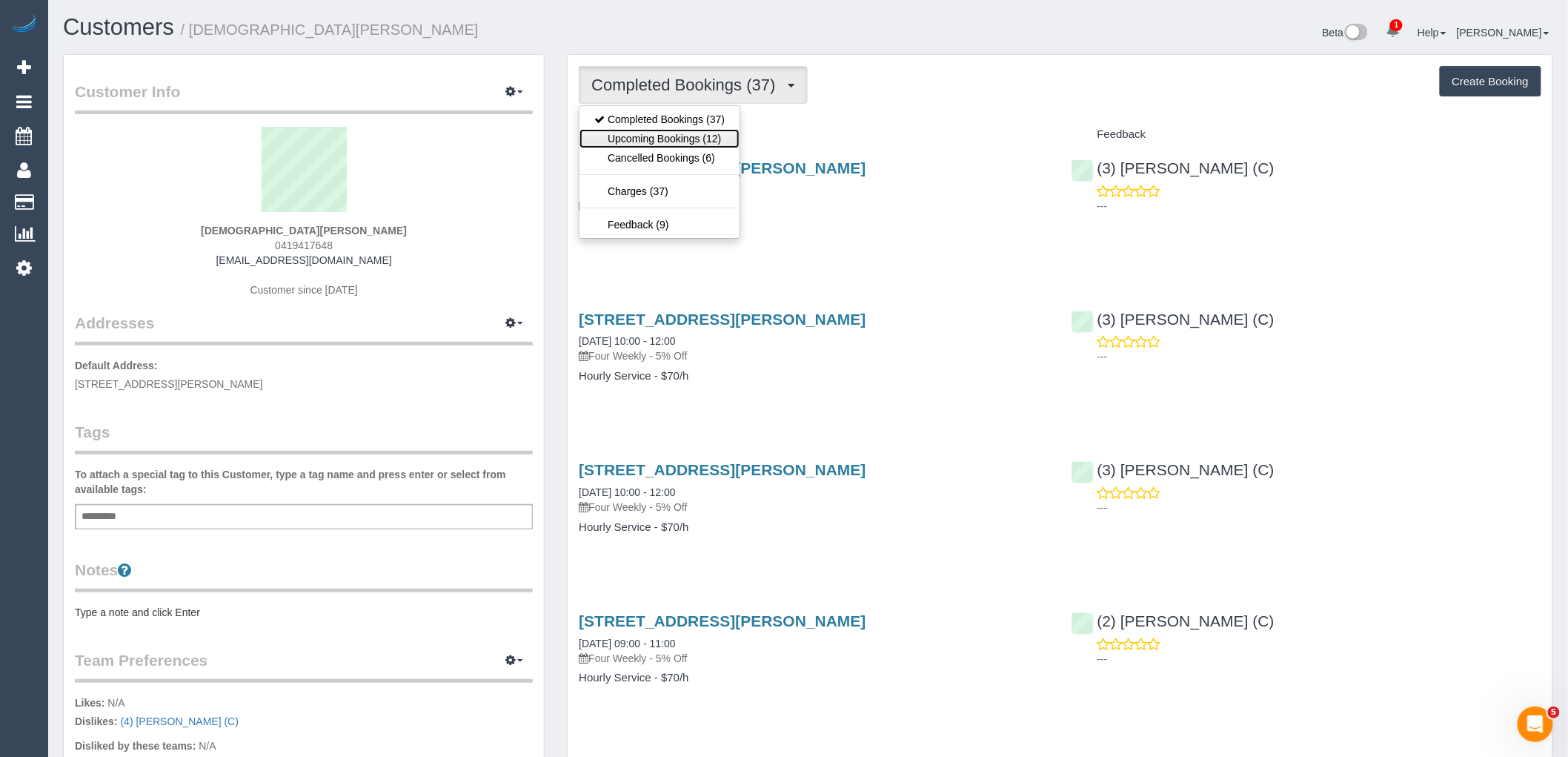
click at [630, 141] on link "Upcoming Bookings (12)" at bounding box center [660, 138] width 160 height 19
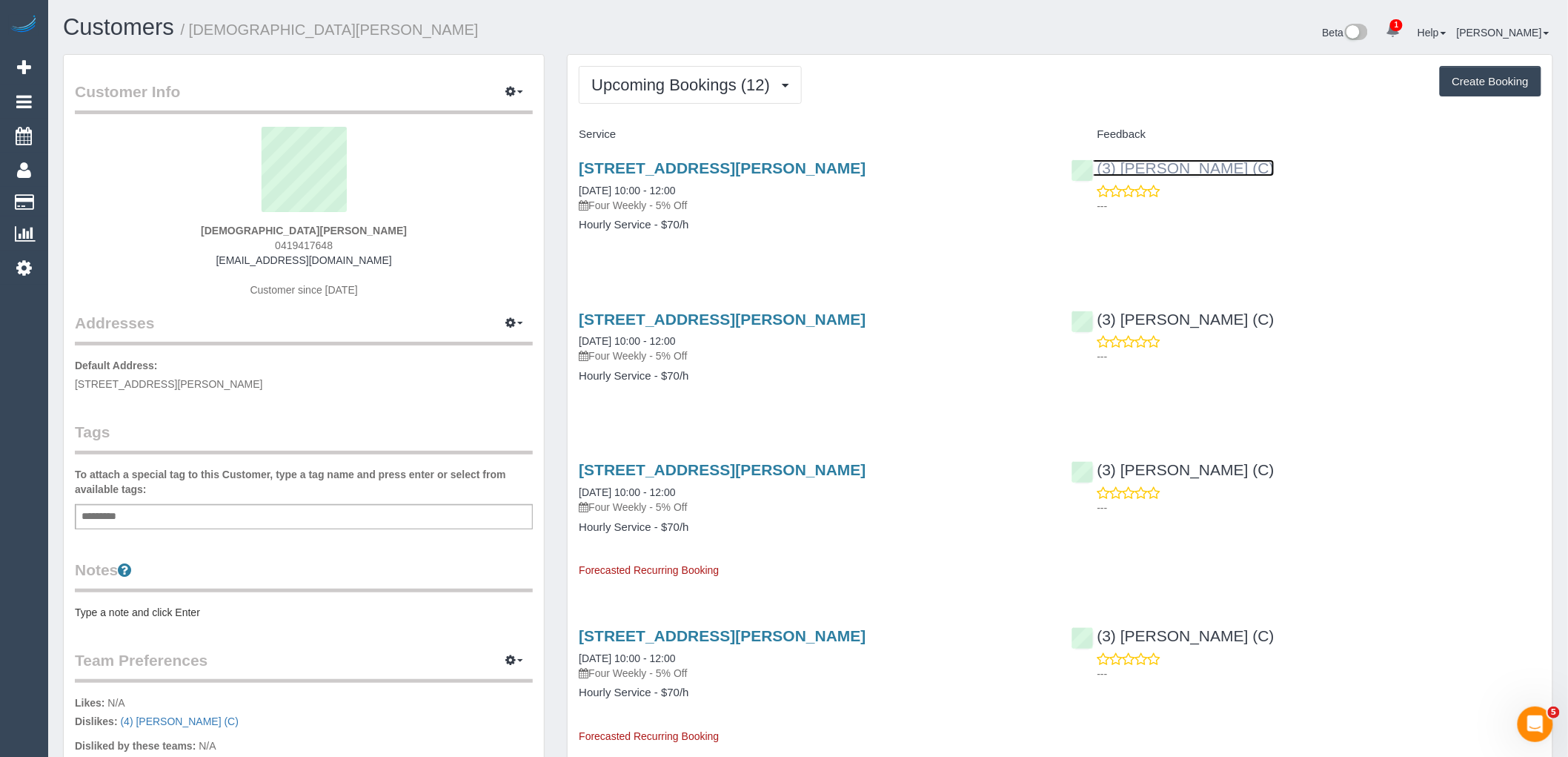
click at [1142, 167] on link "(3) [PERSON_NAME] (C)" at bounding box center [1173, 168] width 203 height 17
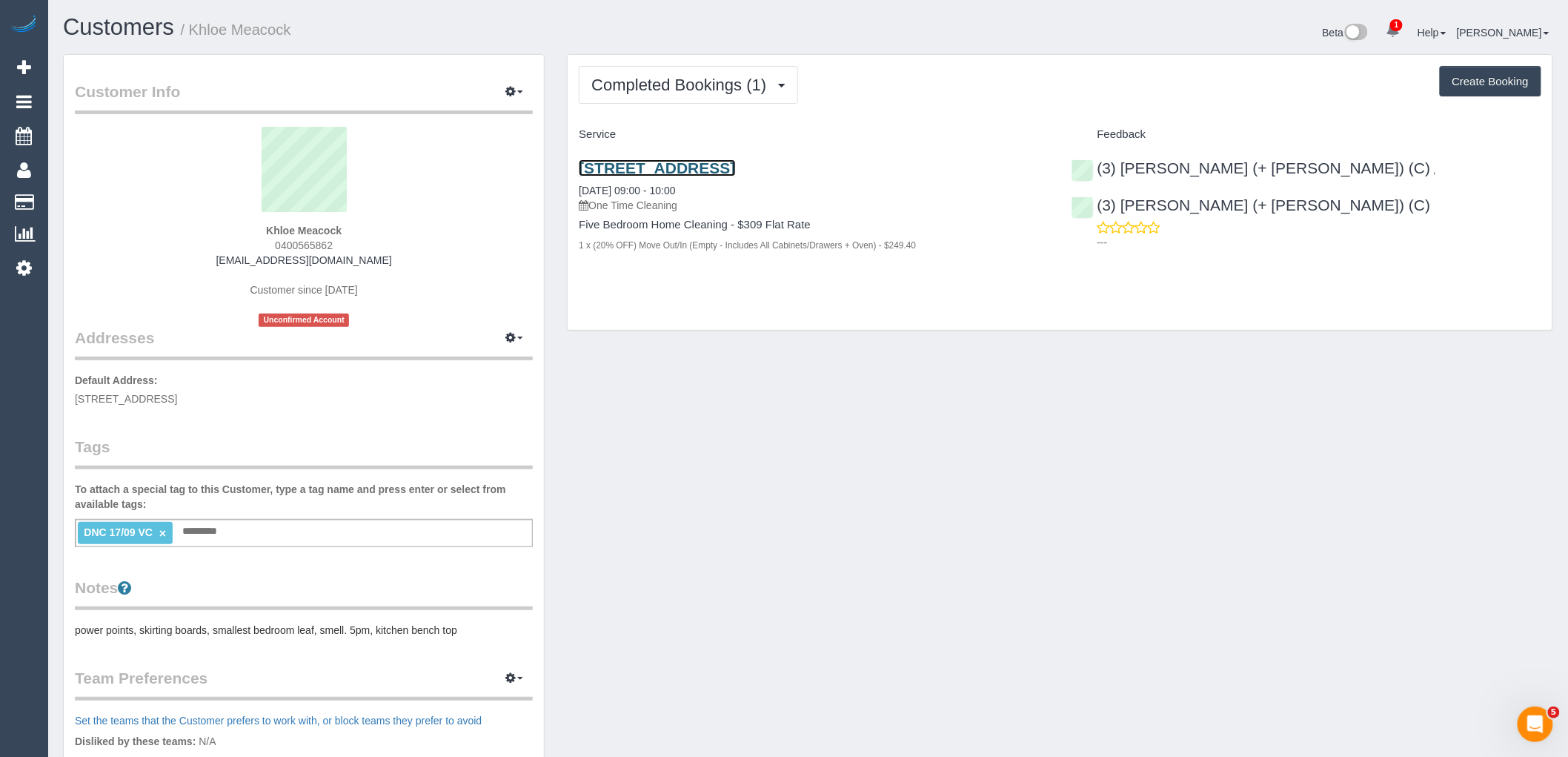
click at [735, 166] on link "[STREET_ADDRESS]" at bounding box center [657, 168] width 156 height 17
click at [1263, 172] on div "(3) [PERSON_NAME] (+ [PERSON_NAME]) (C) , (3) [PERSON_NAME] (+ [PERSON_NAME]) (…" at bounding box center [1307, 202] width 492 height 110
copy link "(3) [PERSON_NAME] (+ [PERSON_NAME]) (C)"
click at [709, 173] on link "[STREET_ADDRESS]" at bounding box center [657, 168] width 156 height 17
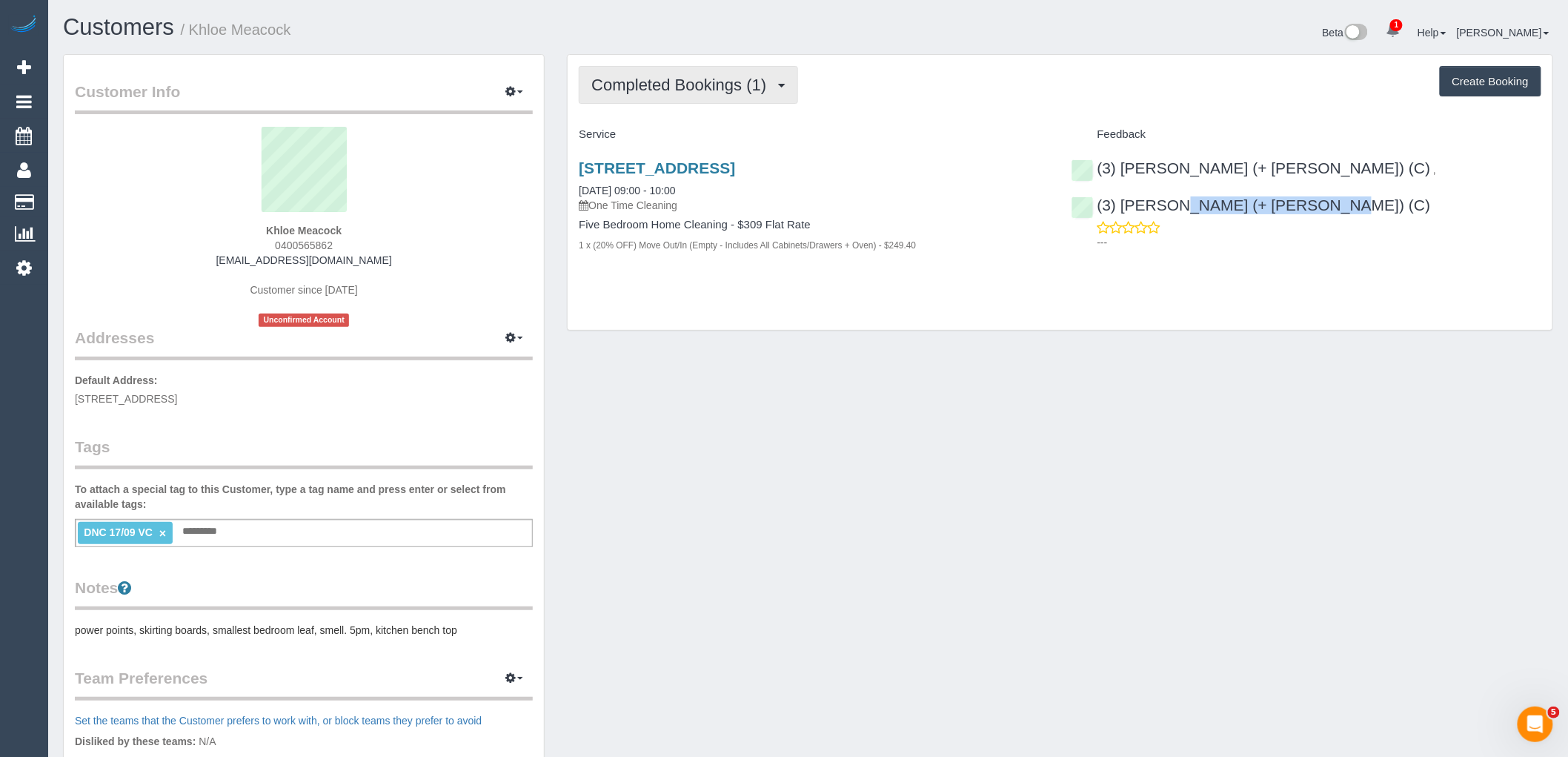
click at [699, 84] on span "Completed Bookings (1)" at bounding box center [683, 84] width 183 height 18
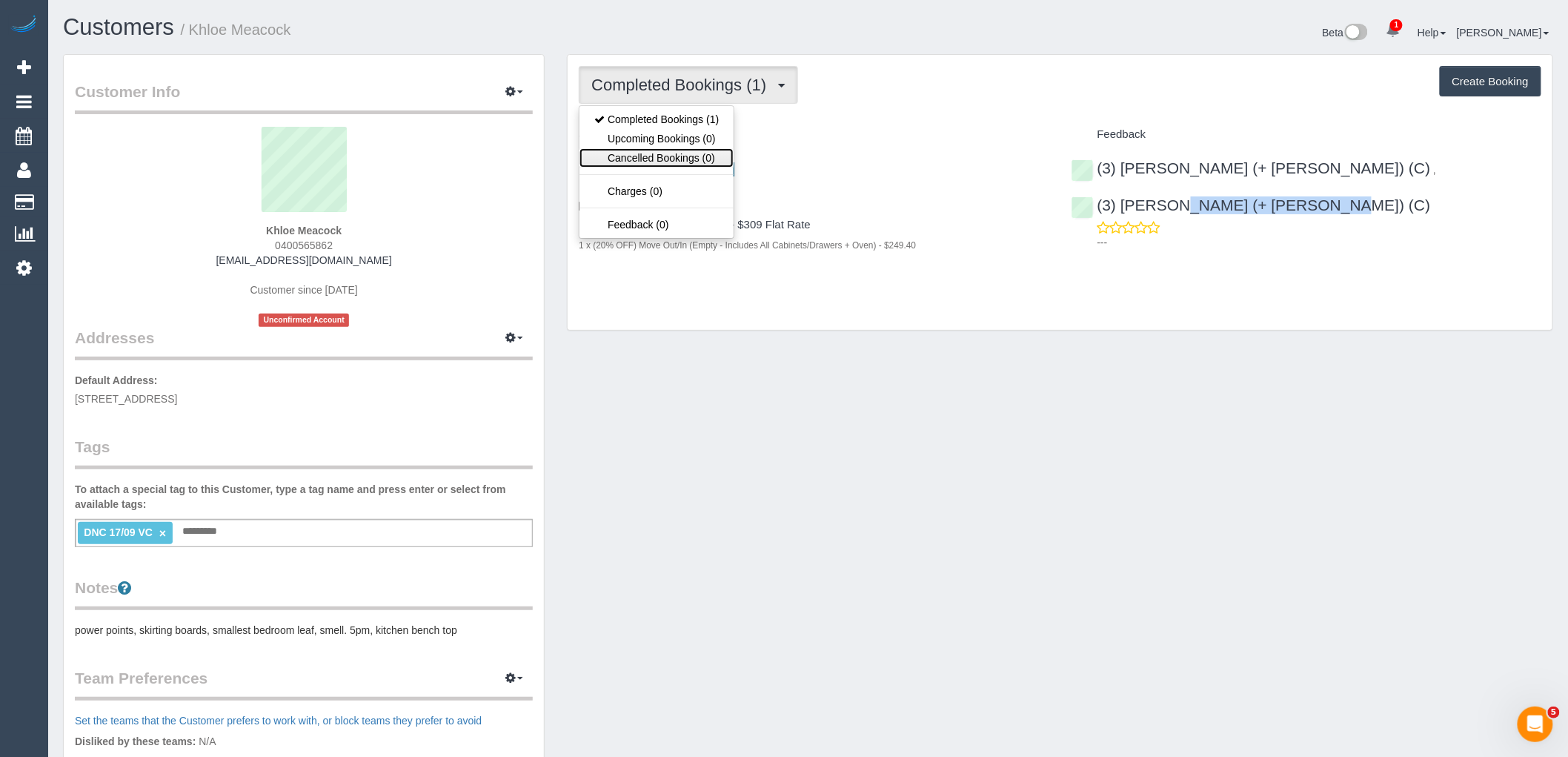
click at [686, 156] on link "Cancelled Bookings (0)" at bounding box center [657, 158] width 154 height 19
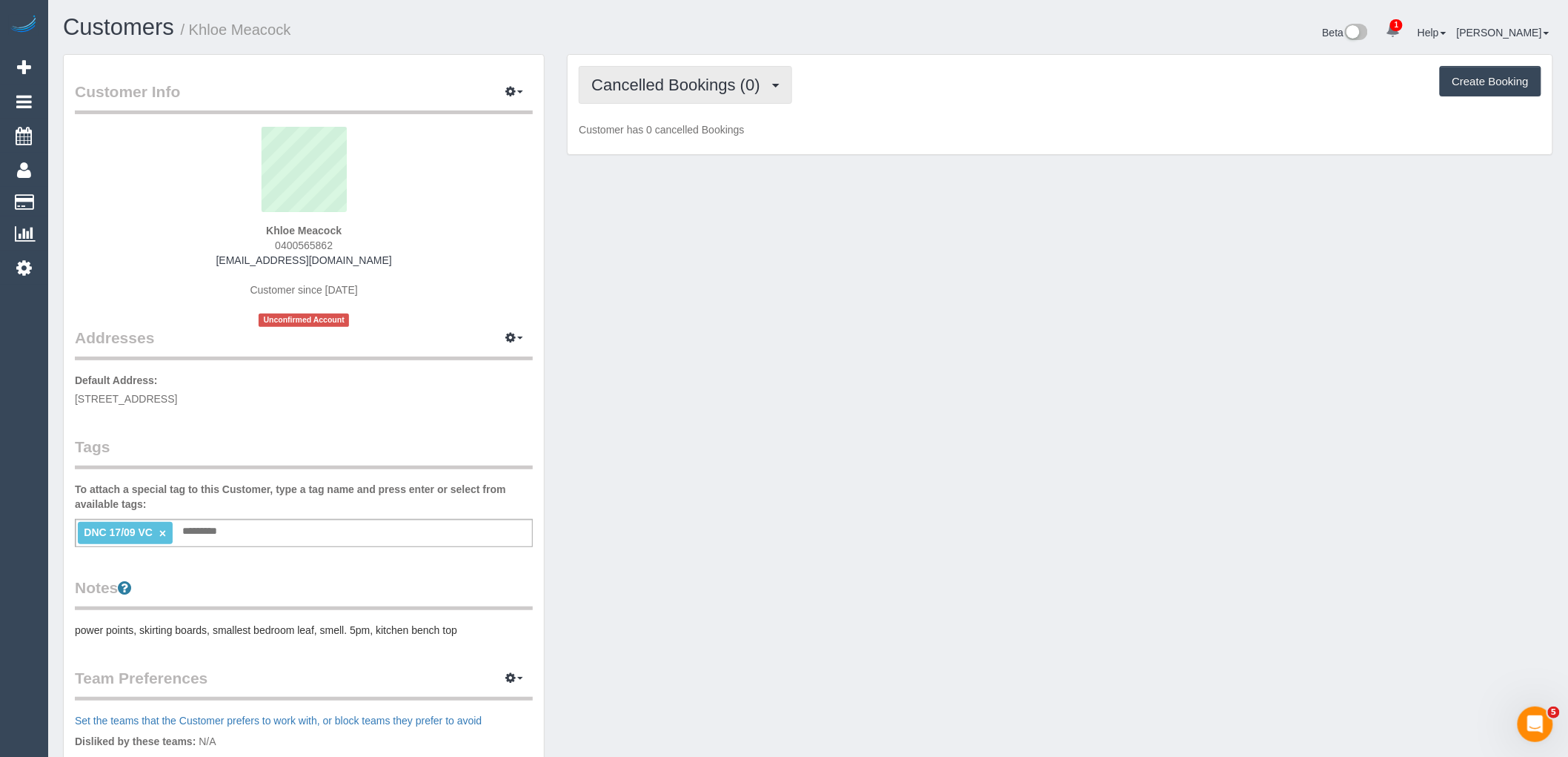
click at [700, 97] on button "Cancelled Bookings (0)" at bounding box center [685, 85] width 214 height 38
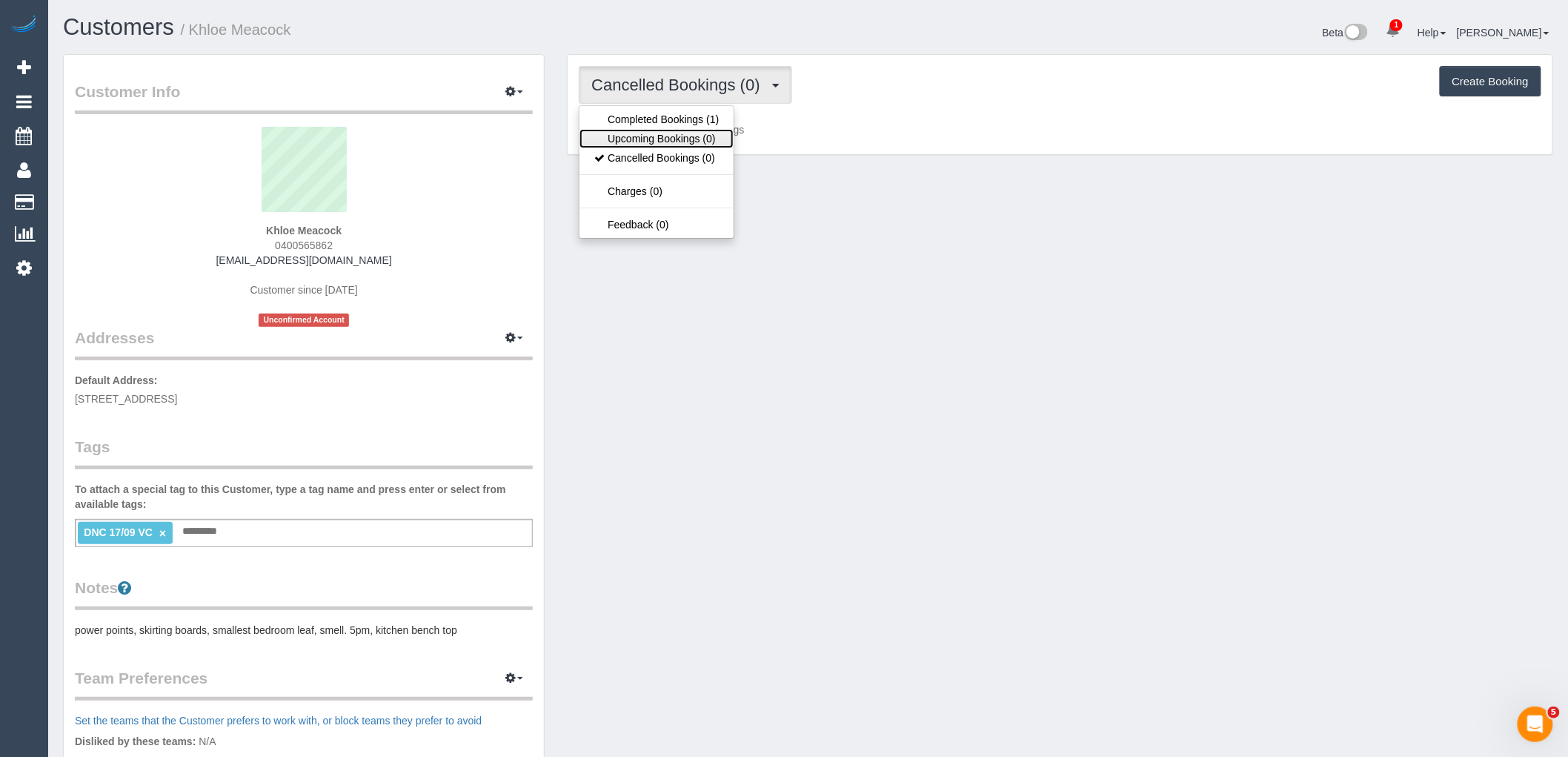
click at [699, 135] on link "Upcoming Bookings (0)" at bounding box center [657, 138] width 154 height 19
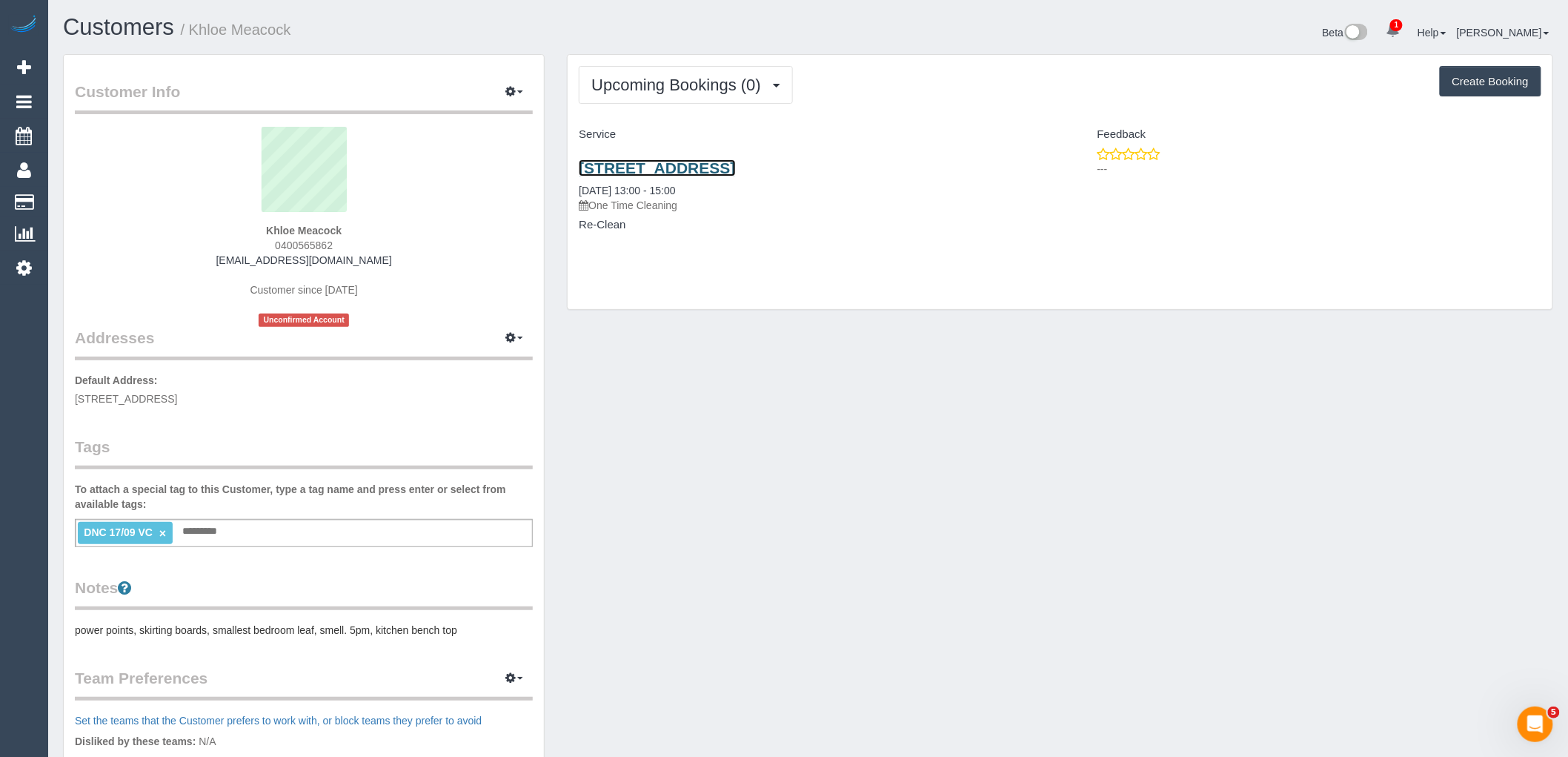
click at [735, 163] on link "[STREET_ADDRESS]" at bounding box center [657, 168] width 156 height 17
click at [813, 363] on div "Customer Info Edit Contact Info Send Message Email Preferences Special Sales Ta…" at bounding box center [807, 545] width 1512 height 982
drag, startPoint x: 365, startPoint y: 242, endPoint x: 175, endPoint y: 243, distance: 190.0
click at [175, 243] on div "Khloe Meacock 0400565862 [EMAIL_ADDRESS][DOMAIN_NAME] Customer since [DATE] Unc…" at bounding box center [303, 227] width 458 height 200
copy span "0400565862"
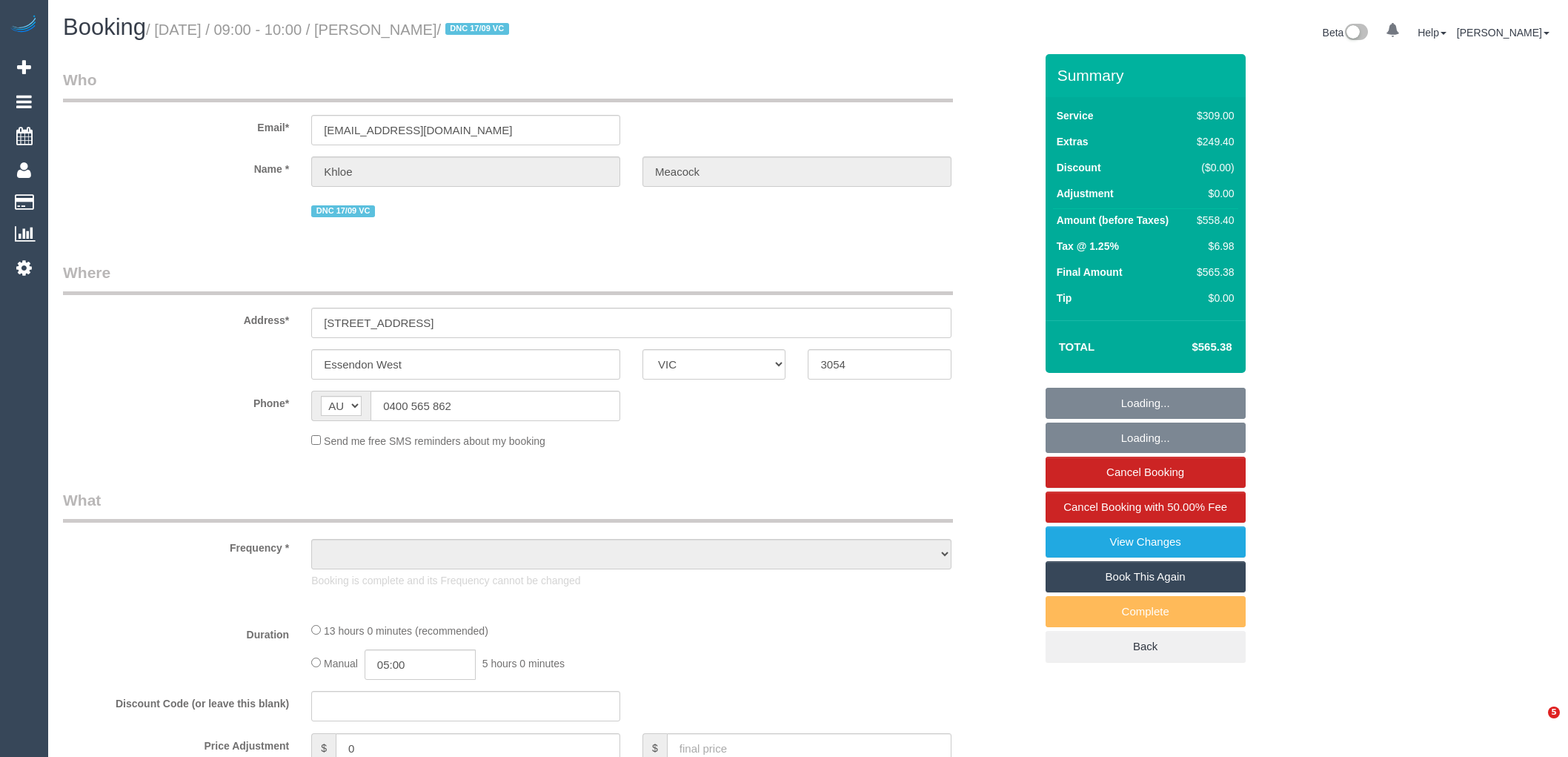
select select "VIC"
select select "object:604"
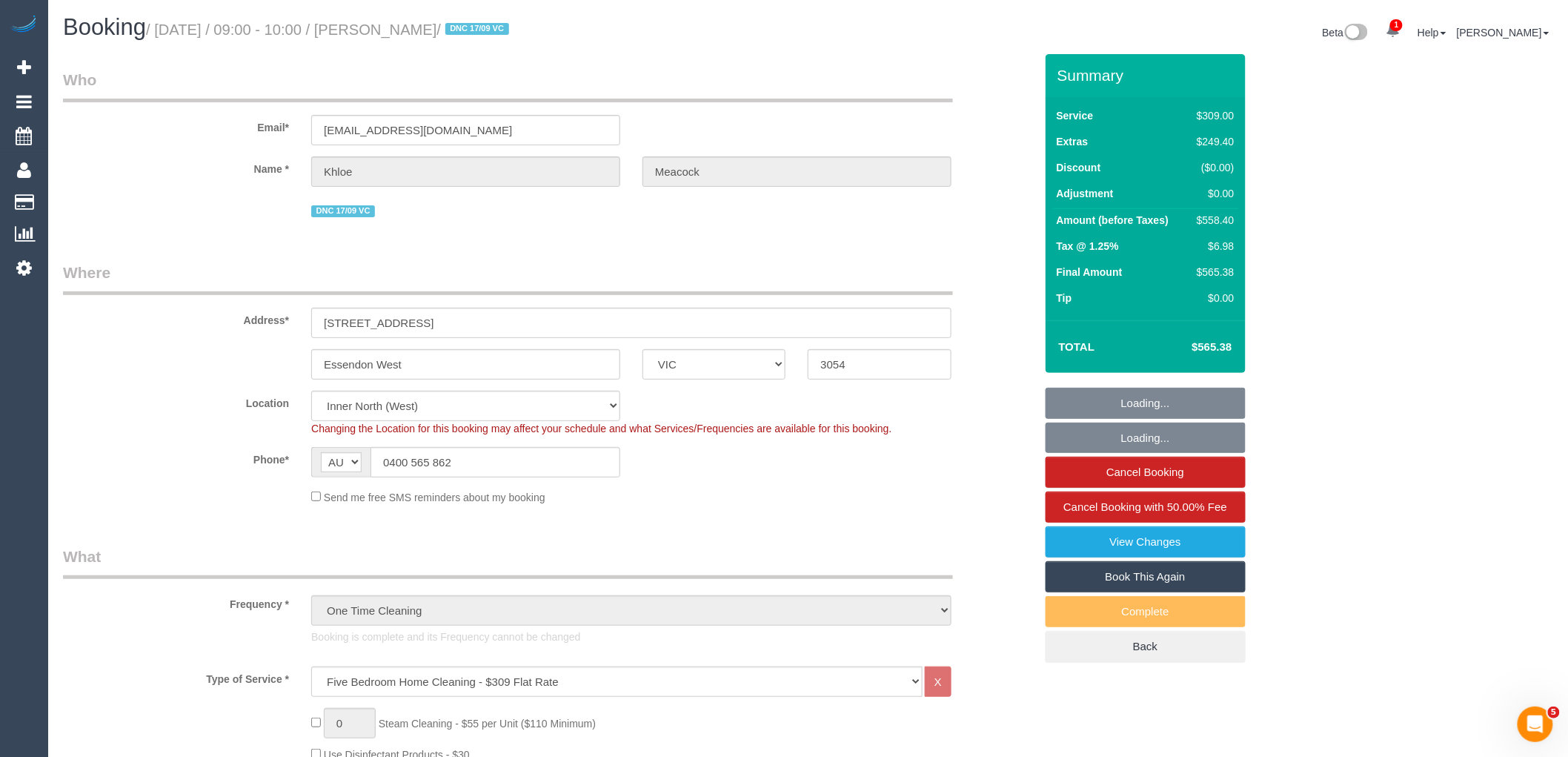
select select "string:stripe-pm_1S6ikw2GScqysDRVUjcv72bj"
select select "number:28"
select select "number:14"
select select "number:18"
select select "number:36"
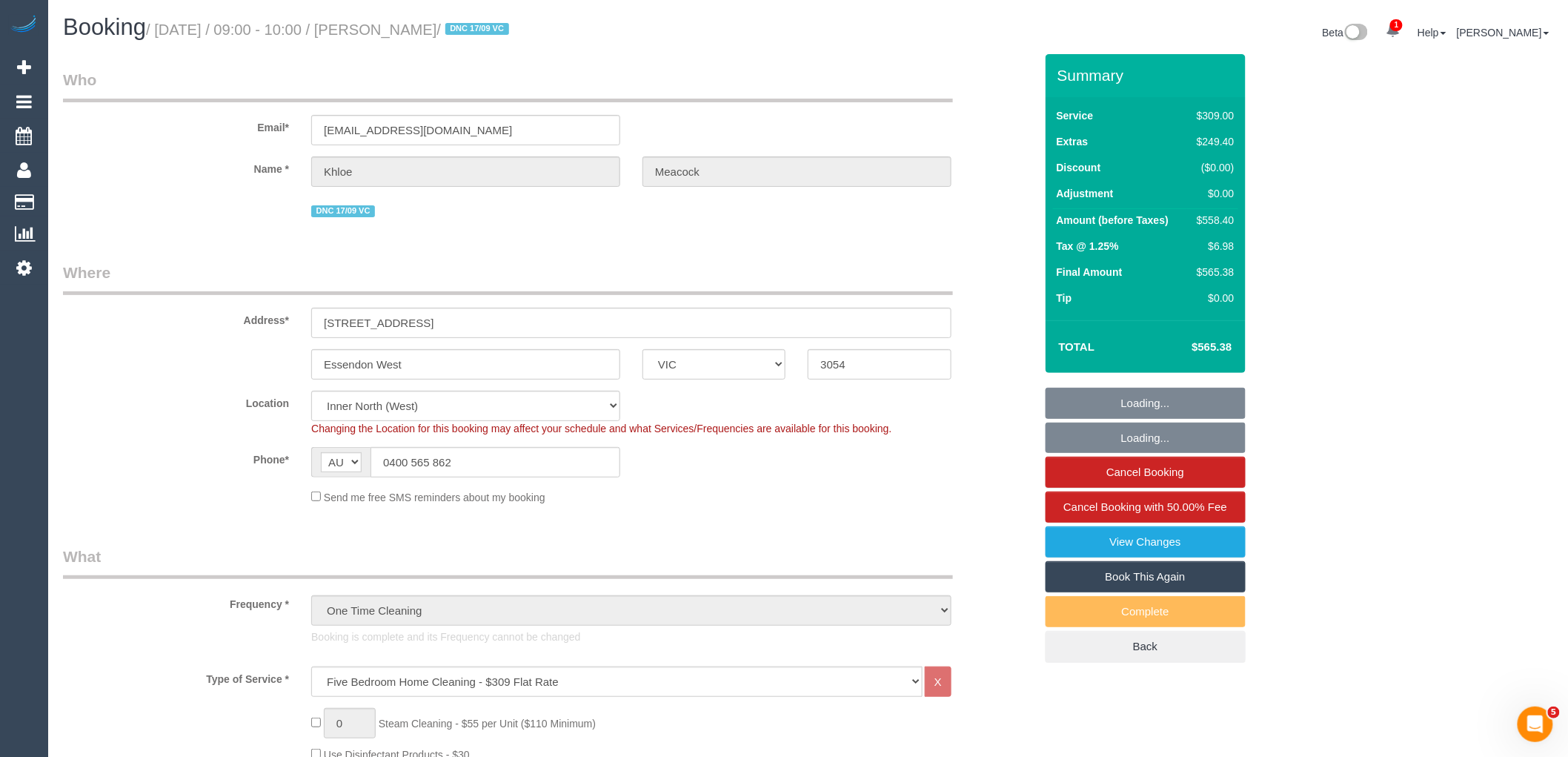
select select "number:26"
select select "object:1724"
click at [1147, 583] on link "Book This Again" at bounding box center [1146, 577] width 200 height 31
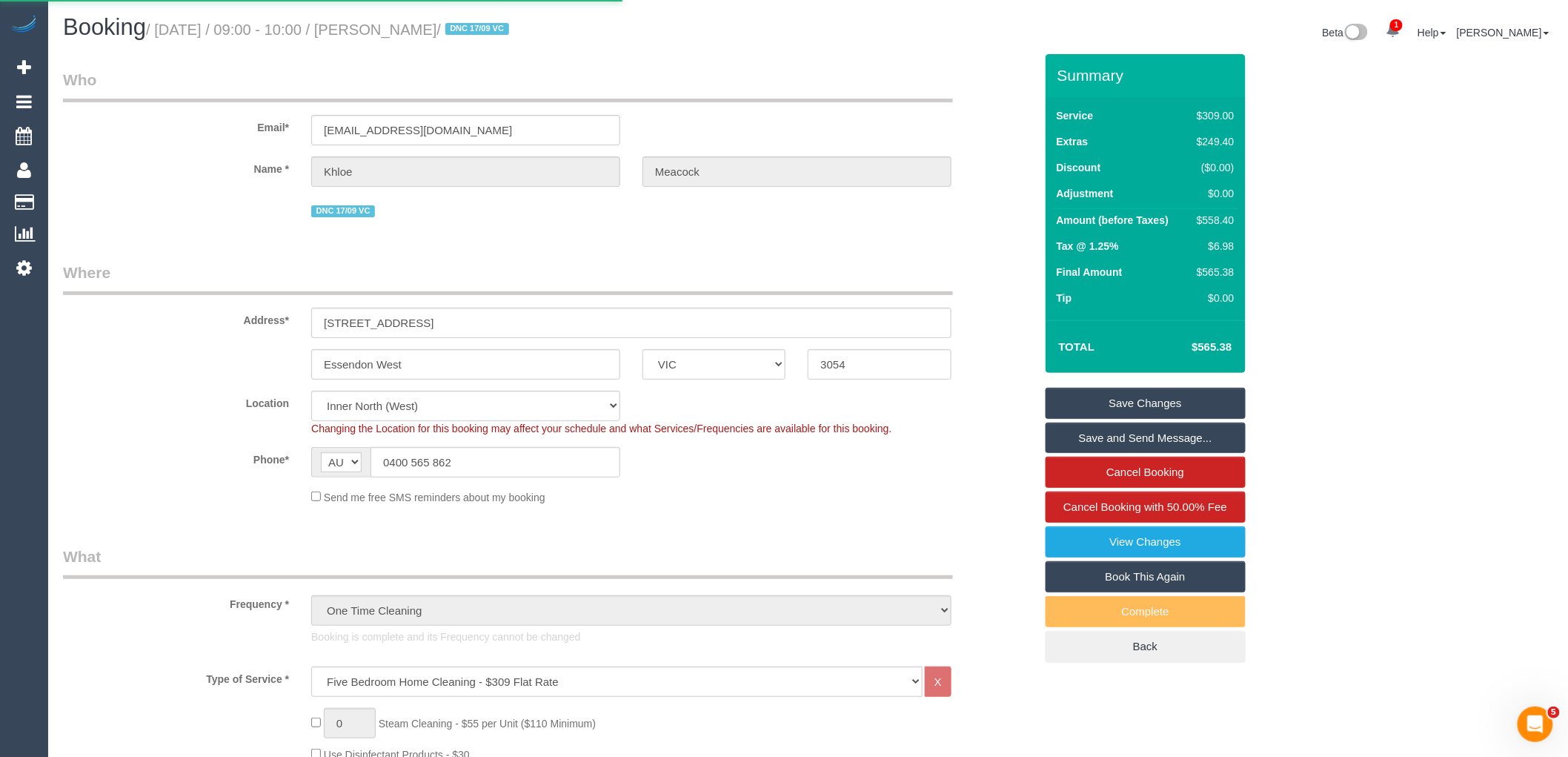
select select "VIC"
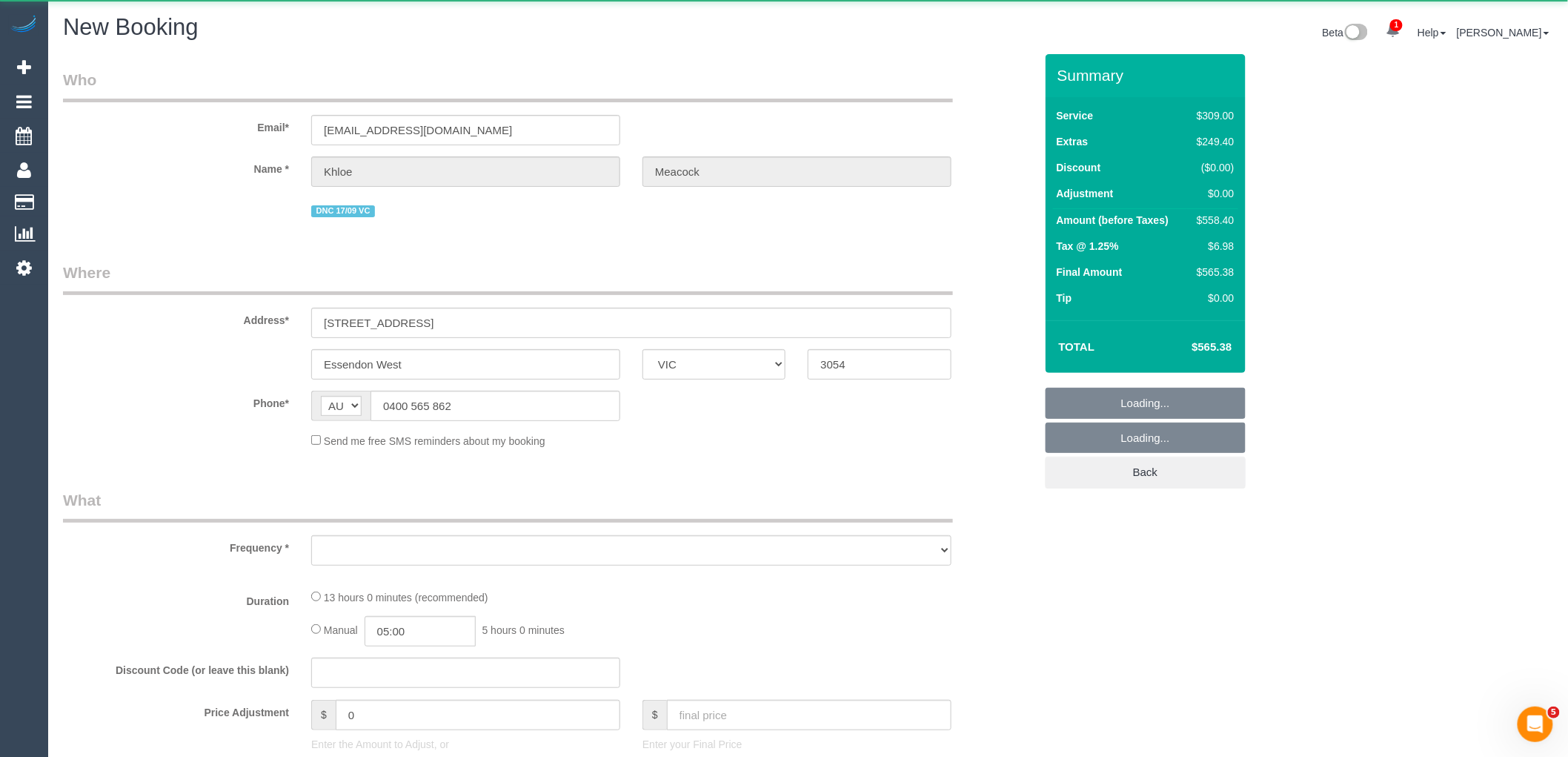
select select "object:2906"
select select "number:28"
select select "number:14"
select select "number:18"
select select "number:36"
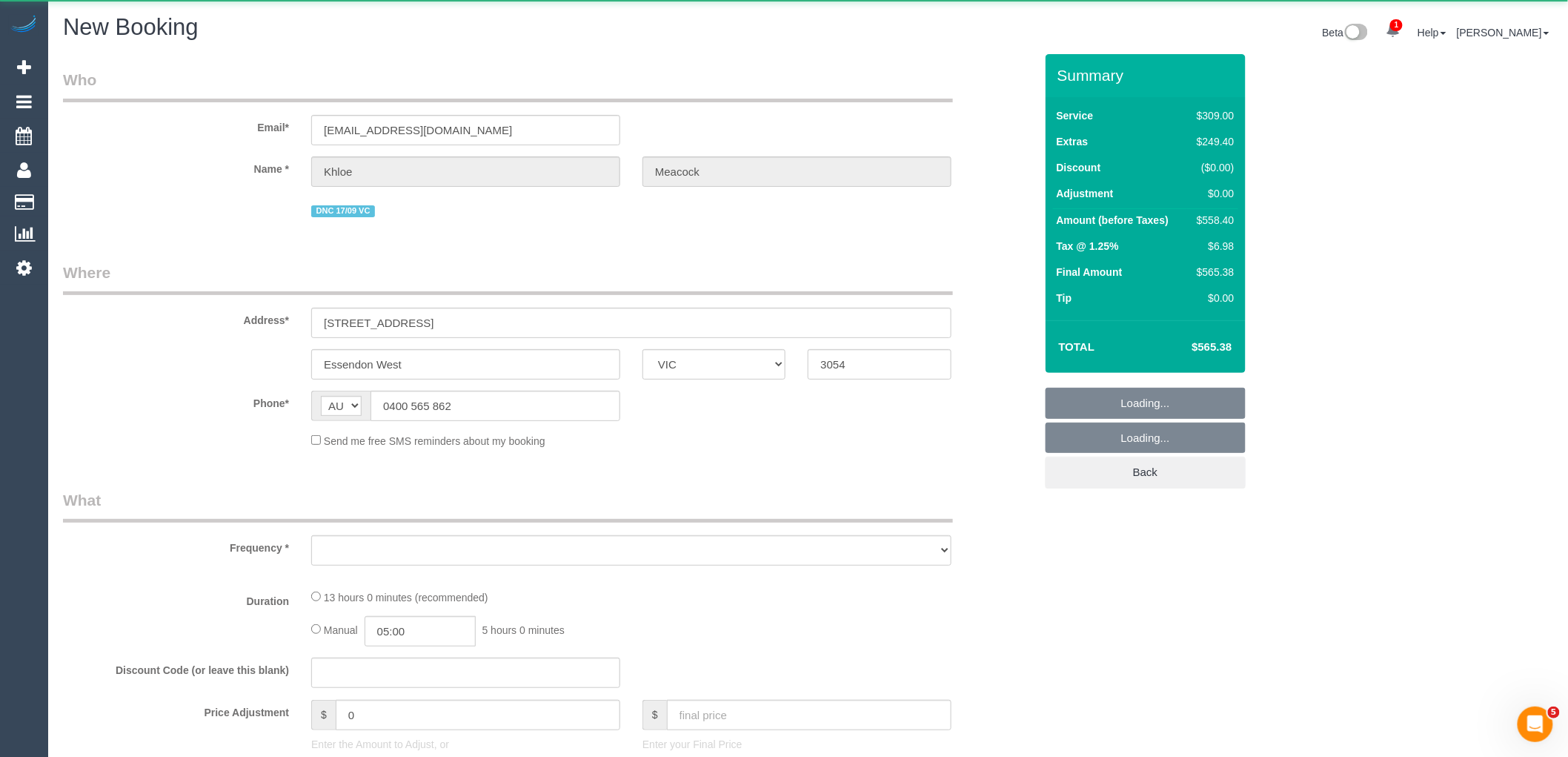
select select "number:26"
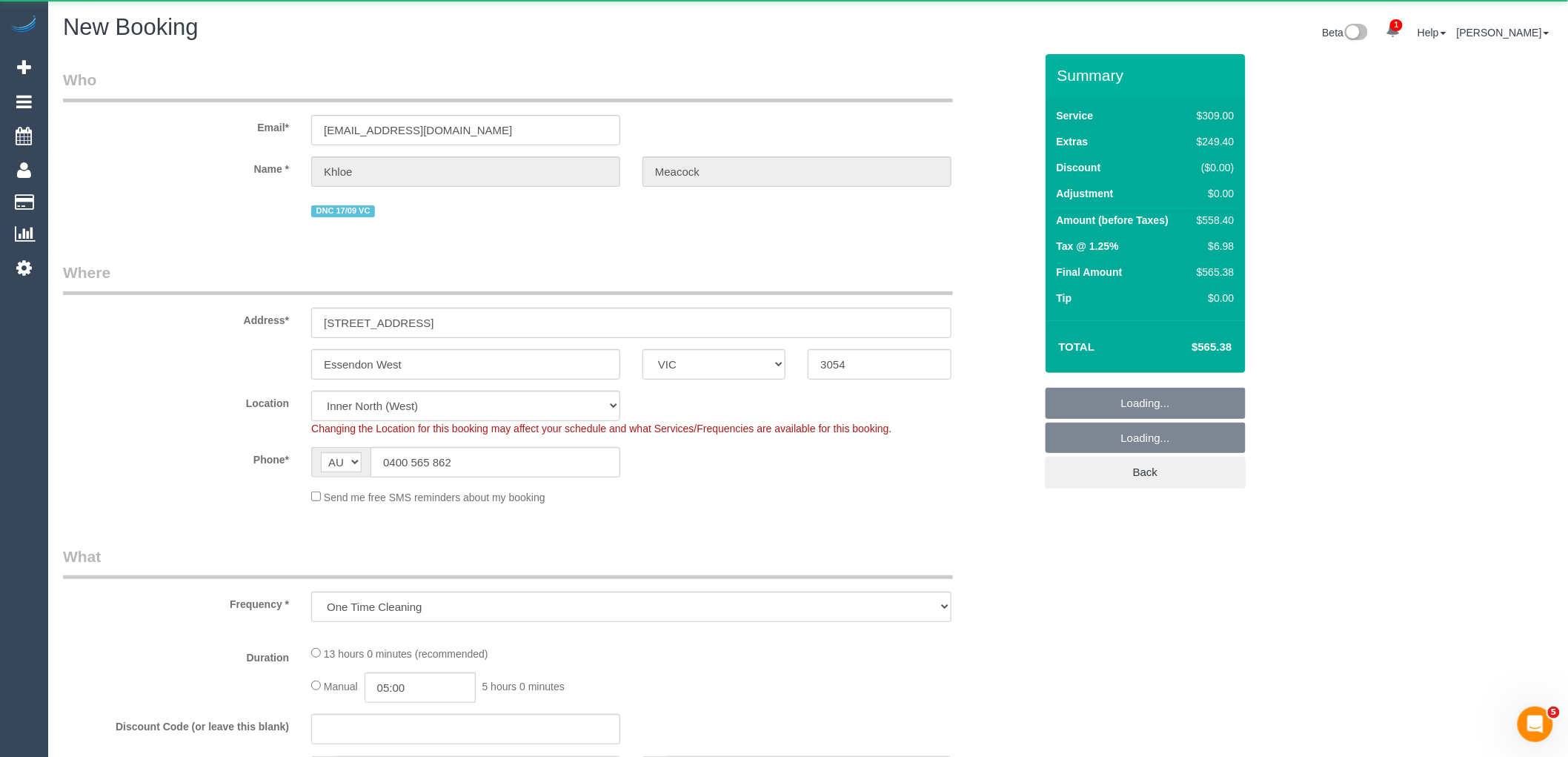
select select "string:stripe-pm_1S6ikw2GScqysDRVUjcv72bj"
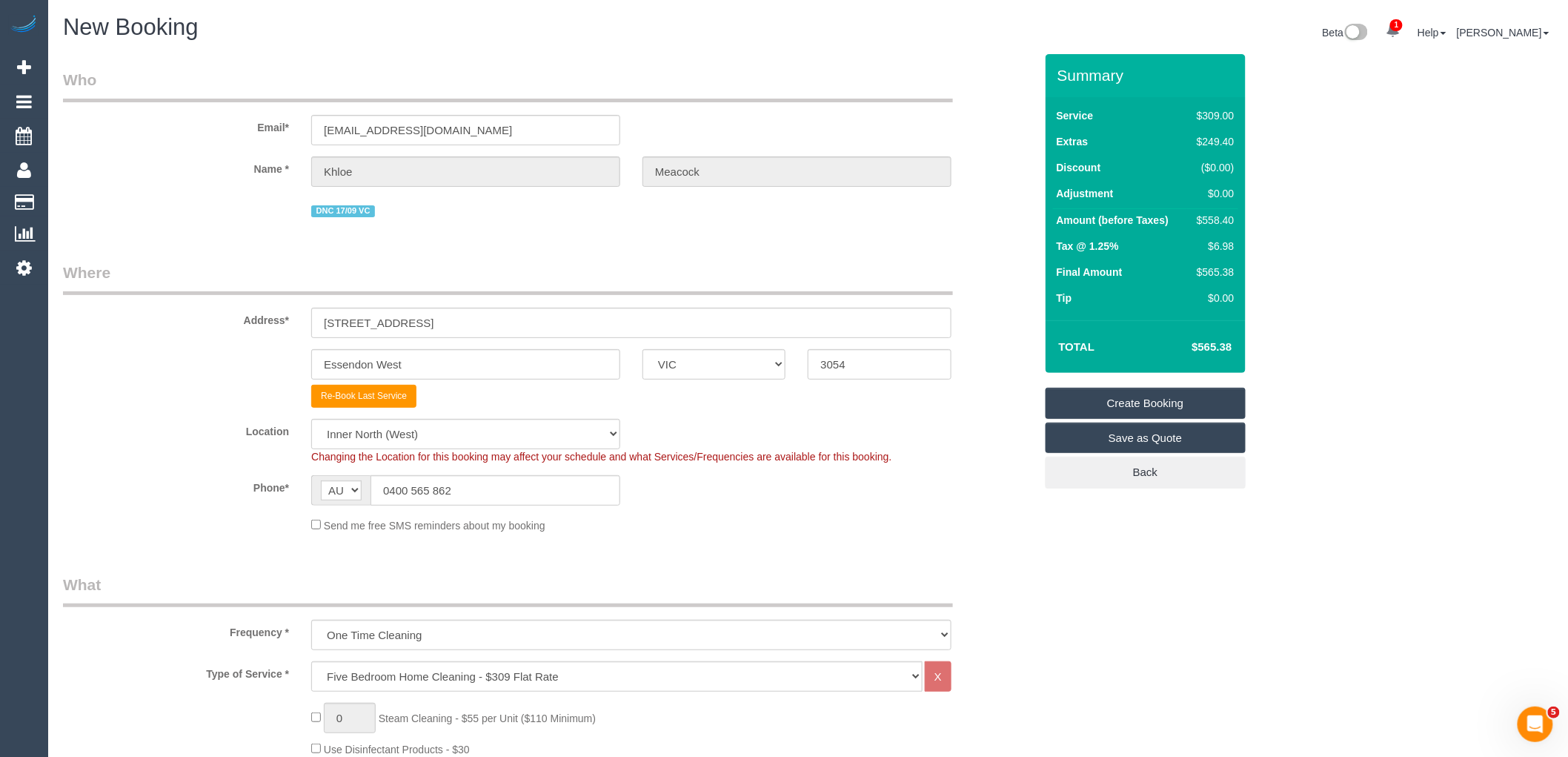
select select "object:3870"
click at [445, 448] on select "Office [GEOGRAPHIC_DATA] (North) East (South) [GEOGRAPHIC_DATA] (East) [GEOGRAP…" at bounding box center [465, 434] width 309 height 30
select select "50"
click at [311, 420] on select "Office [GEOGRAPHIC_DATA] (North) East (South) [GEOGRAPHIC_DATA] (East) [GEOGRAP…" at bounding box center [465, 434] width 309 height 30
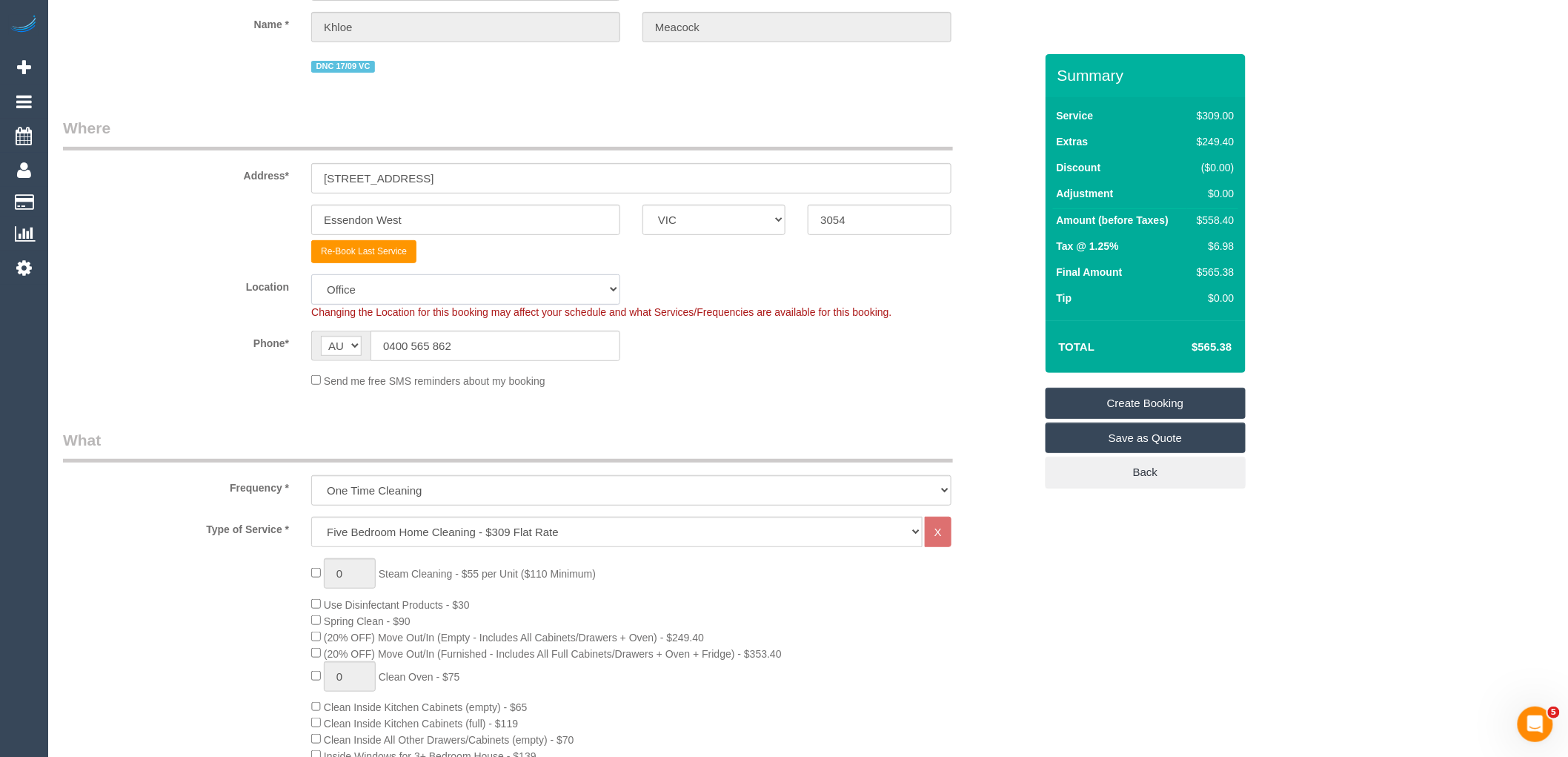
scroll to position [329, 0]
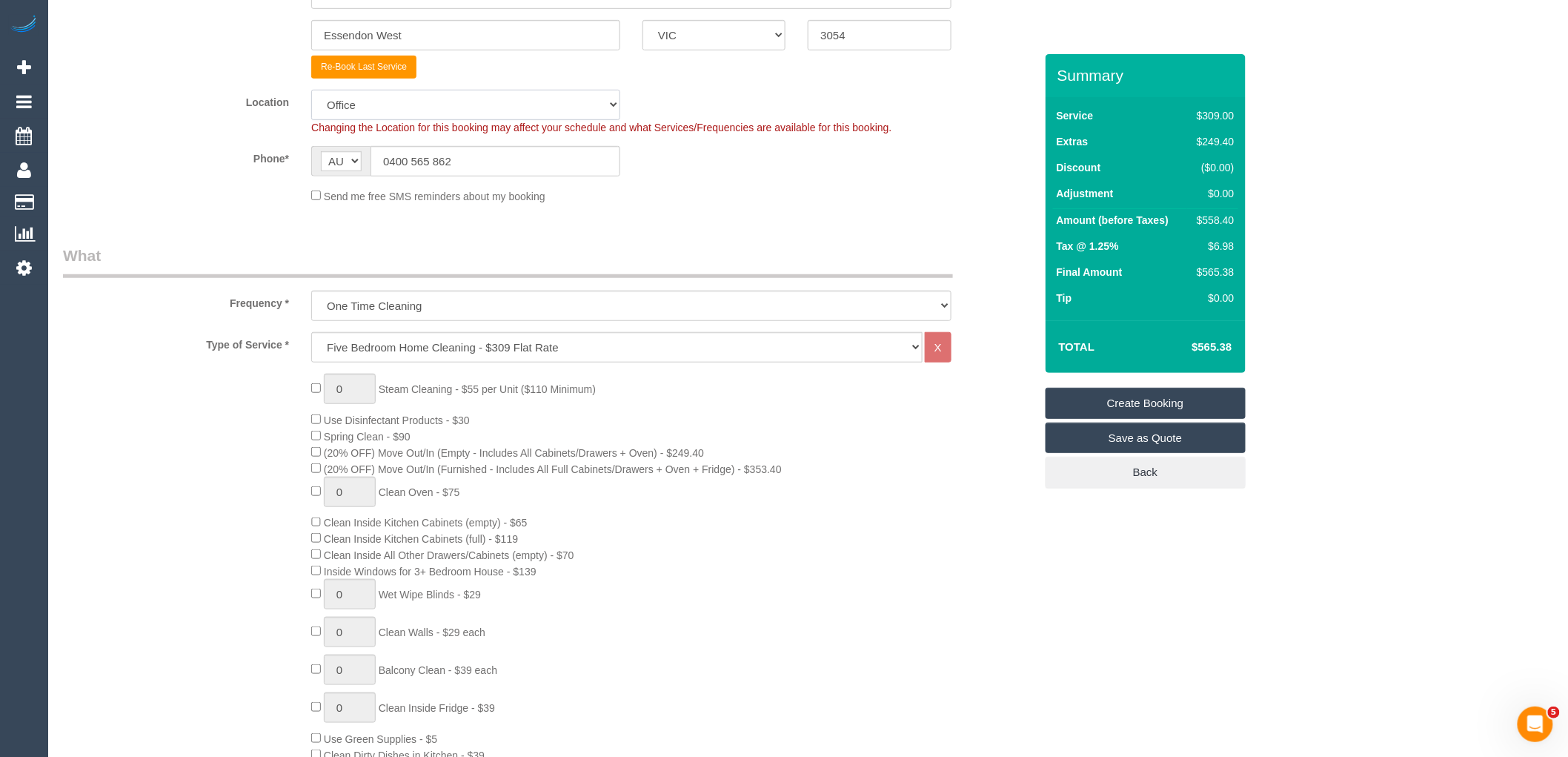
select select "object:3877"
click at [431, 349] on select "Hourly Service - $70/h Hourly Service - $65/h Hourly Service - $60/h Hourly Ser…" at bounding box center [617, 347] width 611 height 30
select select "28"
click at [311, 334] on select "Hourly Service - $70/h Hourly Service - $65/h Hourly Service - $60/h Hourly Ser…" at bounding box center [617, 347] width 611 height 30
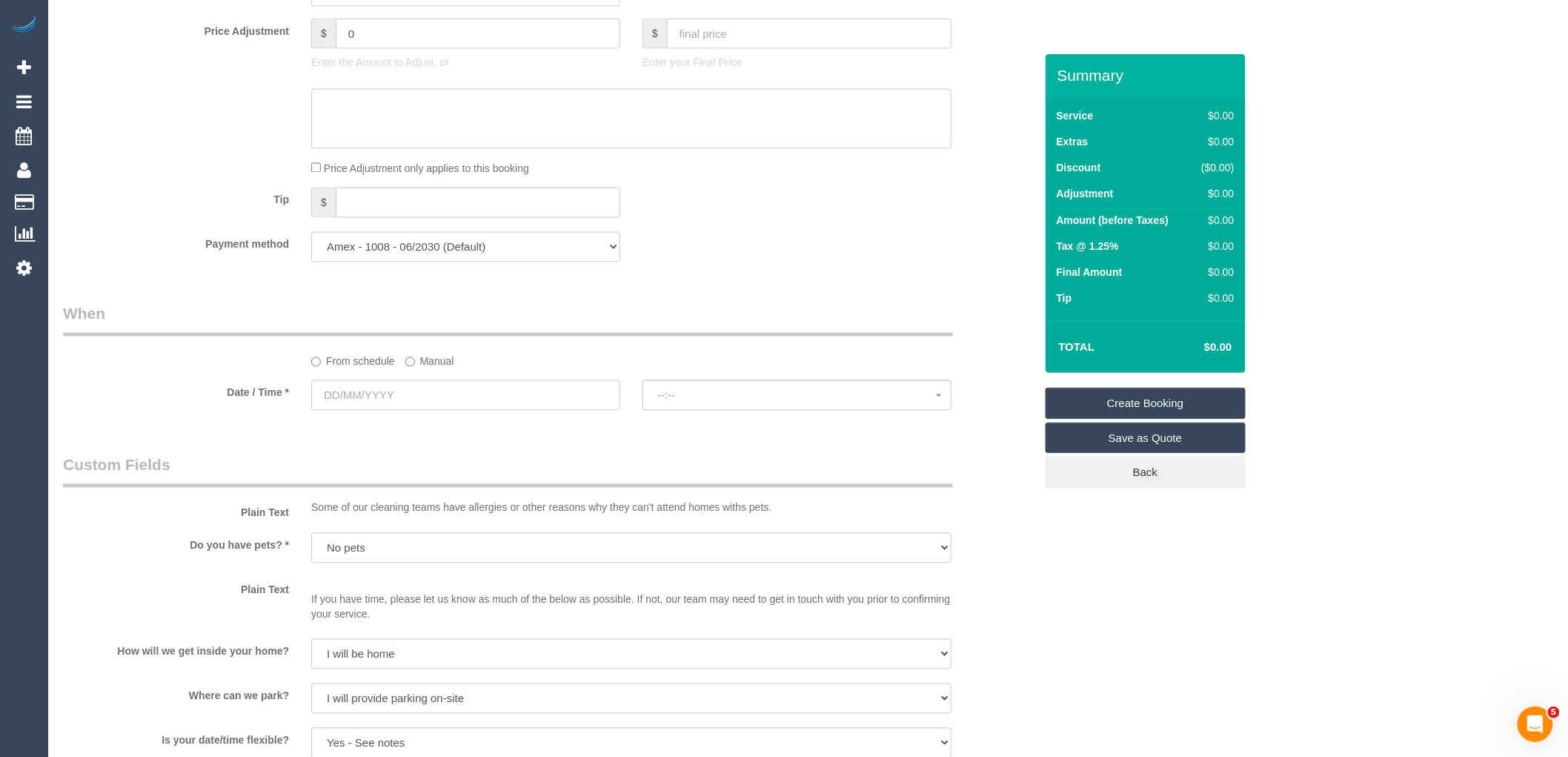
scroll to position [1235, 0]
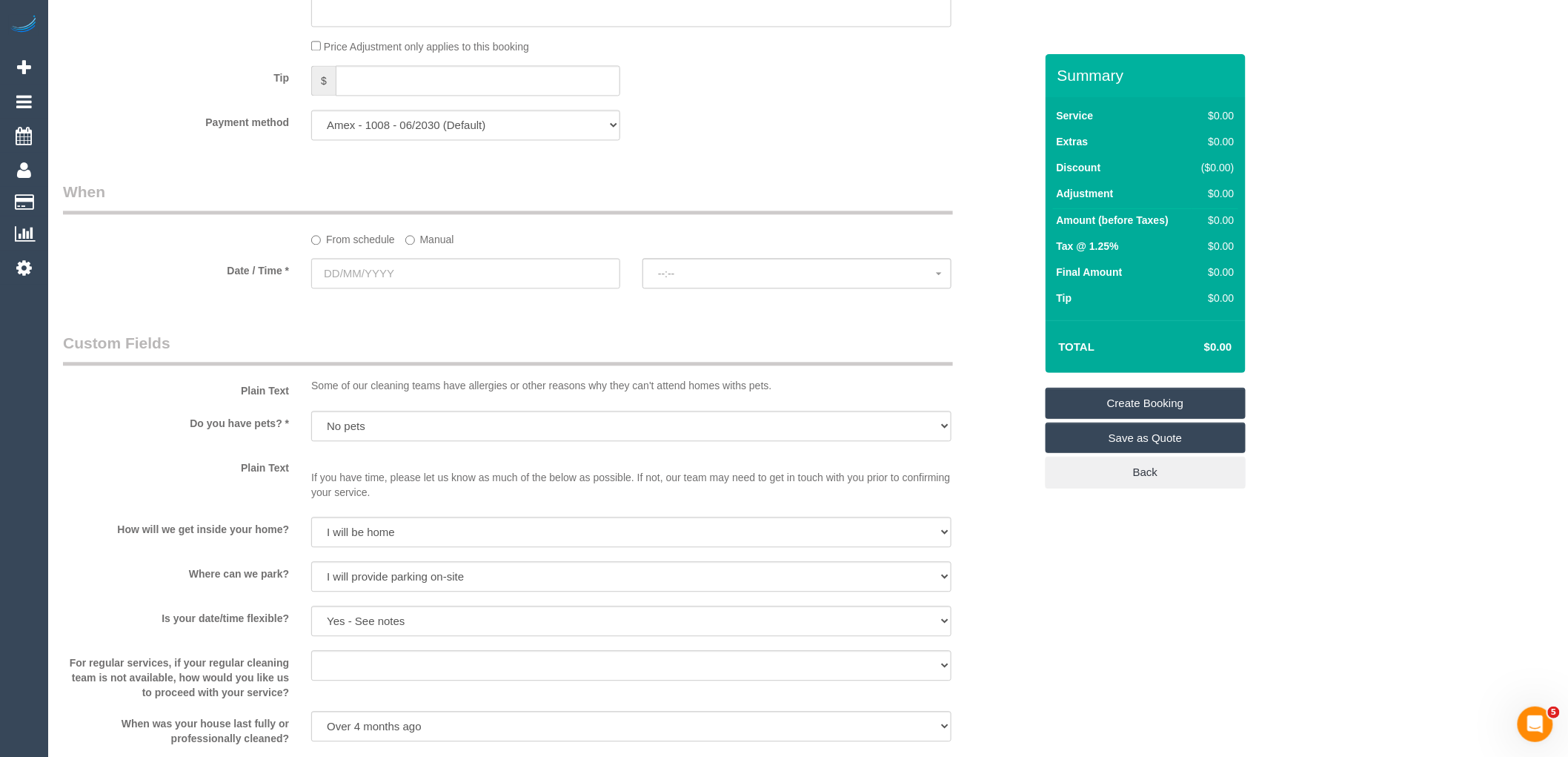
click at [425, 247] on label "Manual" at bounding box center [430, 237] width 49 height 20
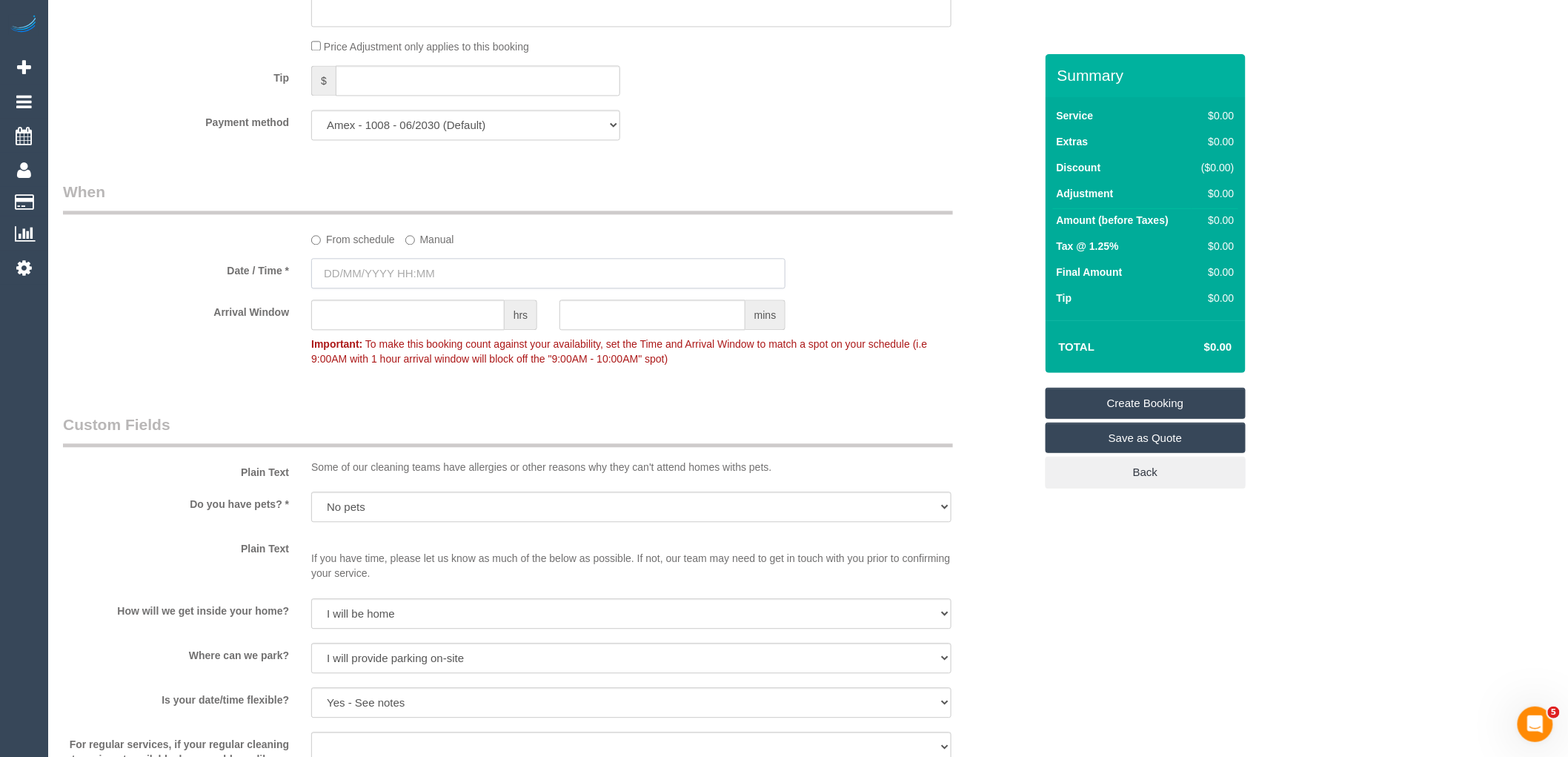
click at [430, 280] on input "text" at bounding box center [548, 273] width 474 height 30
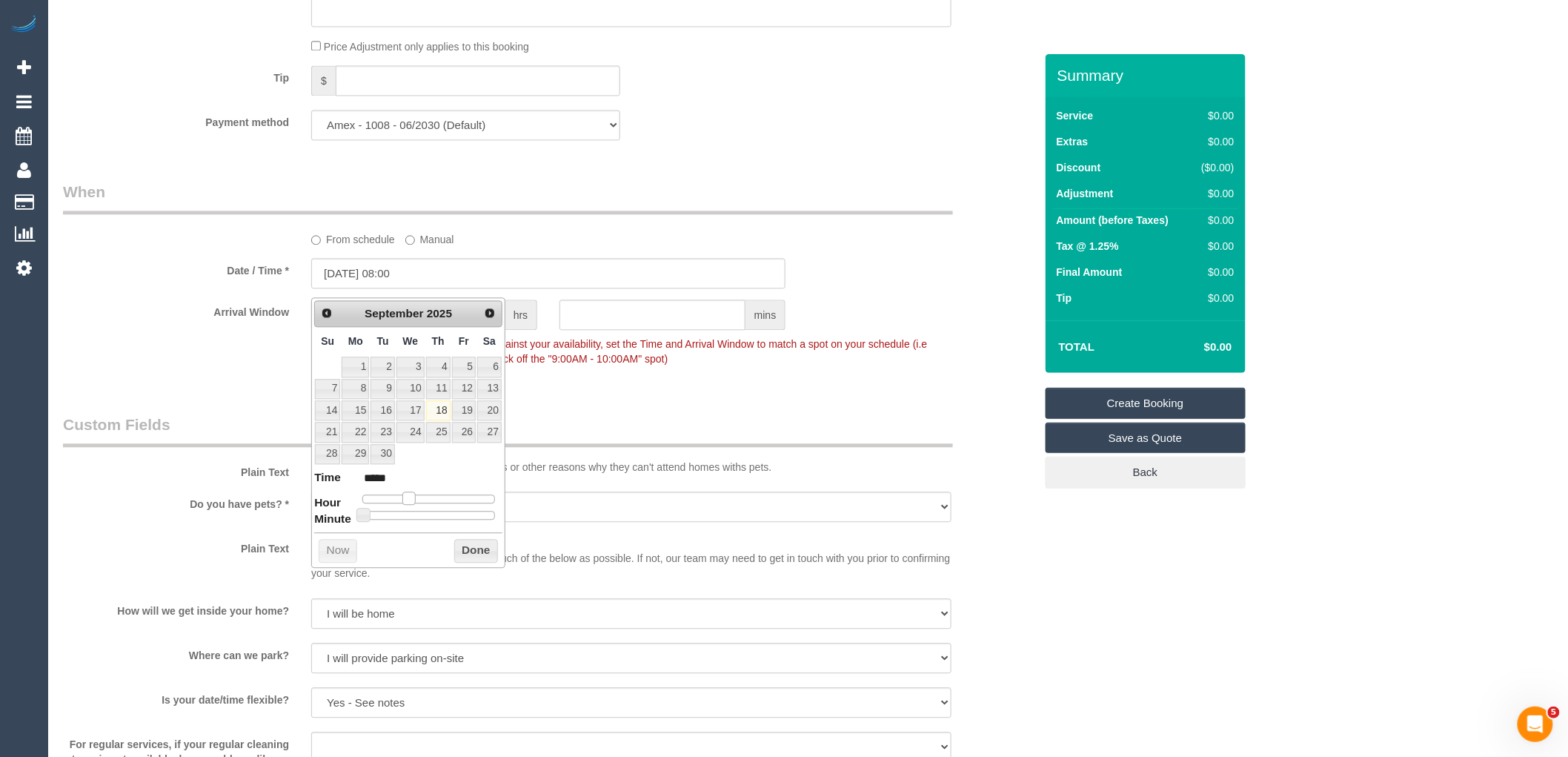
type input "[DATE] 09:00"
type input "*****"
type input "[DATE] 10:00"
type input "*****"
drag, startPoint x: 407, startPoint y: 498, endPoint x: 441, endPoint y: 499, distance: 34.0
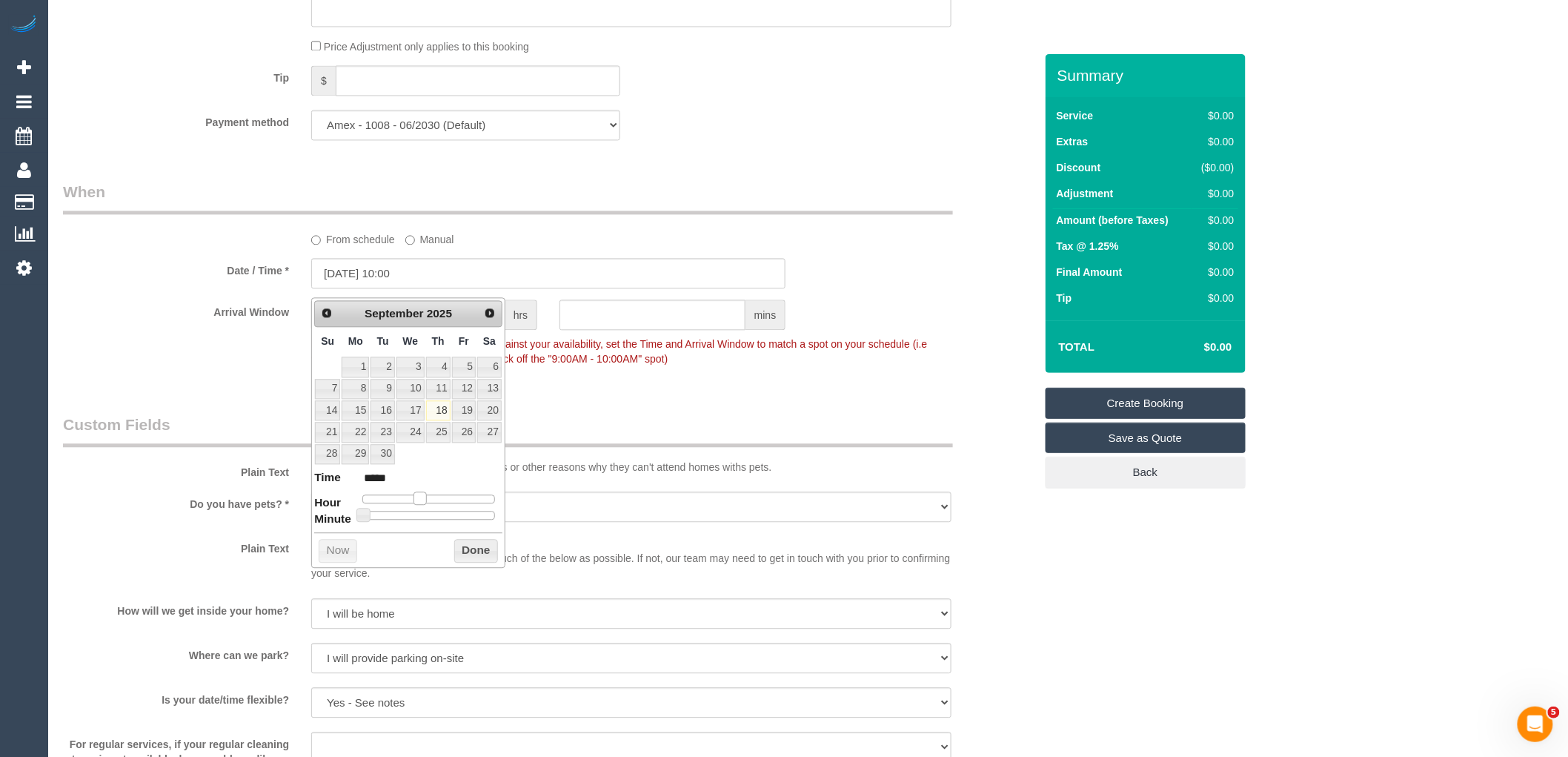
click at [427, 499] on span at bounding box center [420, 498] width 13 height 14
type input "[DATE] 14:00"
type input "*****"
click at [441, 499] on span at bounding box center [443, 498] width 13 height 14
type input "[DATE] 13:00"
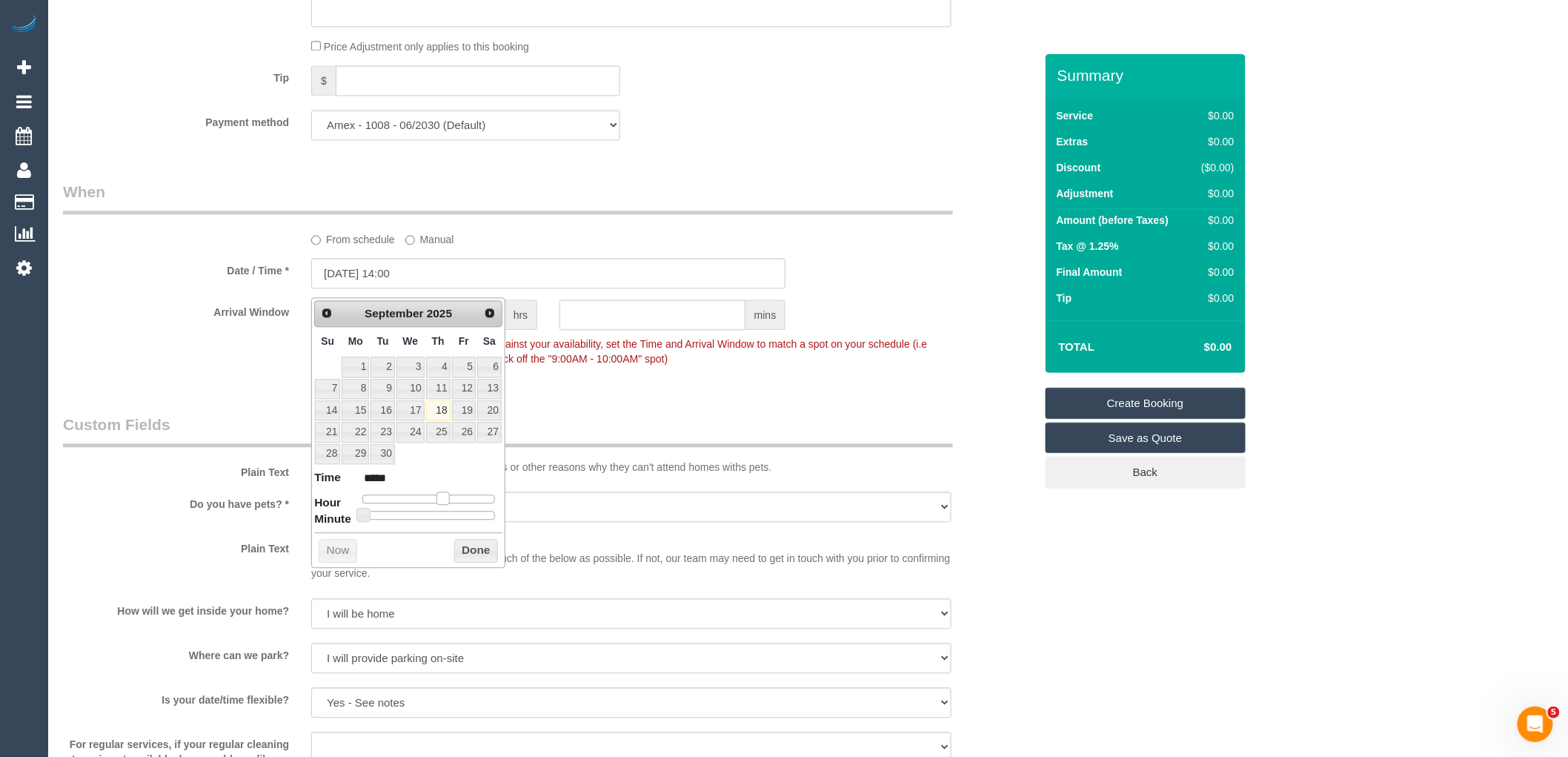
type input "*****"
click at [437, 499] on span at bounding box center [437, 498] width 13 height 14
click at [469, 542] on button "Done" at bounding box center [476, 551] width 44 height 24
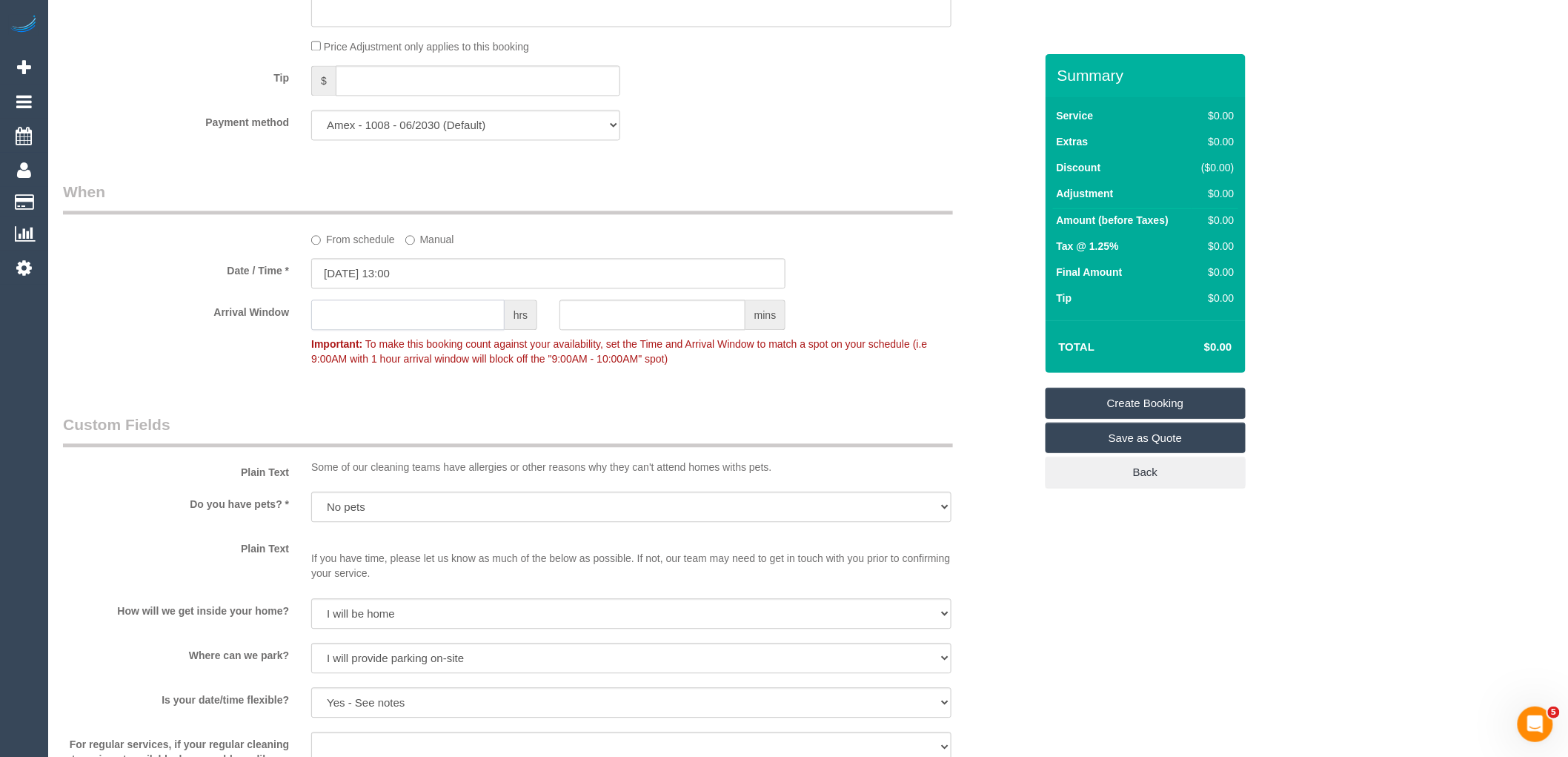
click at [450, 325] on input "text" at bounding box center [408, 315] width 194 height 30
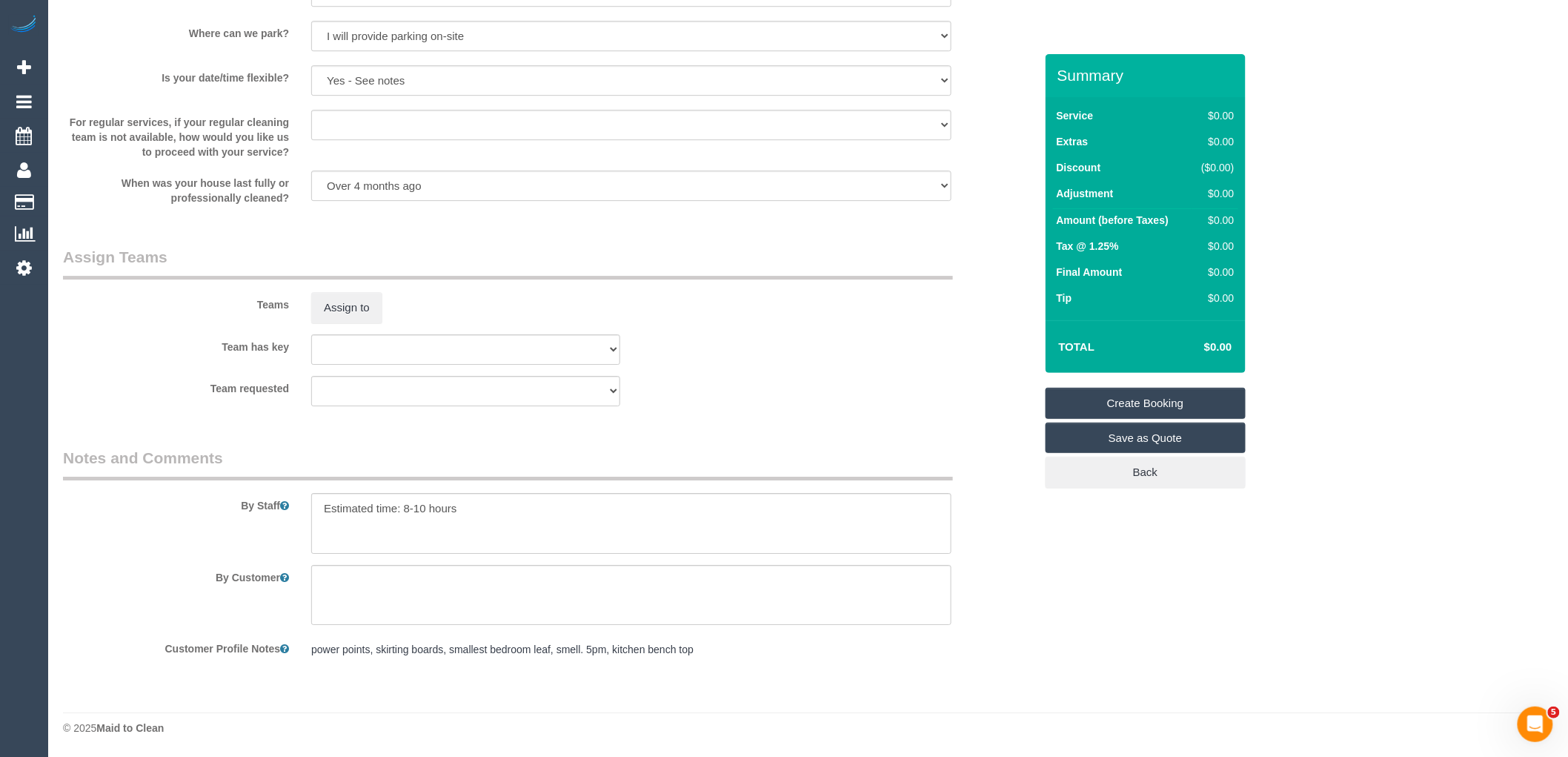
type input "2"
drag, startPoint x: 506, startPoint y: 515, endPoint x: 229, endPoint y: 523, distance: 277.1
click at [229, 523] on div "By Staff" at bounding box center [549, 500] width 994 height 106
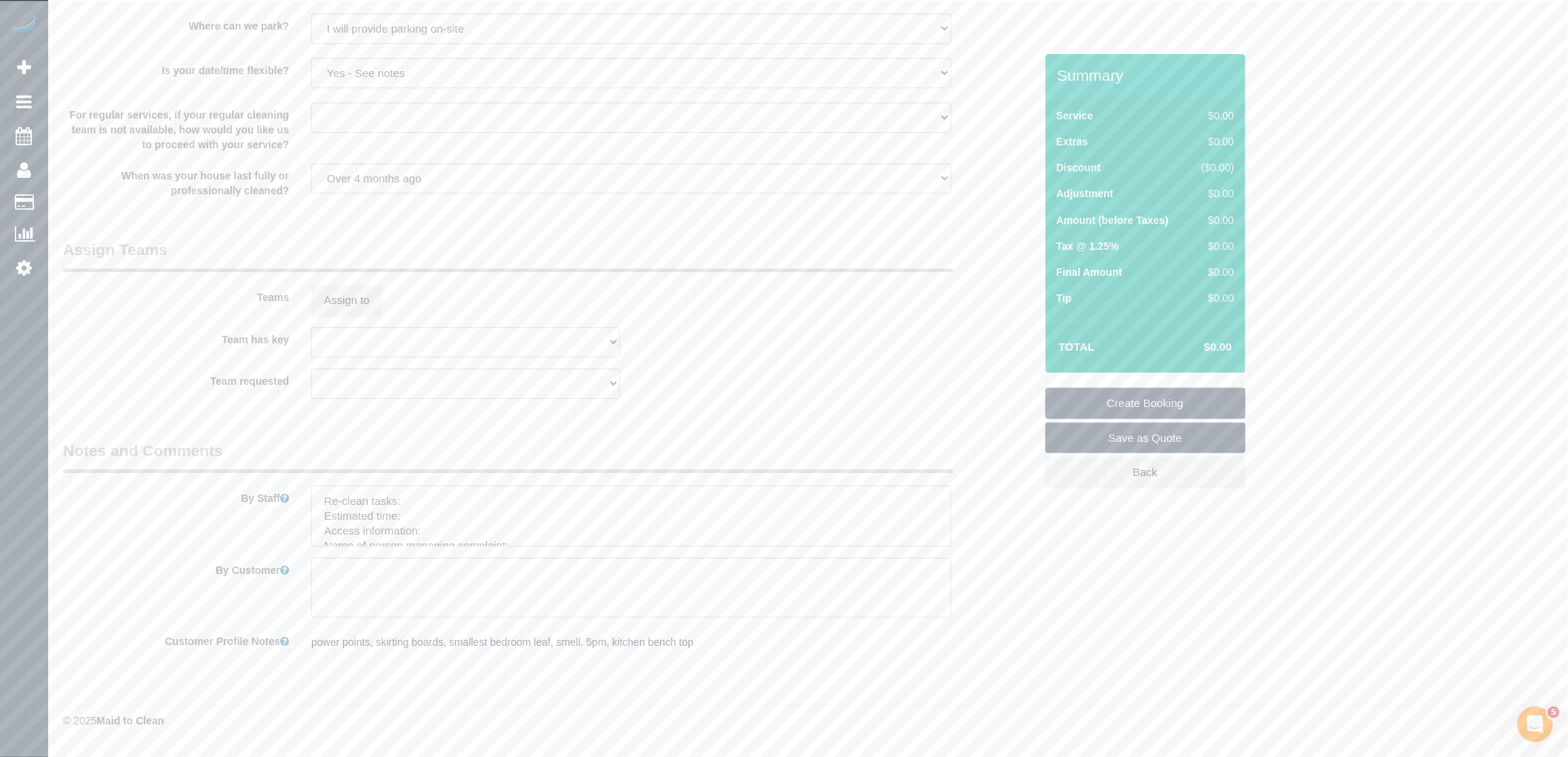
click at [475, 508] on textarea at bounding box center [631, 516] width 640 height 61
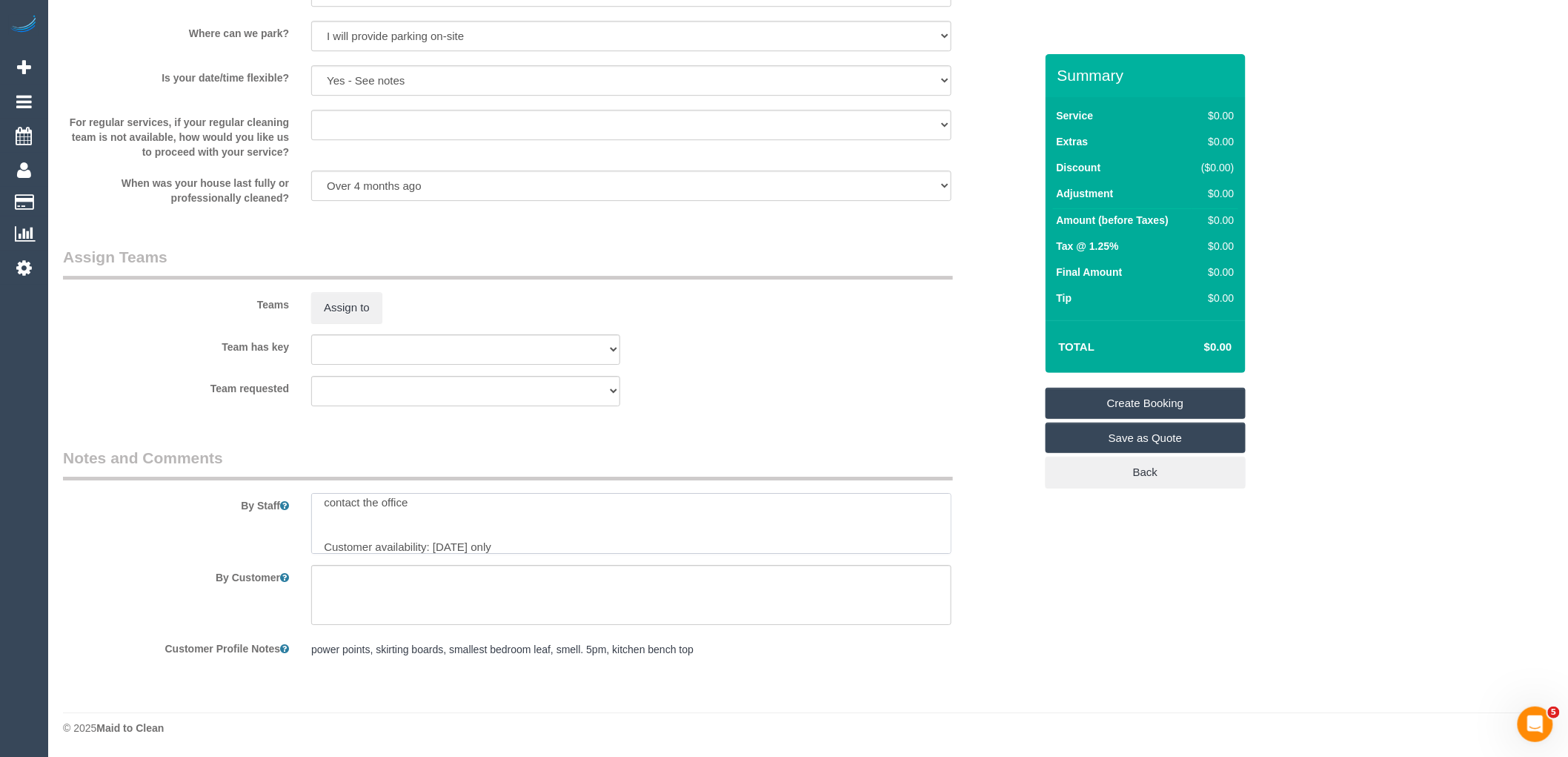
scroll to position [198, 0]
paste textarea "(3) [PERSON_NAME] (+ [PERSON_NAME]) (C)"
click at [482, 493] on textarea at bounding box center [631, 523] width 640 height 61
click at [476, 503] on textarea at bounding box center [631, 523] width 640 height 61
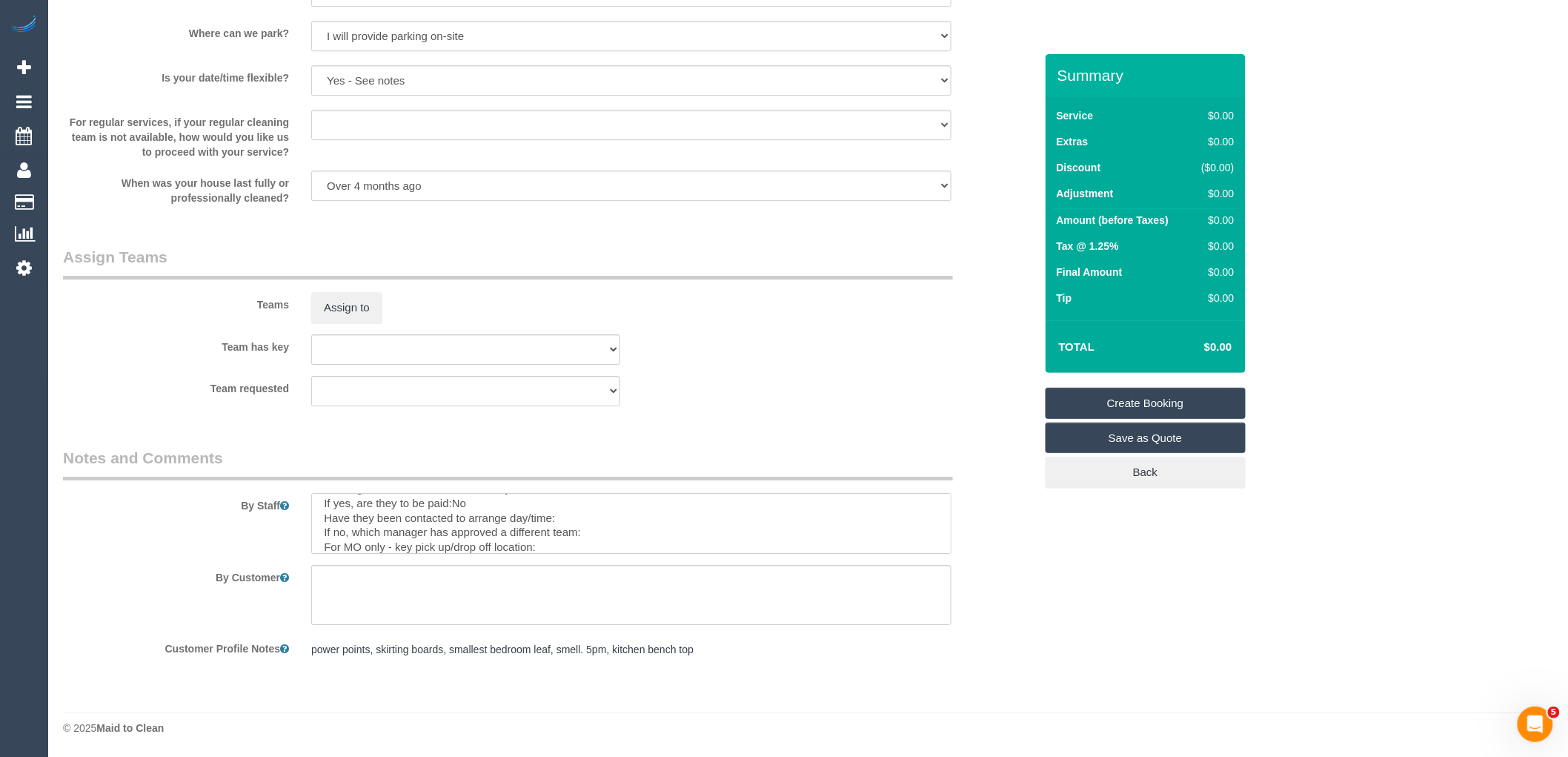
click at [610, 519] on textarea at bounding box center [631, 523] width 640 height 61
click at [616, 531] on textarea at bounding box center [631, 523] width 640 height 61
click at [646, 528] on textarea at bounding box center [631, 523] width 640 height 61
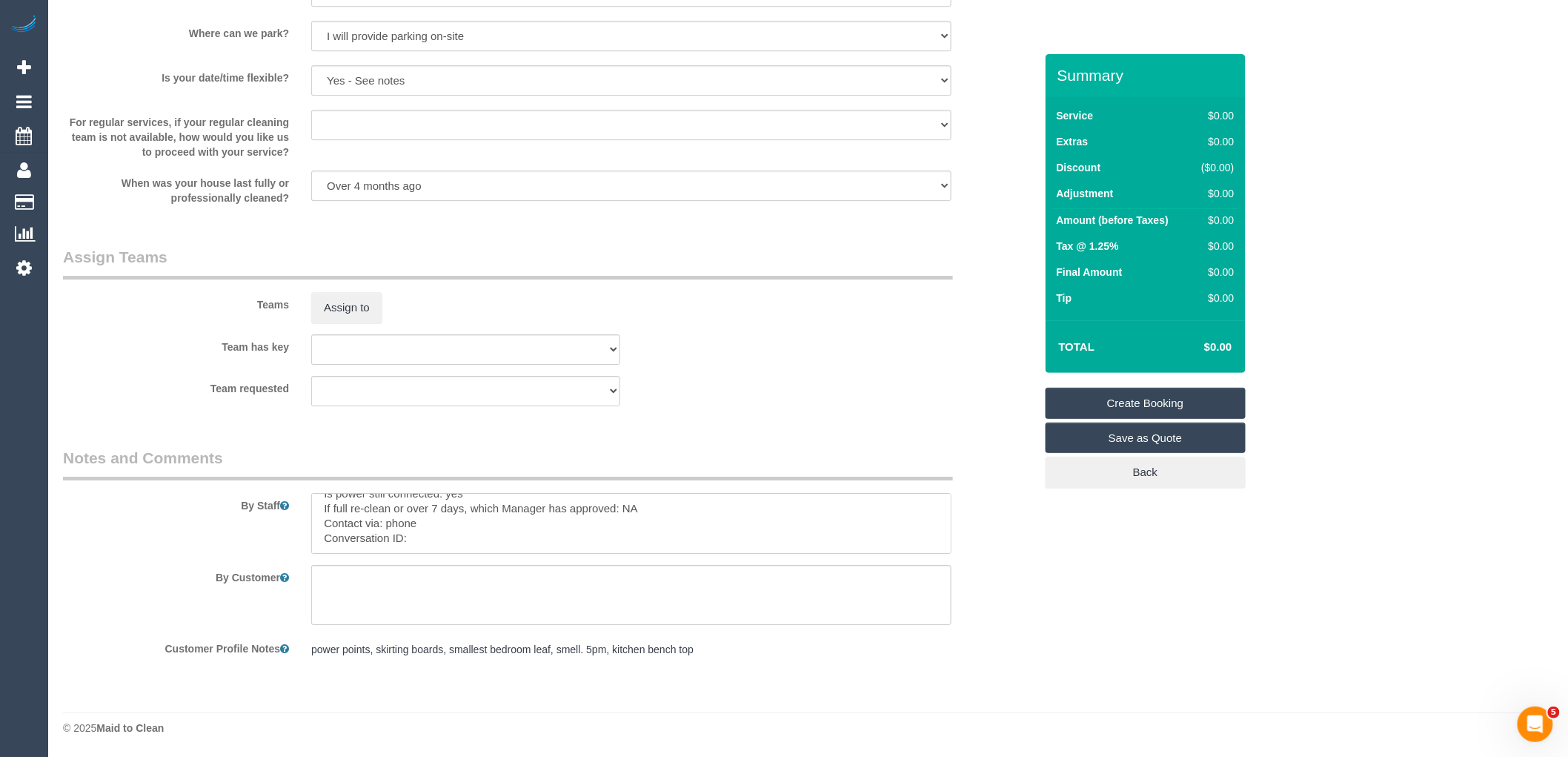
type textarea "Re-clean tasks: Power points Skirting baords vacuuming benches dusting window s…"
click at [1204, 395] on link "Create Booking" at bounding box center [1146, 403] width 200 height 31
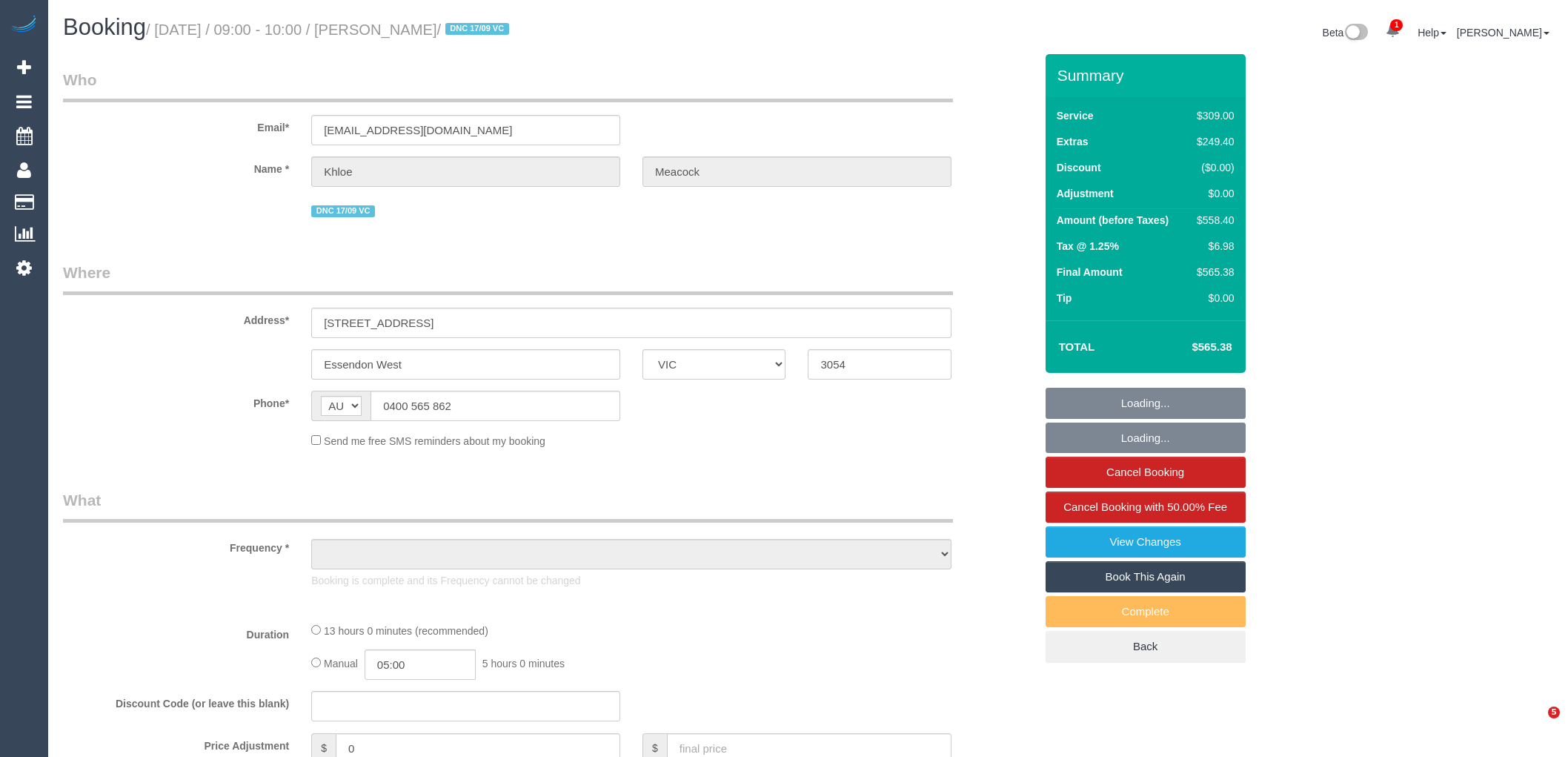
select select "VIC"
select select "object:606"
select select "string:stripe-pm_1S6ikw2GScqysDRVUjcv72bj"
select select "number:28"
select select "number:14"
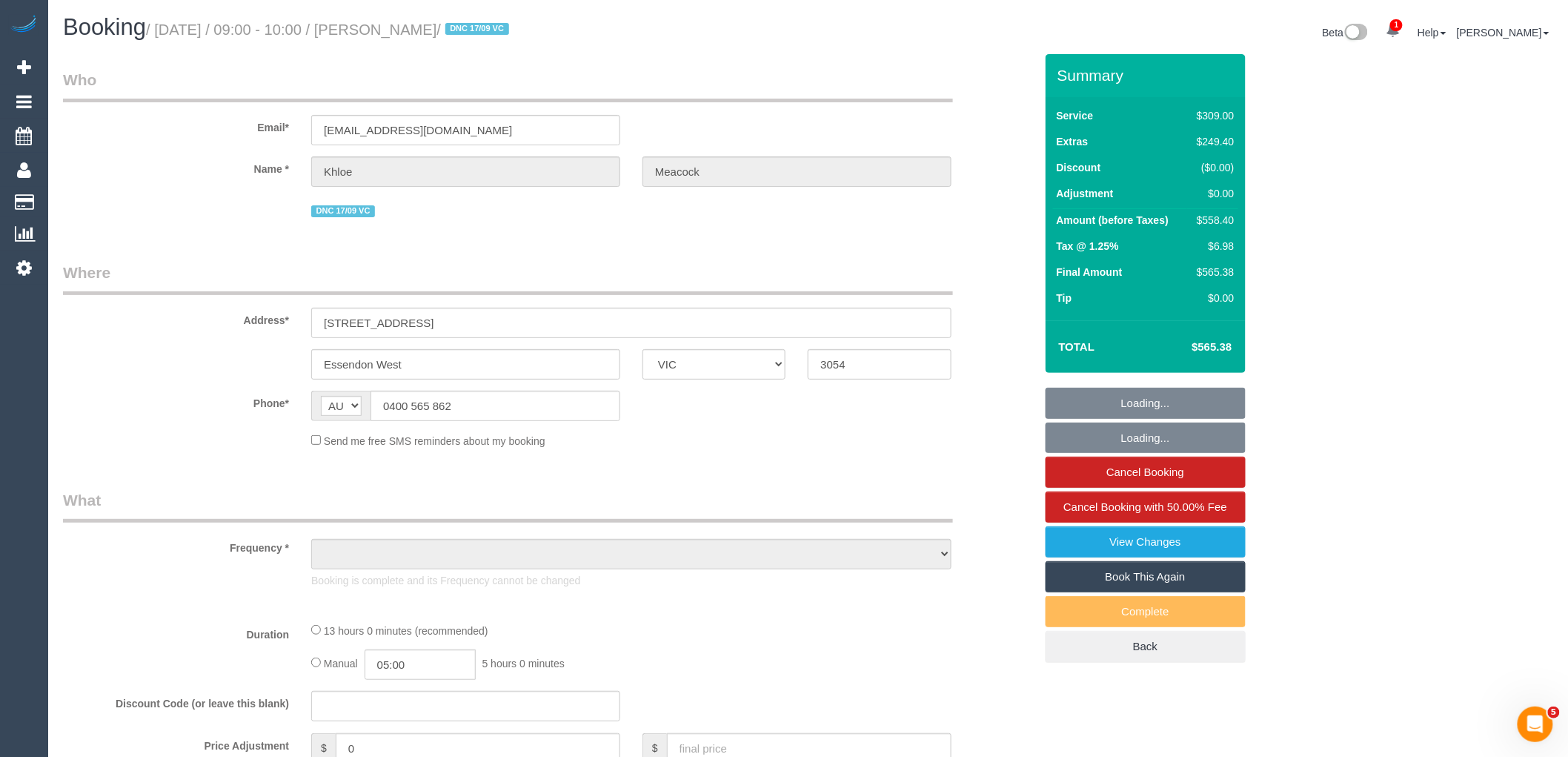
select select "number:18"
select select "number:36"
select select "number:26"
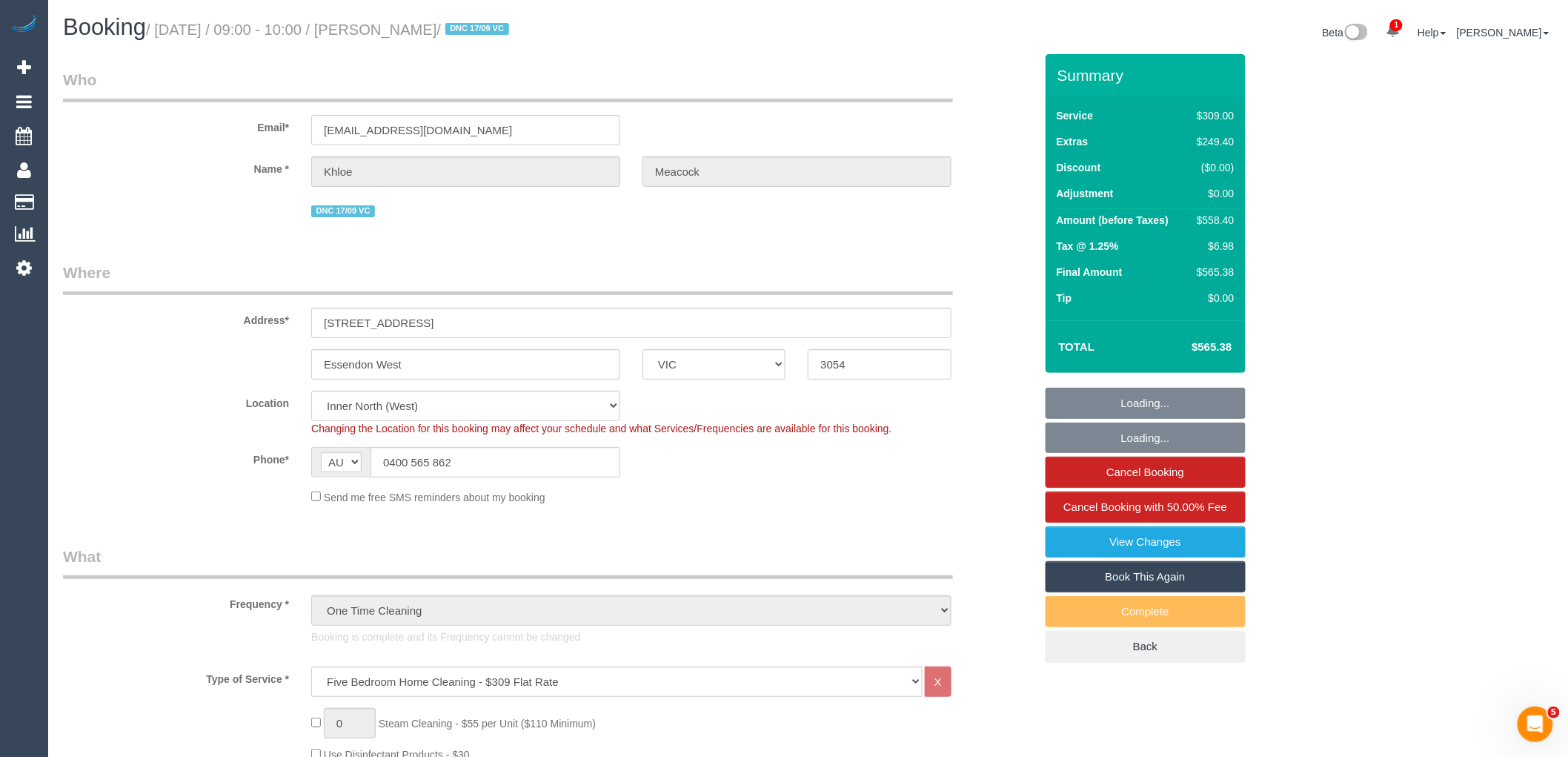
select select "object:853"
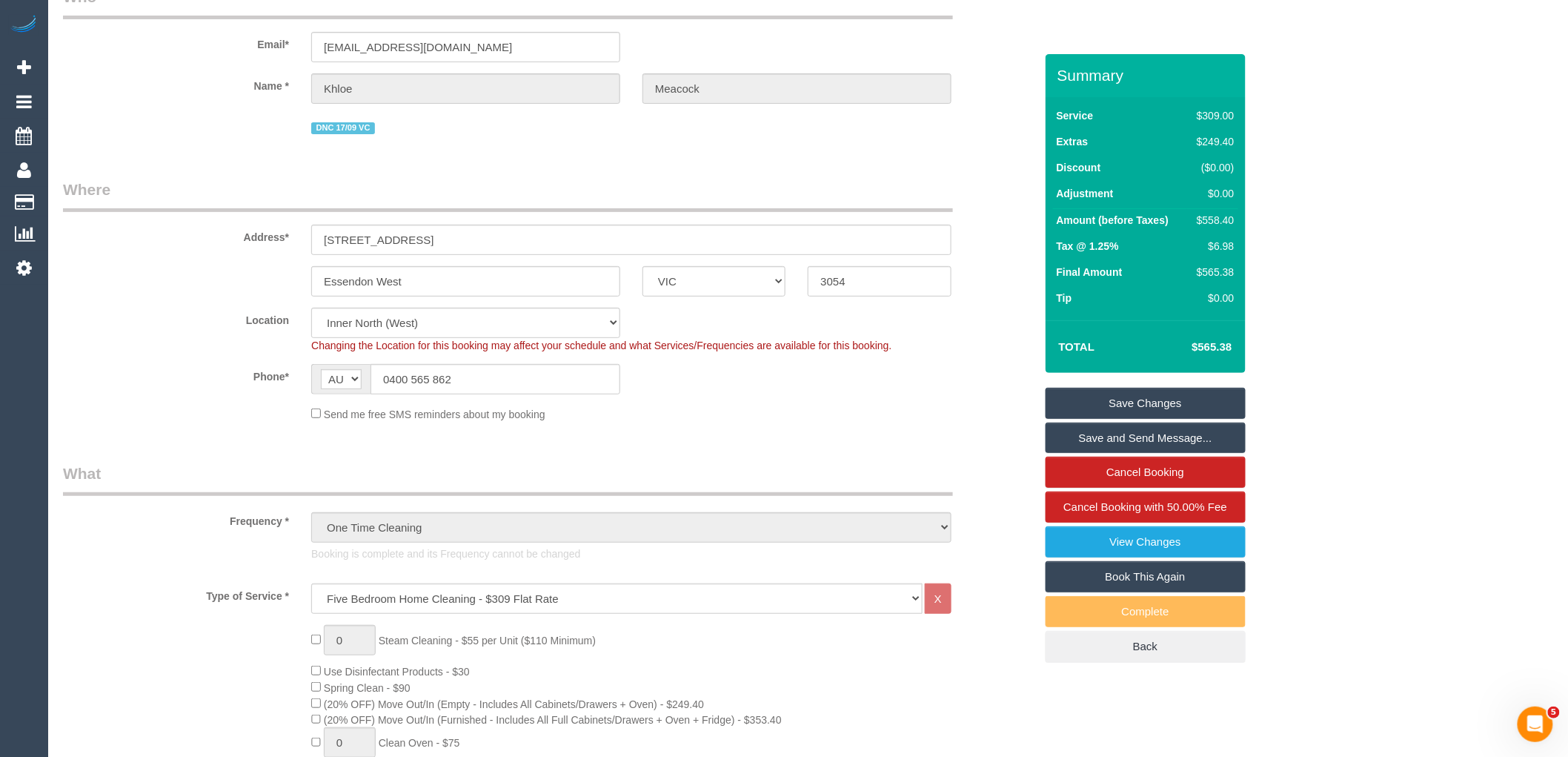
scroll to position [83, 0]
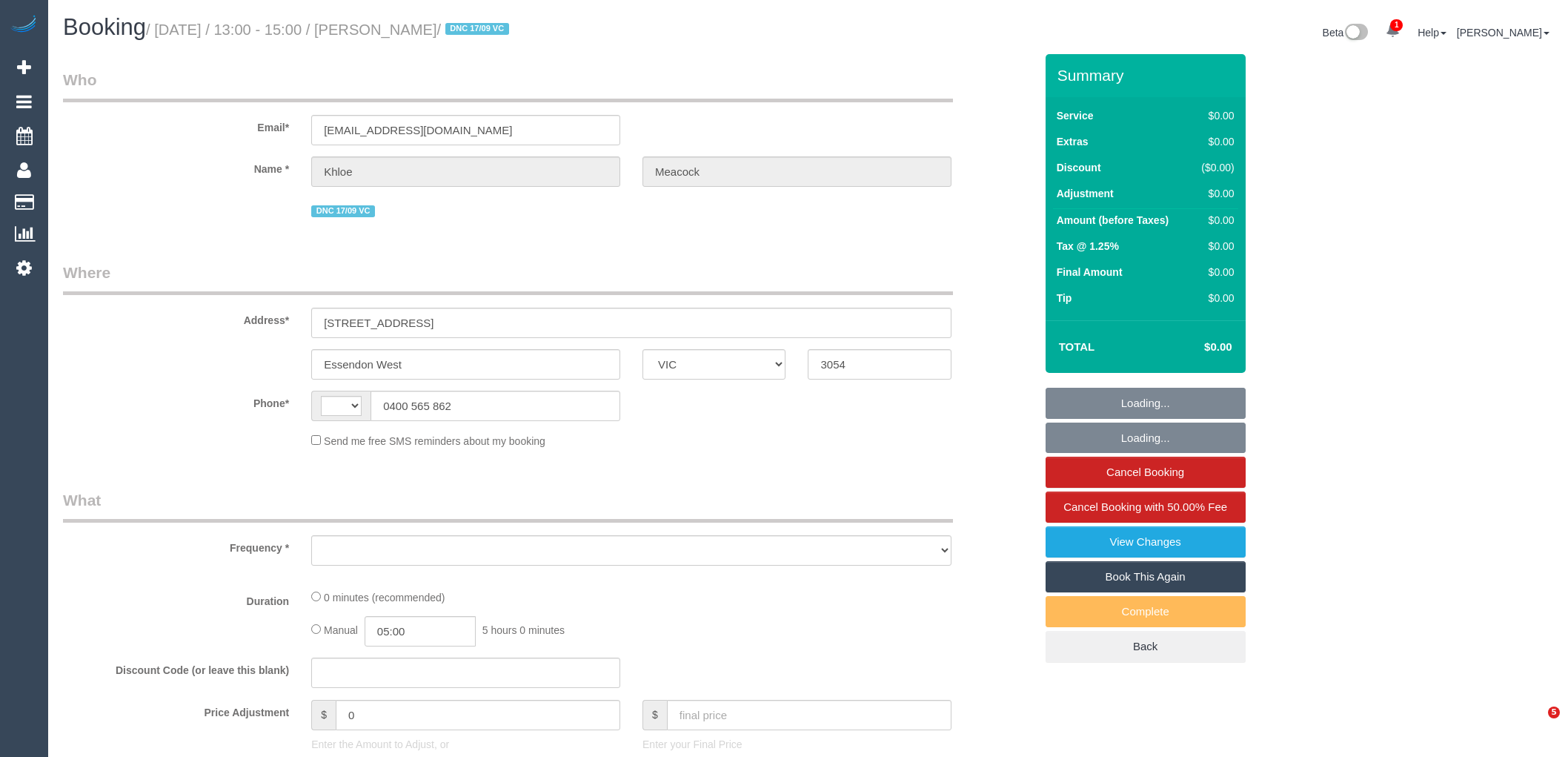
select select "VIC"
select select "object:297"
select select "number:28"
select select "number:14"
select select "number:18"
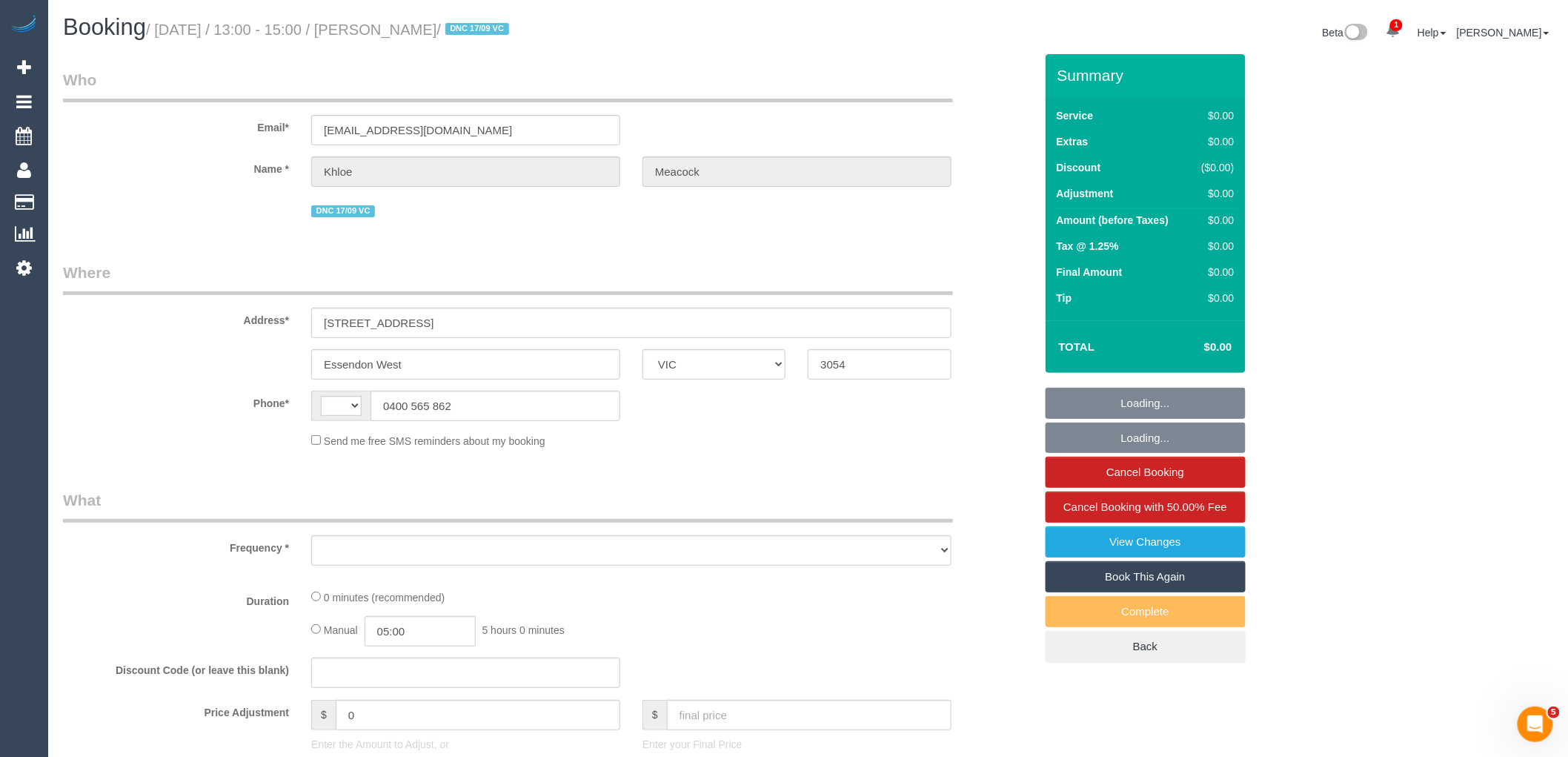
select select "number:36"
select select "number:26"
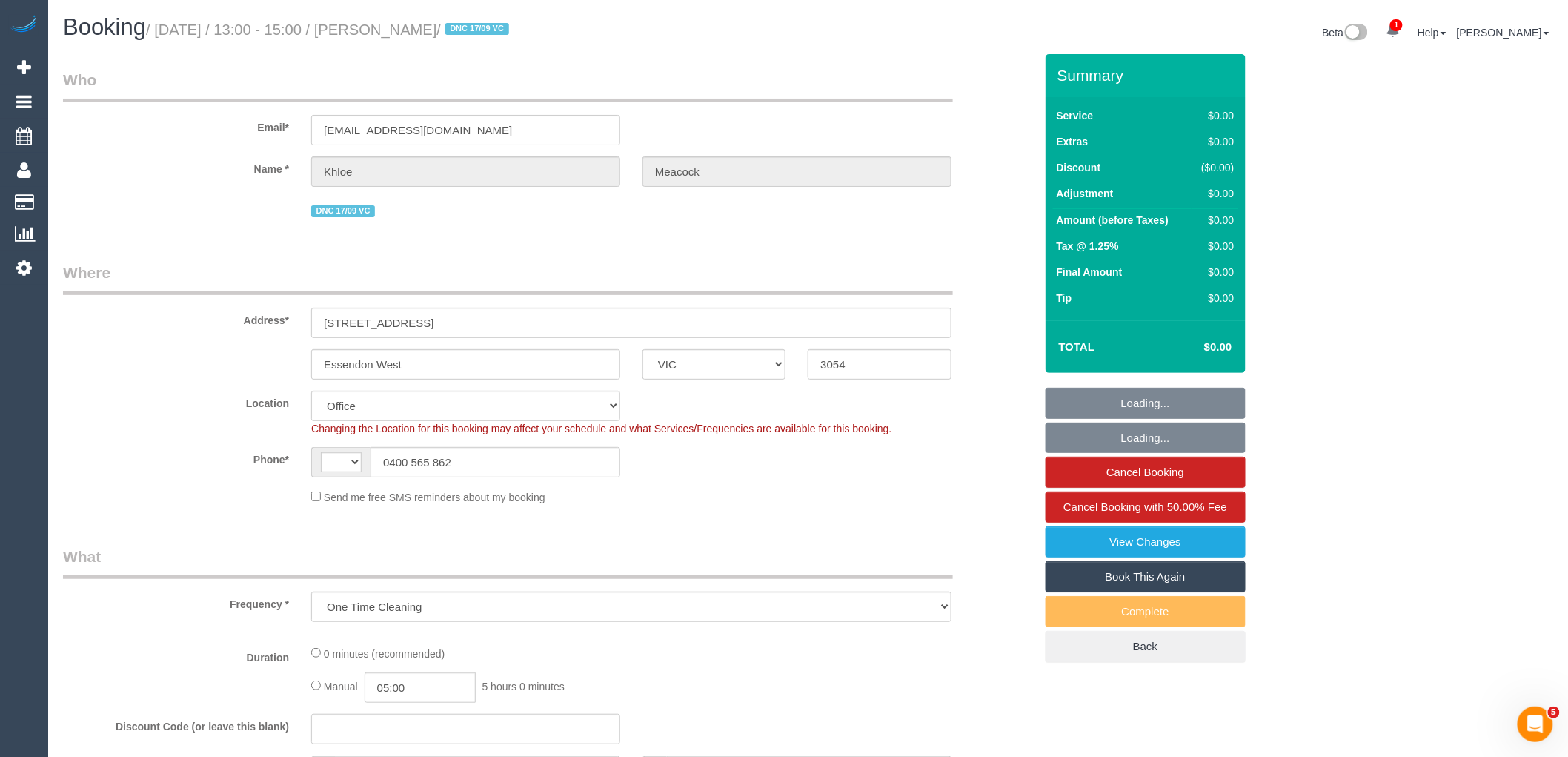
select select "string:AU"
select select "object:697"
select select "string:stripe-pm_1S6ikw2GScqysDRVUjcv72bj"
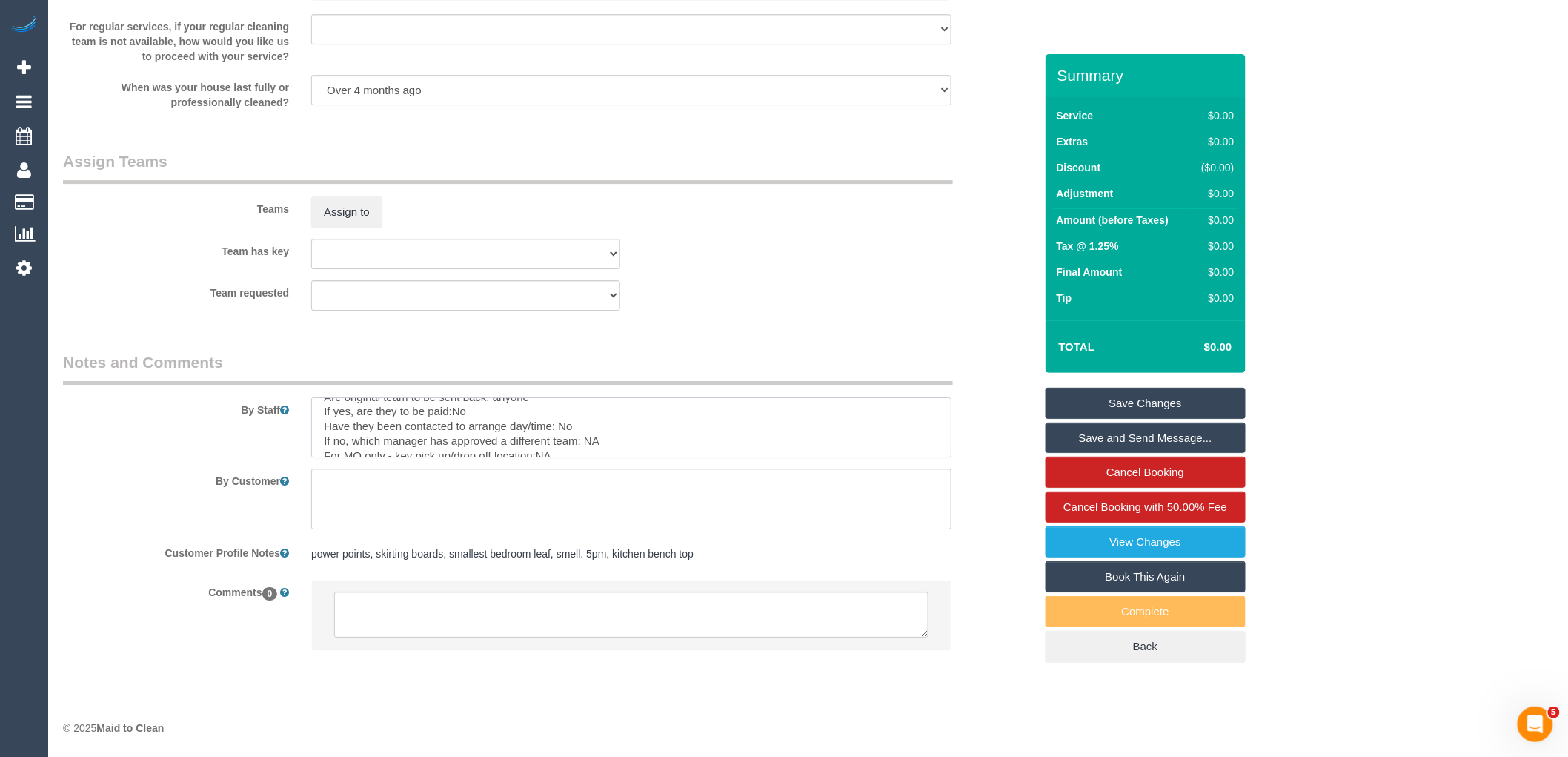
scroll to position [339, 0]
drag, startPoint x: 321, startPoint y: 433, endPoint x: 613, endPoint y: 504, distance: 300.5
click at [613, 504] on sui-booking-comments "By Staff By Customer Customer Profile Notes power points, skirting boards, smal…" at bounding box center [549, 508] width 972 height 314
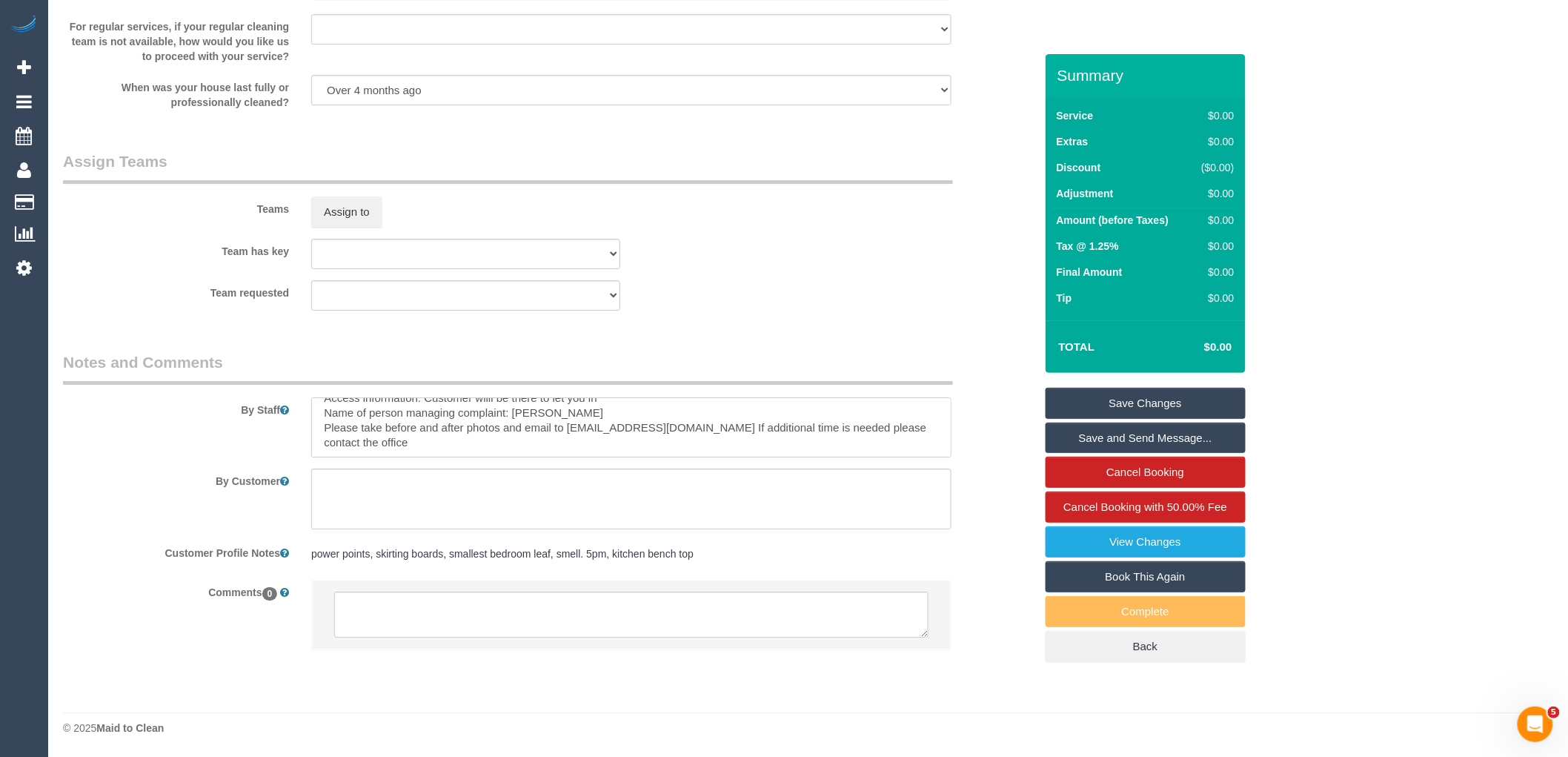
scroll to position [191, 0]
type textarea "Re-clean tasks: Power points Skirting baords vacuuming benches dusting window s…"
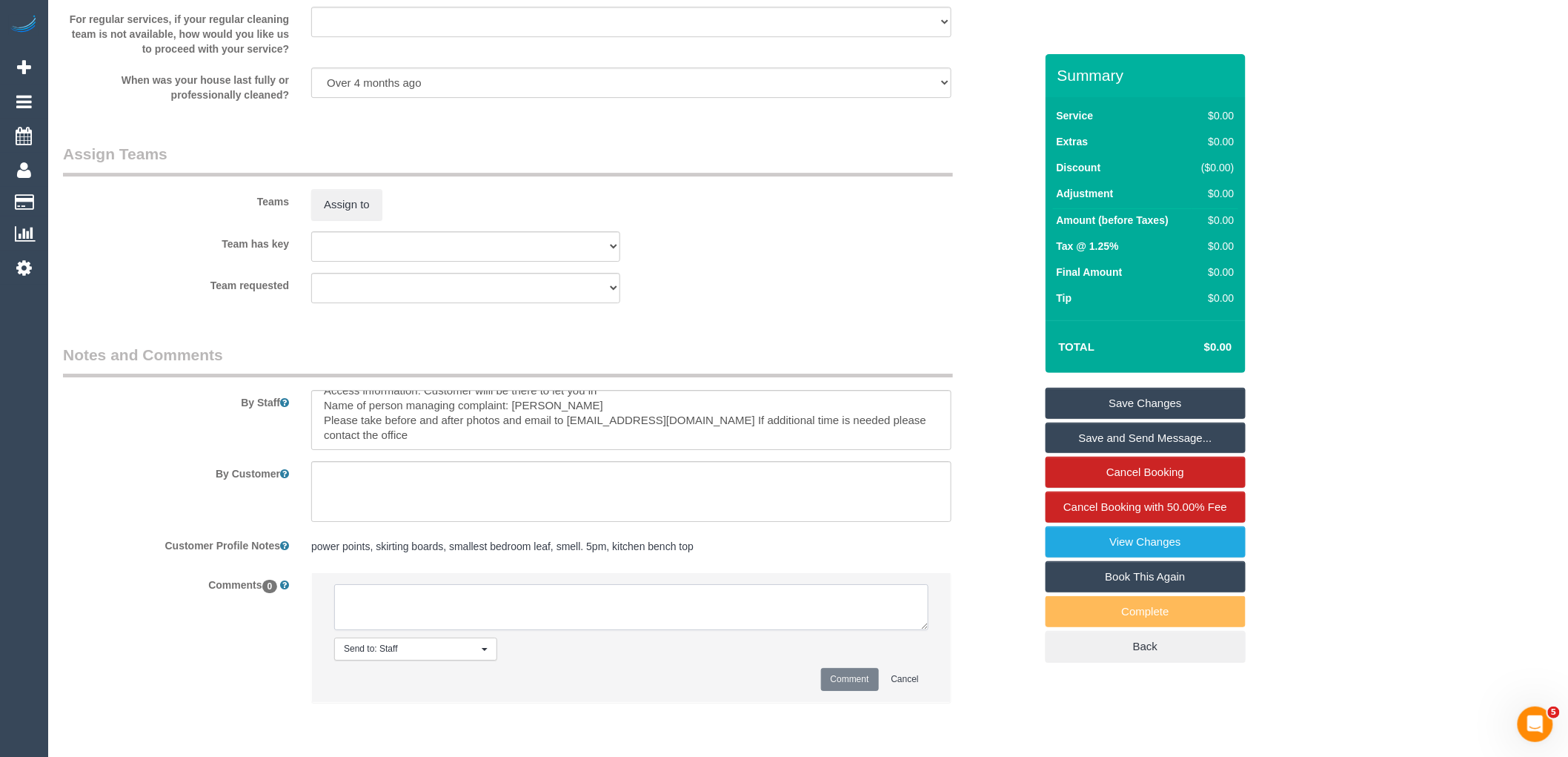
click at [474, 623] on textarea at bounding box center [631, 607] width 595 height 46
paste textarea "Customer availability: today only Original team: (3) Tony (+ Liz) (C) Are origi…"
type textarea "Customer availability: today only Original team: (3) Tony (+ Liz) (C) Are origi…"
click at [857, 681] on button "Comment" at bounding box center [849, 679] width 58 height 23
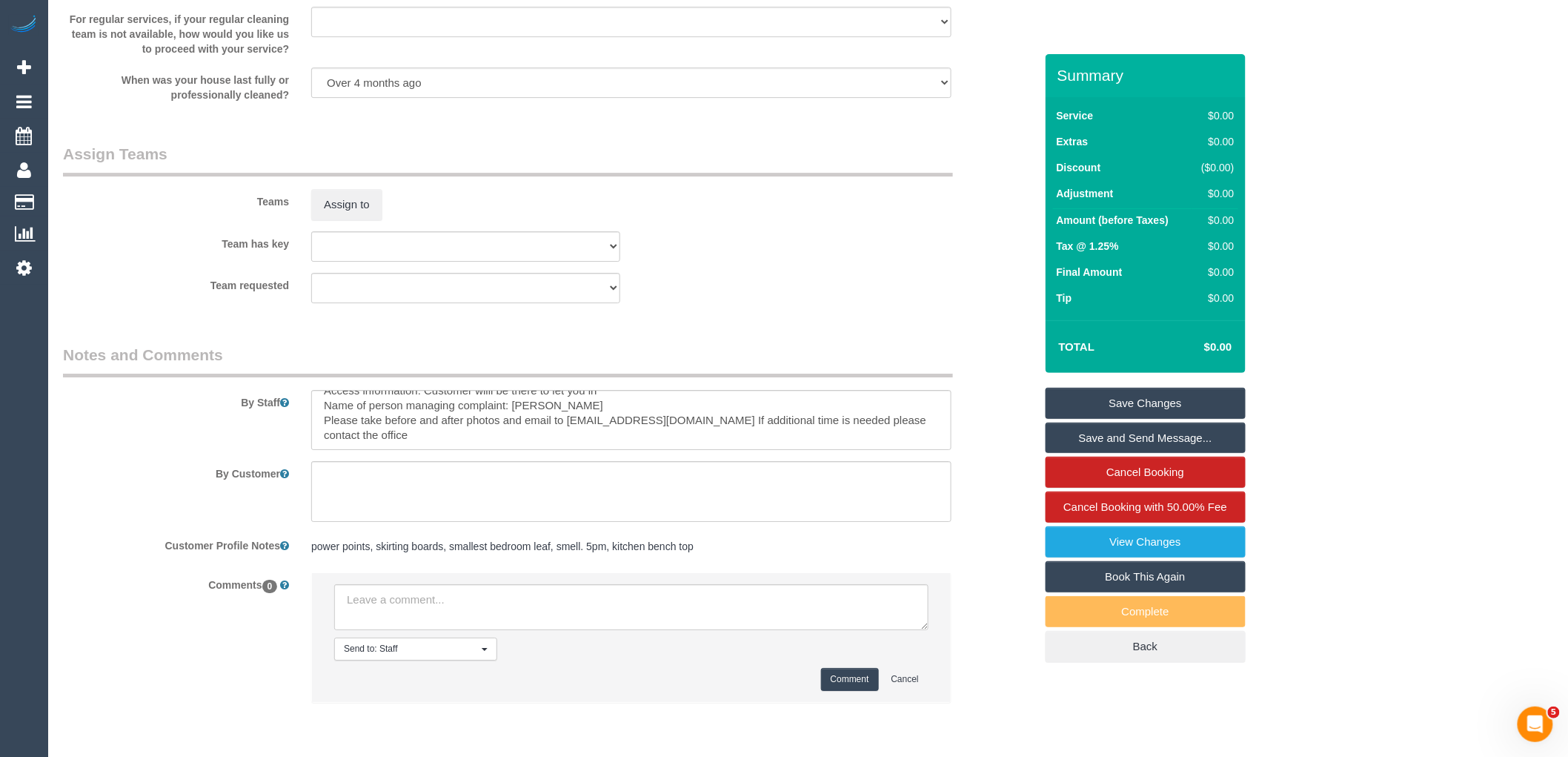
scroll to position [0, 0]
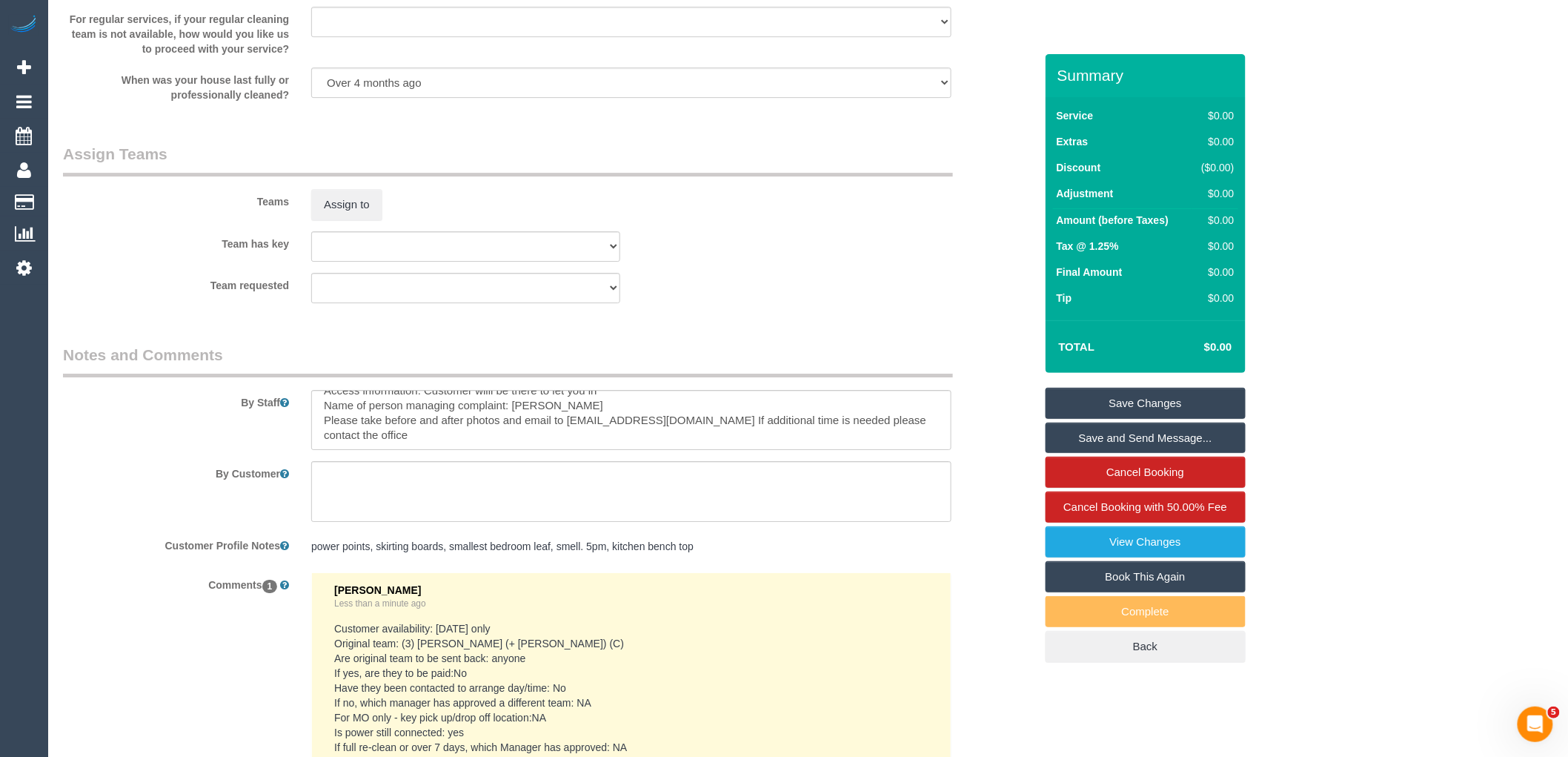
click at [1145, 398] on link "Save Changes" at bounding box center [1146, 403] width 200 height 31
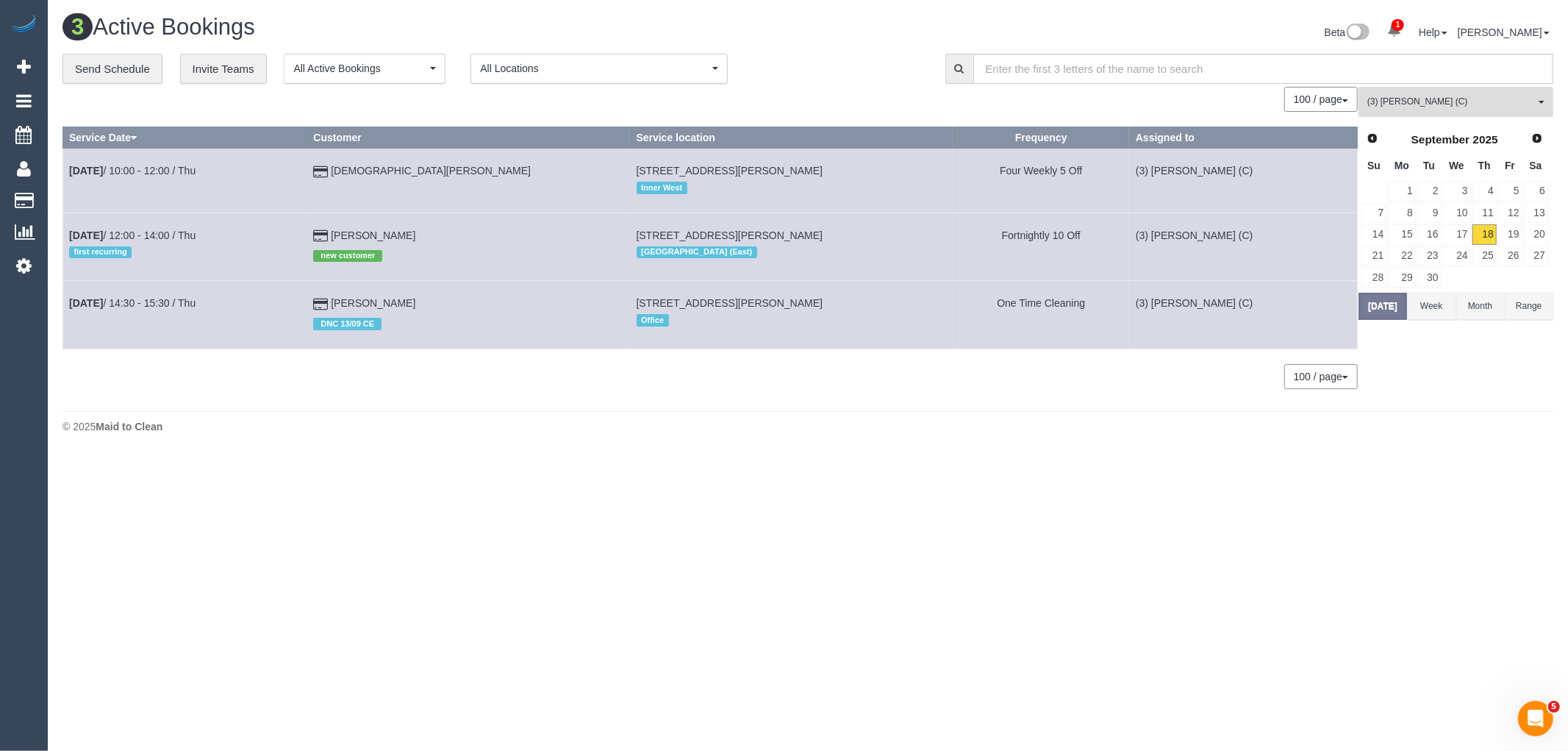
click at [1478, 97] on span "(3) Andrea Di Bella (C)" at bounding box center [1451, 102] width 168 height 13
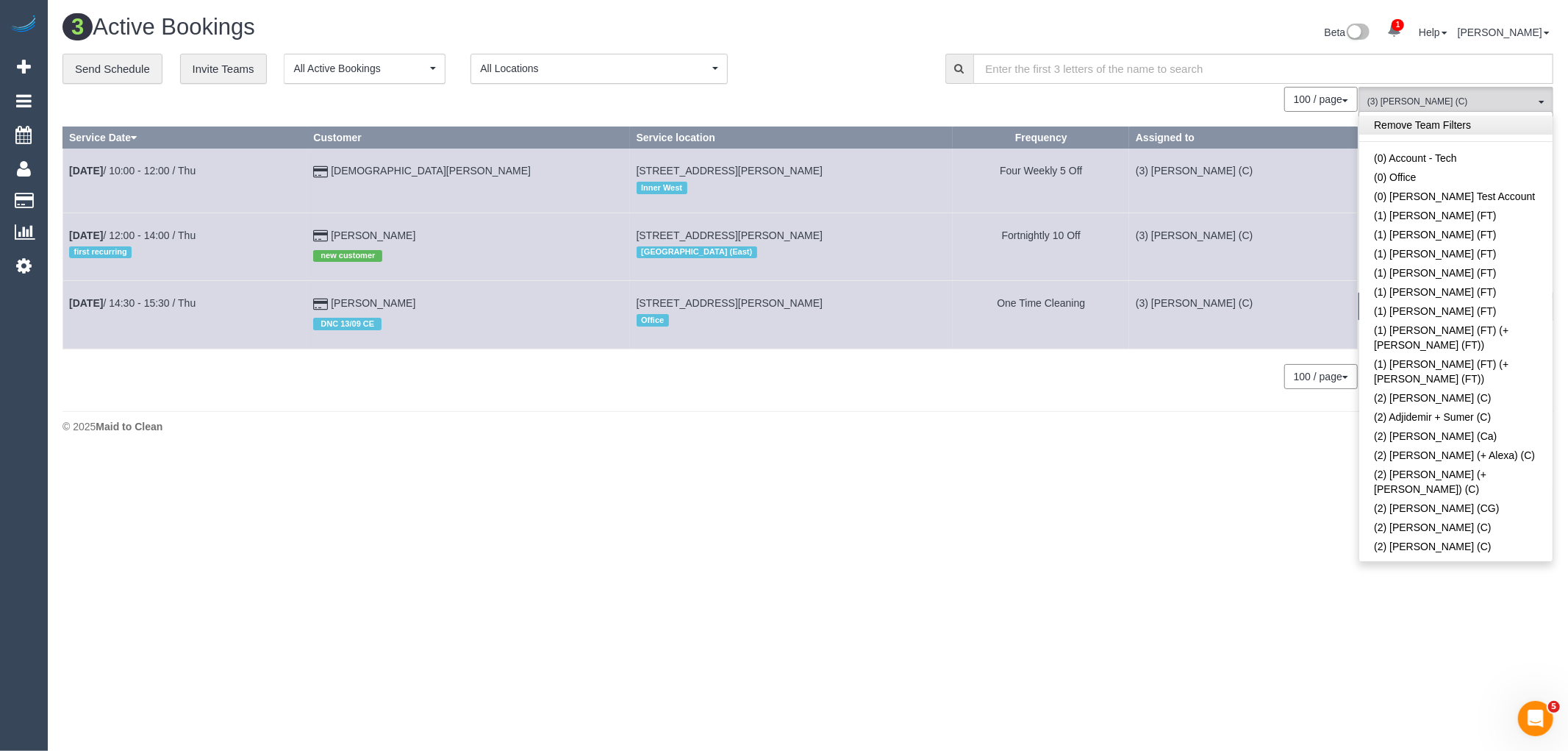
click at [1459, 127] on link "Remove Team Filters" at bounding box center [1455, 125] width 193 height 19
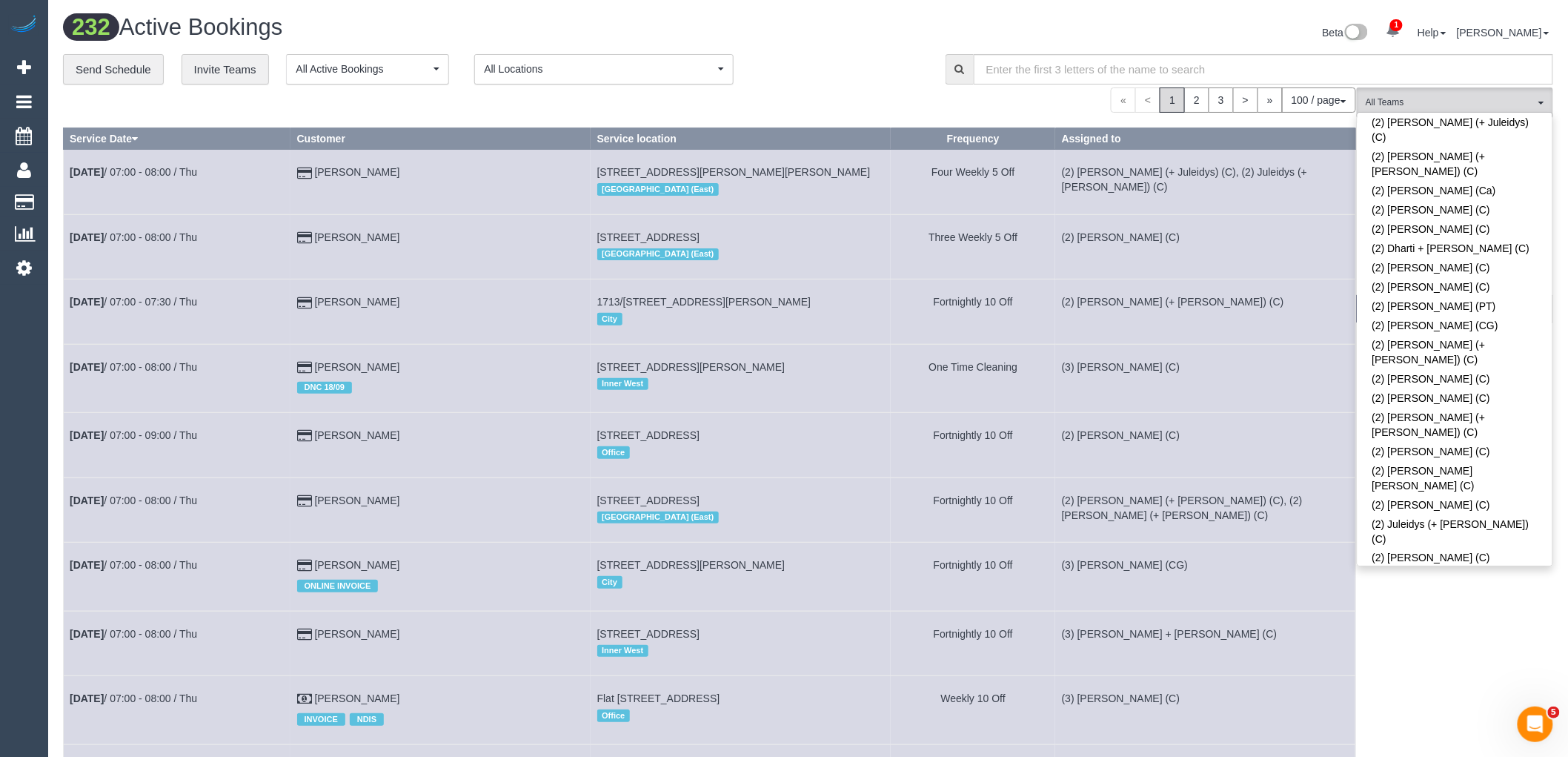
scroll to position [4221, 0]
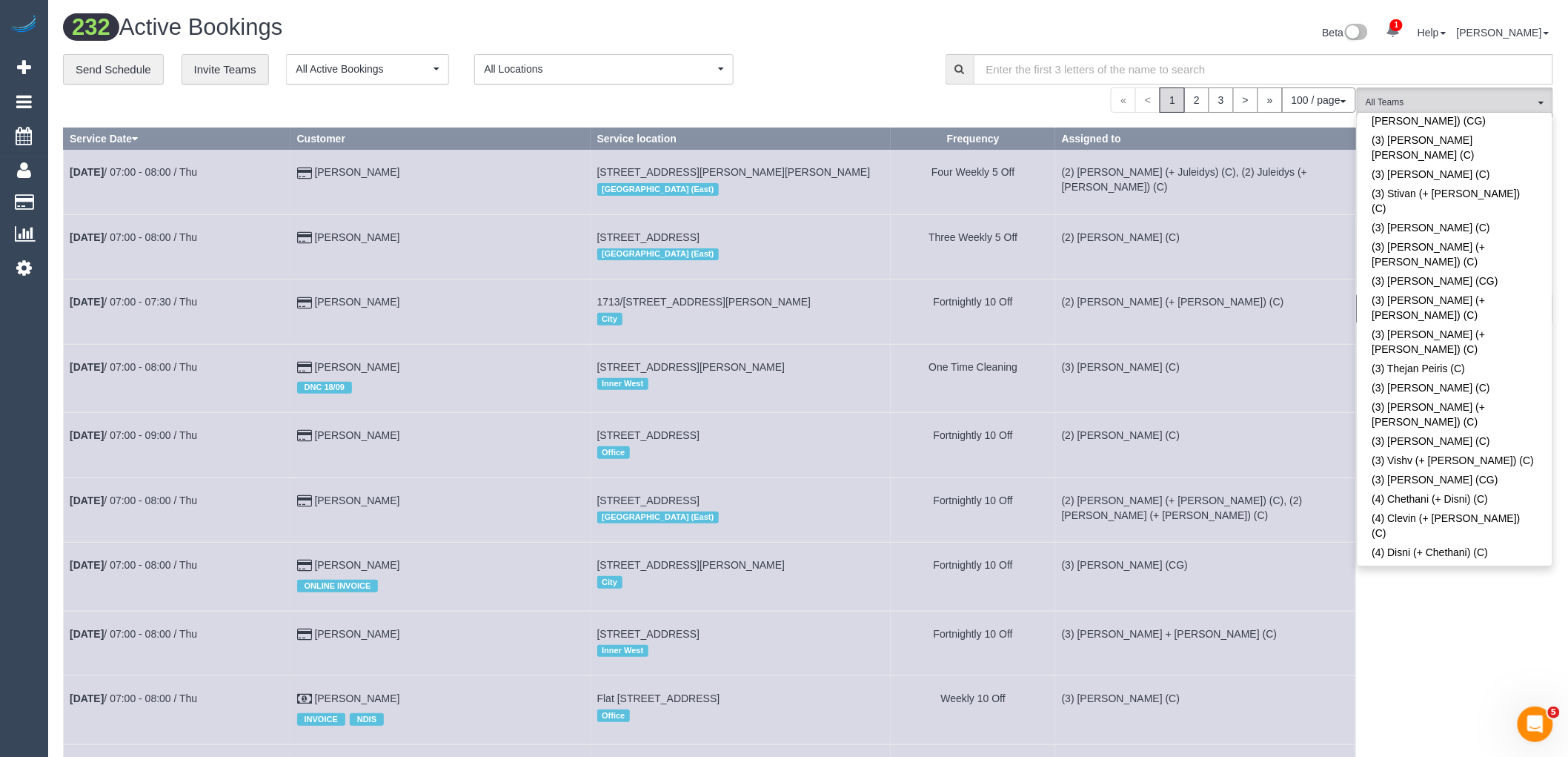
click at [890, 61] on div "**********" at bounding box center [493, 69] width 861 height 31
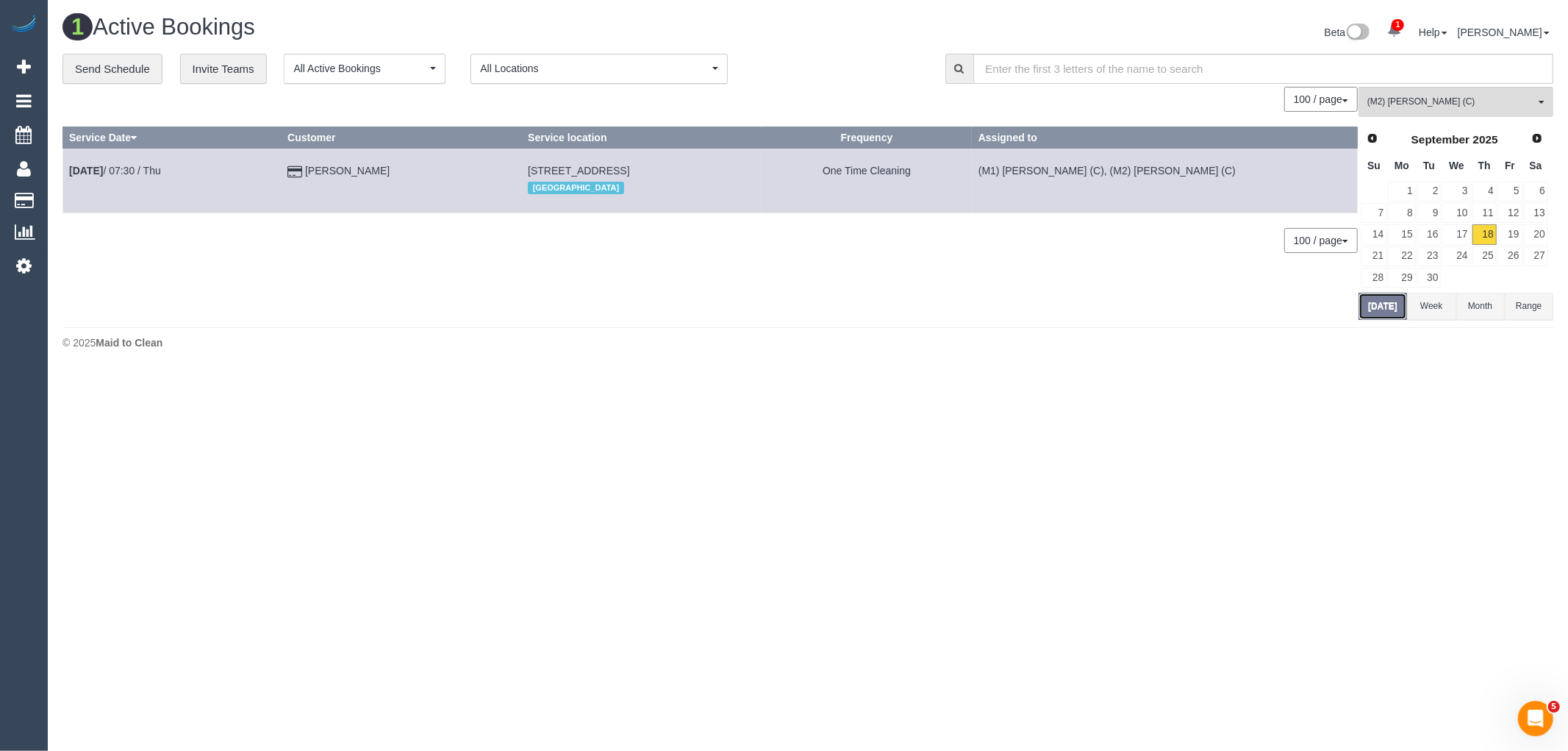
click at [1381, 314] on button "Today" at bounding box center [1383, 306] width 49 height 28
click at [136, 171] on link "Sep 18th / 07:30 / Thu" at bounding box center [115, 170] width 92 height 12
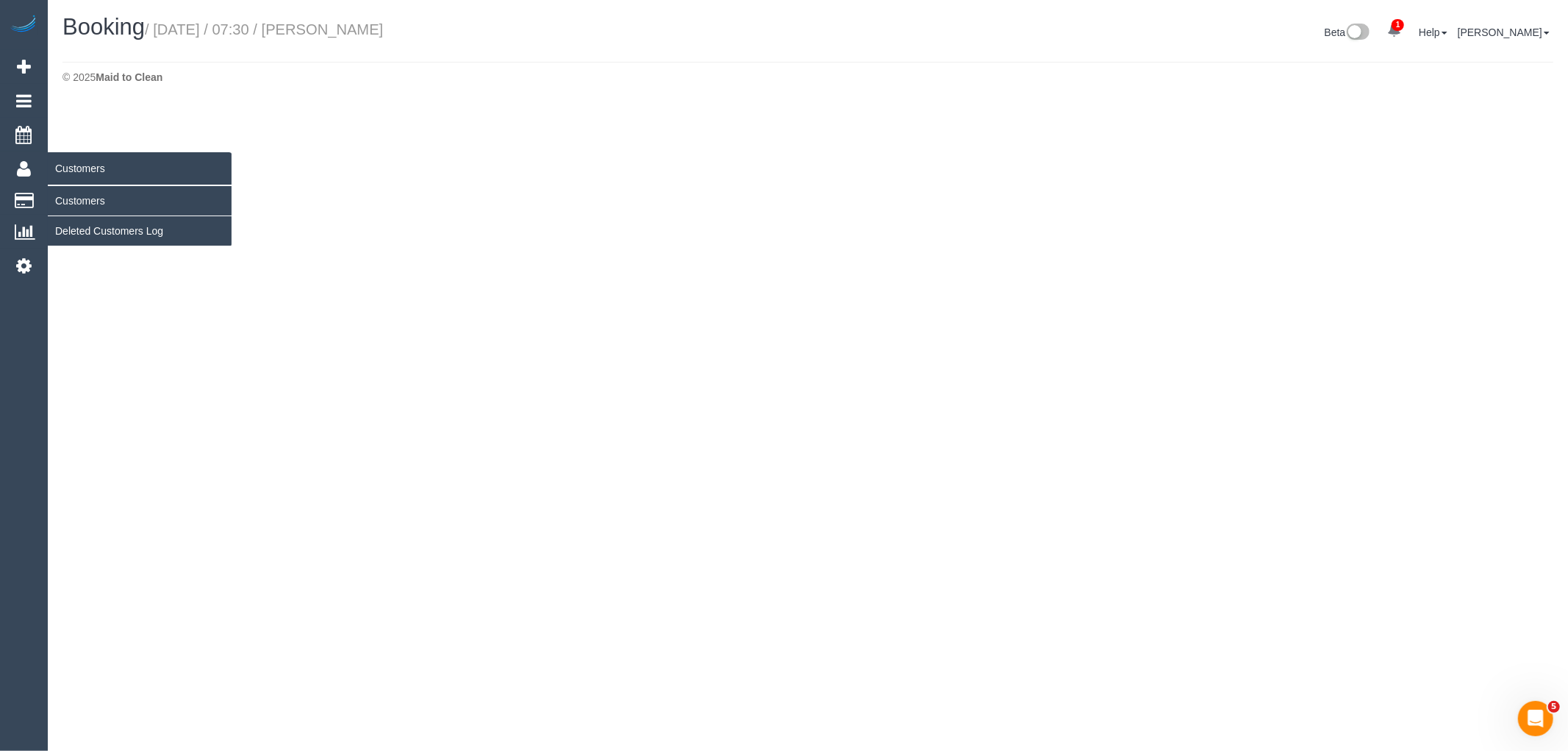
select select "VIC"
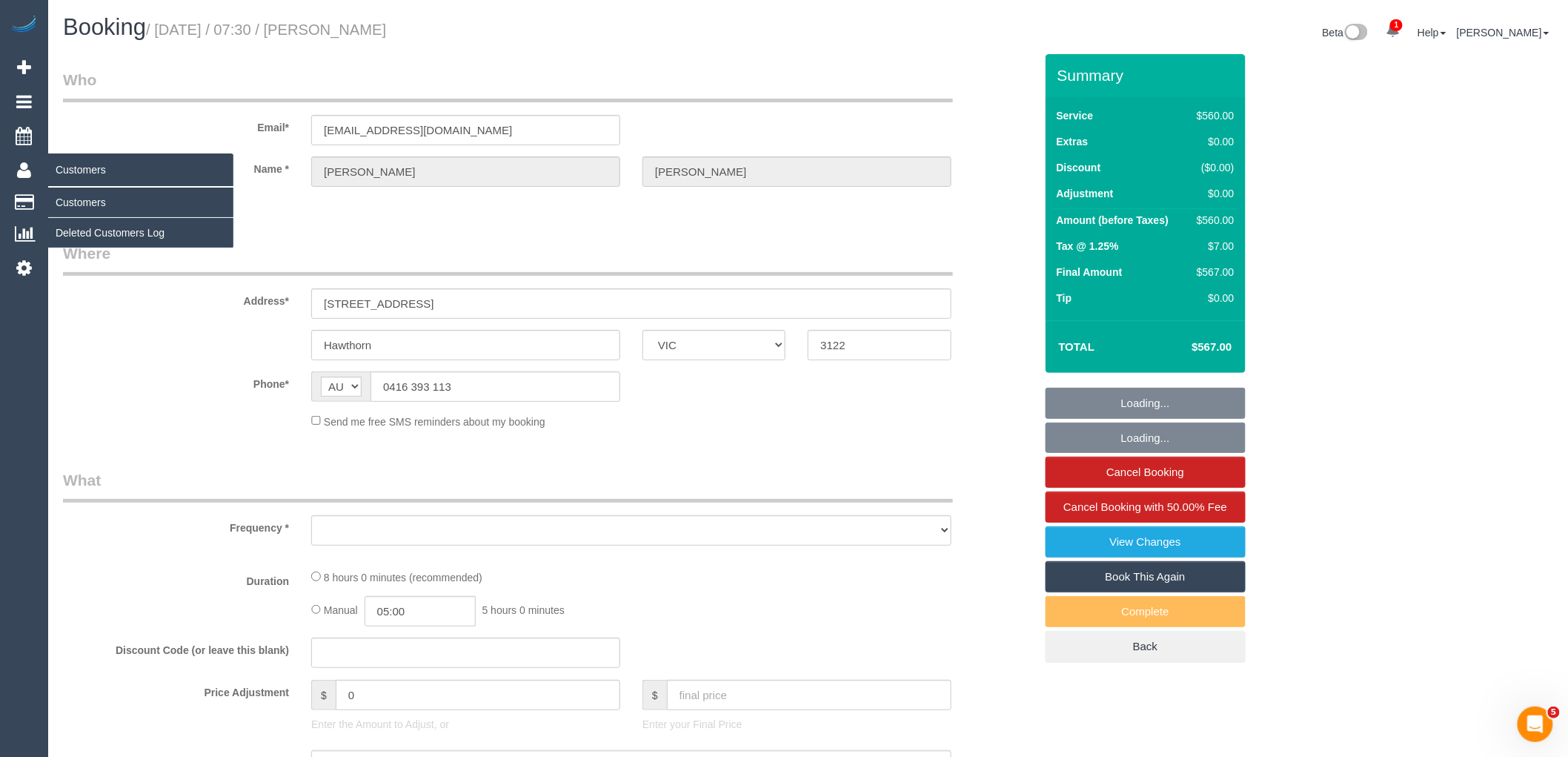
select select "object:4449"
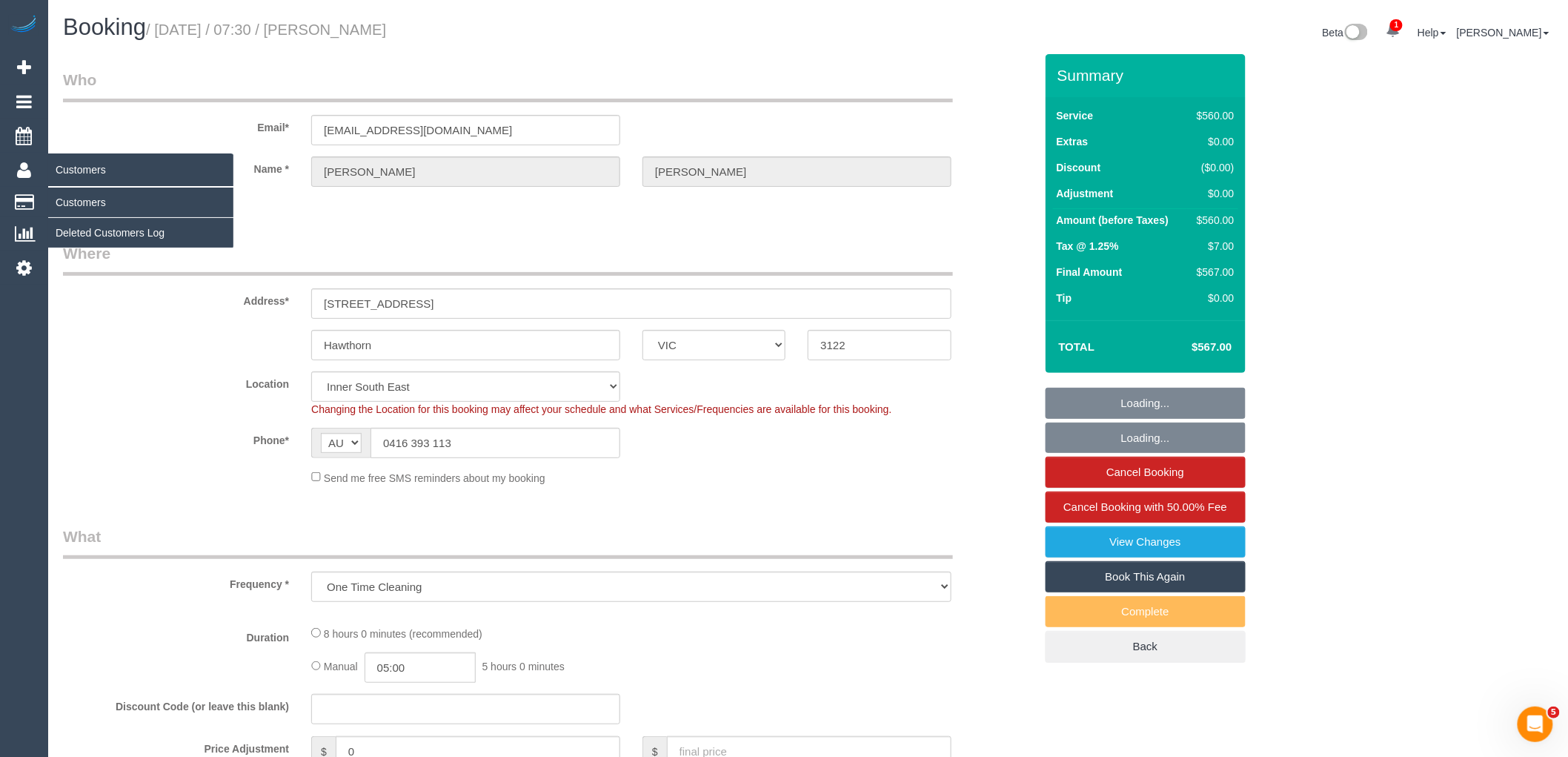
select select "string:stripe-pm_1OA9bE2GScqysDRV9SMz1VR2"
select select "number:28"
select select "number:14"
select select "number:20"
select select "number:36"
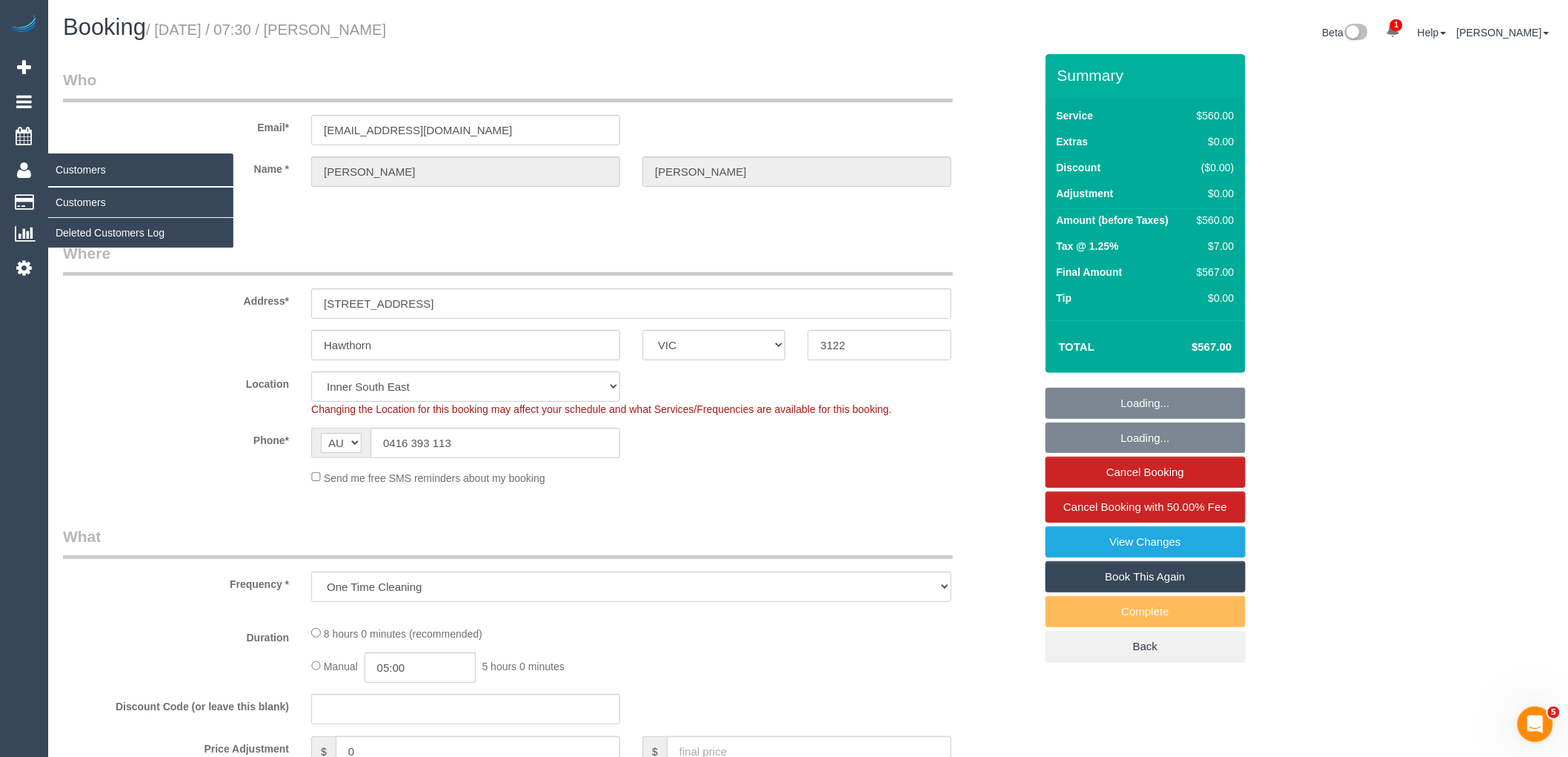
select select "number:11"
select select "object:5186"
select select "480"
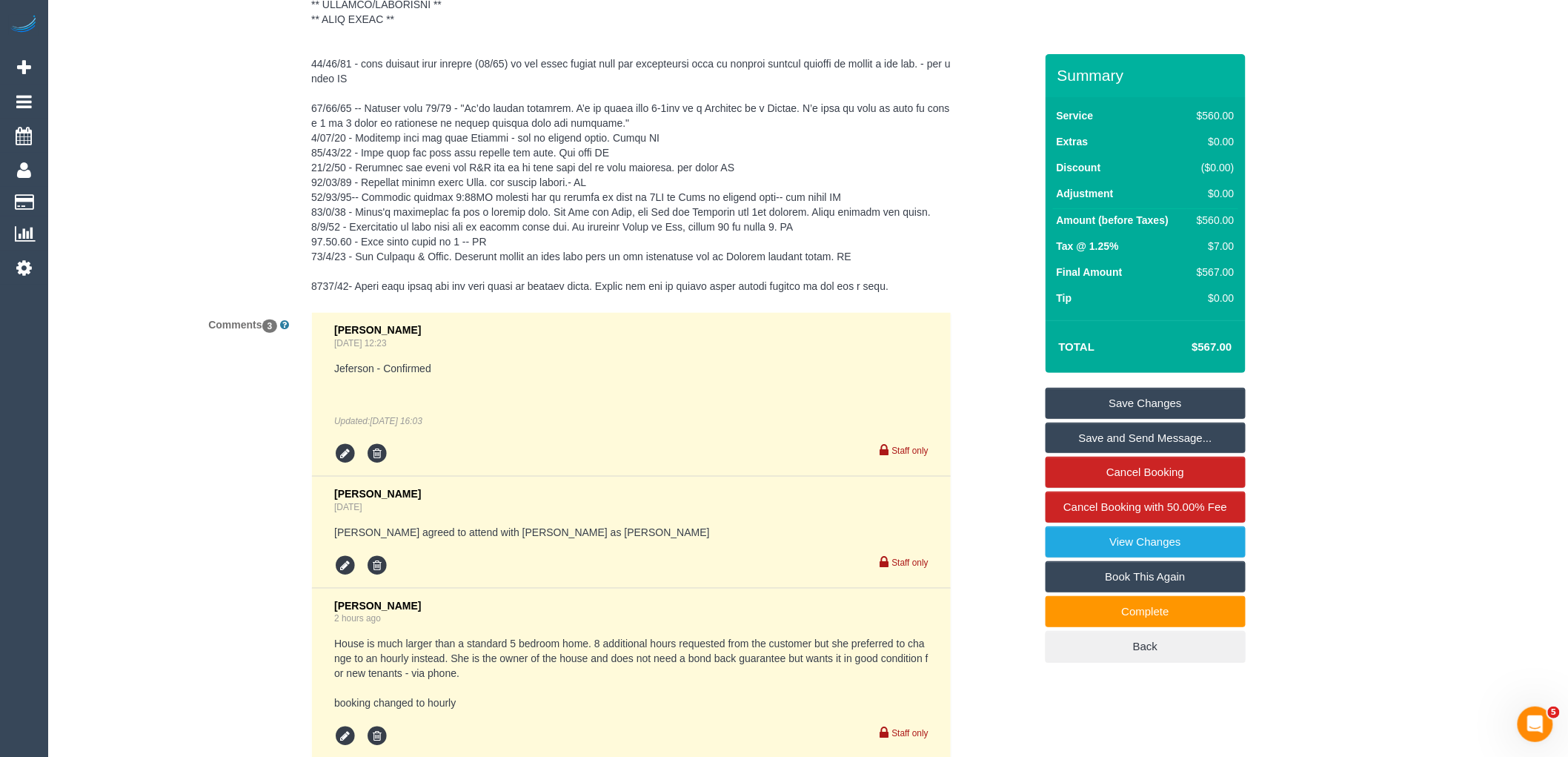
scroll to position [2918, 0]
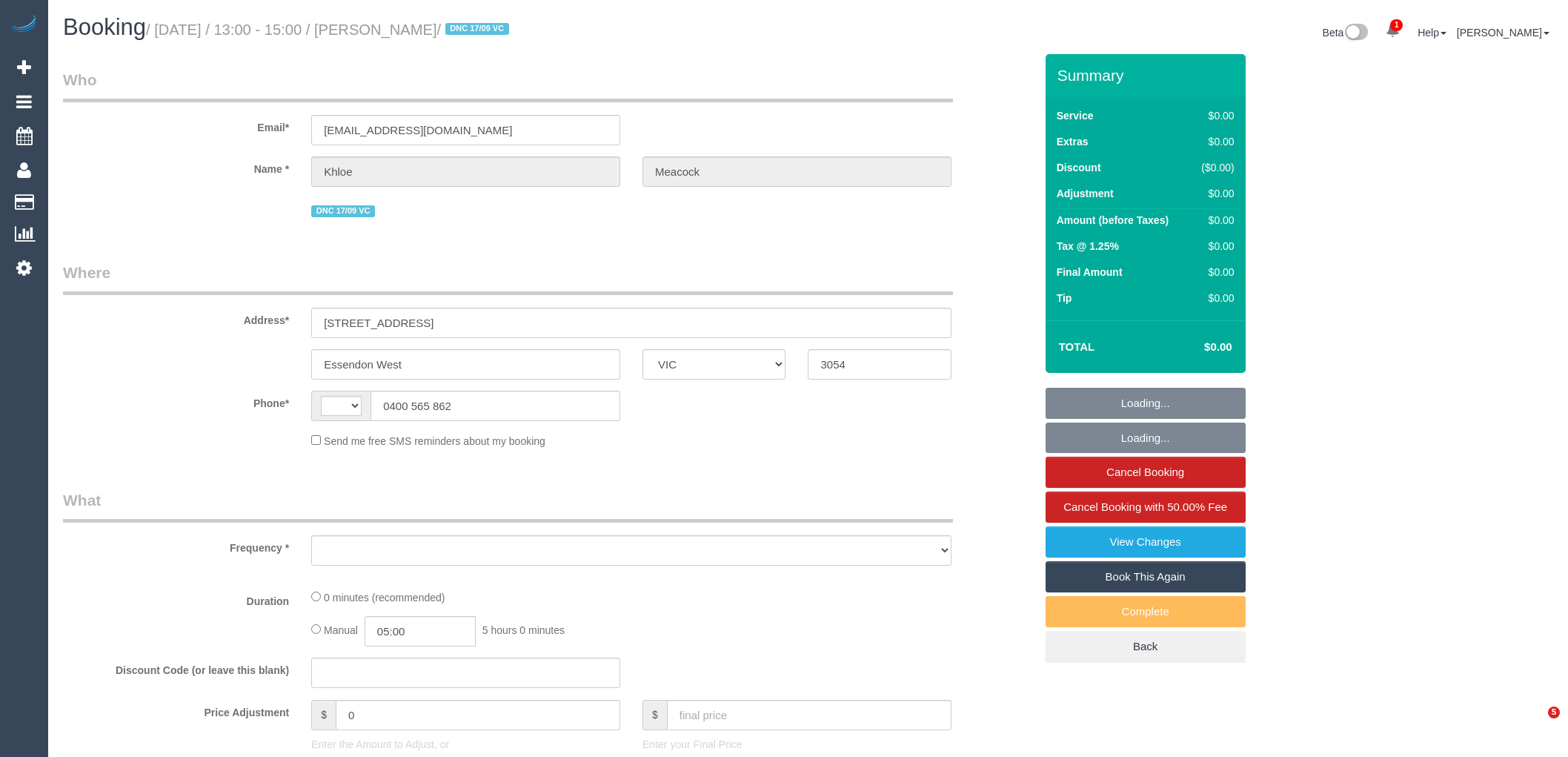
select select "VIC"
select select "string:AU"
select select "object:318"
select select "string:stripe-pm_1S6ikw2GScqysDRVUjcv72bj"
select select "number:28"
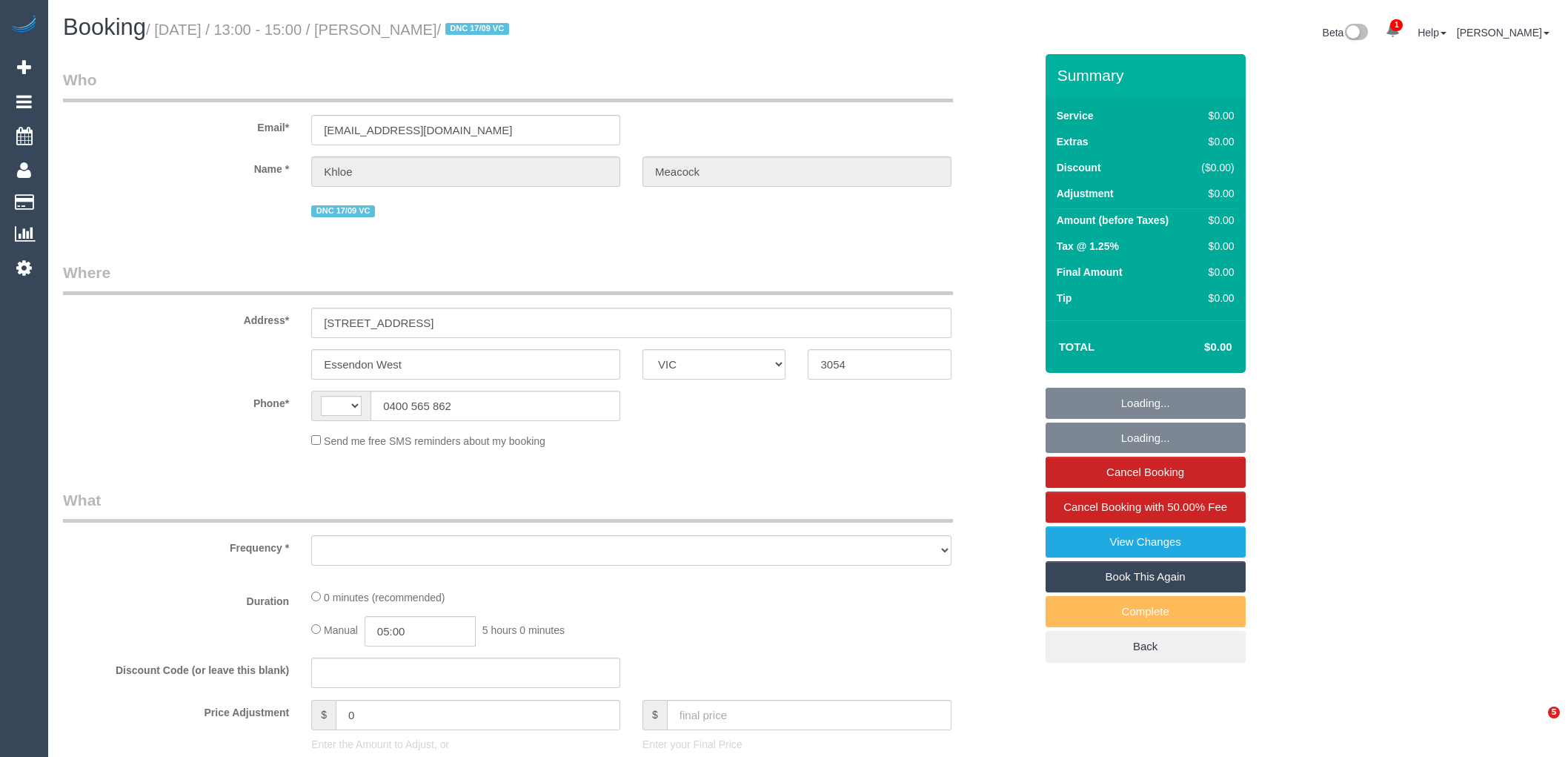
select select "number:14"
select select "number:18"
select select "number:36"
select select "number:26"
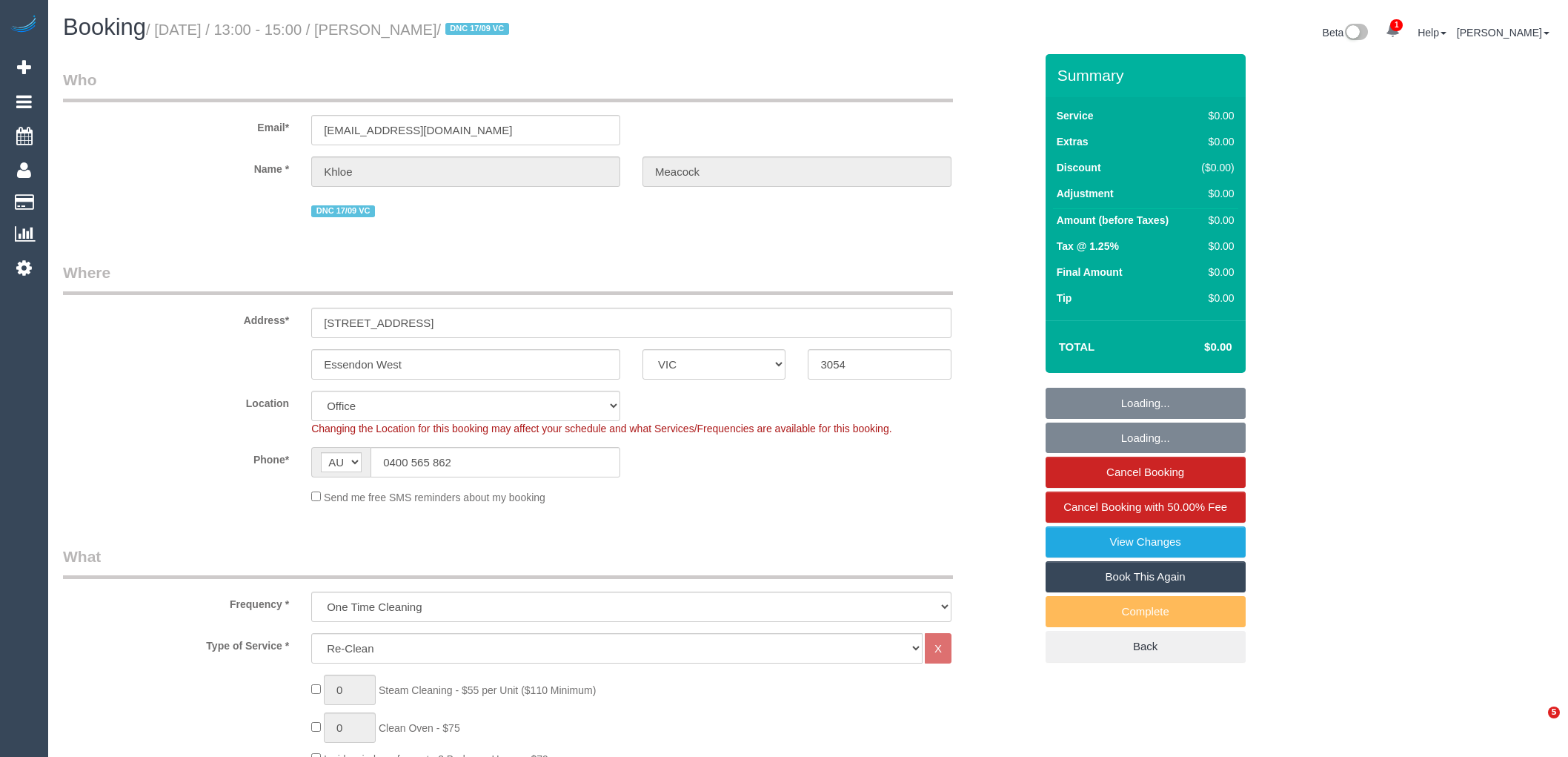
select select "object:775"
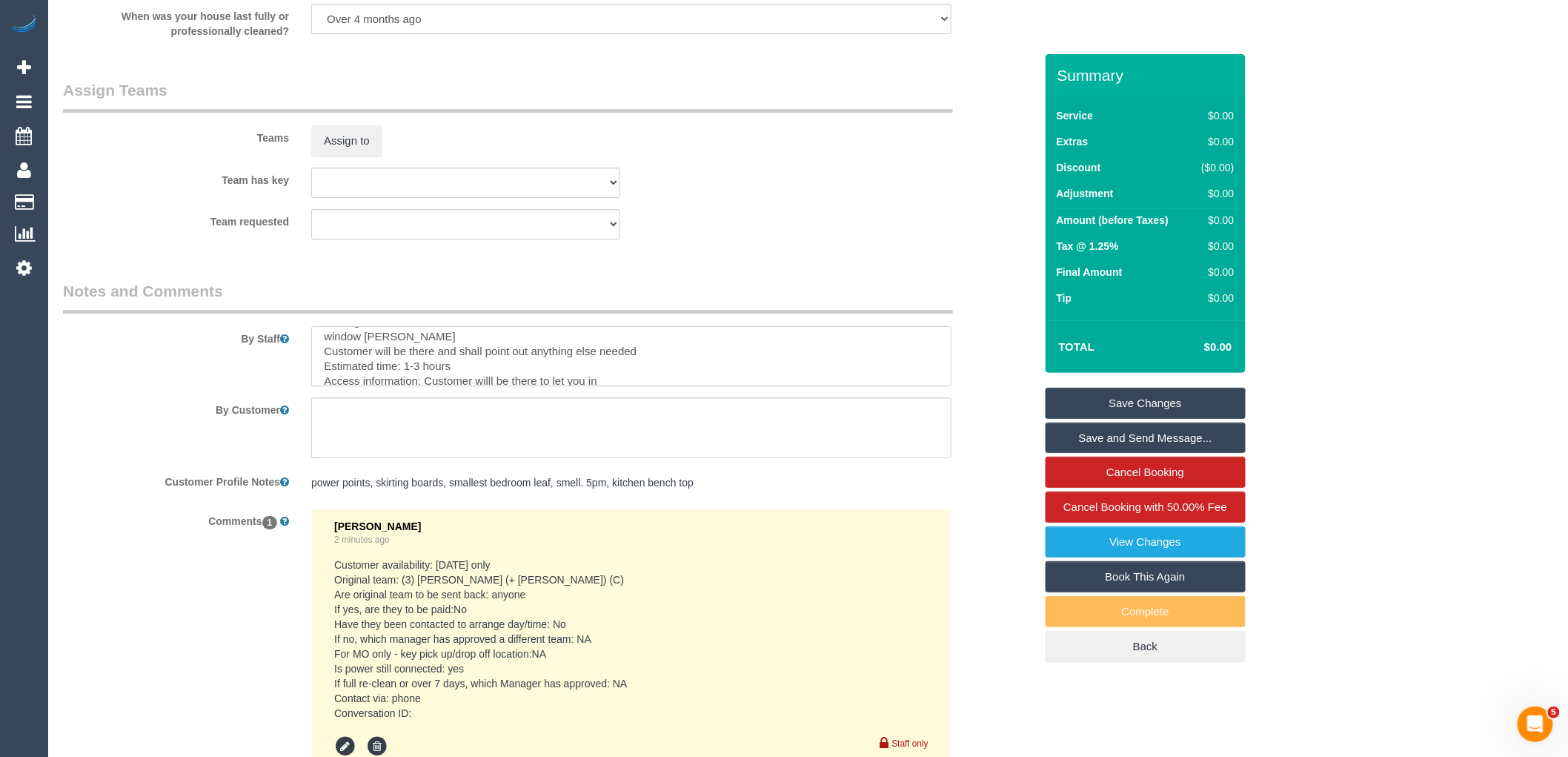
scroll to position [64, 0]
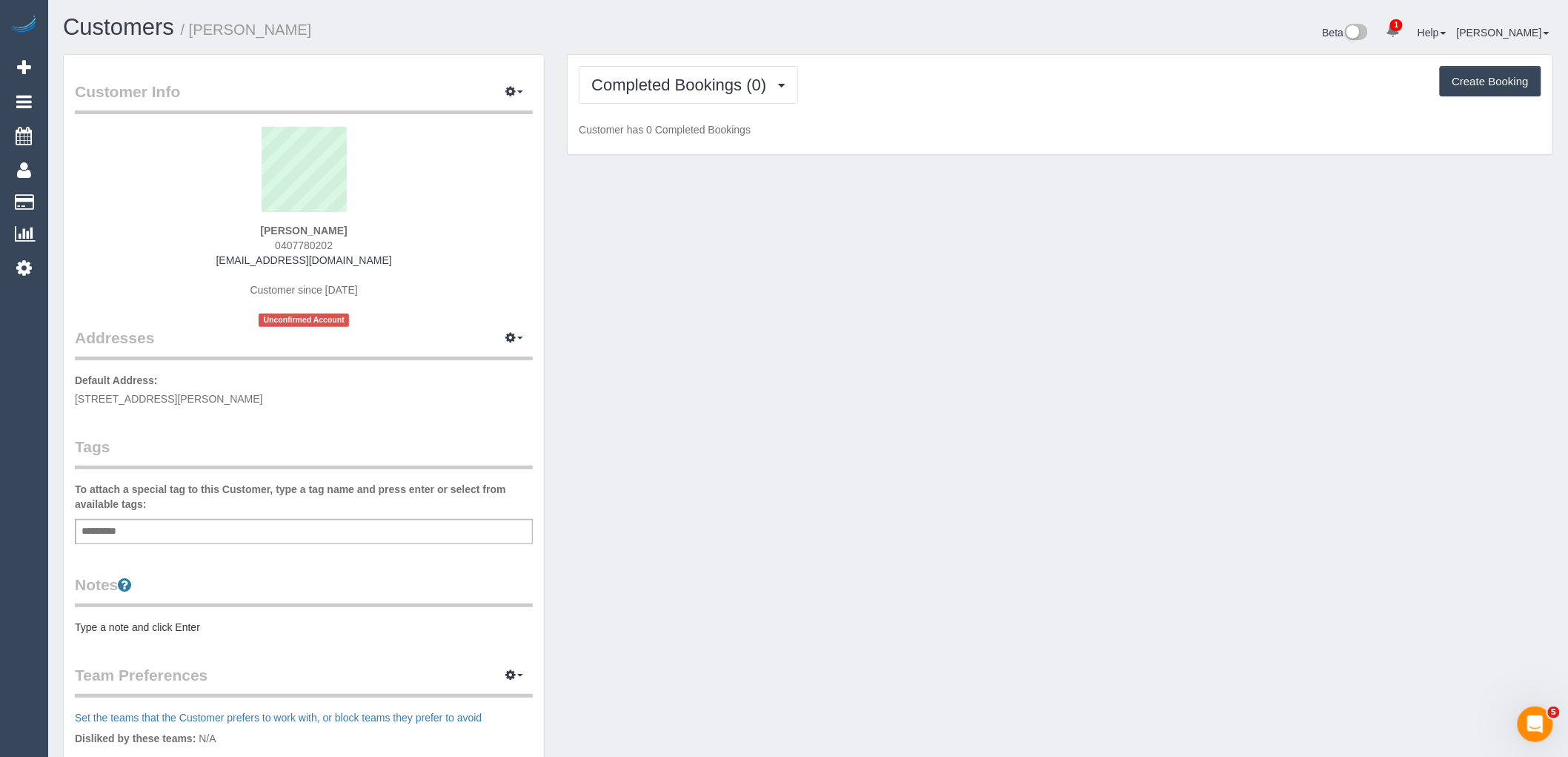
drag, startPoint x: 349, startPoint y: 239, endPoint x: 242, endPoint y: 241, distance: 107.0
click at [242, 241] on div "[PERSON_NAME] 0407780202 [PERSON_NAME][EMAIL_ADDRESS][DOMAIN_NAME] Customer sin…" at bounding box center [303, 227] width 458 height 200
copy span "0407780202"
click at [381, 272] on div "[PERSON_NAME] 0407780202 [PERSON_NAME][EMAIL_ADDRESS][DOMAIN_NAME] Customer sin…" at bounding box center [303, 227] width 458 height 200
click at [677, 106] on div "Completed Bookings (0) Completed Bookings (0) Upcoming Bookings (0) Cancelled B…" at bounding box center [1060, 105] width 984 height 100
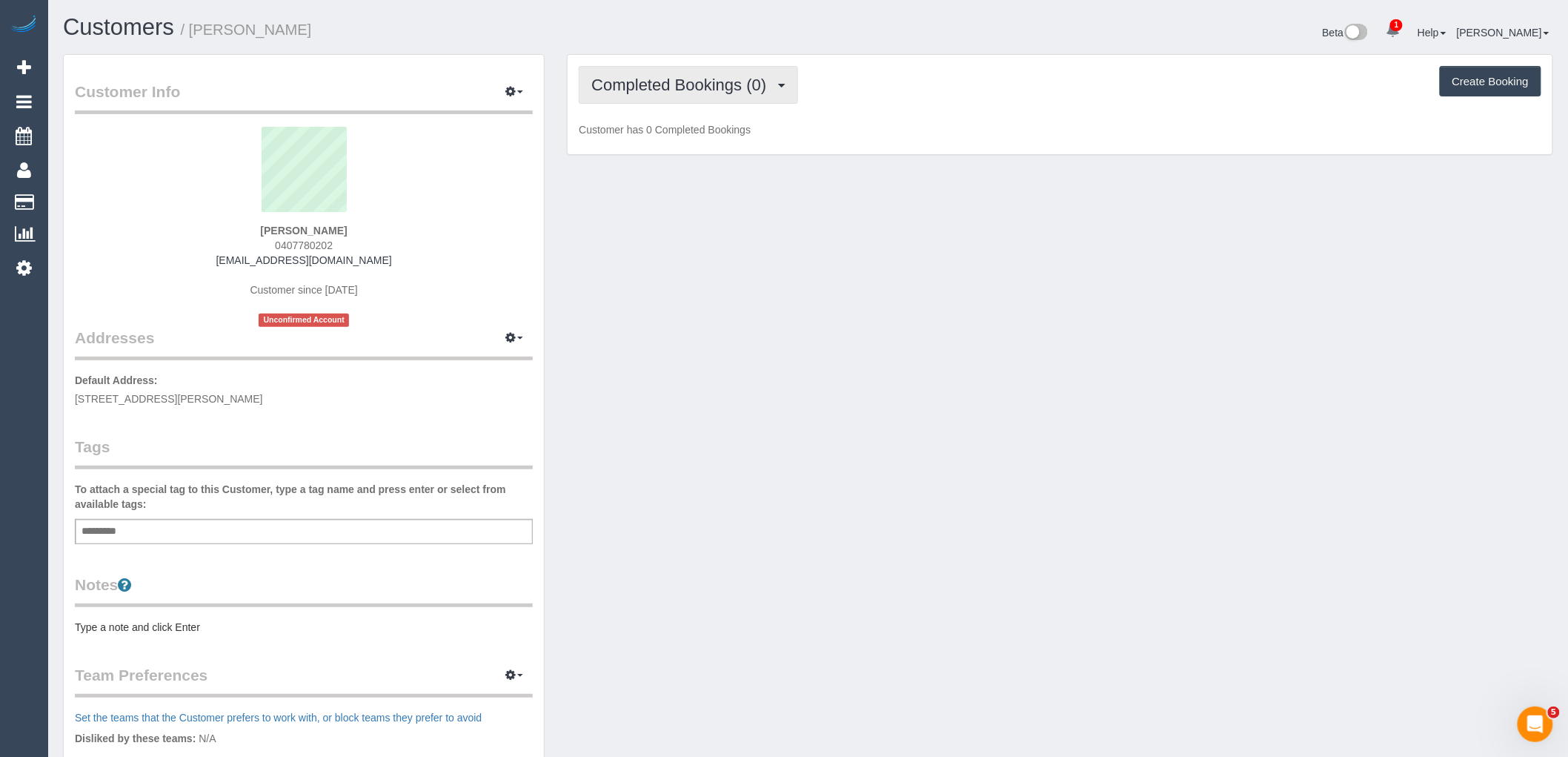
click at [687, 91] on span "Completed Bookings (0)" at bounding box center [683, 84] width 183 height 18
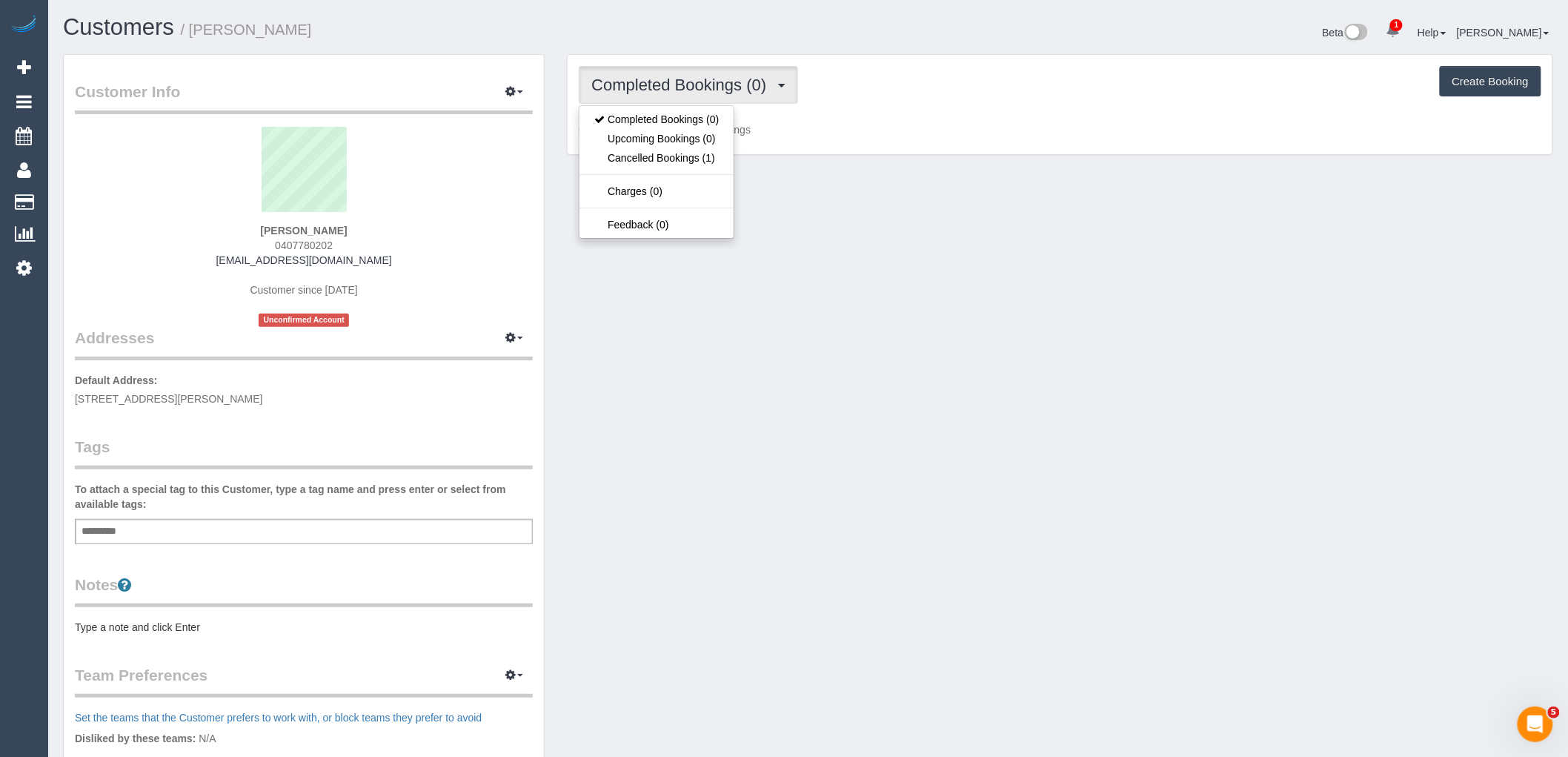
click at [442, 245] on div "[PERSON_NAME] 0407780202 [PERSON_NAME][EMAIL_ADDRESS][DOMAIN_NAME] Customer sin…" at bounding box center [303, 227] width 458 height 200
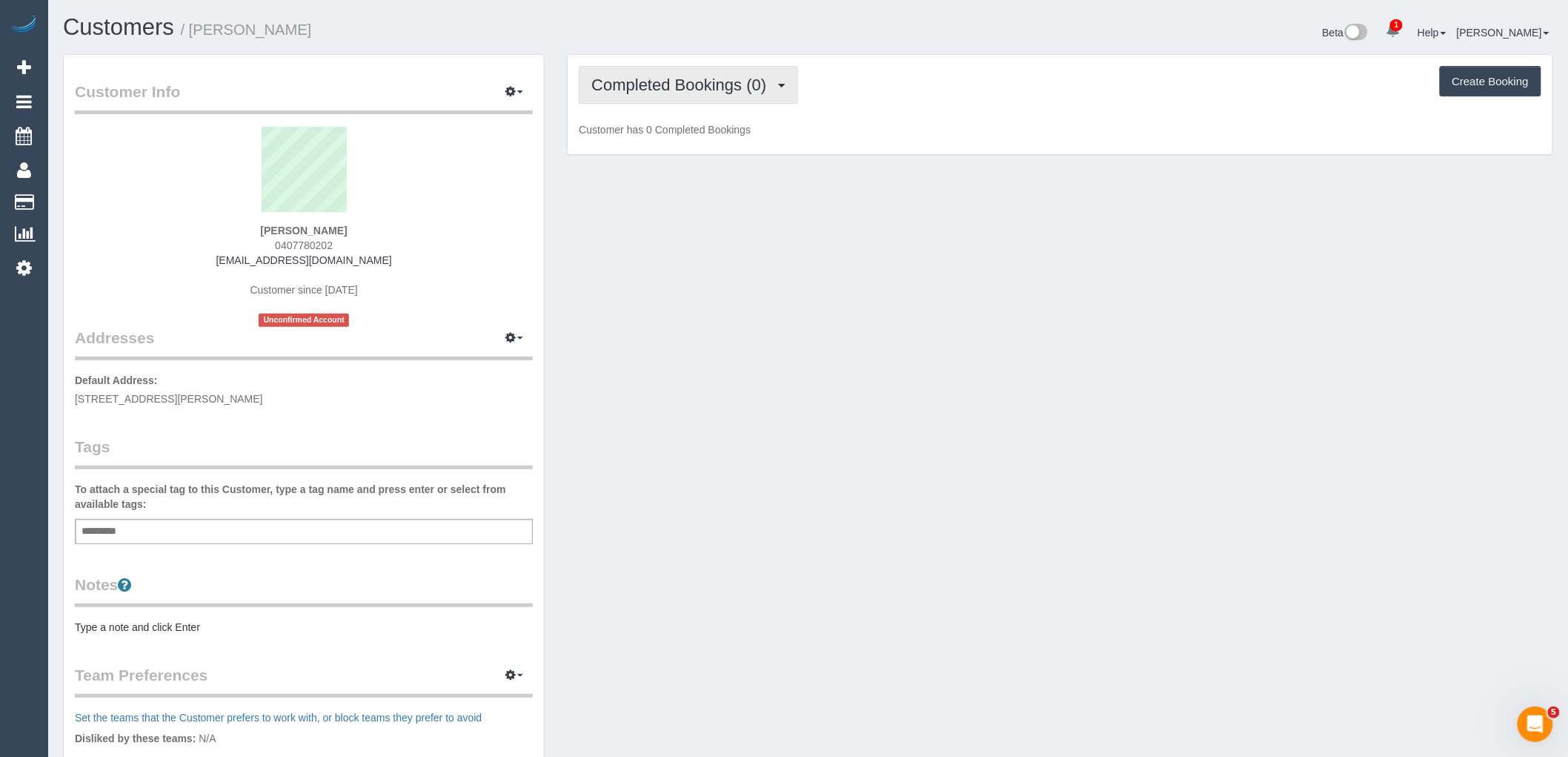
click at [649, 90] on span "Completed Bookings (0)" at bounding box center [683, 84] width 183 height 18
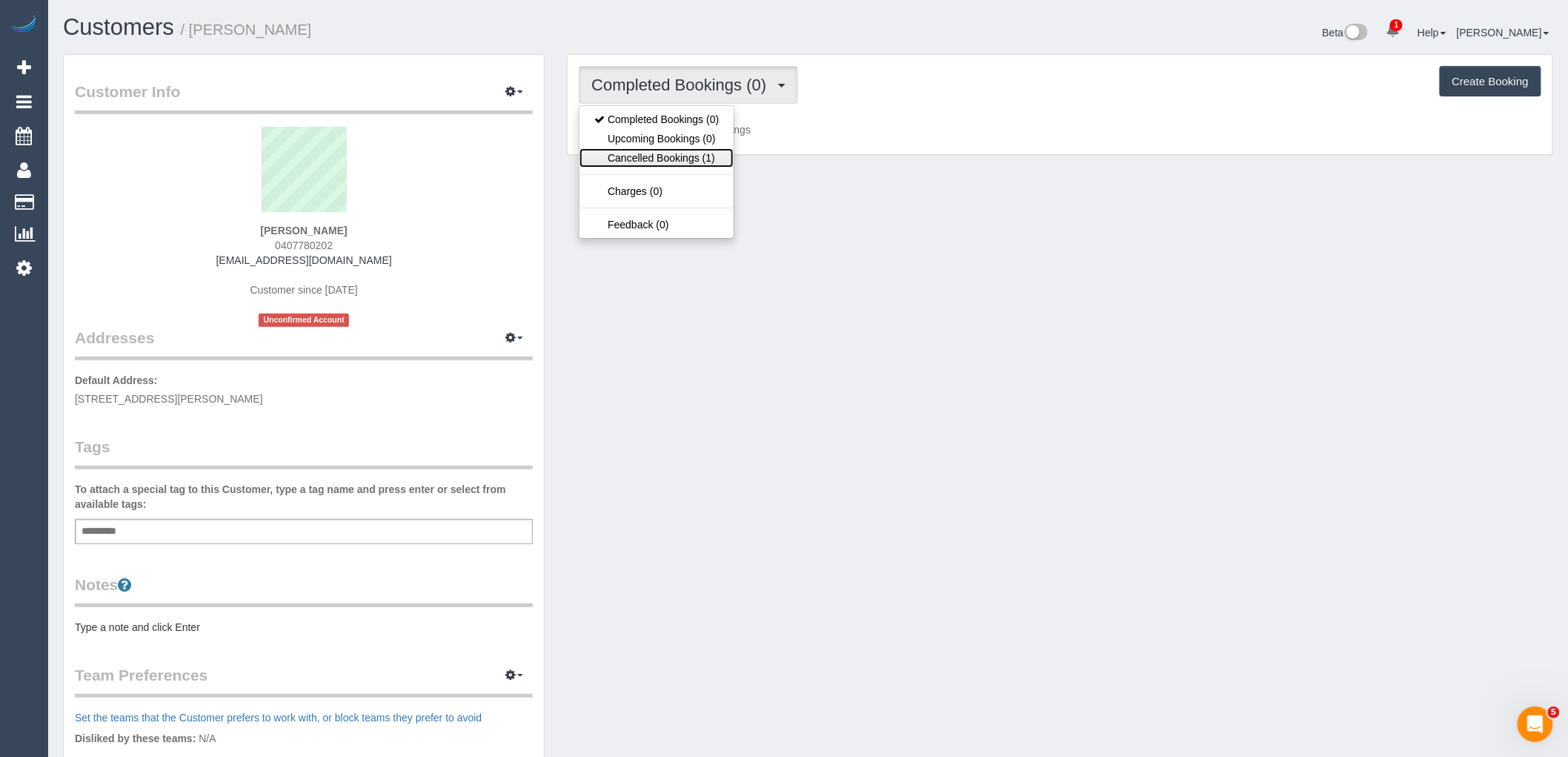
click at [702, 156] on link "Cancelled Bookings (1)" at bounding box center [657, 158] width 154 height 19
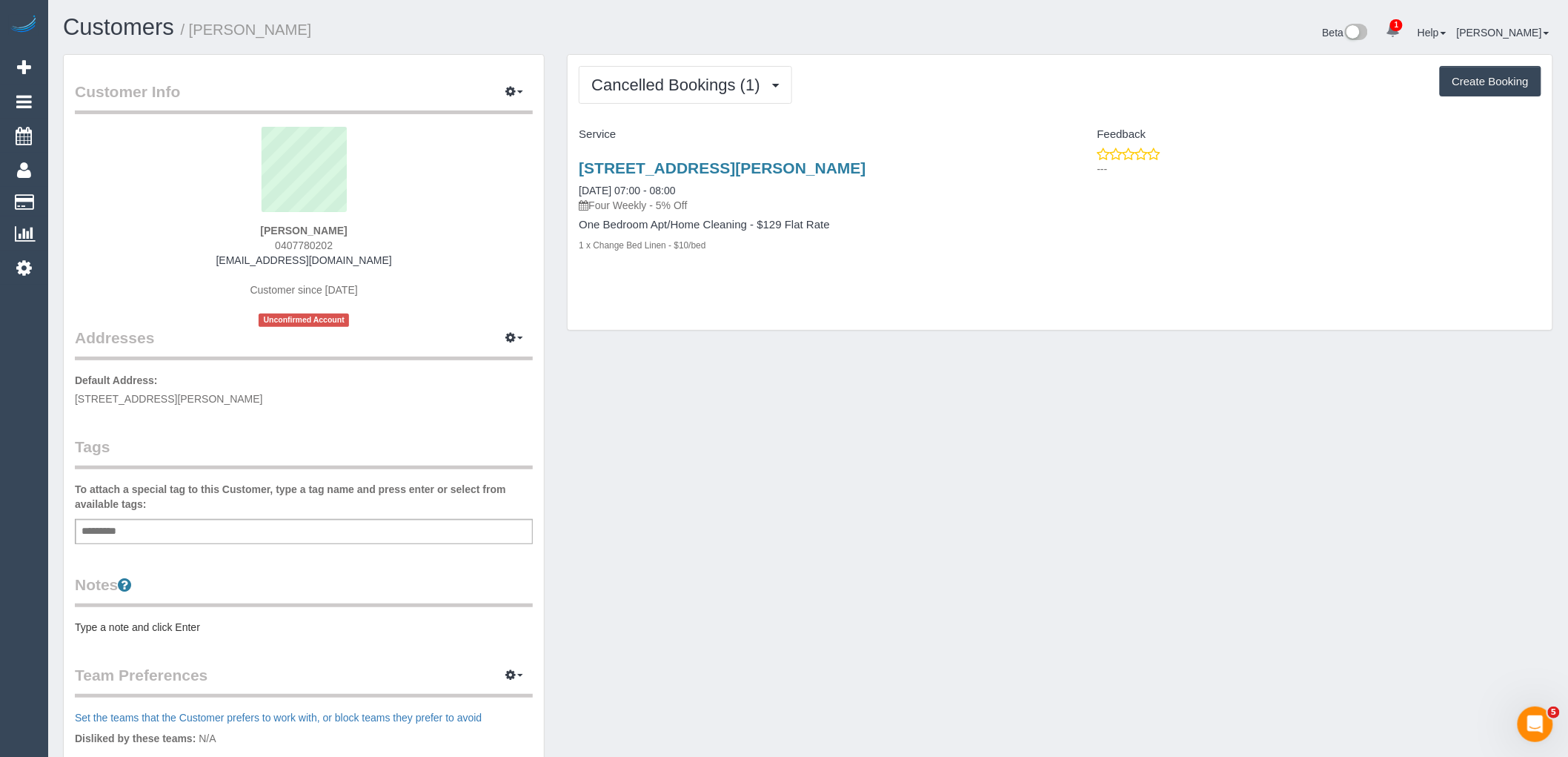
drag, startPoint x: 364, startPoint y: 228, endPoint x: 241, endPoint y: 228, distance: 123.0
click at [241, 228] on div "[PERSON_NAME] 0407780202 [PERSON_NAME][EMAIL_ADDRESS][DOMAIN_NAME] Customer sin…" at bounding box center [303, 227] width 458 height 200
copy strong "[PERSON_NAME]"
click at [407, 256] on div "[PERSON_NAME] 0407780202 [PERSON_NAME][EMAIL_ADDRESS][DOMAIN_NAME] Customer sin…" at bounding box center [303, 227] width 458 height 200
drag, startPoint x: 167, startPoint y: 260, endPoint x: 114, endPoint y: 275, distance: 55.1
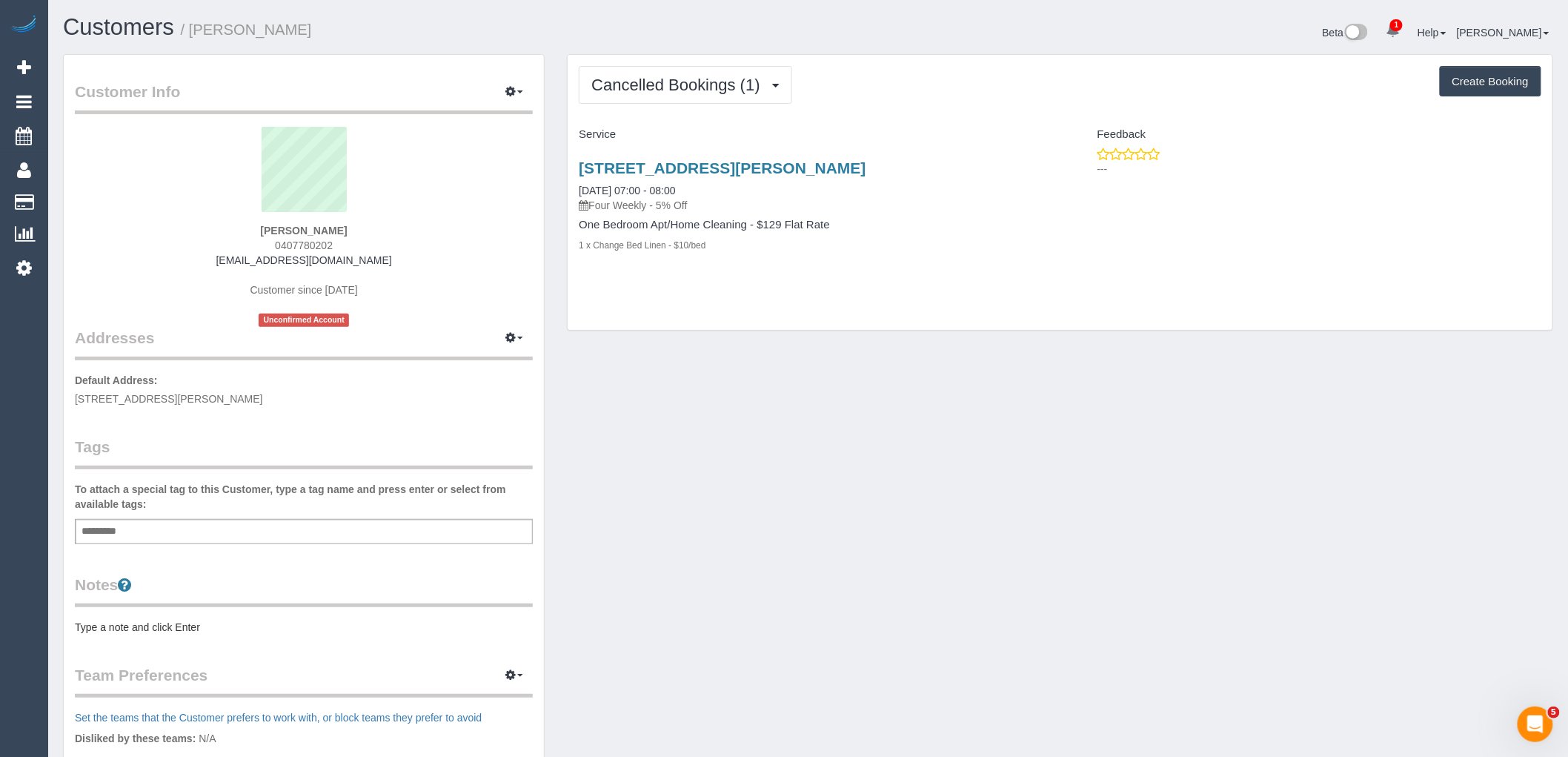
click at [126, 260] on div "[PERSON_NAME] 0407780202 [PERSON_NAME][EMAIL_ADDRESS][DOMAIN_NAME] Customer sin…" at bounding box center [303, 227] width 458 height 200
copy link "[EMAIL_ADDRESS][DOMAIN_NAME]"
click at [688, 74] on button "Cancelled Bookings (1)" at bounding box center [685, 85] width 214 height 38
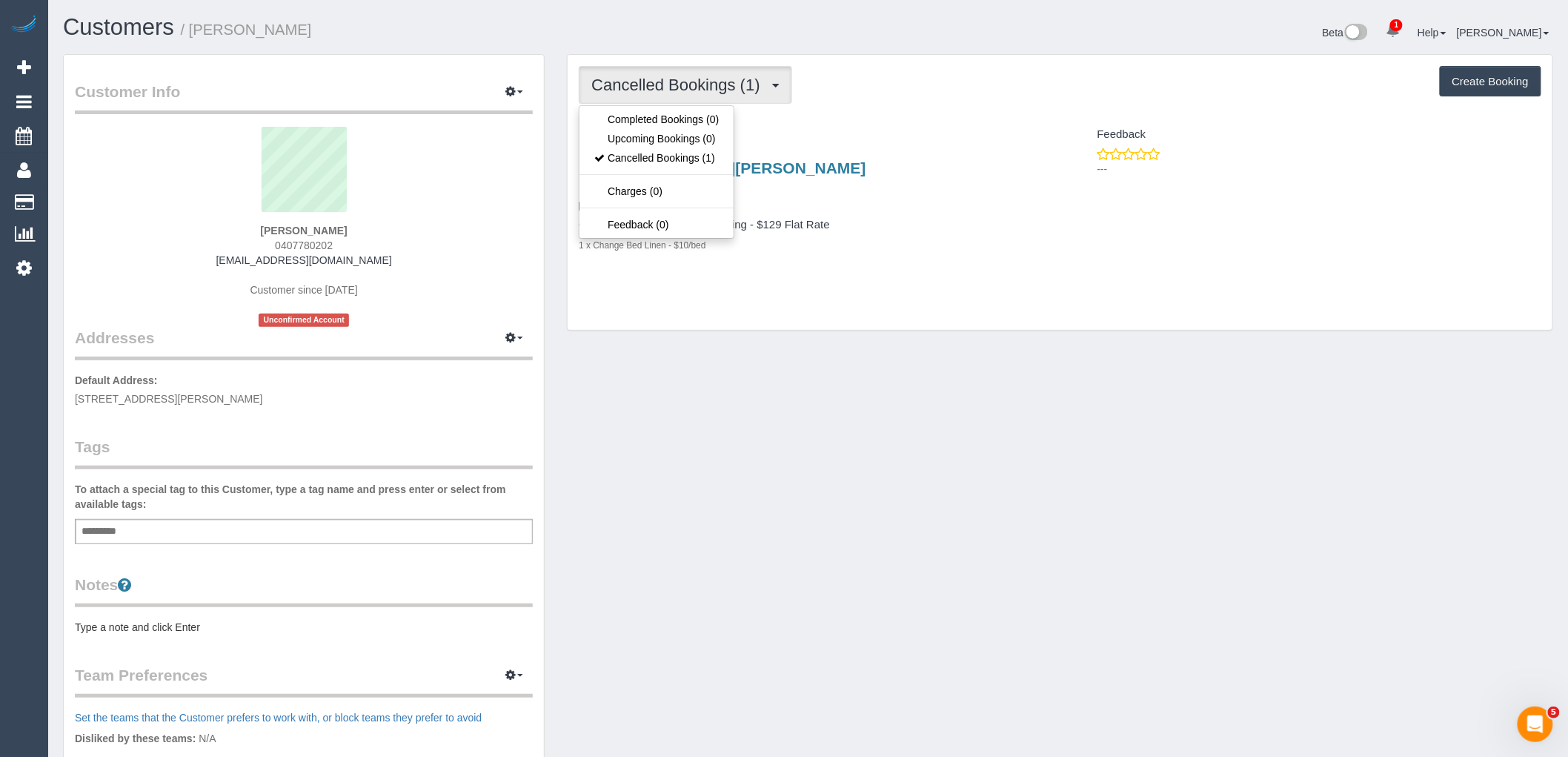
click at [835, 124] on div "Service" at bounding box center [814, 135] width 492 height 25
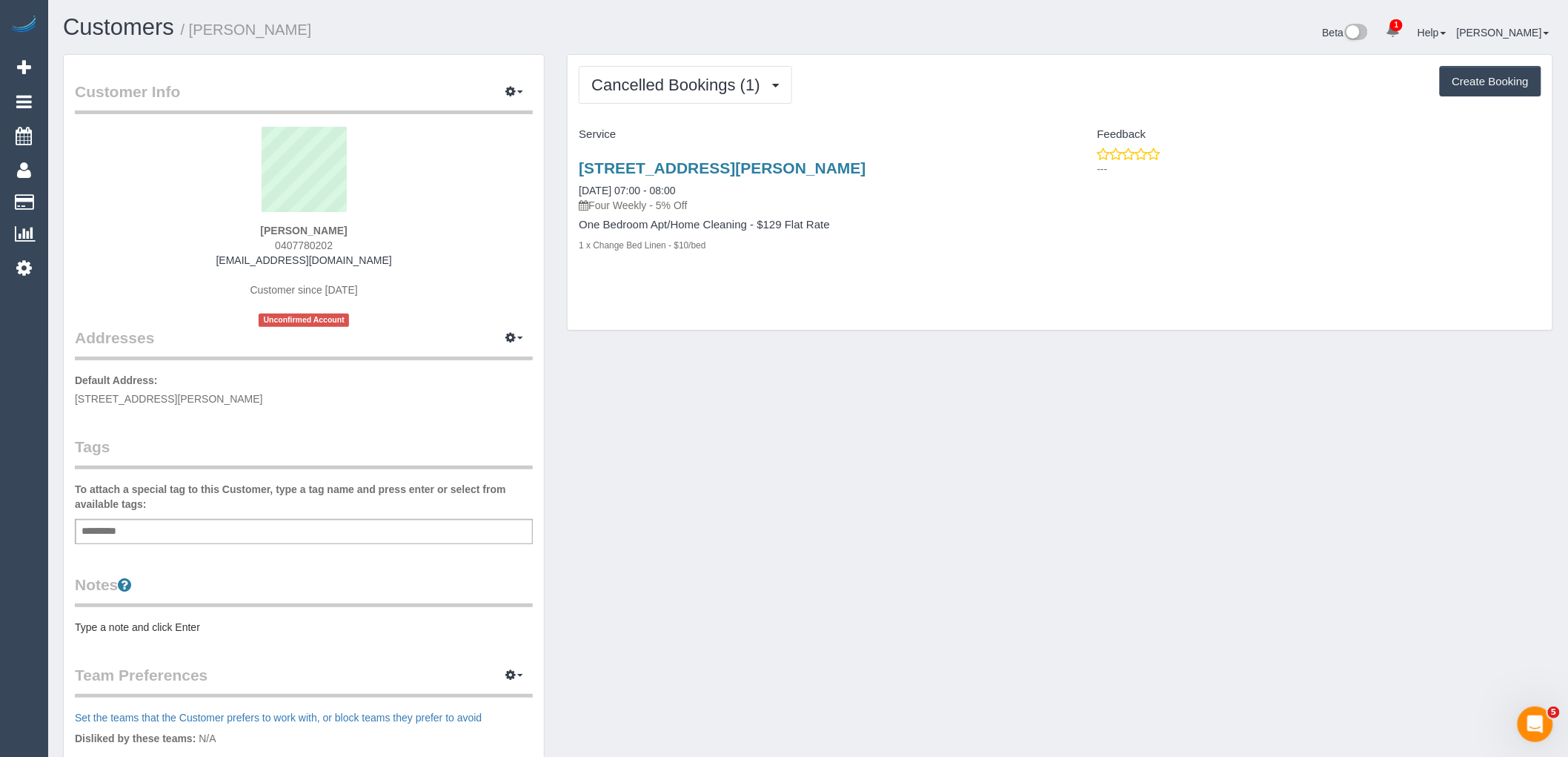
drag, startPoint x: 350, startPoint y: 240, endPoint x: 225, endPoint y: 242, distance: 125.0
click at [225, 242] on div "[PERSON_NAME] 0407780202 [PERSON_NAME][EMAIL_ADDRESS][DOMAIN_NAME] Customer sin…" at bounding box center [303, 227] width 458 height 200
click at [364, 223] on div "[PERSON_NAME] 0407780202 [PERSON_NAME][EMAIL_ADDRESS][DOMAIN_NAME] Customer sin…" at bounding box center [303, 227] width 458 height 200
drag, startPoint x: 403, startPoint y: 226, endPoint x: 127, endPoint y: 223, distance: 276.0
click at [128, 223] on div "[PERSON_NAME] 0407780202 [PERSON_NAME][EMAIL_ADDRESS][DOMAIN_NAME] Customer sin…" at bounding box center [303, 227] width 458 height 200
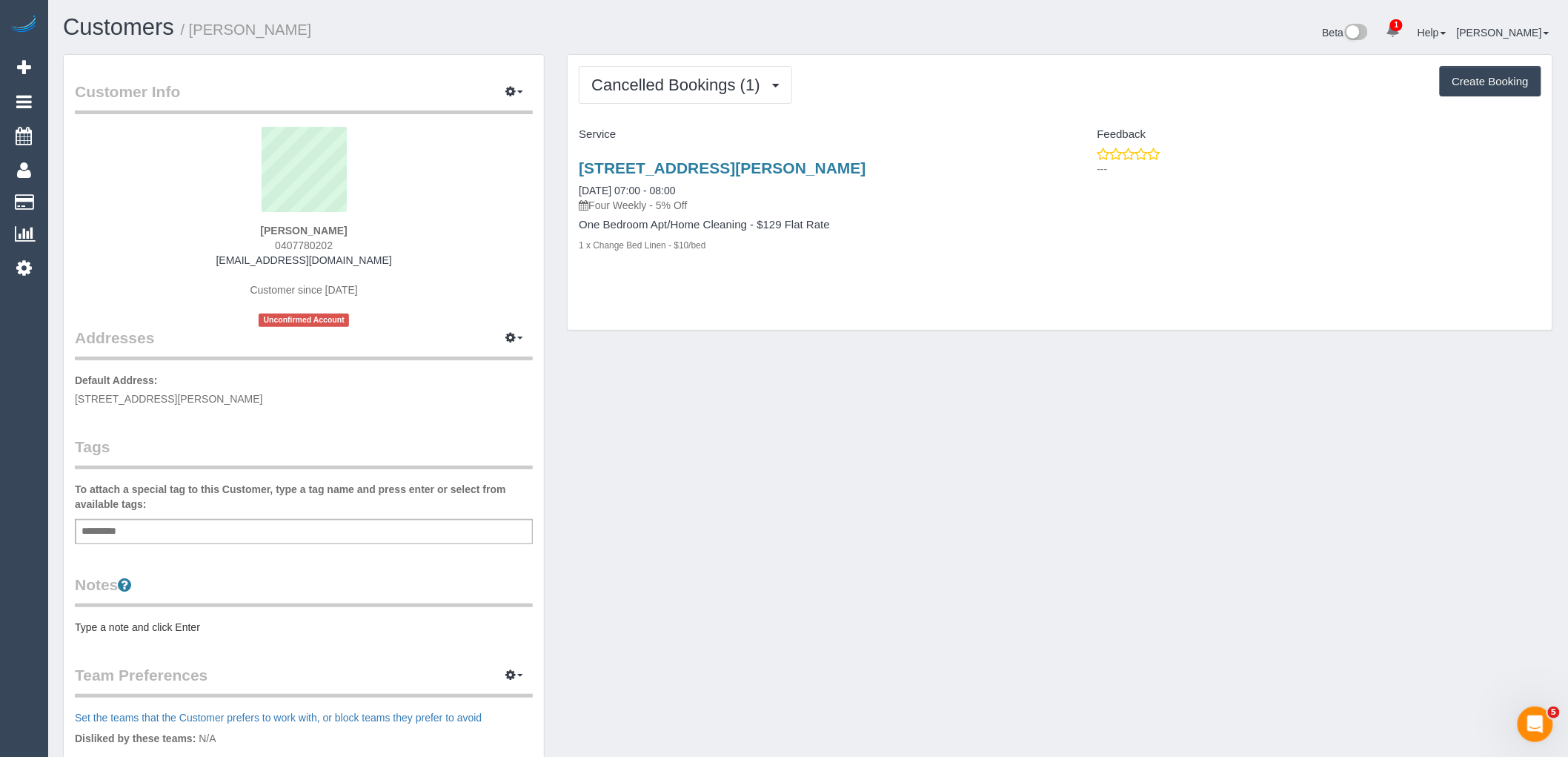
copy div "[PERSON_NAME]"
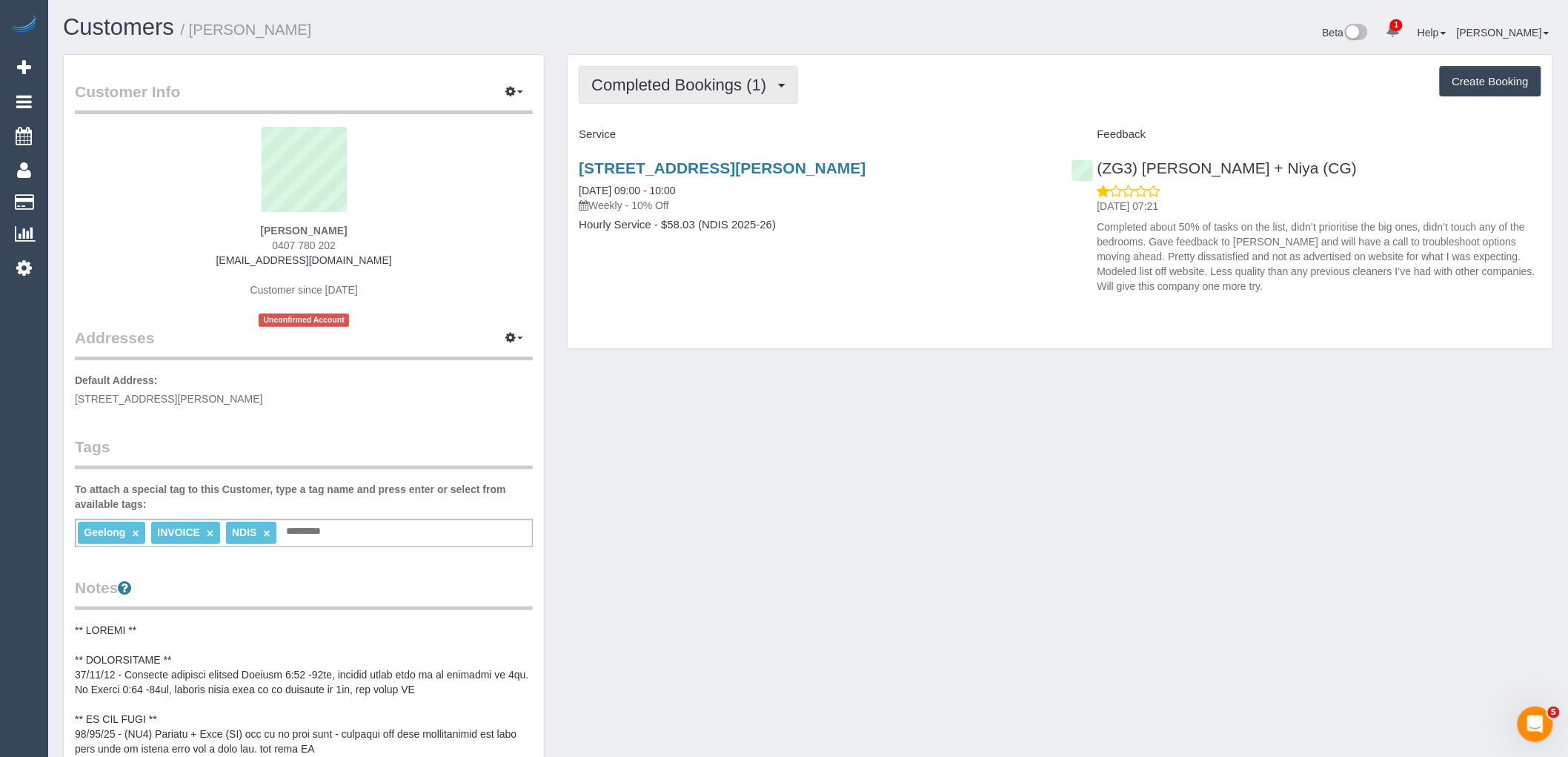
click at [706, 87] on span "Completed Bookings (1)" at bounding box center [683, 84] width 183 height 18
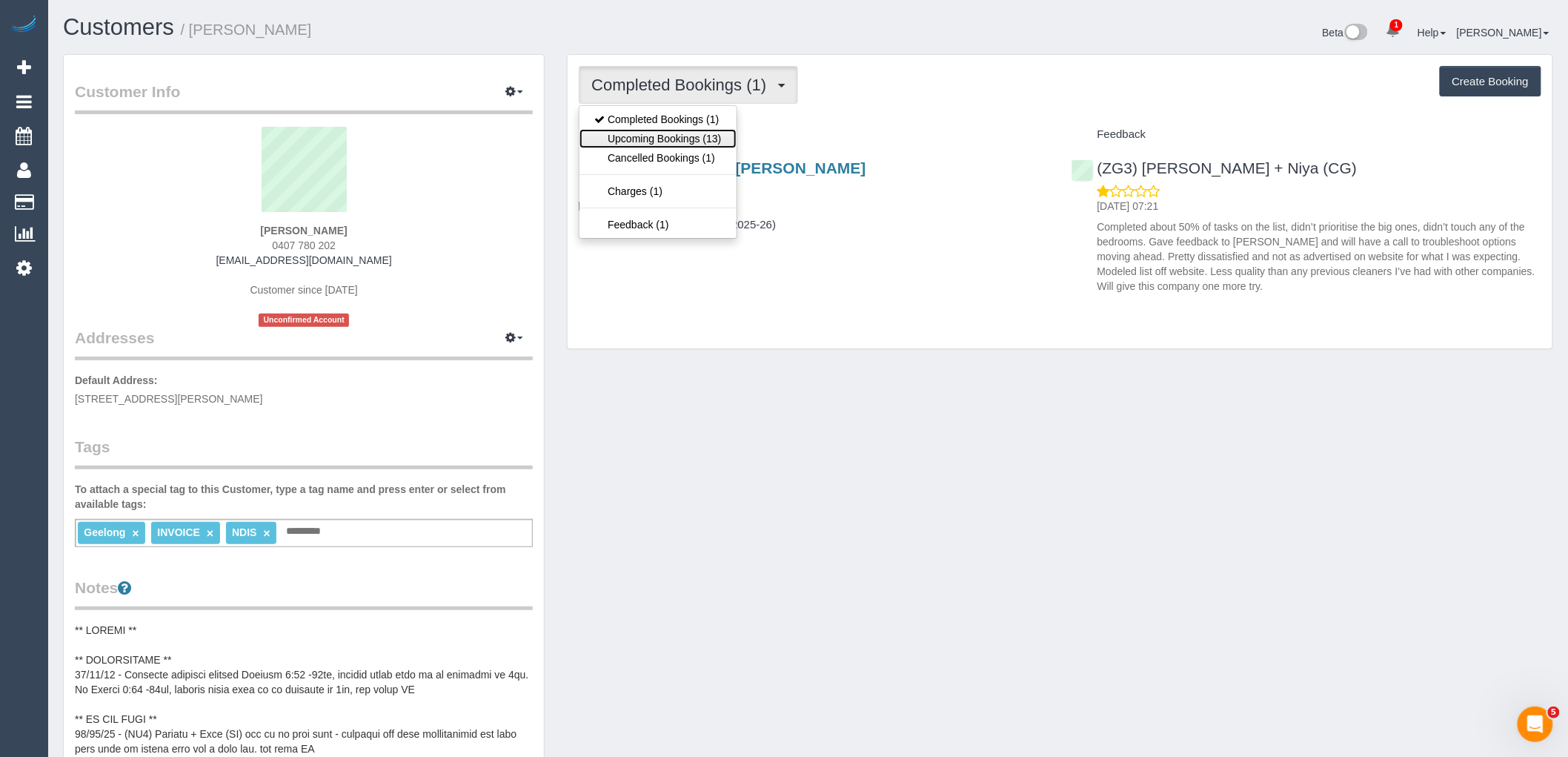
click at [710, 141] on link "Upcoming Bookings (13)" at bounding box center [657, 138] width 156 height 19
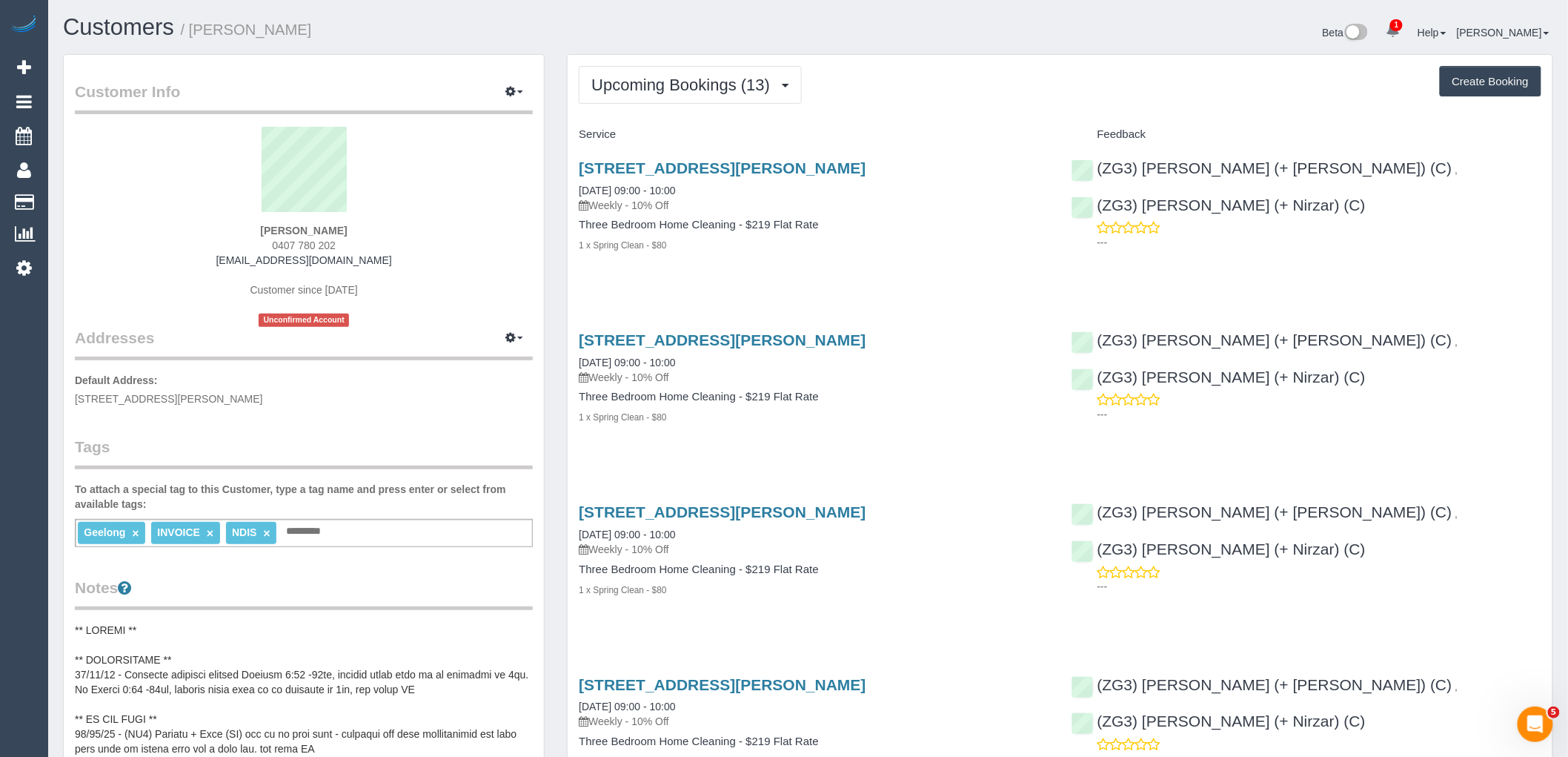
drag, startPoint x: 359, startPoint y: 239, endPoint x: 193, endPoint y: 239, distance: 166.0
click at [193, 239] on div "[PERSON_NAME] 0407 780 202 [EMAIL_ADDRESS][DOMAIN_NAME] Customer since [DATE] U…" at bounding box center [303, 227] width 458 height 200
copy span "0407 780 202"
click at [464, 164] on sui-profile-pic at bounding box center [303, 175] width 436 height 96
click at [904, 194] on div "[STREET_ADDRESS][PERSON_NAME] [DATE] 09:00 - 10:00 Weekly - 10% Off" at bounding box center [814, 186] width 470 height 53
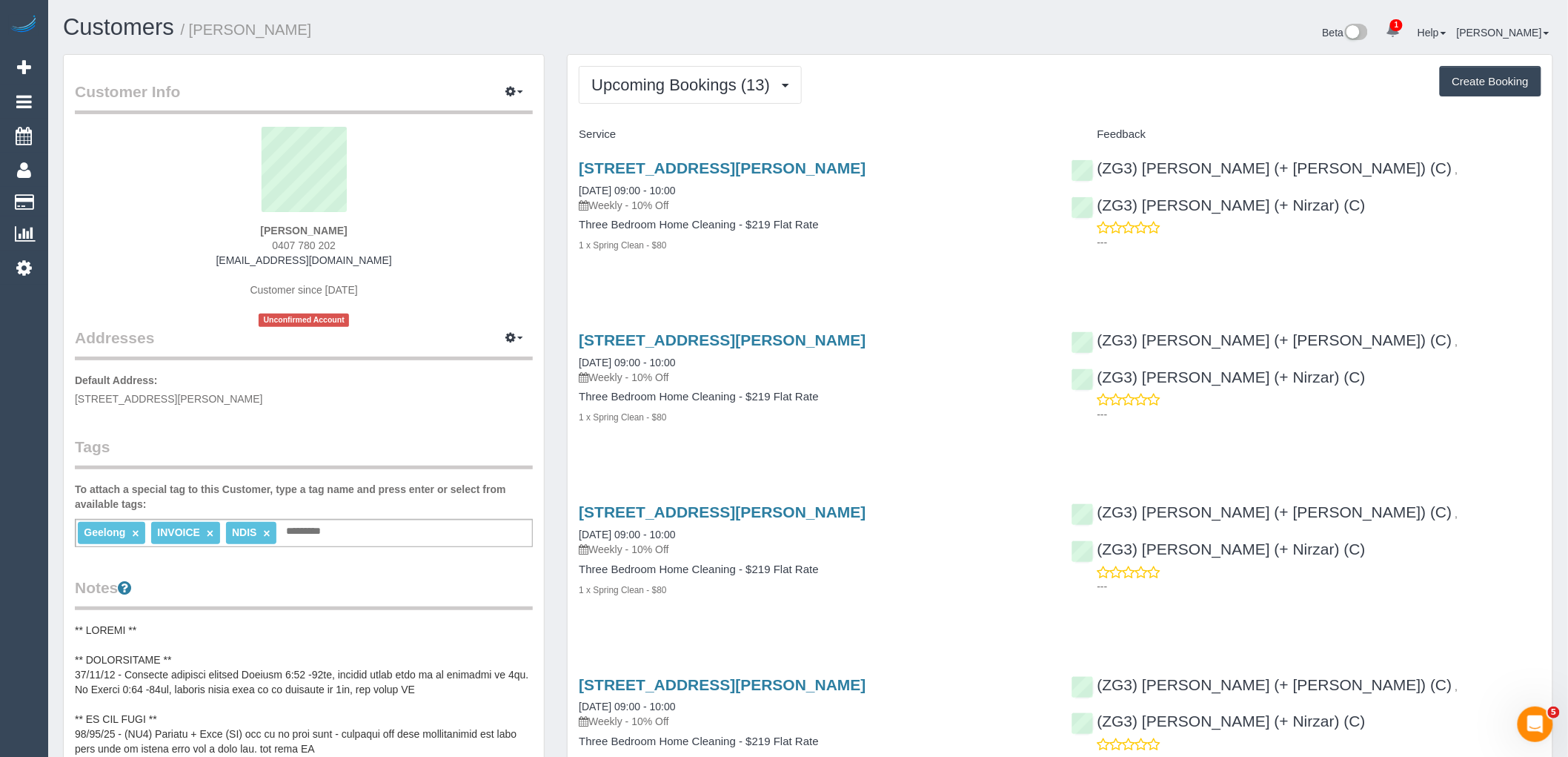
drag, startPoint x: 261, startPoint y: 245, endPoint x: 237, endPoint y: 245, distance: 24.0
click at [237, 245] on div "[PERSON_NAME] 0407 780 202 [EMAIL_ADDRESS][DOMAIN_NAME] Customer since [DATE] U…" at bounding box center [303, 227] width 458 height 200
copy span "0407 780 202"
click at [902, 278] on div "1/5 Laura Avenue, Belmont, VIC 3216 22/09/2025 09:00 - 10:00 Weekly - 10% Off T…" at bounding box center [814, 214] width 492 height 135
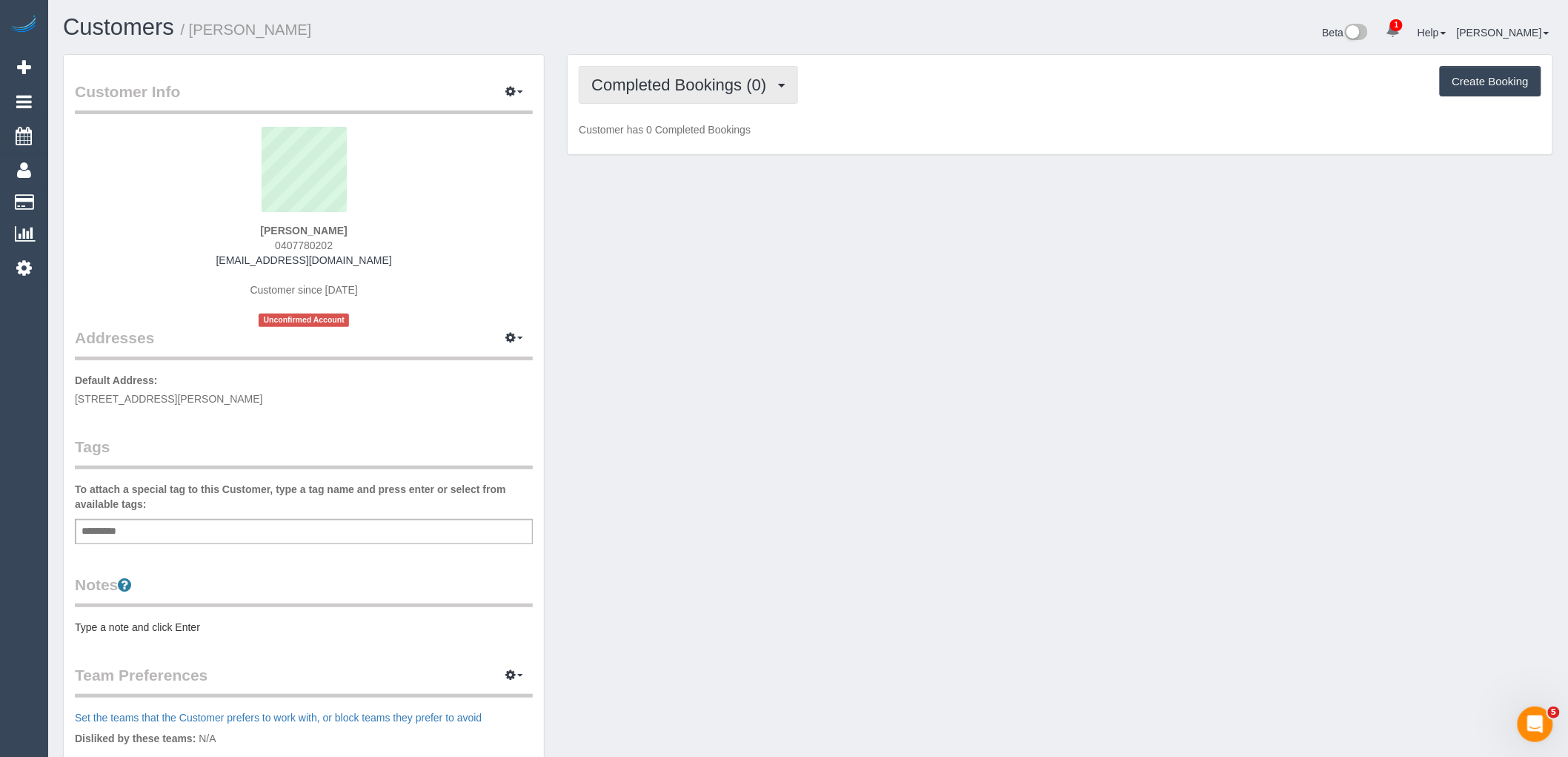
click at [769, 87] on span "Completed Bookings (0)" at bounding box center [683, 84] width 183 height 18
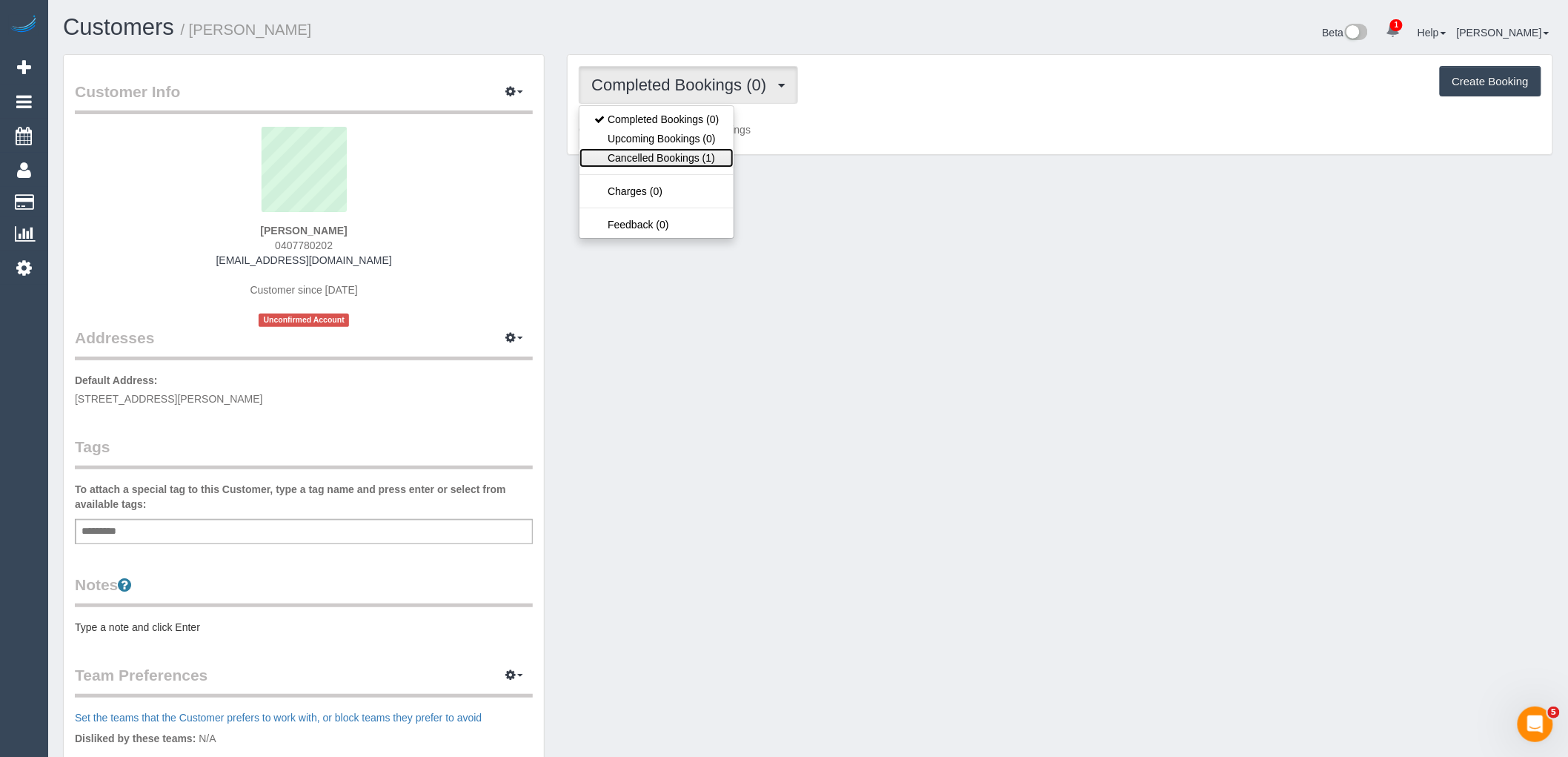
click at [716, 160] on link "Cancelled Bookings (1)" at bounding box center [657, 158] width 154 height 19
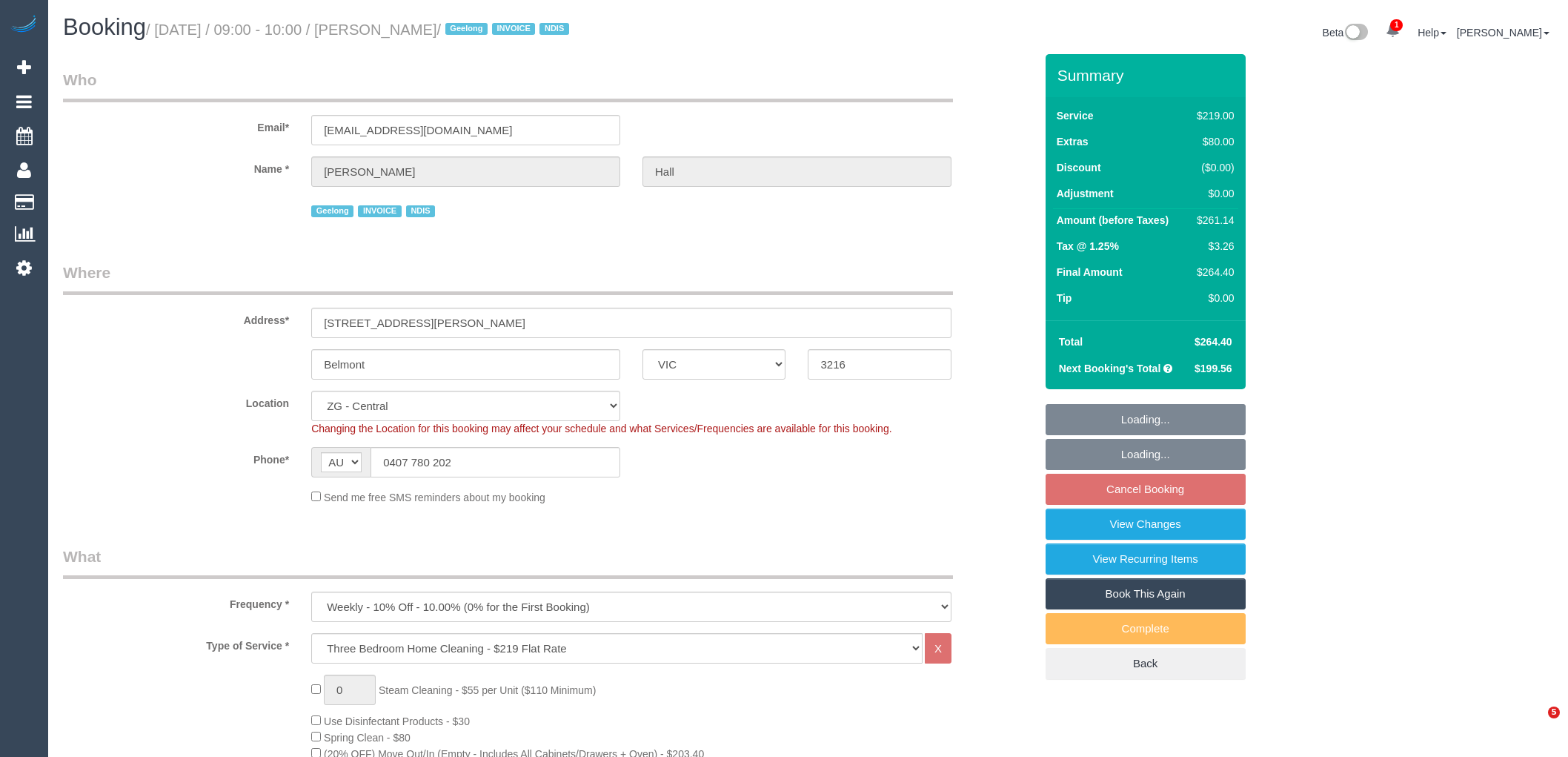
select select "VIC"
select select "number:27"
select select "number:14"
select select "number:19"
select select "number:25"
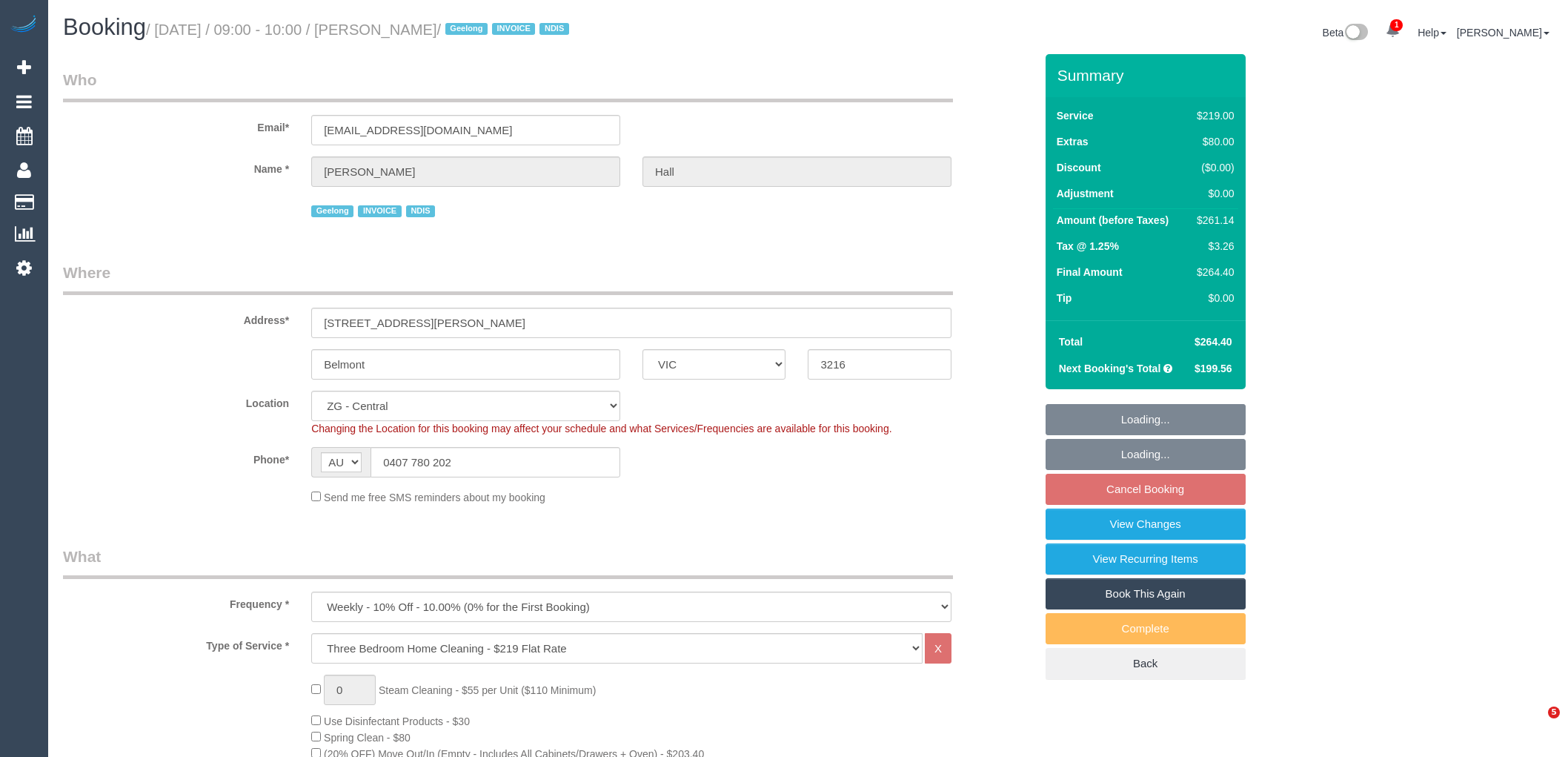
select select "number:35"
select select "object:917"
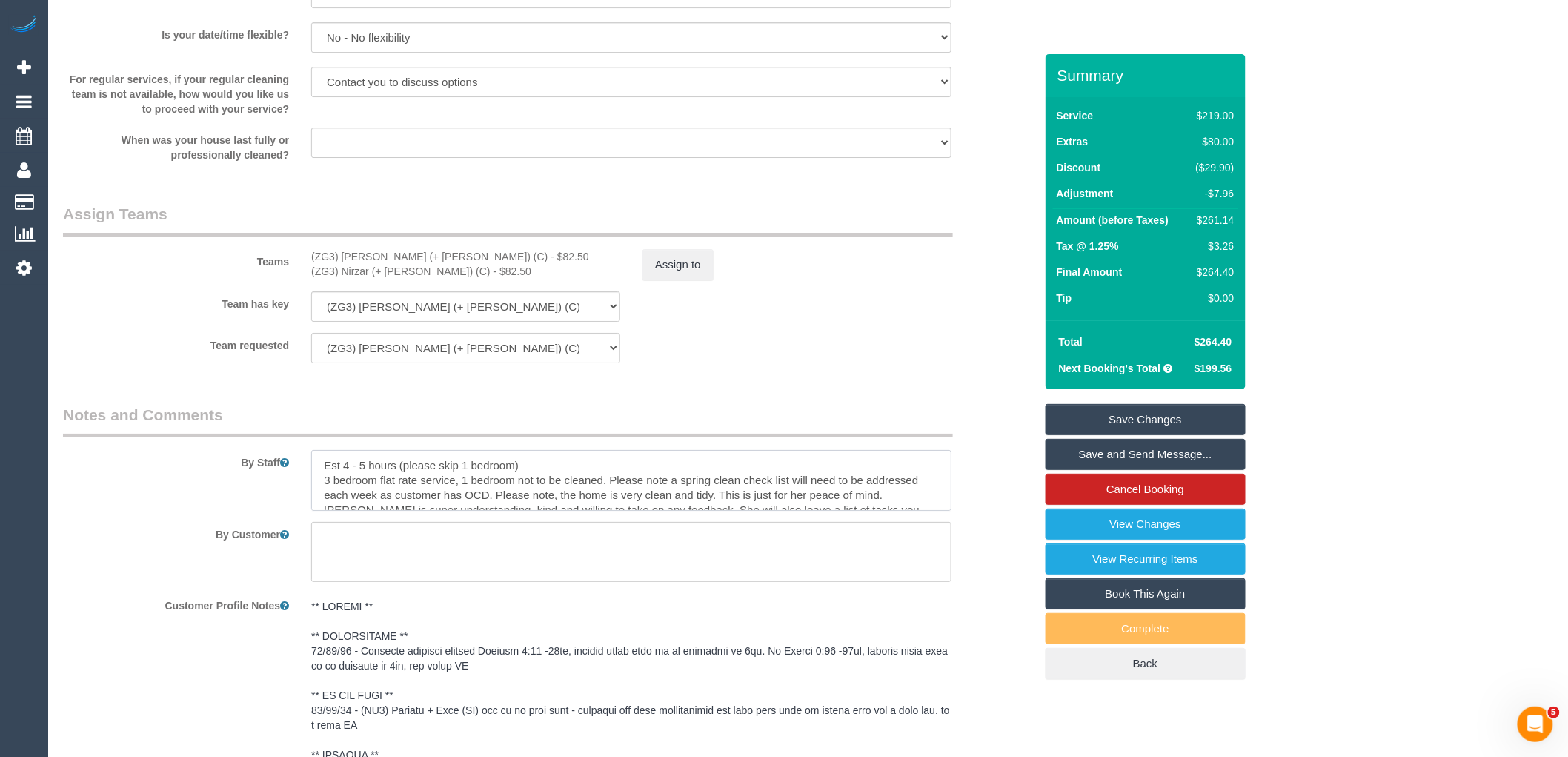
click at [551, 474] on textarea at bounding box center [631, 481] width 640 height 61
click at [816, 495] on textarea at bounding box center [631, 481] width 640 height 61
click at [880, 503] on textarea at bounding box center [631, 481] width 640 height 61
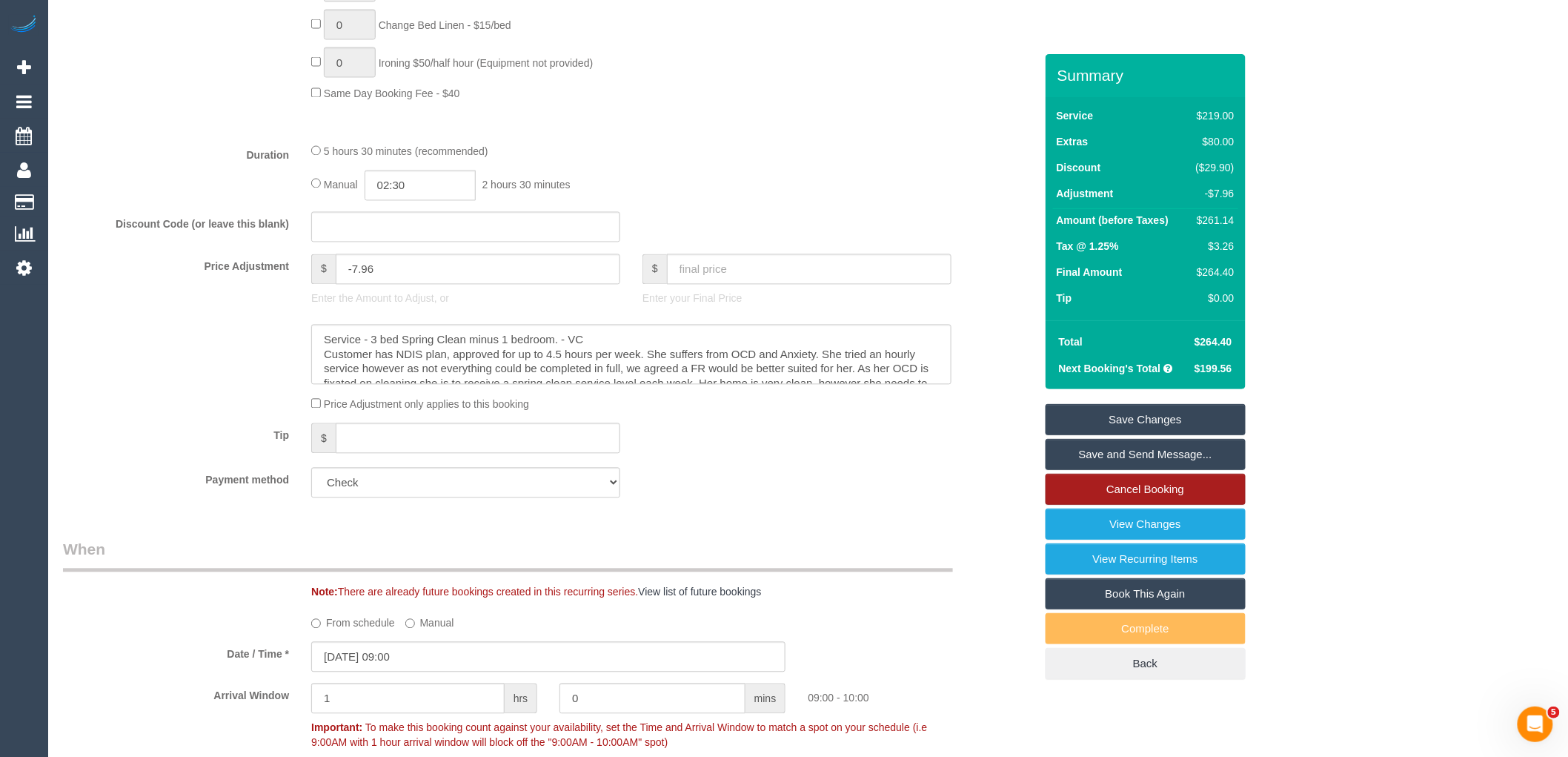
scroll to position [906, 0]
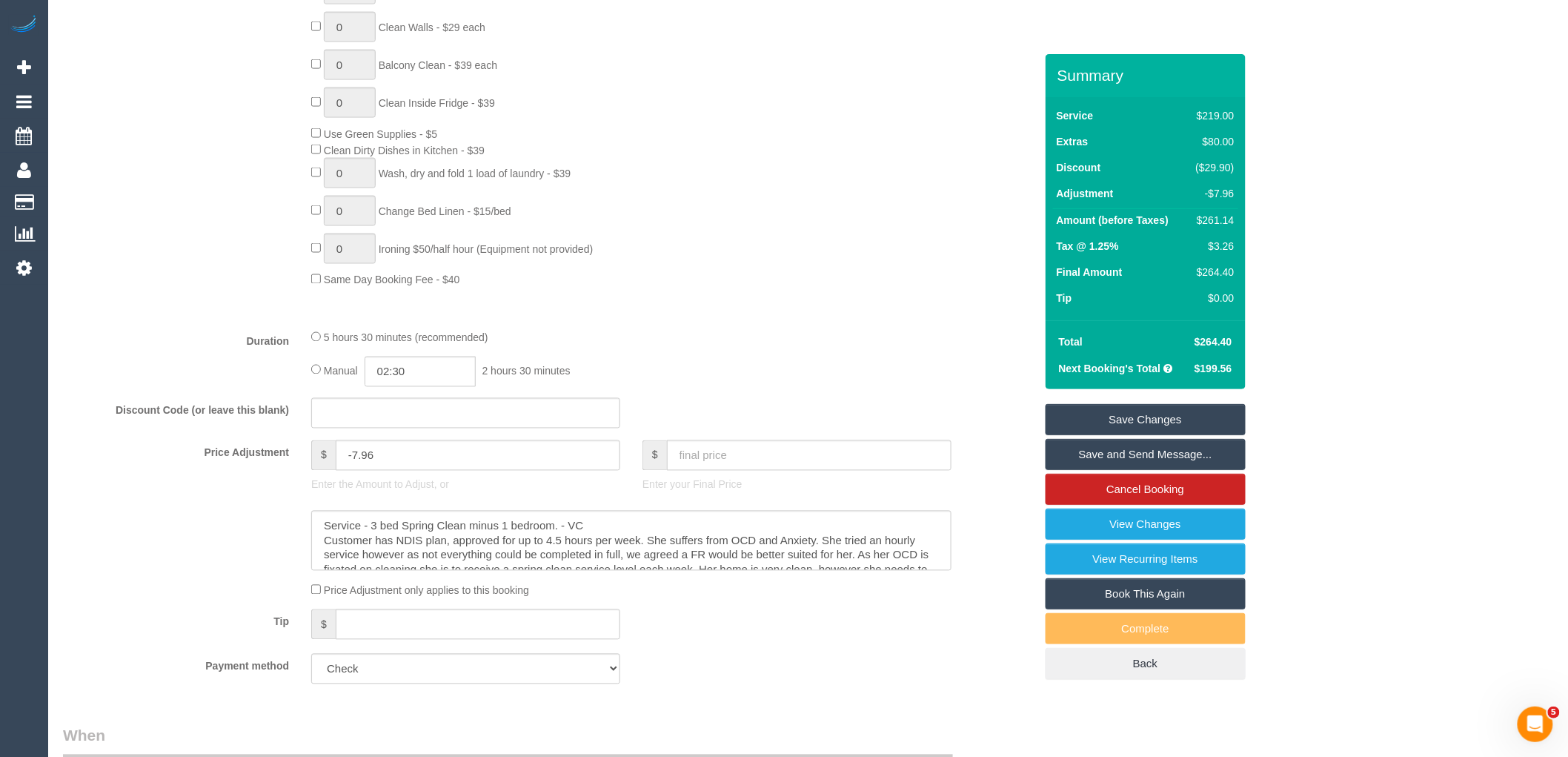
type textarea "Est 4 - 5 hours (please skip 1 bedroom) If customer is not home a key will be i…"
click at [1181, 419] on link "Save Changes" at bounding box center [1146, 419] width 200 height 31
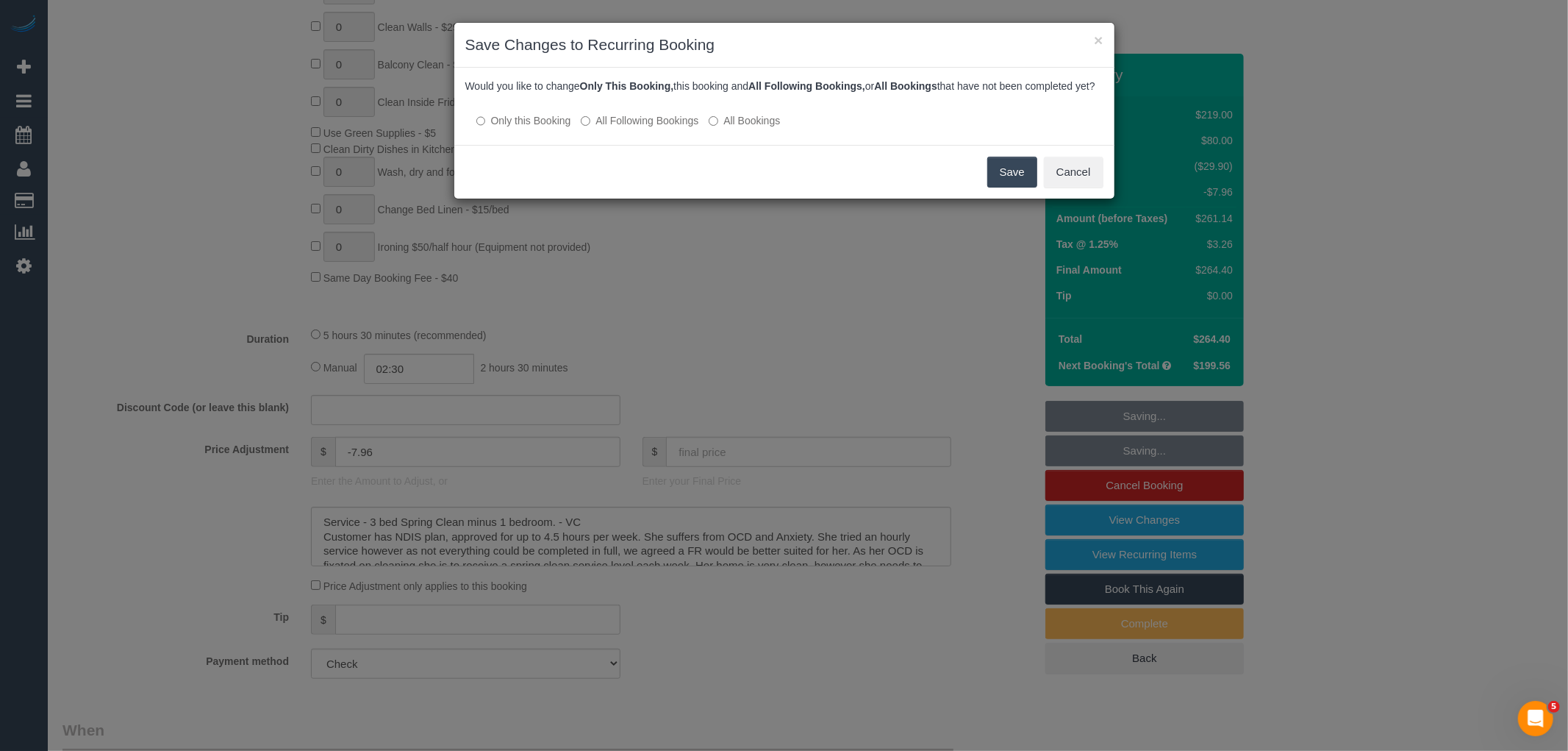
click at [657, 128] on label "All Following Bookings" at bounding box center [639, 121] width 117 height 15
click at [1017, 188] on button "Save" at bounding box center [1011, 172] width 50 height 31
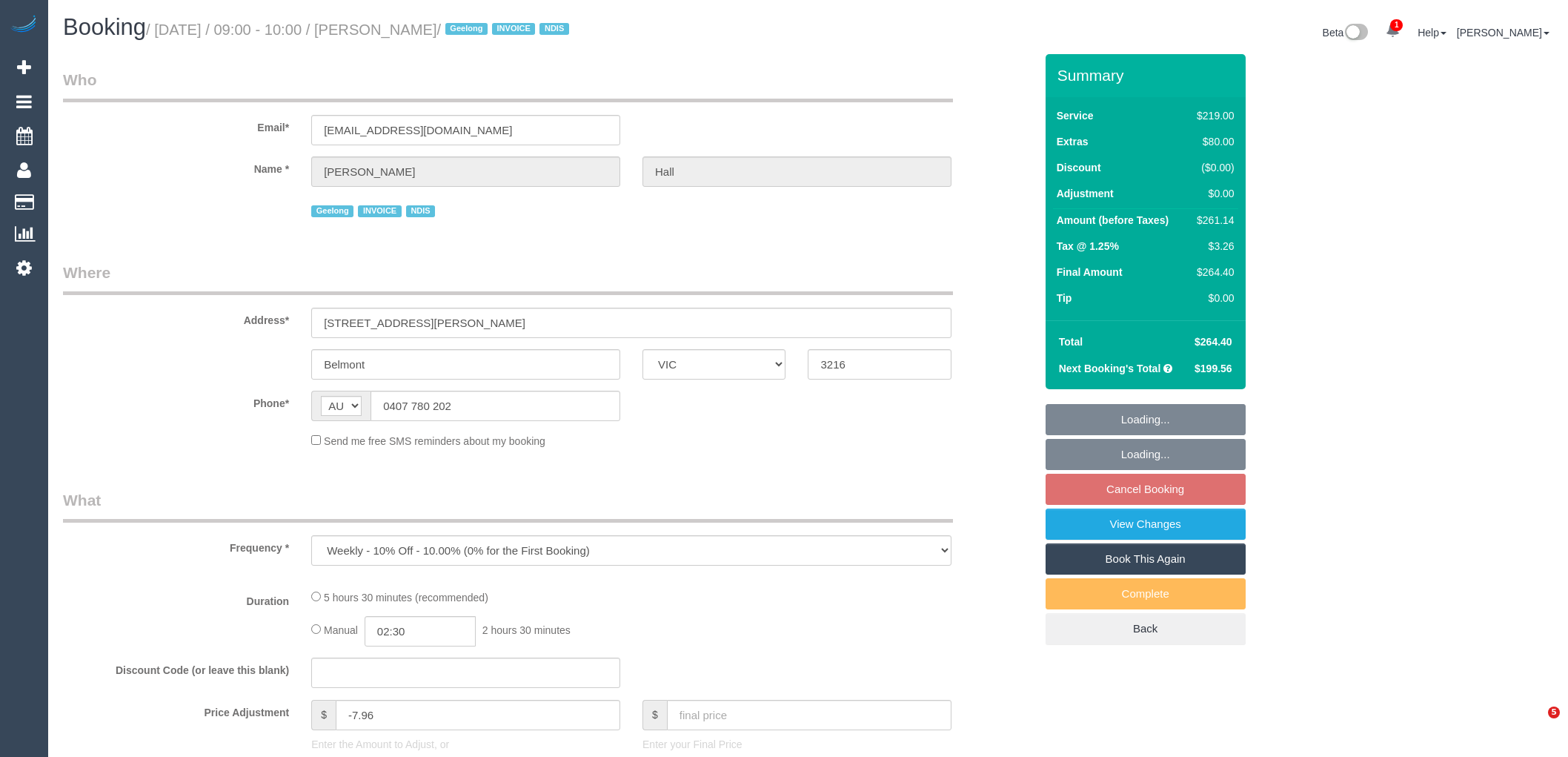
select select "VIC"
select select "number:27"
select select "number:14"
select select "number:19"
select select "number:25"
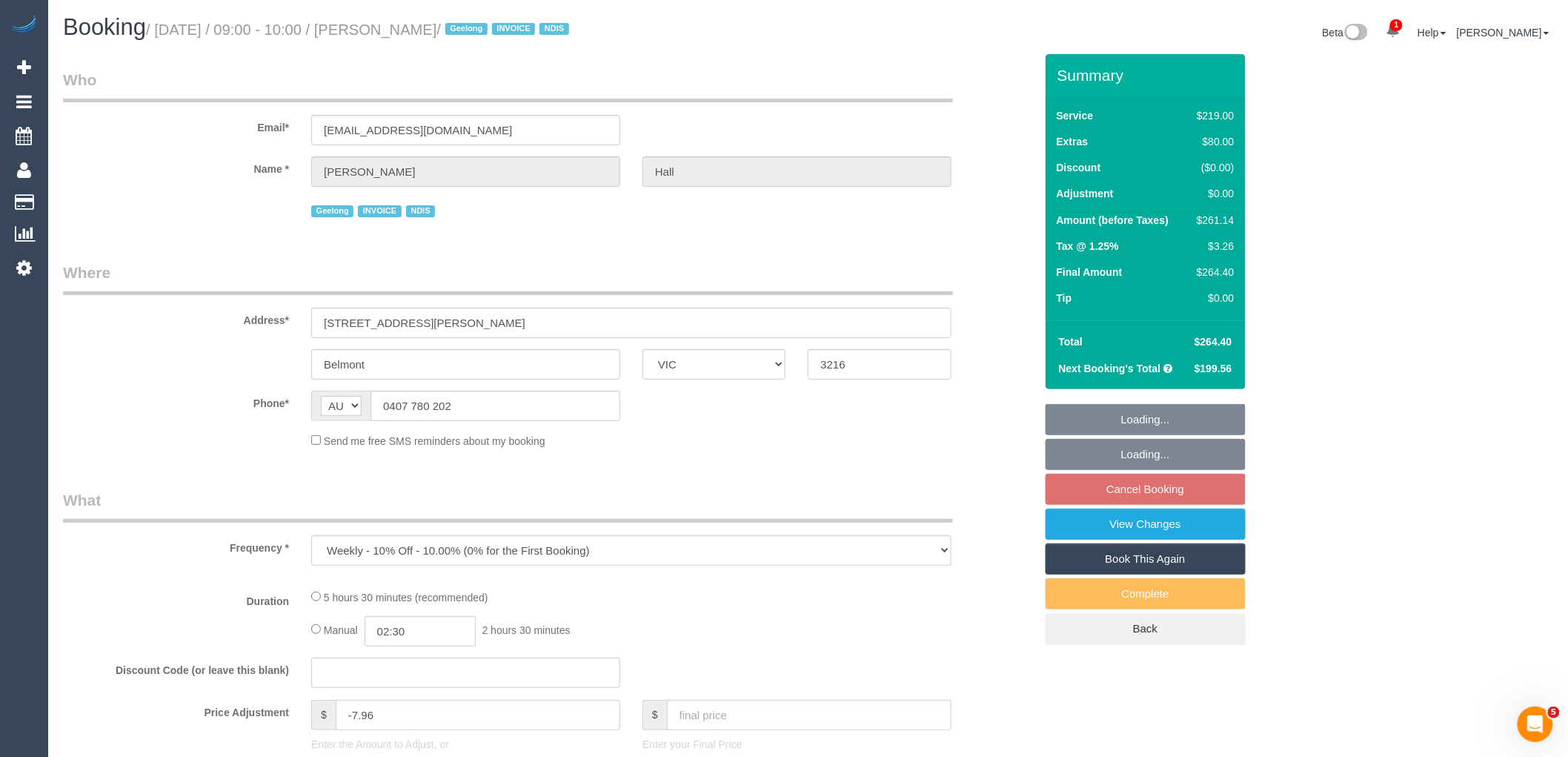
select select "number:35"
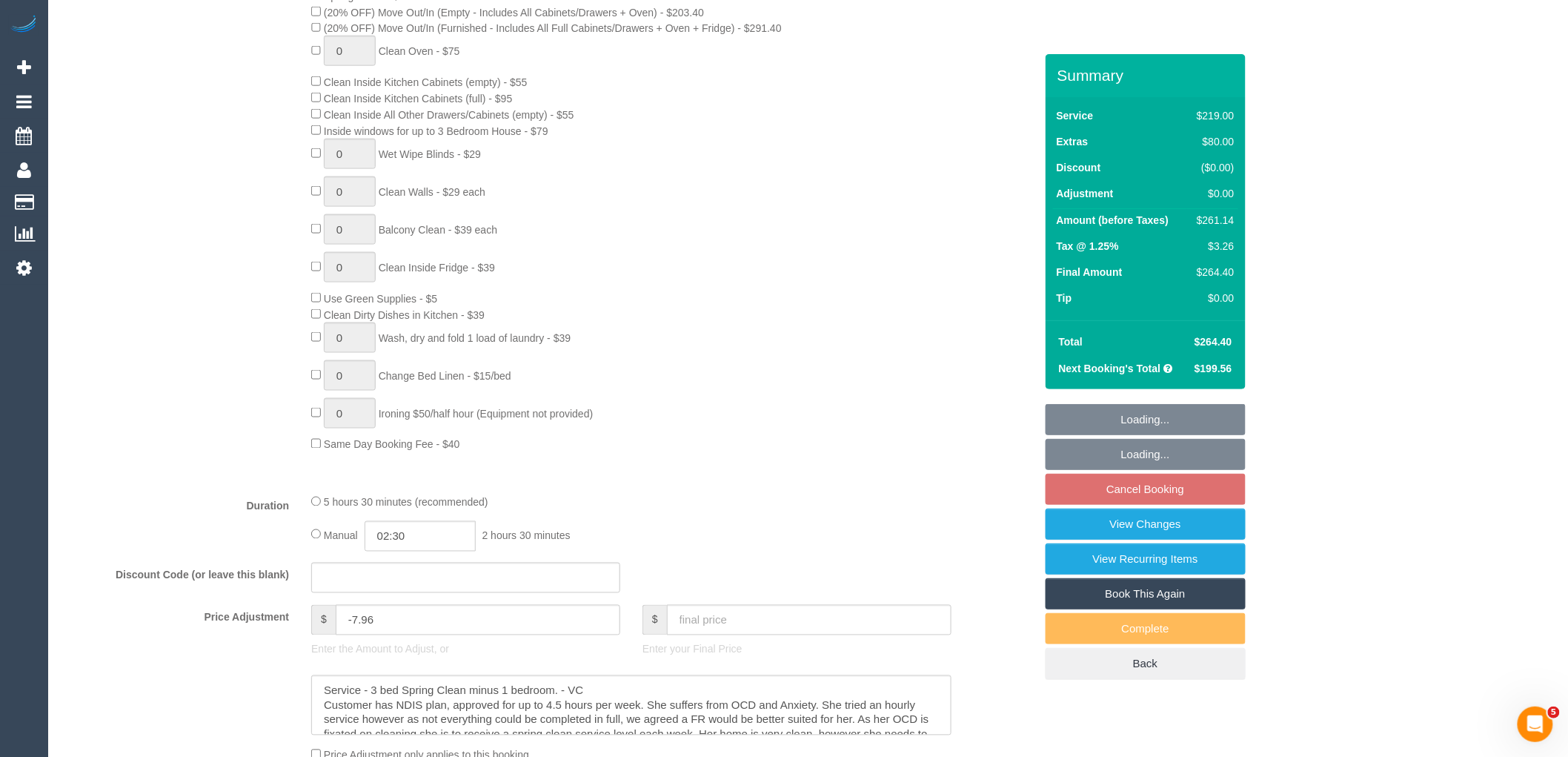
select select "object:914"
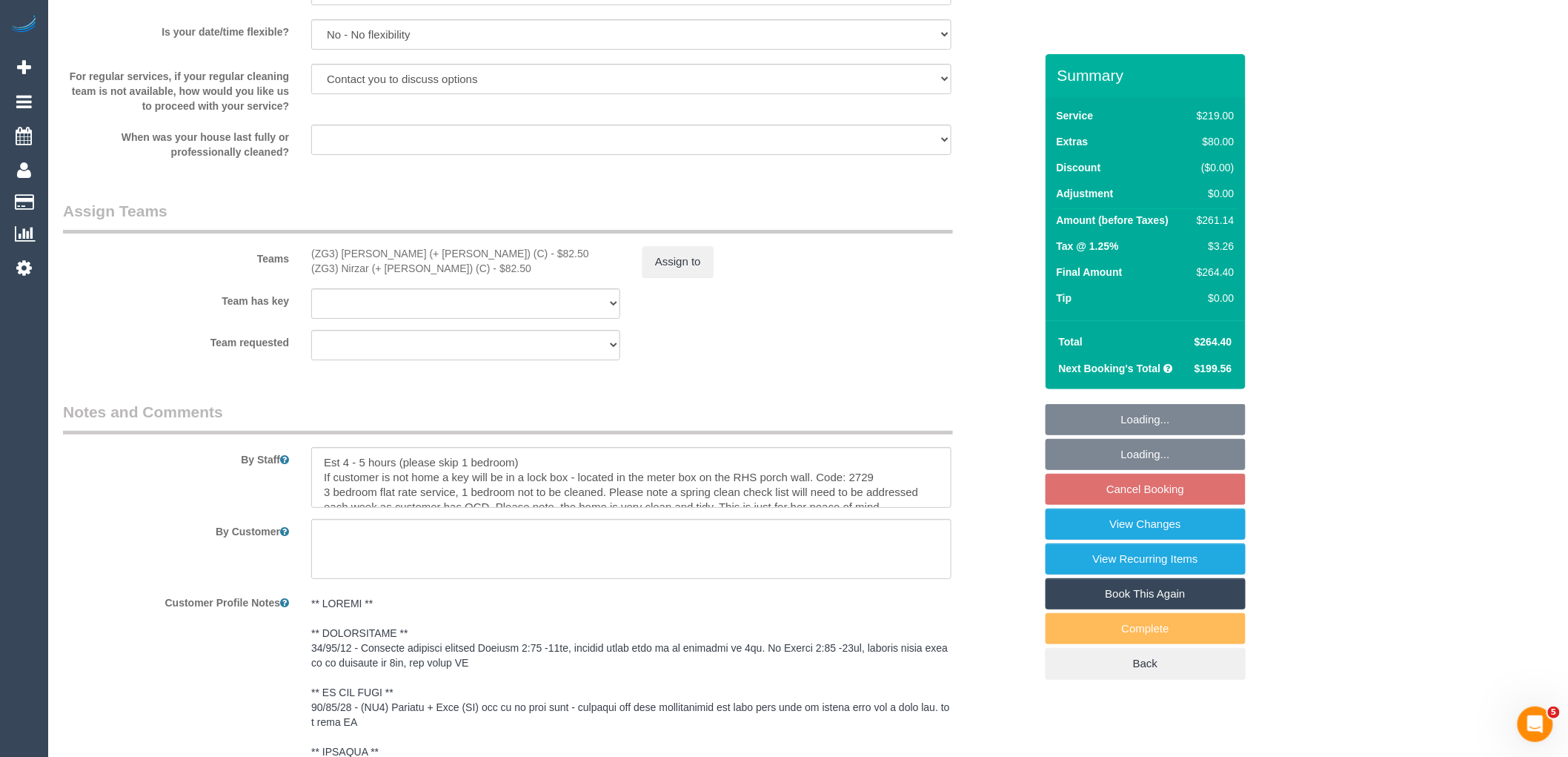
scroll to position [2307, 0]
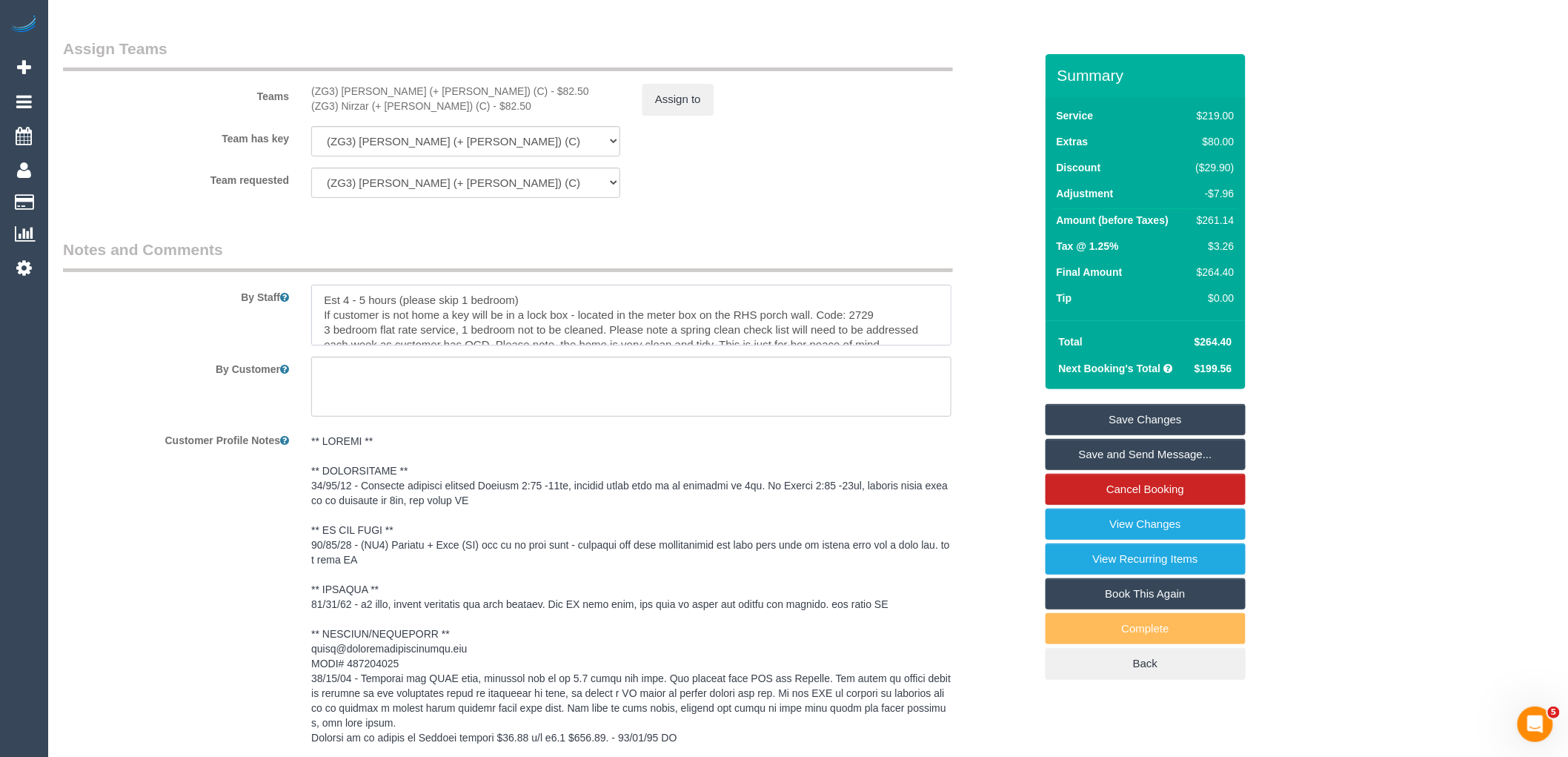
click at [905, 331] on textarea at bounding box center [631, 315] width 640 height 61
paste textarea "0407 780 202"
type textarea "Est 4 - 5 hours (please skip 1 bedroom) If customer is not home a key will be i…"
click at [1162, 414] on link "Save Changes" at bounding box center [1146, 419] width 200 height 31
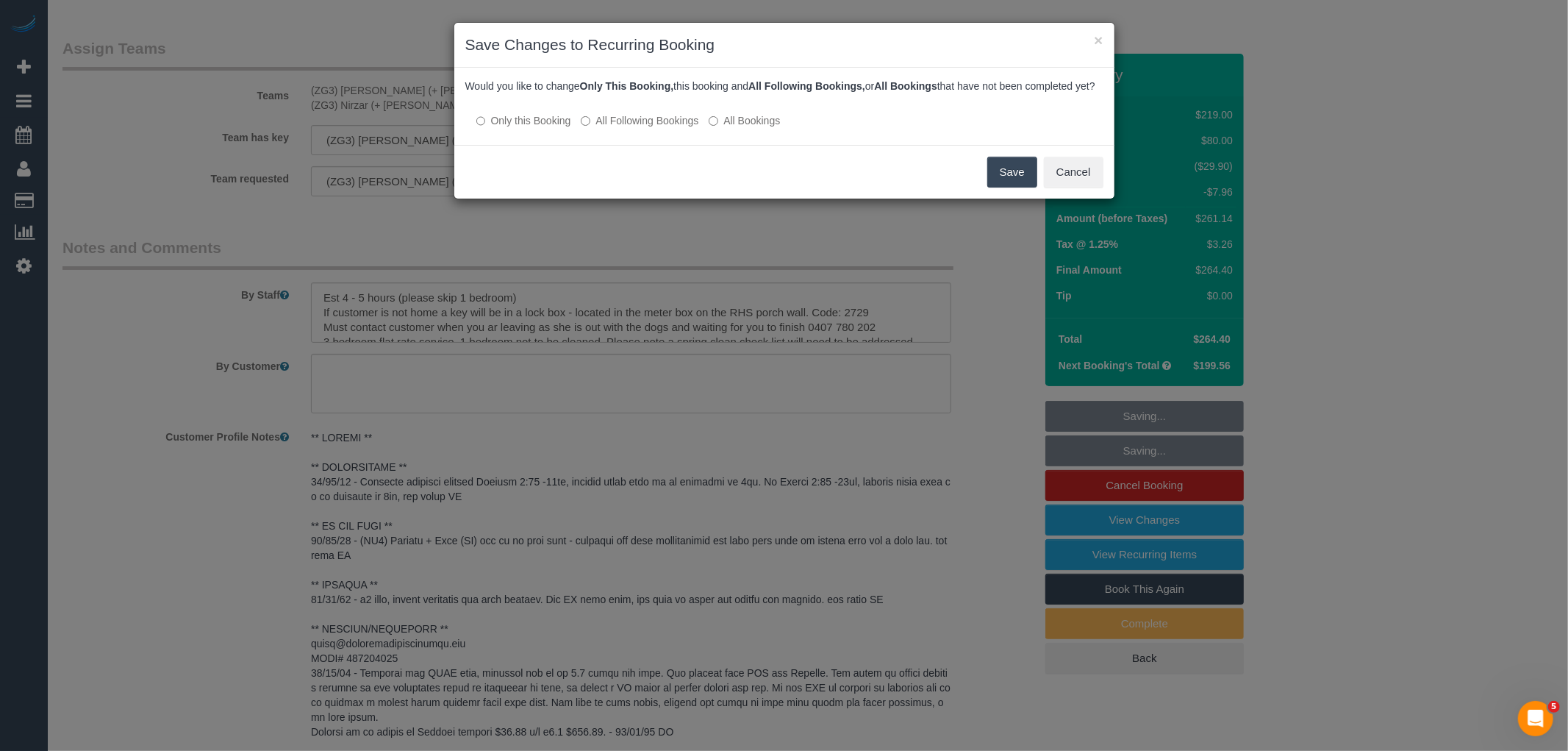
click at [628, 128] on label "All Following Bookings" at bounding box center [639, 121] width 117 height 15
click at [1015, 170] on div "Save Cancel" at bounding box center [784, 172] width 660 height 54
click at [1014, 178] on button "Save" at bounding box center [1011, 172] width 50 height 31
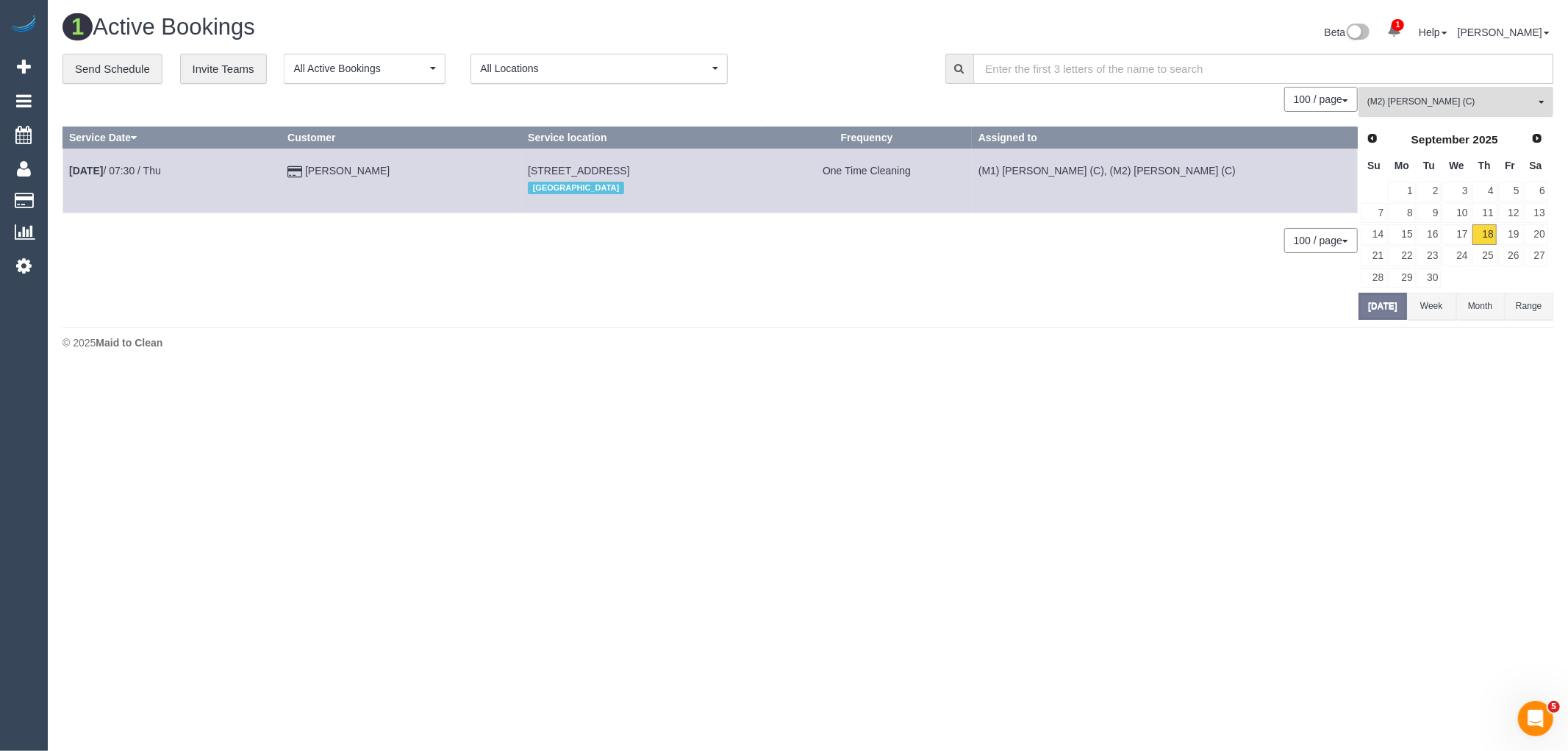
click at [1483, 92] on button "(M2) Joseph Tshibangu (C) All Teams" at bounding box center [1455, 102] width 195 height 30
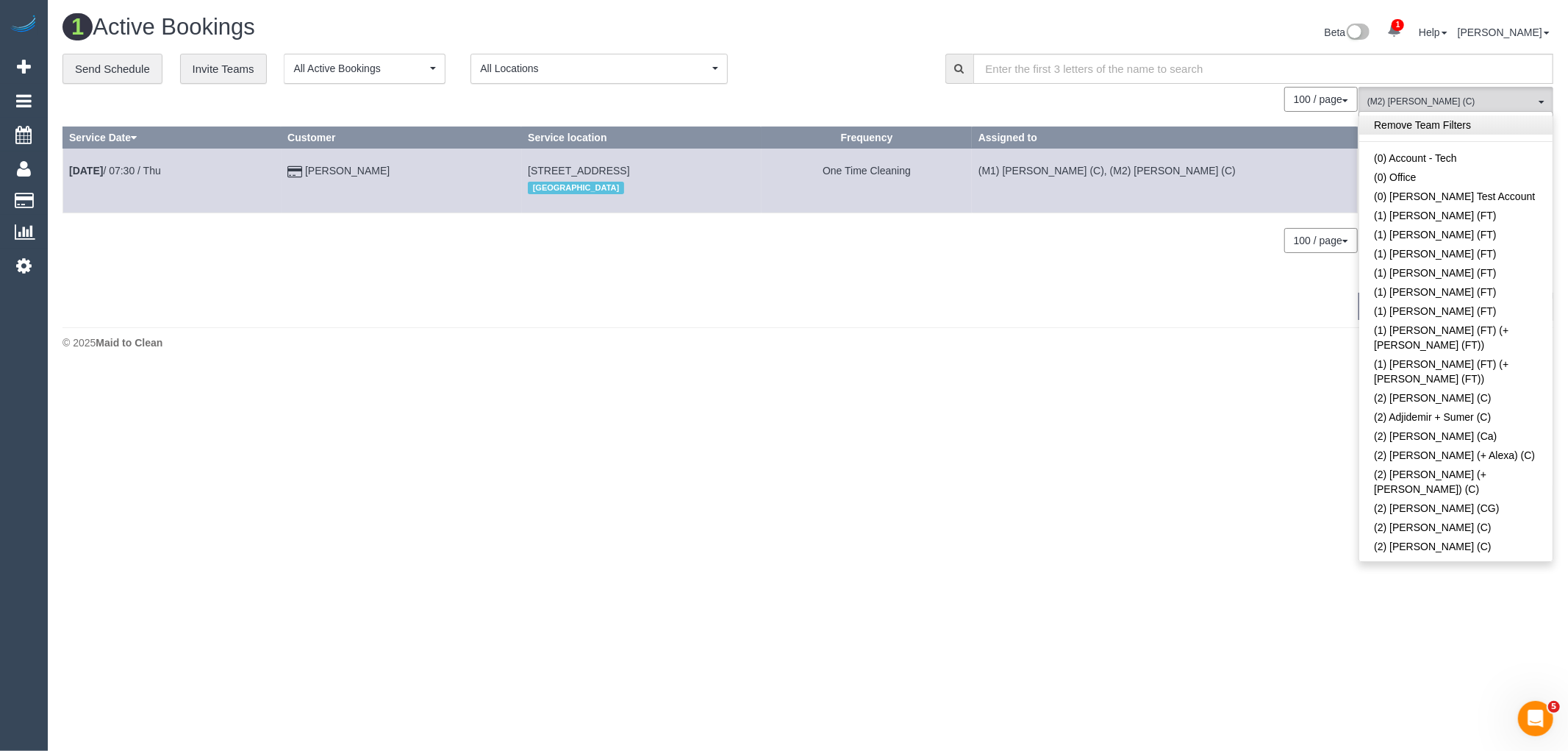
click at [1427, 125] on link "Remove Team Filters" at bounding box center [1455, 125] width 193 height 19
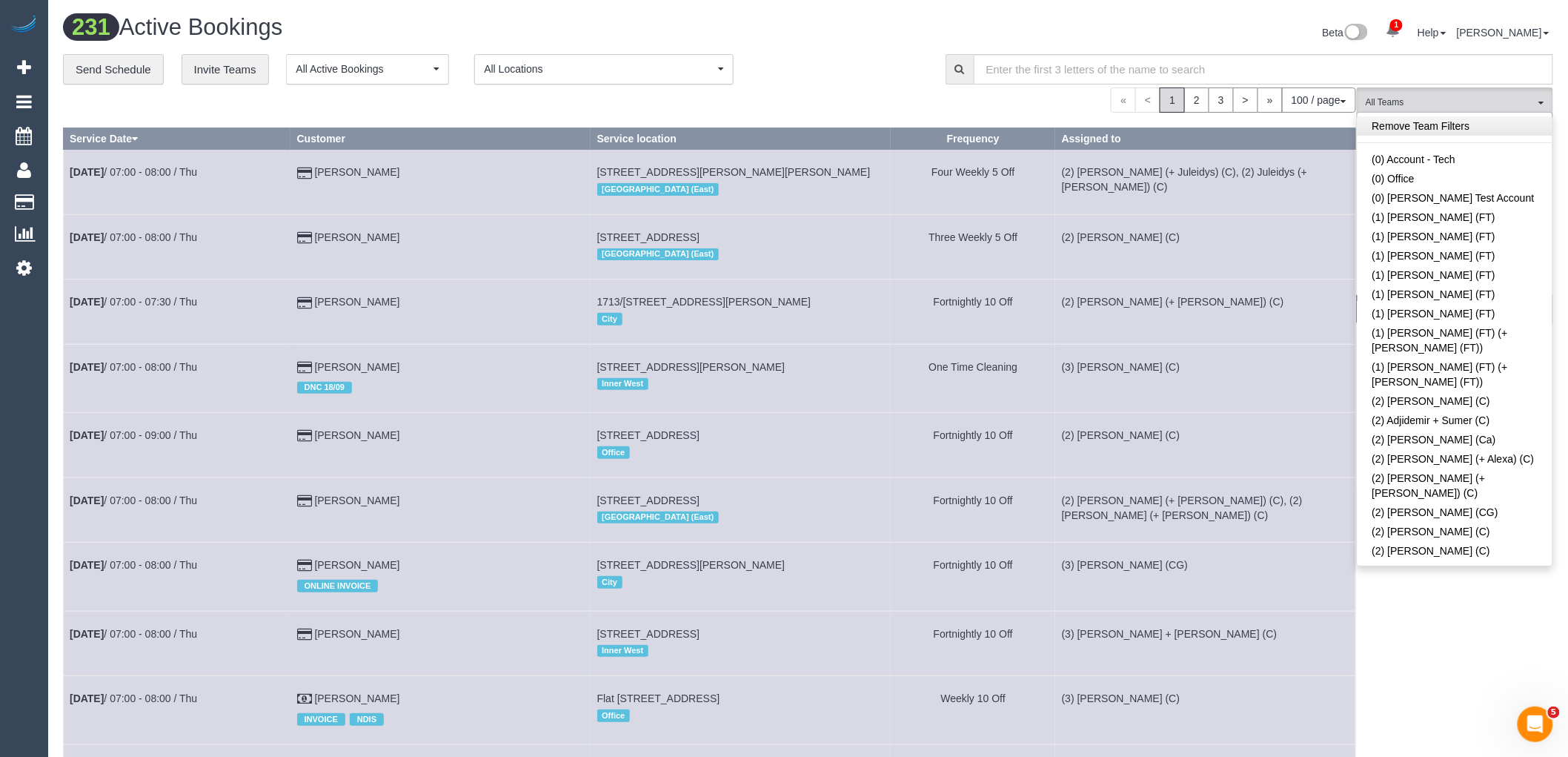
scroll to position [1989, 0]
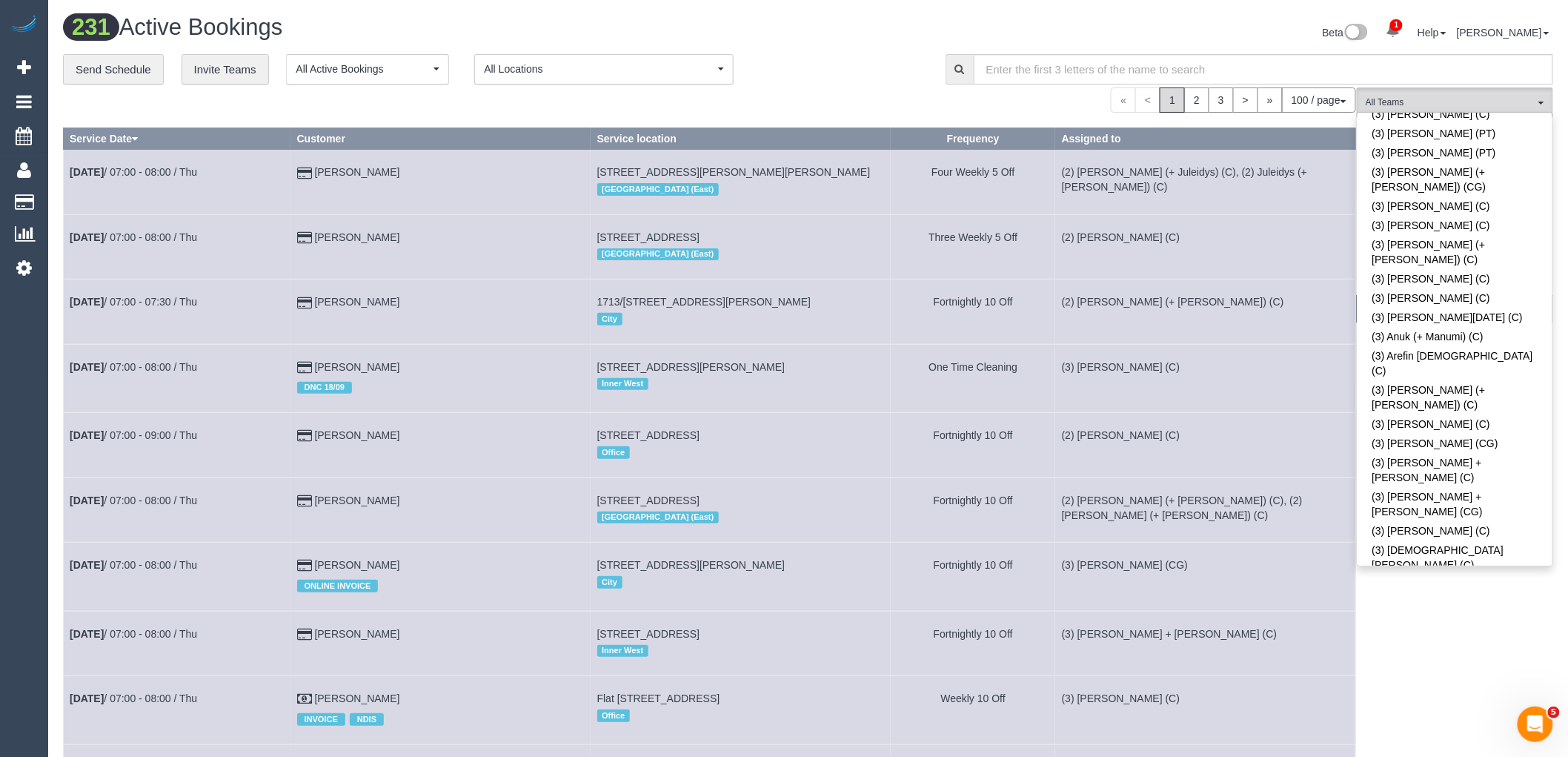
click at [1487, 701] on link "(3) Dasula Bandara (C)" at bounding box center [1454, 710] width 195 height 19
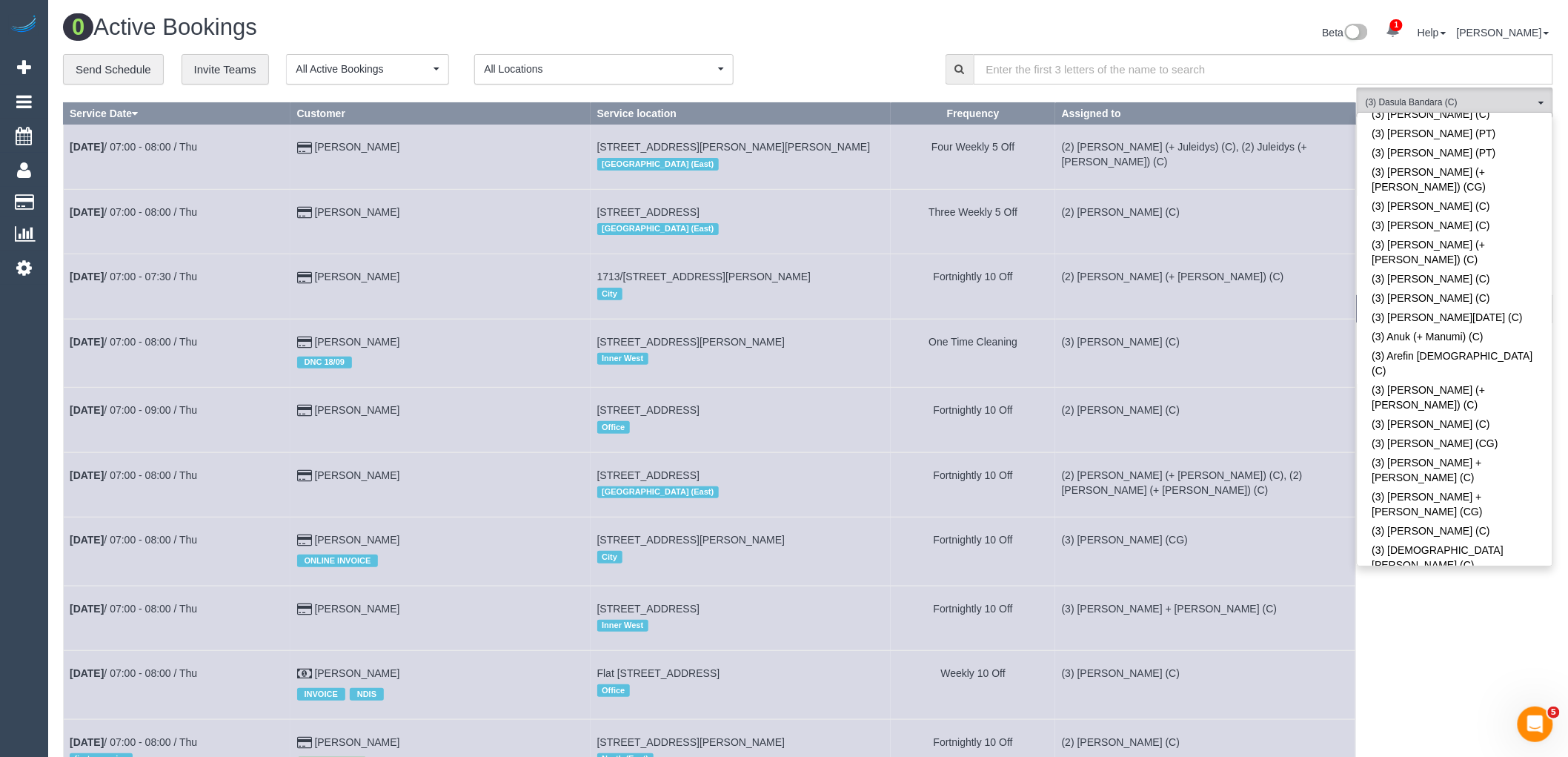
click at [1489, 720] on link "(3) Denis + Kaira (C)" at bounding box center [1454, 736] width 195 height 34
click at [1493, 701] on link "(3) Dasula Bandara (C)" at bounding box center [1454, 710] width 195 height 19
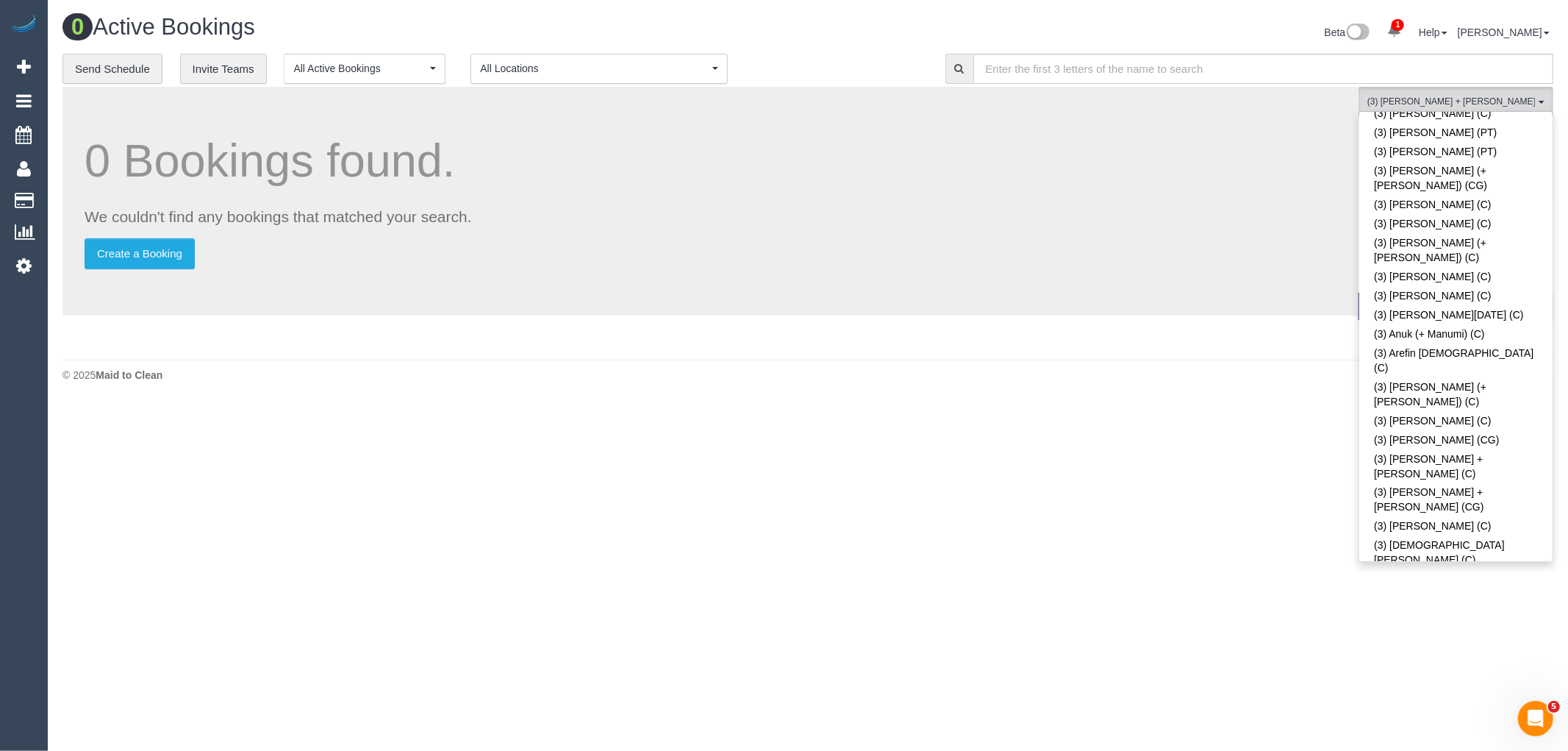
click at [901, 52] on div "Beta 1 Your Notifications You have 0 alerts × You have 1 to charge for 18/09/20…" at bounding box center [1186, 34] width 756 height 39
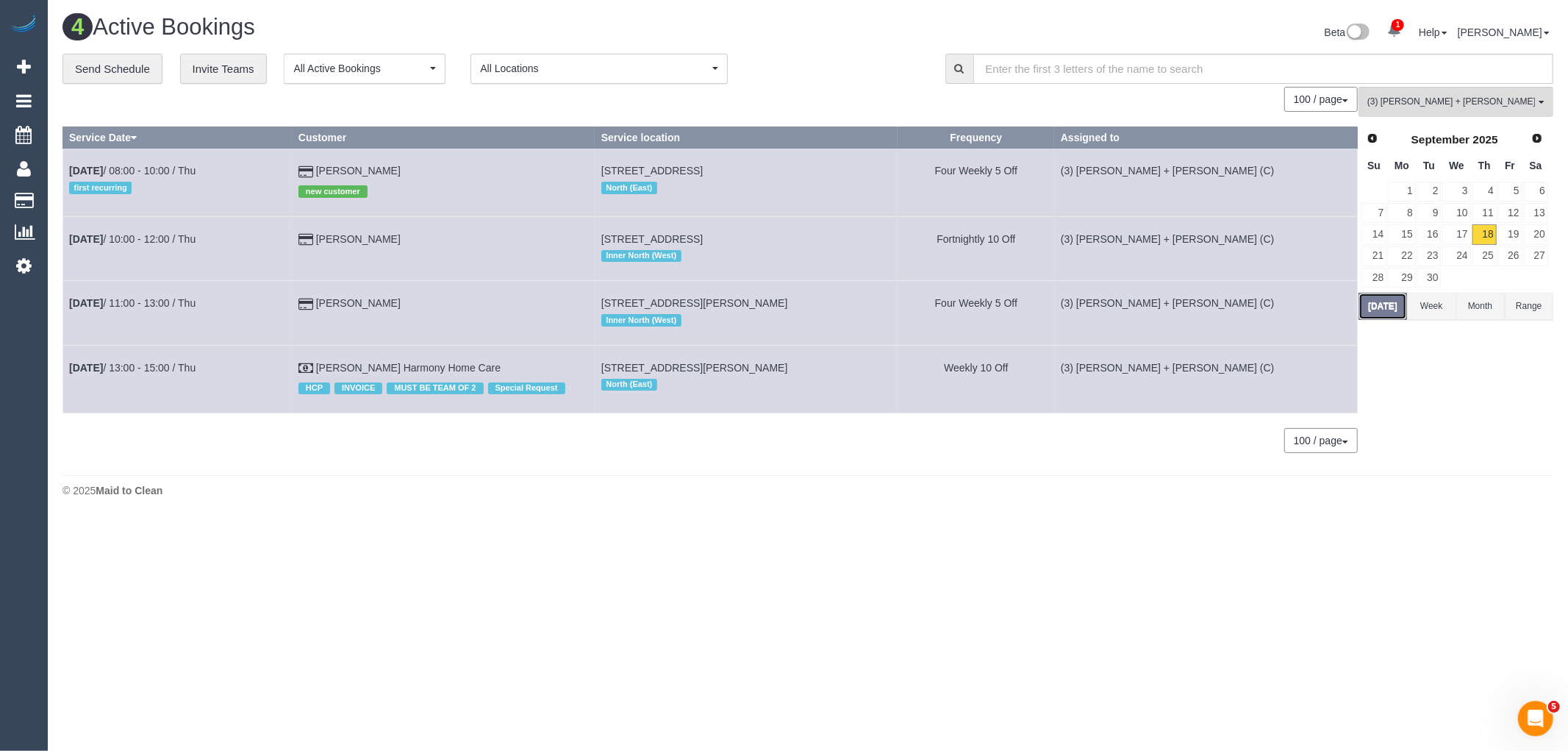
click at [1372, 318] on button "Today" at bounding box center [1383, 306] width 49 height 28
click at [1367, 305] on button "Today" at bounding box center [1383, 306] width 49 height 28
click at [151, 240] on link "Sep 18th / 10:00 - 12:00 / Thu" at bounding box center [132, 239] width 127 height 12
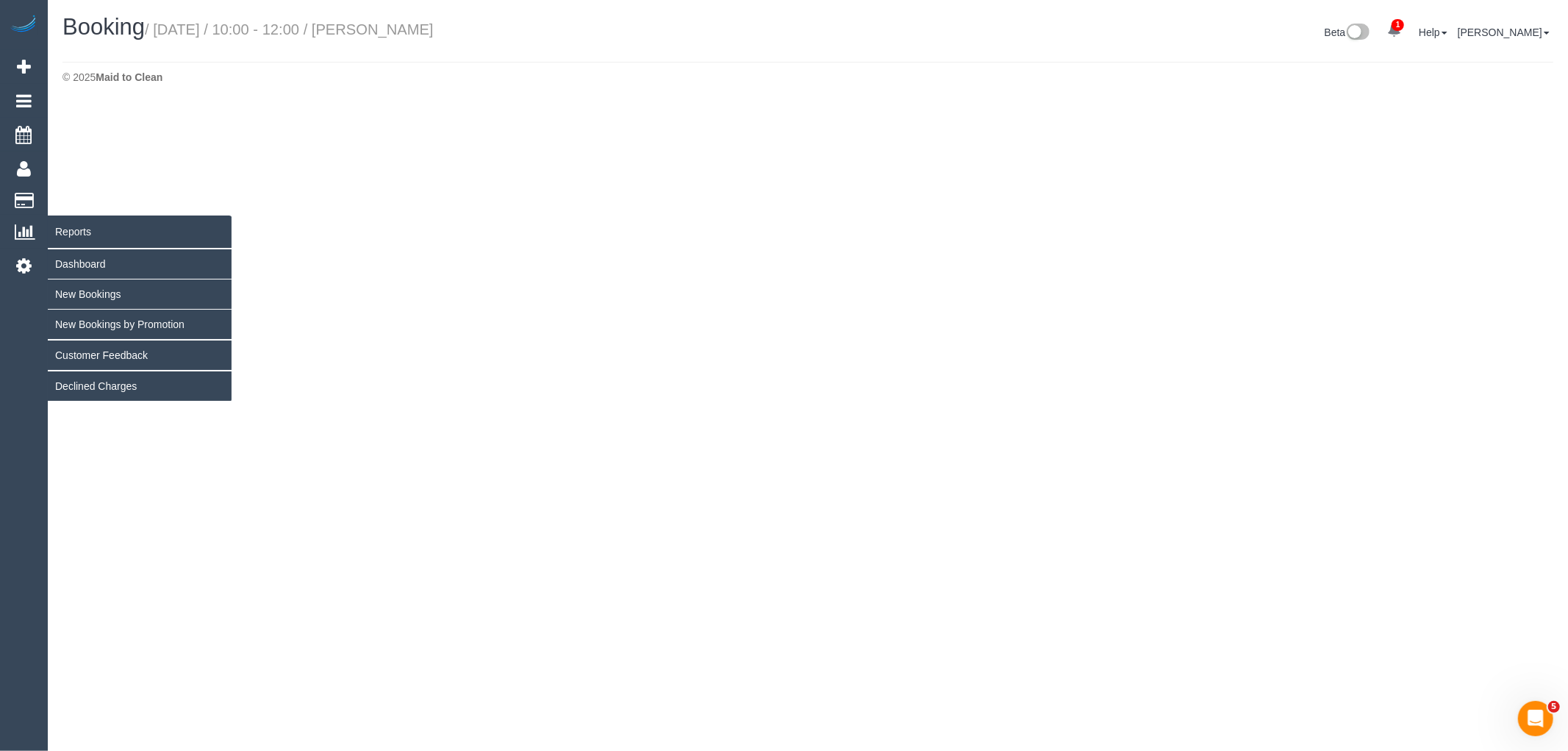
select select "VIC"
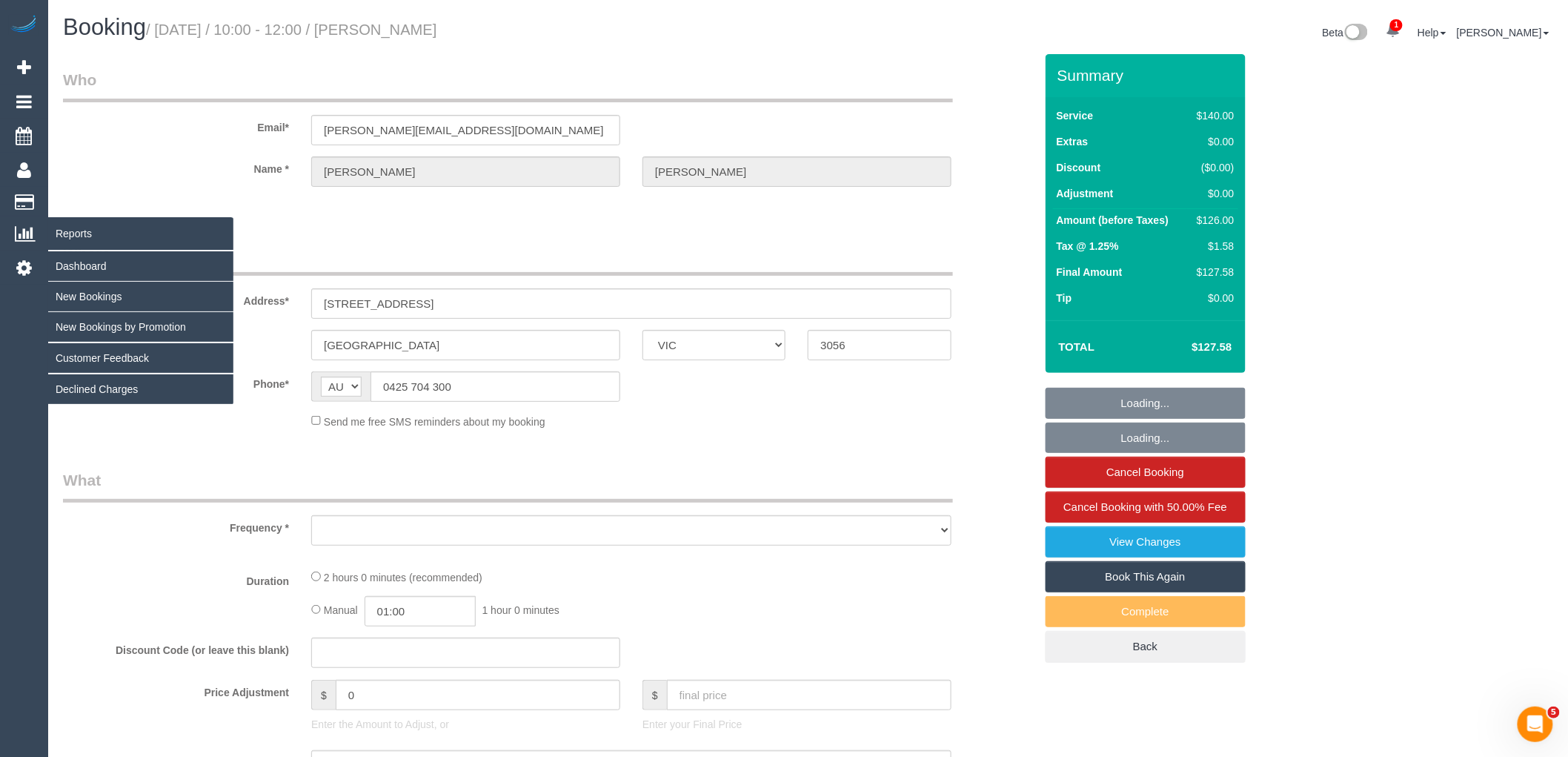
select select "string:stripe-pm_1Qe1oI2GScqysDRVeQJS7noP"
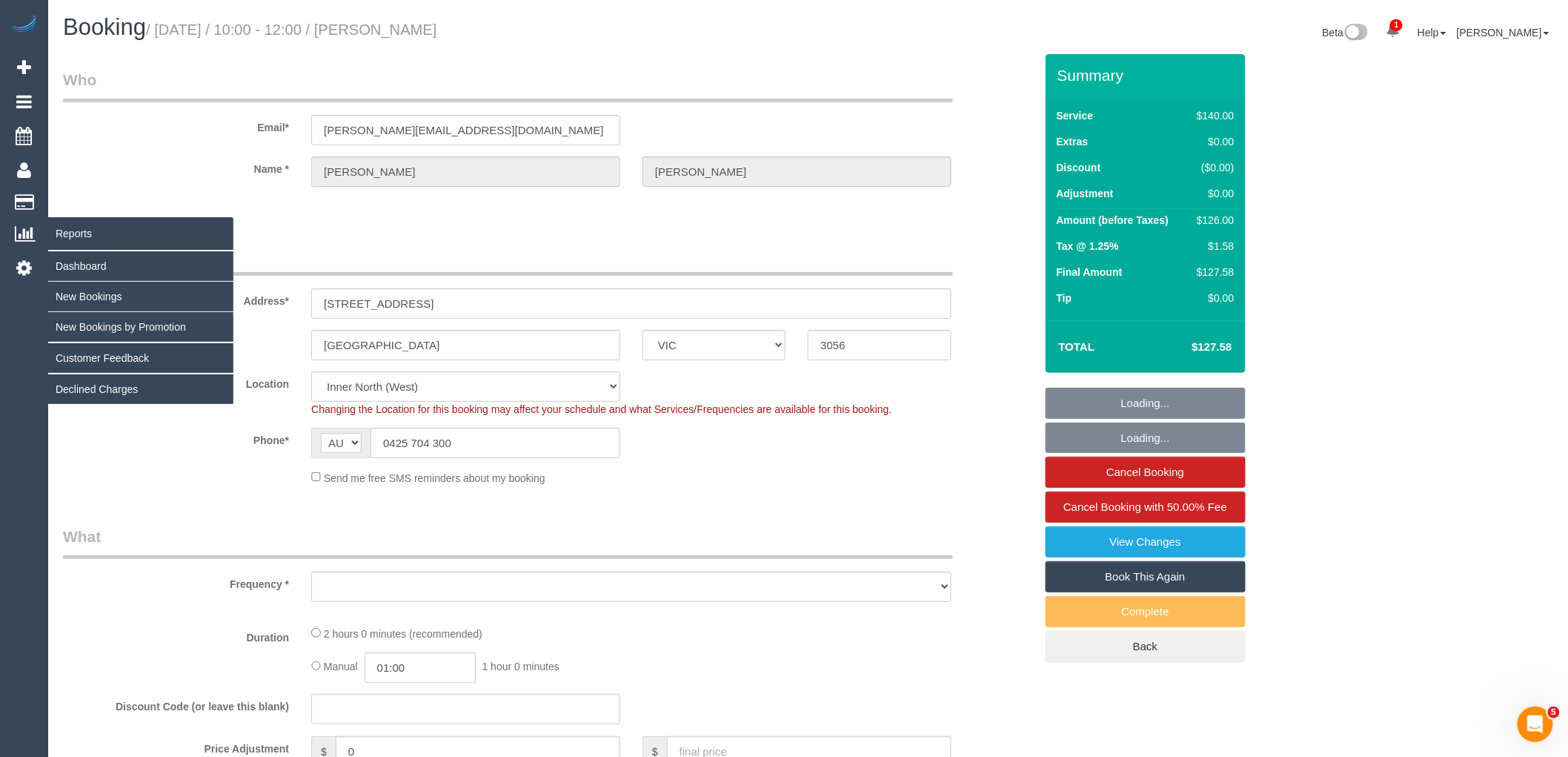
select select "object:3496"
select select "number:28"
select select "number:17"
select select "number:19"
select select "number:22"
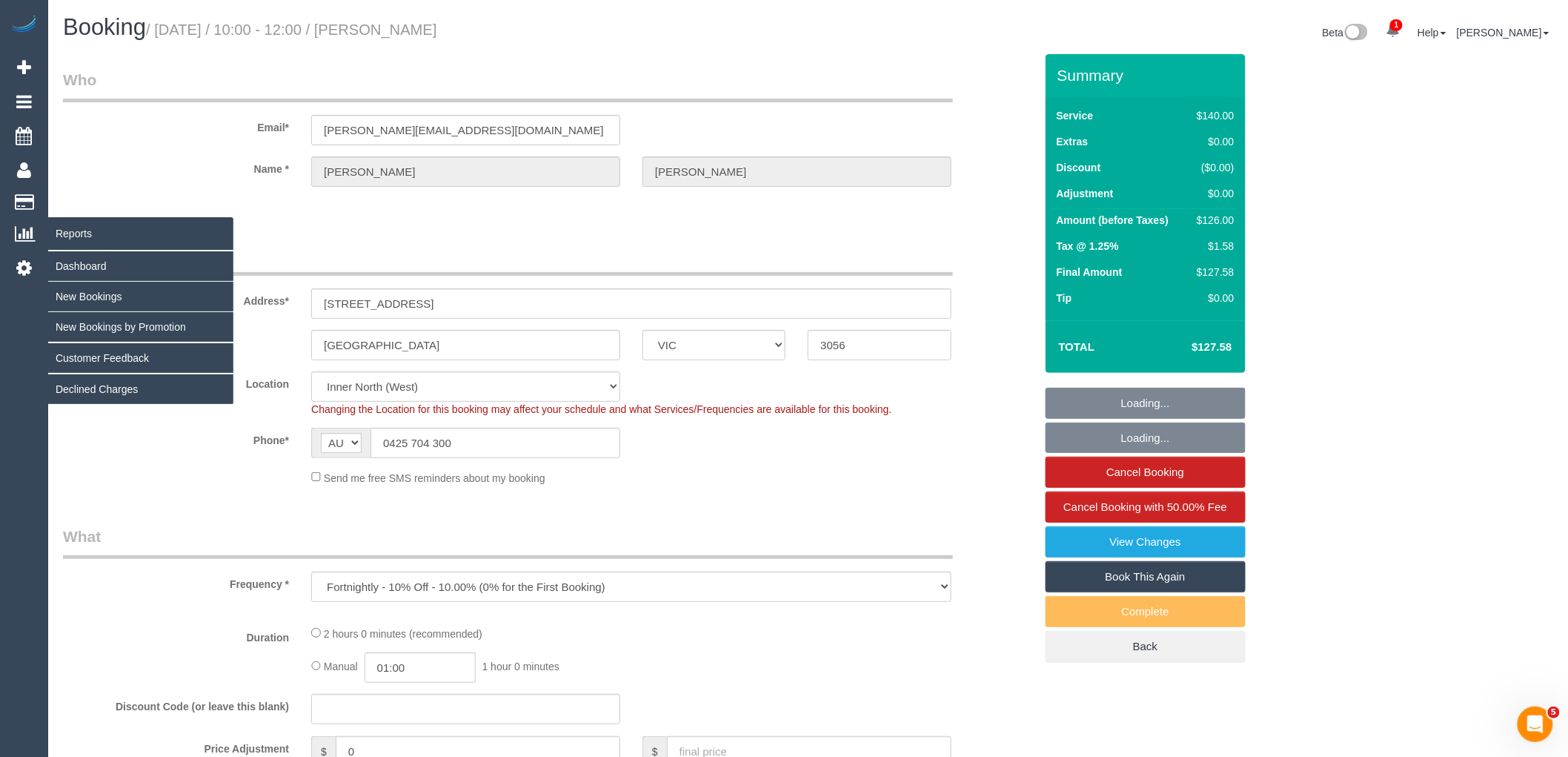
select select "number:35"
select select "number:26"
select select "object:3647"
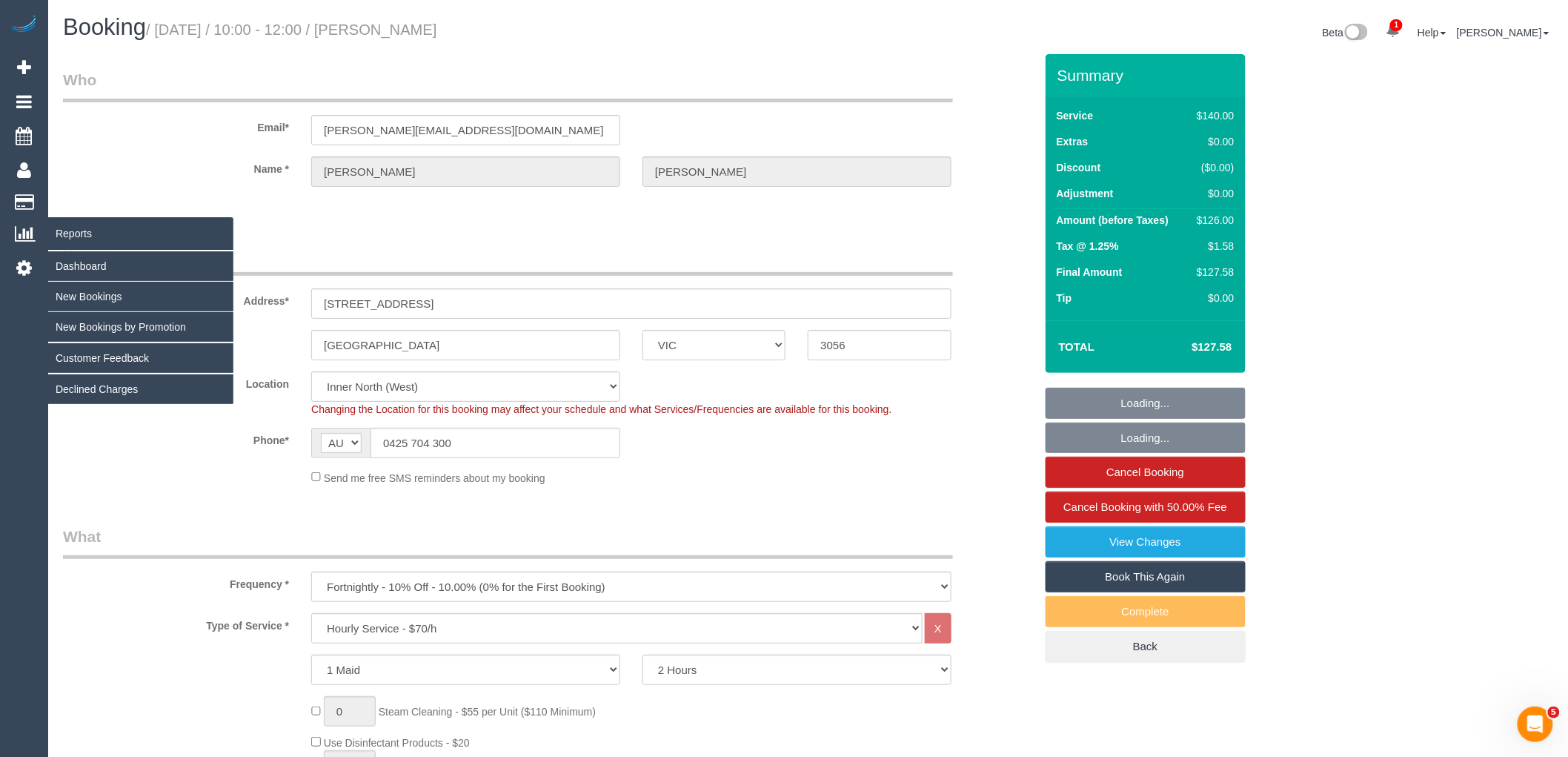
select select "spot6"
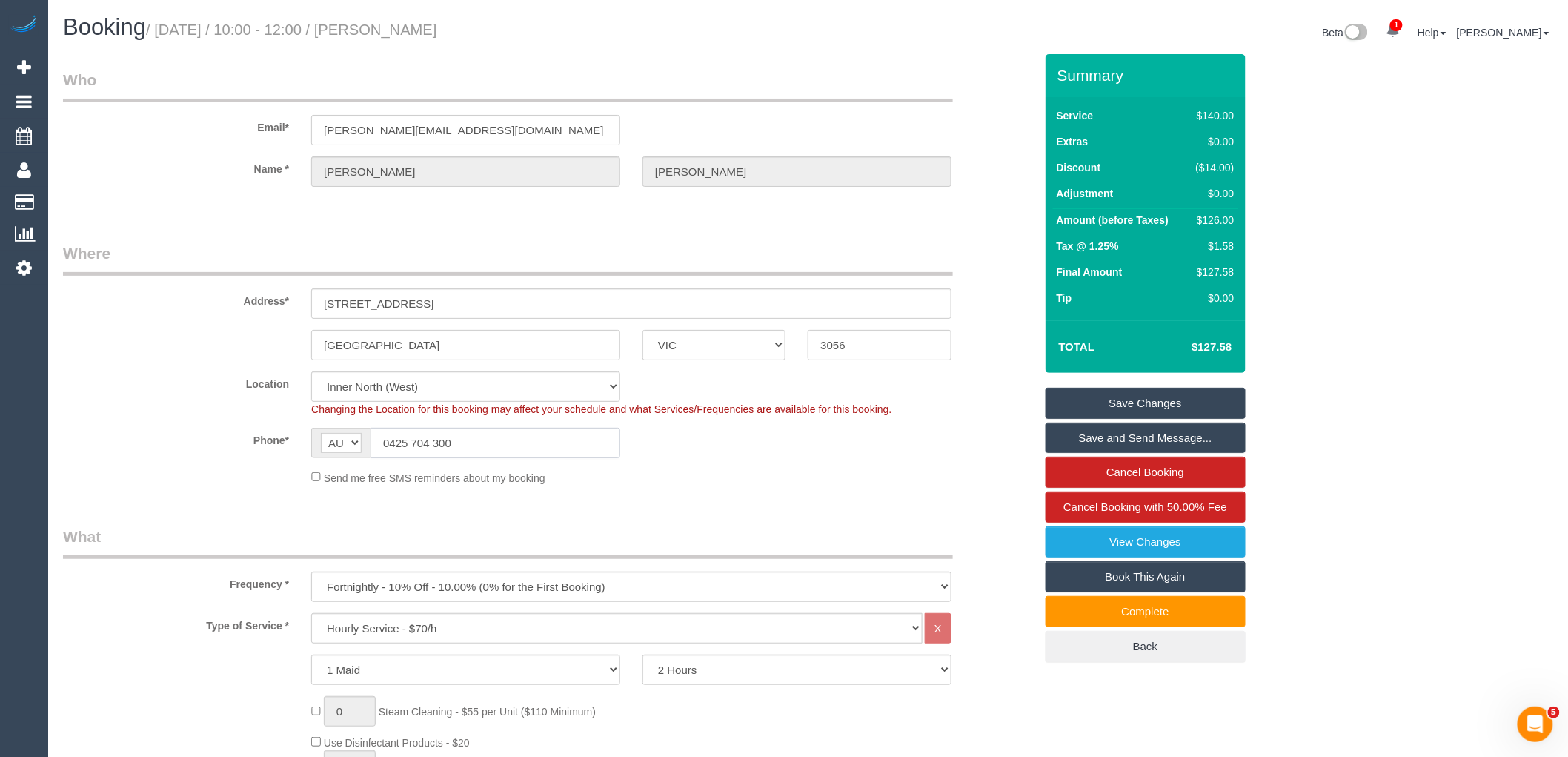
drag, startPoint x: 431, startPoint y: 442, endPoint x: 21, endPoint y: 750, distance: 512.8
click at [333, 445] on div "AF AL DZ AD AO AI AQ AG AR AM AW AU AT AZ BS BH BD BB BY BE BZ BJ BM BT BO BA B…" at bounding box center [465, 443] width 309 height 30
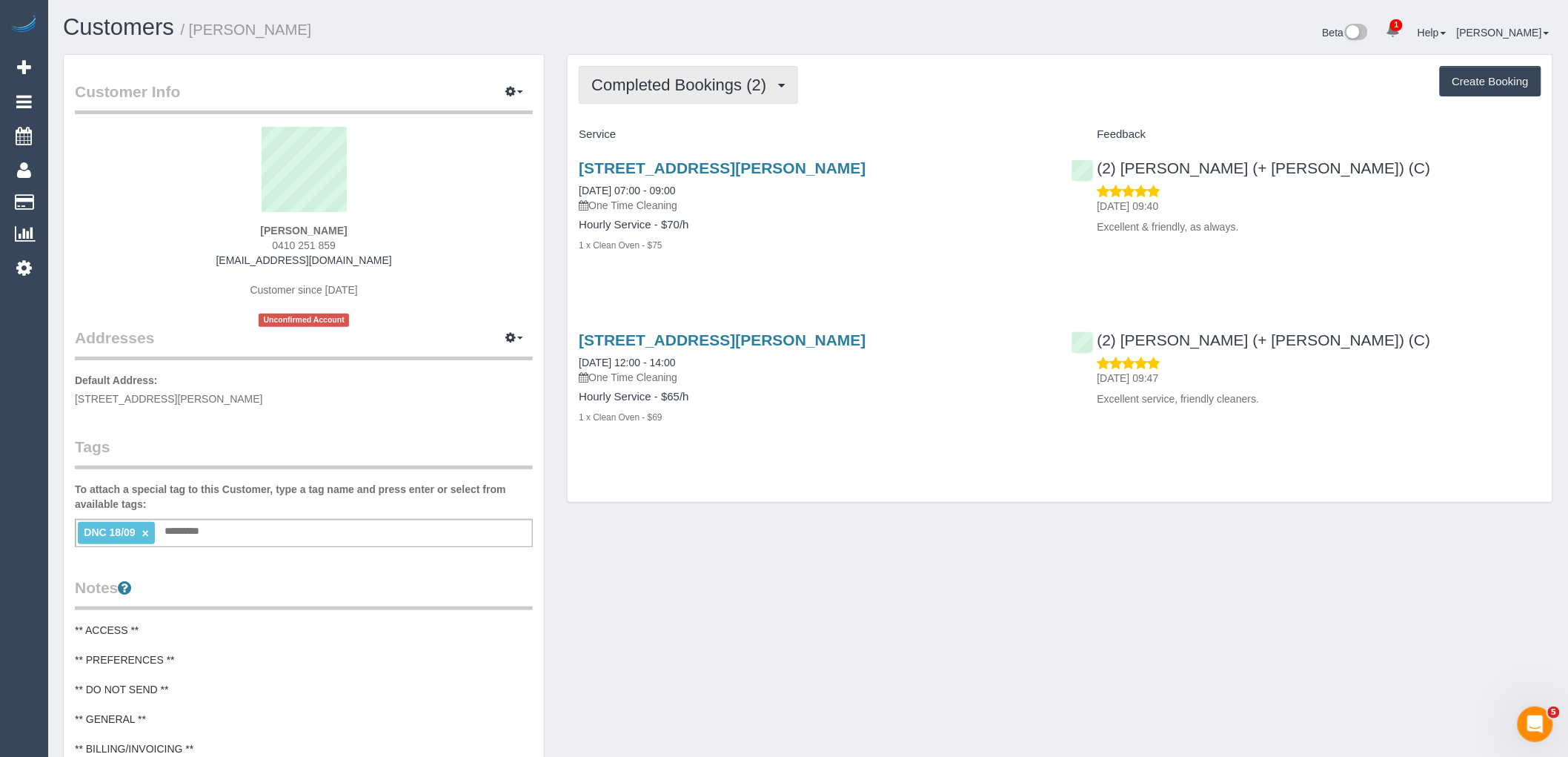
click at [719, 96] on button "Completed Bookings (2)" at bounding box center [688, 85] width 219 height 38
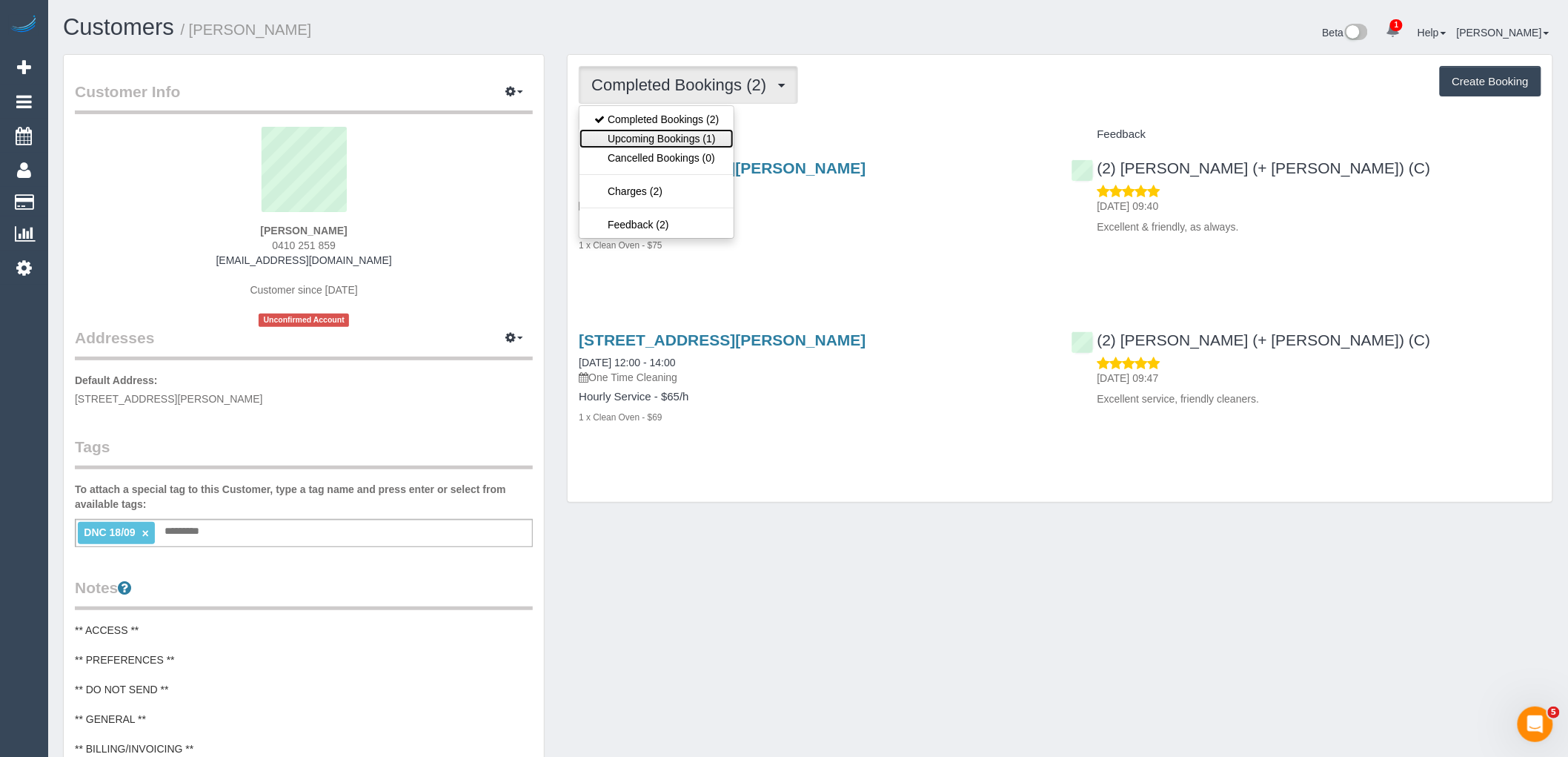
click at [719, 139] on link "Upcoming Bookings (1)" at bounding box center [657, 138] width 154 height 19
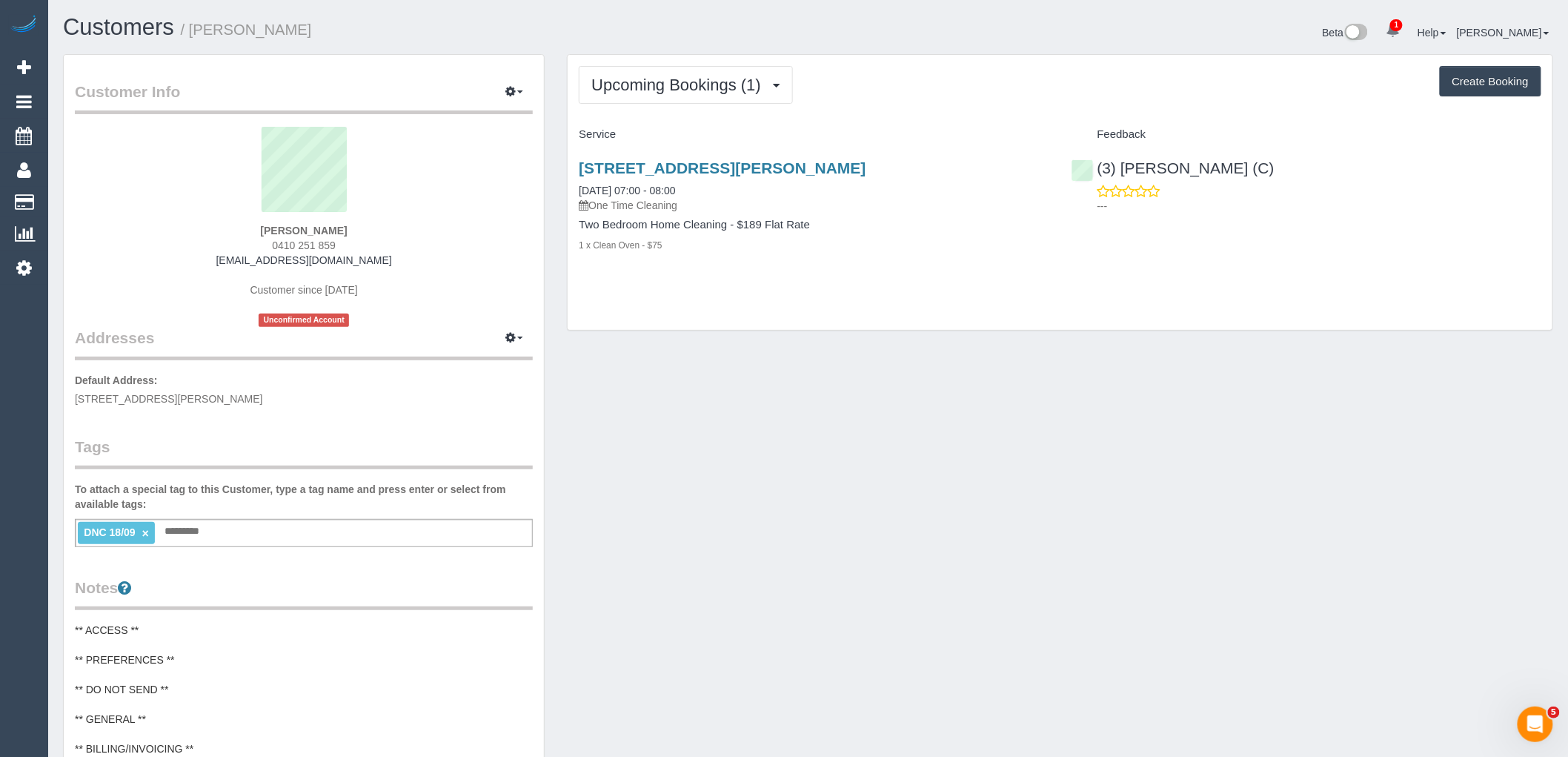
drag, startPoint x: 352, startPoint y: 236, endPoint x: 127, endPoint y: 248, distance: 225.3
click at [195, 239] on div "[PERSON_NAME] 0410 251 859 [EMAIL_ADDRESS][DOMAIN_NAME] Customer since [DATE] U…" at bounding box center [303, 227] width 458 height 200
copy div
click at [410, 208] on sui-profile-pic at bounding box center [303, 175] width 436 height 96
drag, startPoint x: 380, startPoint y: 233, endPoint x: 17, endPoint y: 272, distance: 365.1
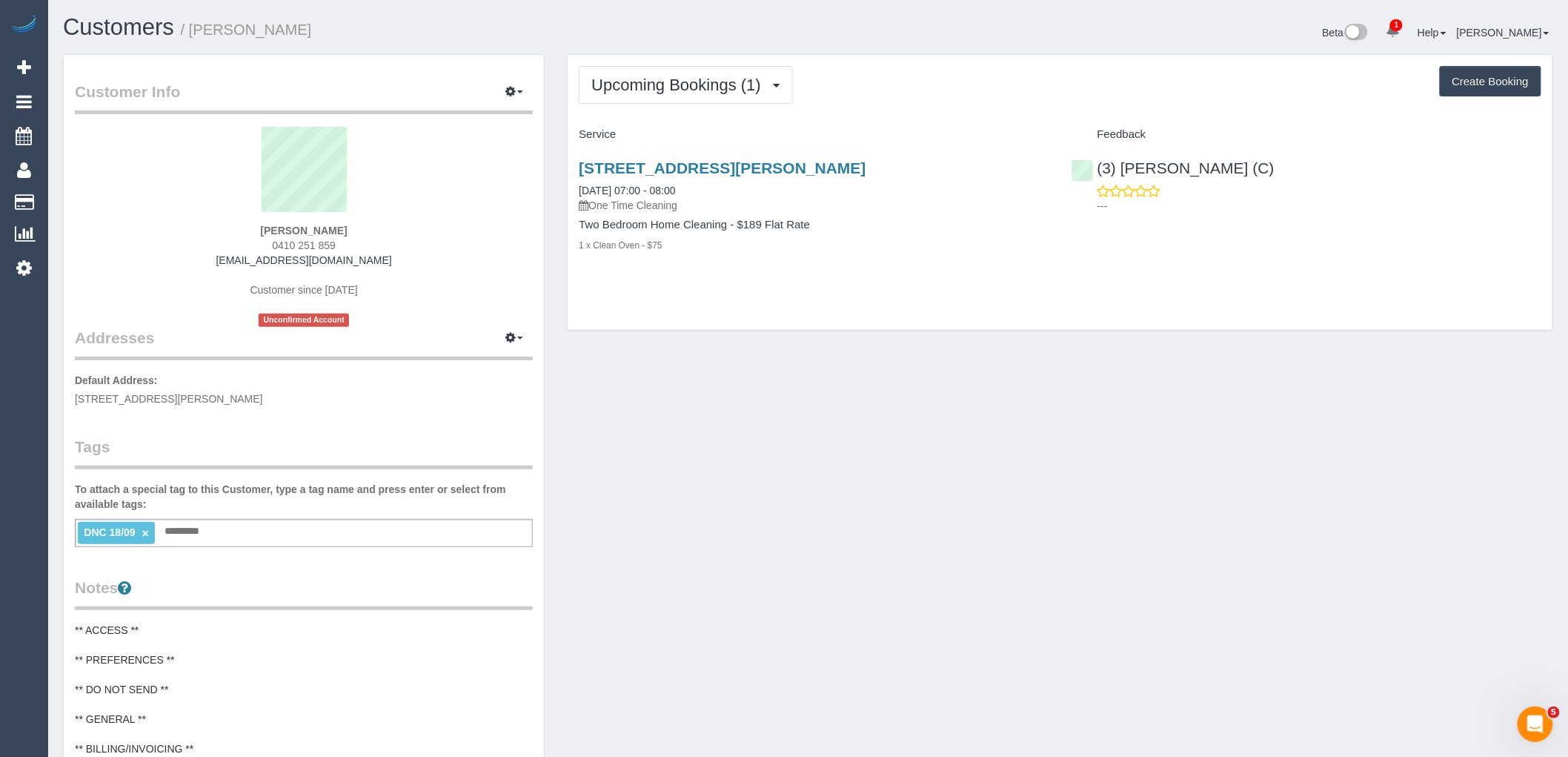
click at [195, 230] on div "[PERSON_NAME] 0410 251 859 [EMAIL_ADDRESS][DOMAIN_NAME] Customer since [DATE] U…" at bounding box center [303, 227] width 458 height 200
copy strong "[PERSON_NAME]"
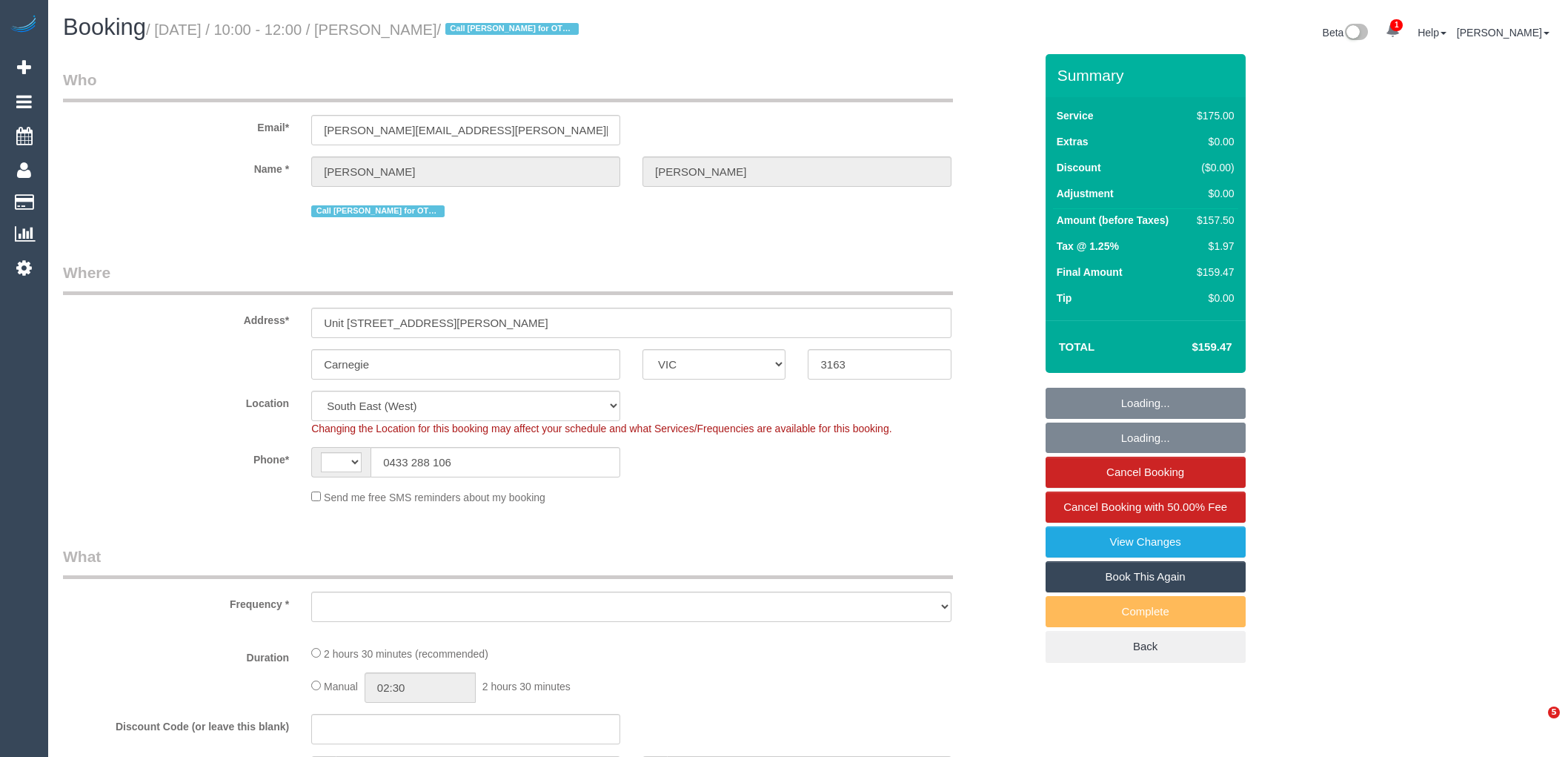
select select "VIC"
select select "string:AU"
select select "number:29"
select select "number:15"
select select "number:19"
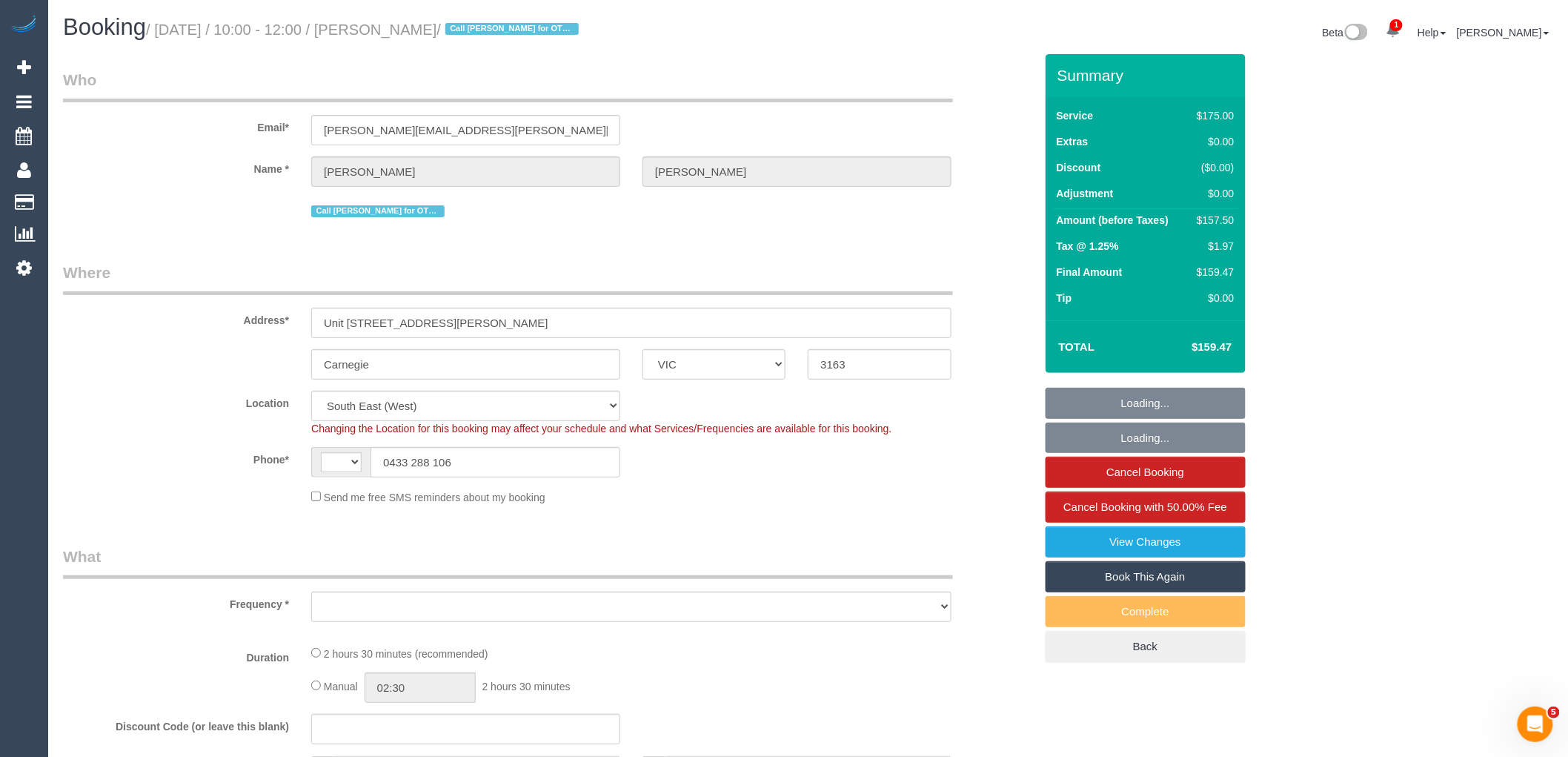
select select "number:24"
select select "number:33"
select select "number:11"
select select "object:3591"
select select "string:stripe-pm_1RISRj2GScqysDRVdfWkrOql"
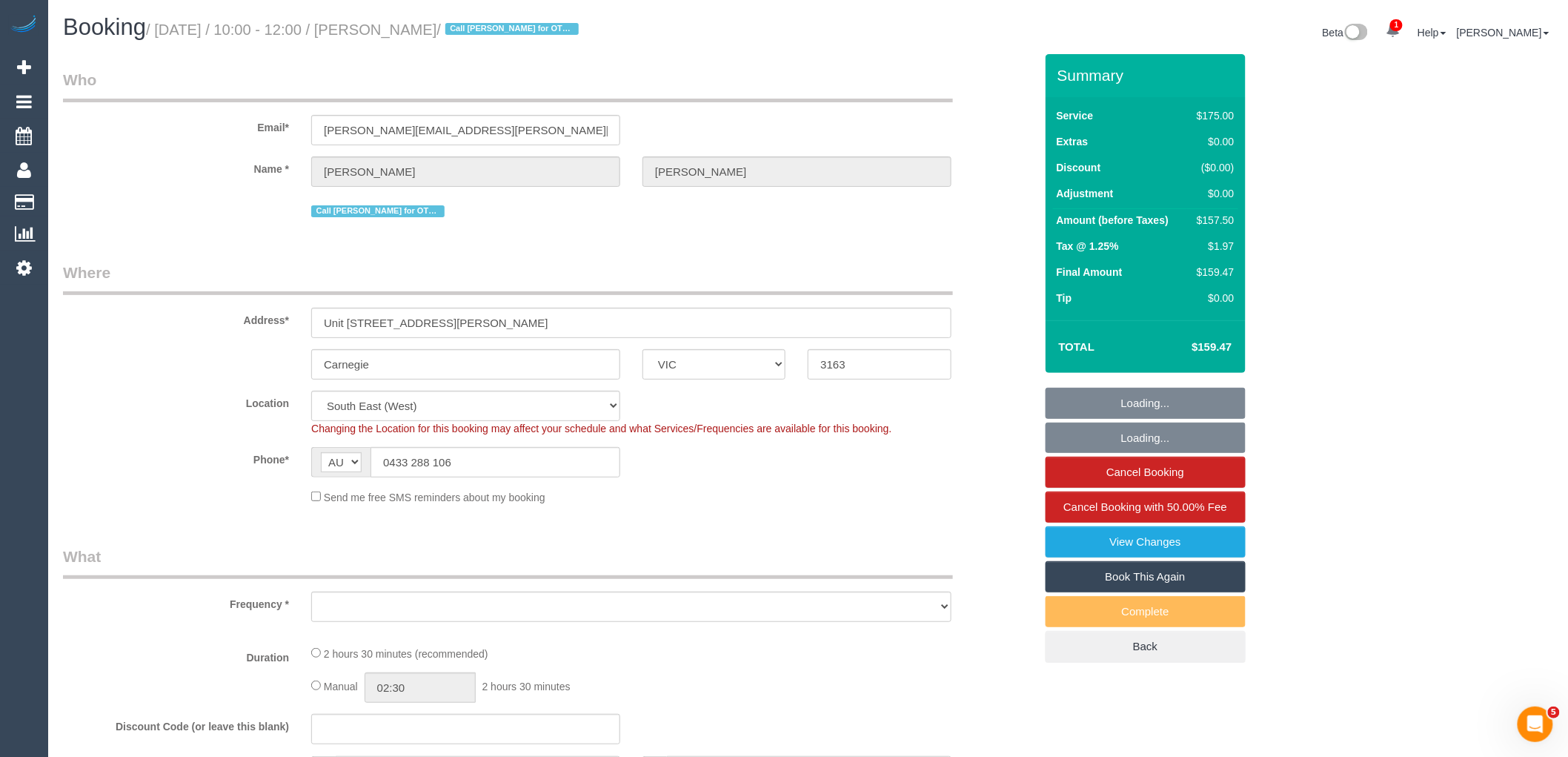
select select "150"
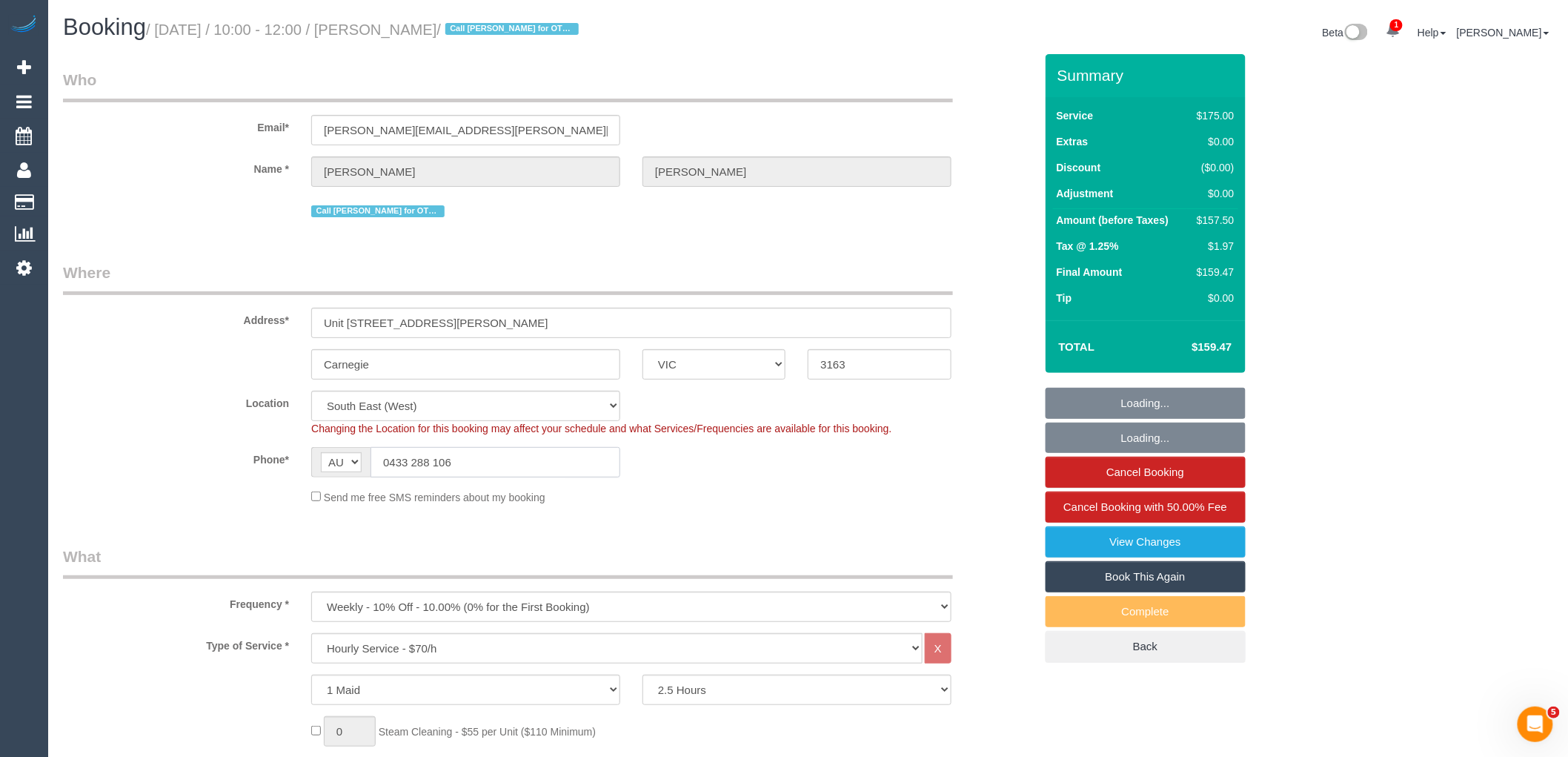
drag, startPoint x: 478, startPoint y: 473, endPoint x: 343, endPoint y: 472, distance: 135.0
click at [343, 472] on div "AF AL DZ AD AO AI AQ AG AR AM AW AU AT AZ BS BH BD BB BY BE BZ BJ BM BT BO BA B…" at bounding box center [465, 462] width 309 height 30
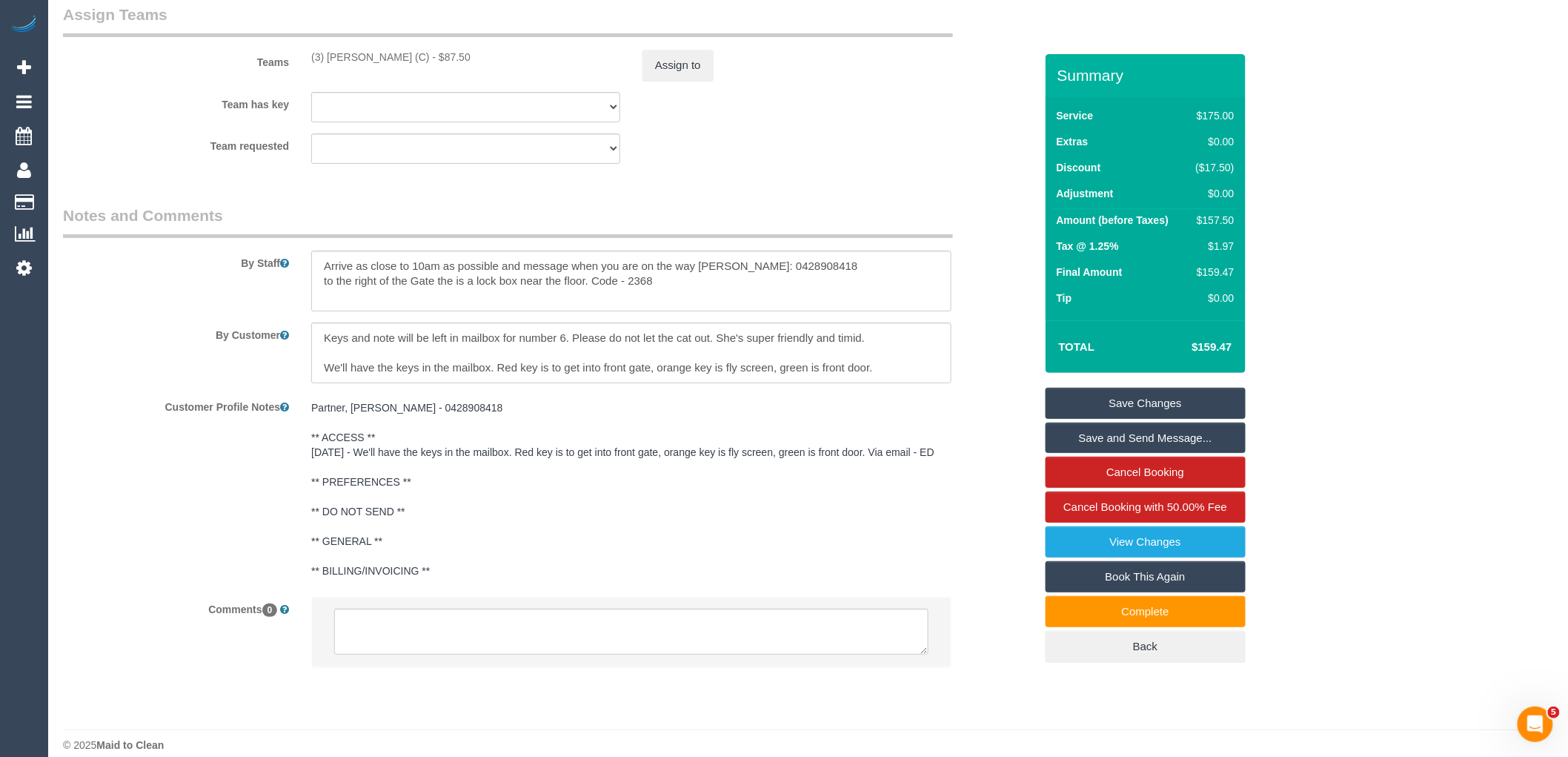
scroll to position [2303, 0]
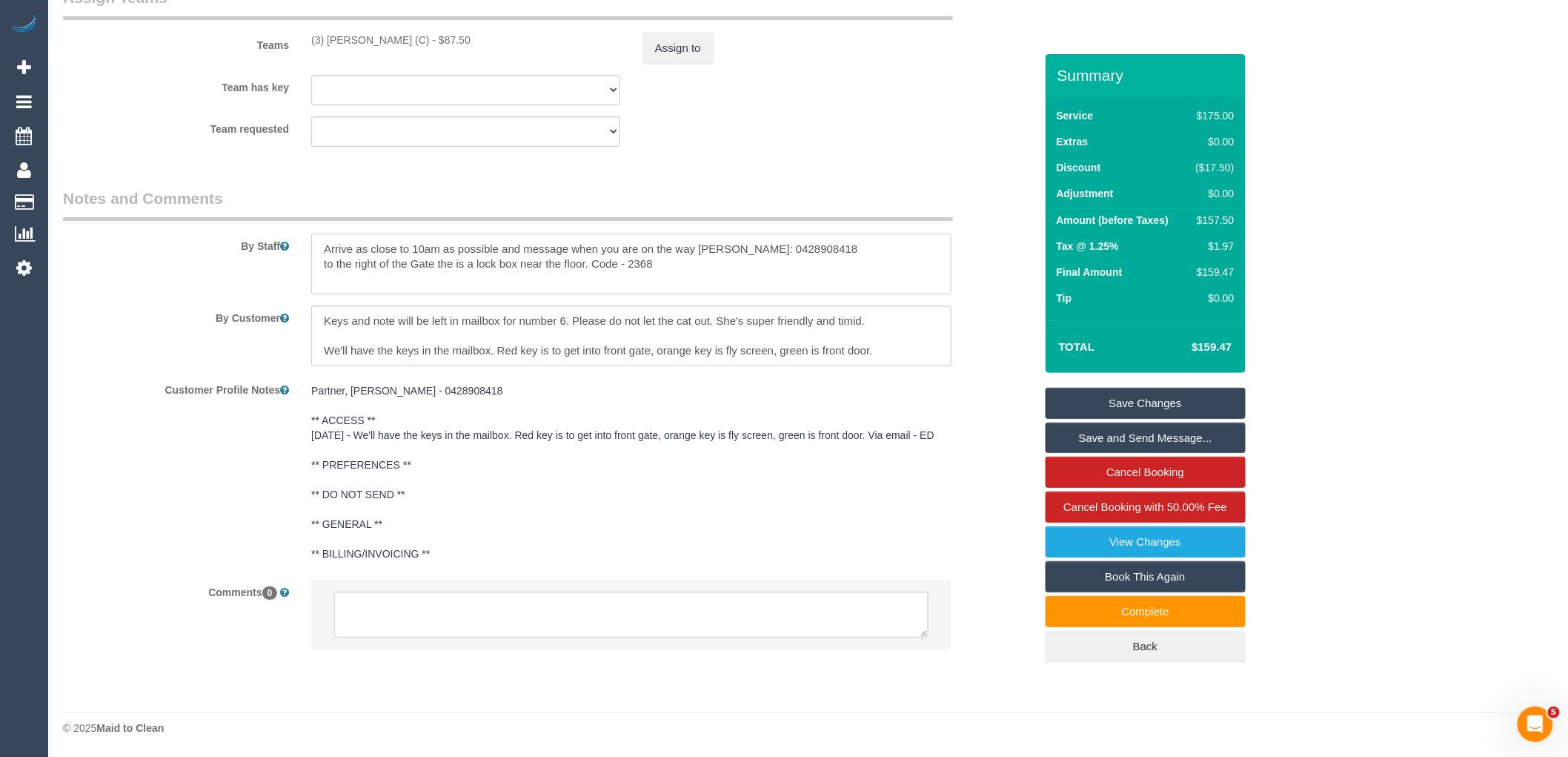
click at [715, 263] on textarea at bounding box center [631, 264] width 640 height 61
drag, startPoint x: 696, startPoint y: 263, endPoint x: 321, endPoint y: 260, distance: 375.0
click at [321, 260] on textarea at bounding box center [631, 264] width 640 height 61
